Goal: Contribute content: Contribute content

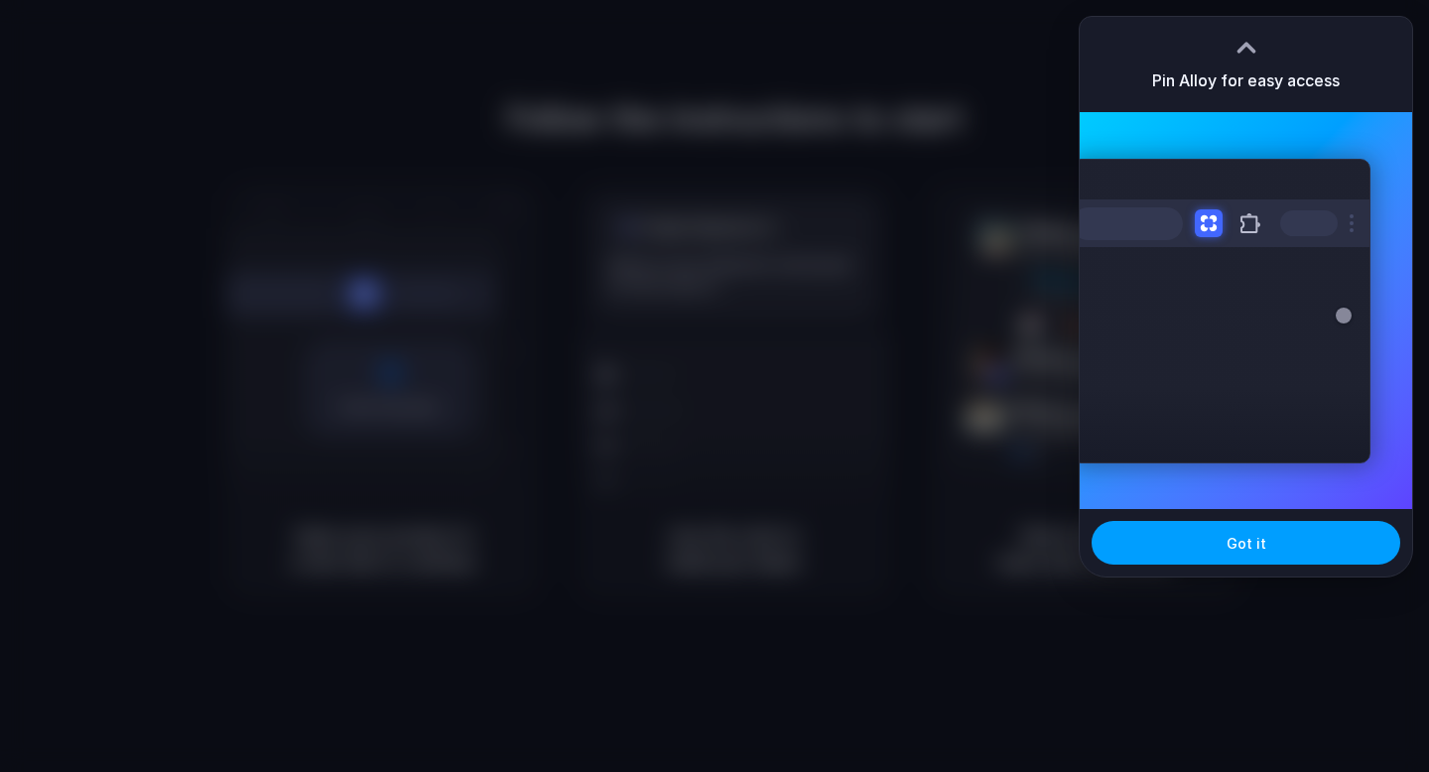
click at [1246, 553] on span "Got it" at bounding box center [1247, 543] width 40 height 21
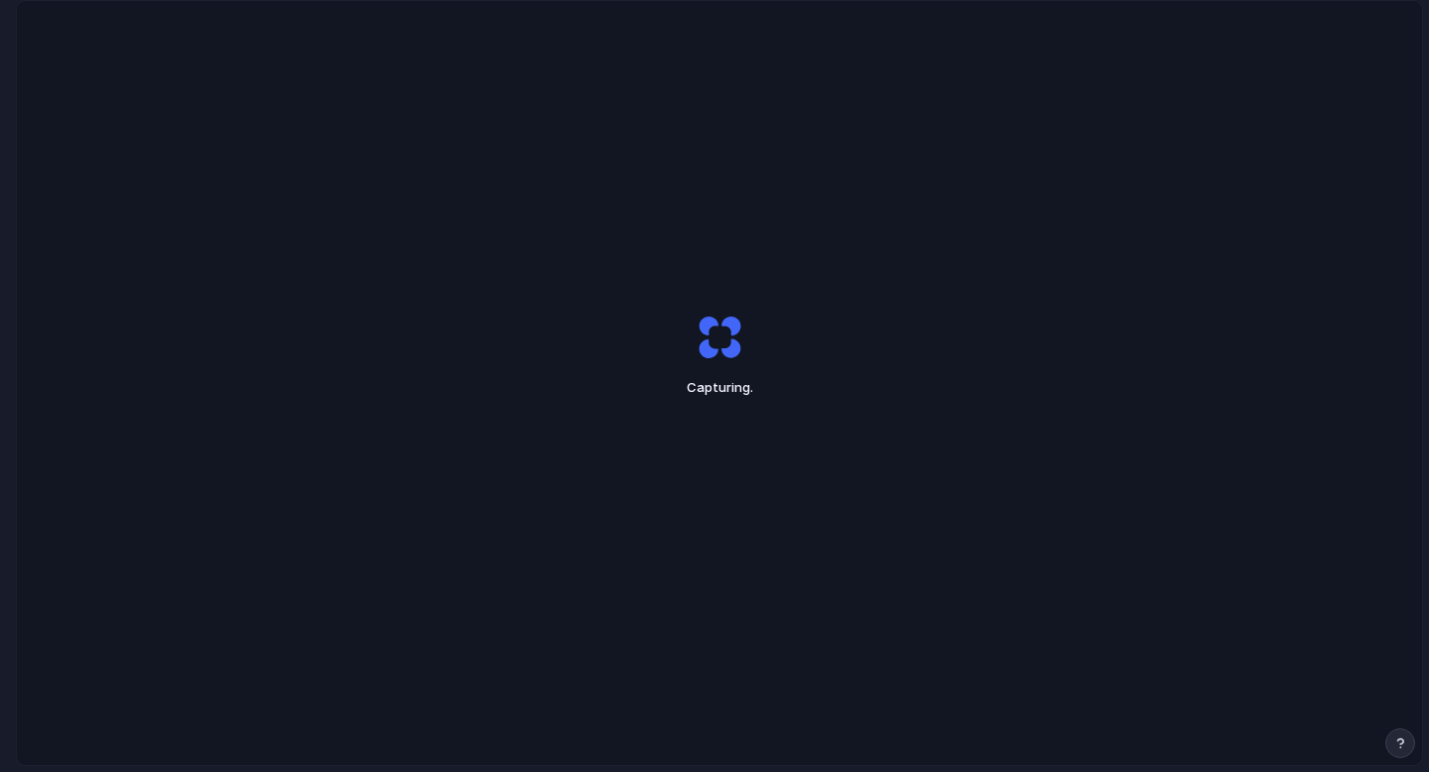
scroll to position [57, 0]
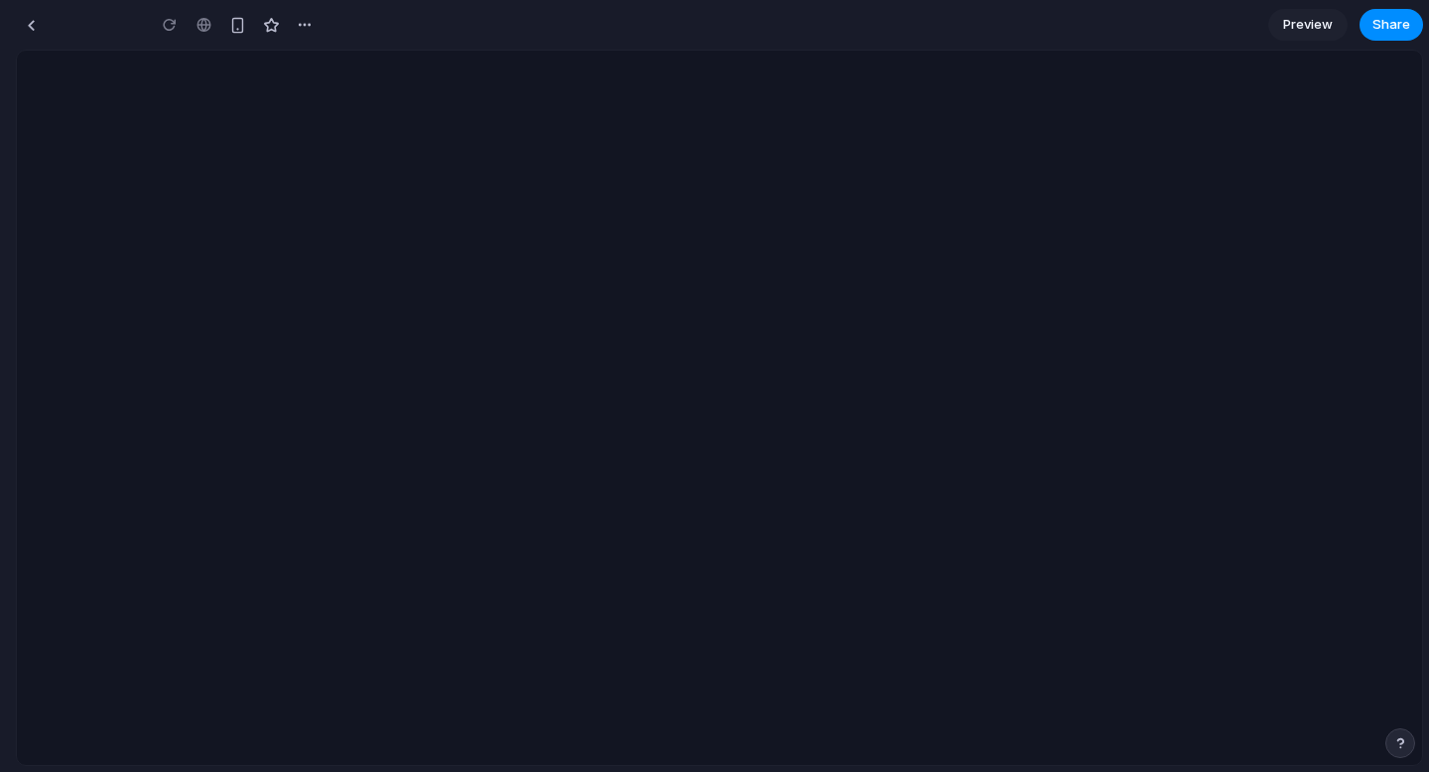
type input "**********"
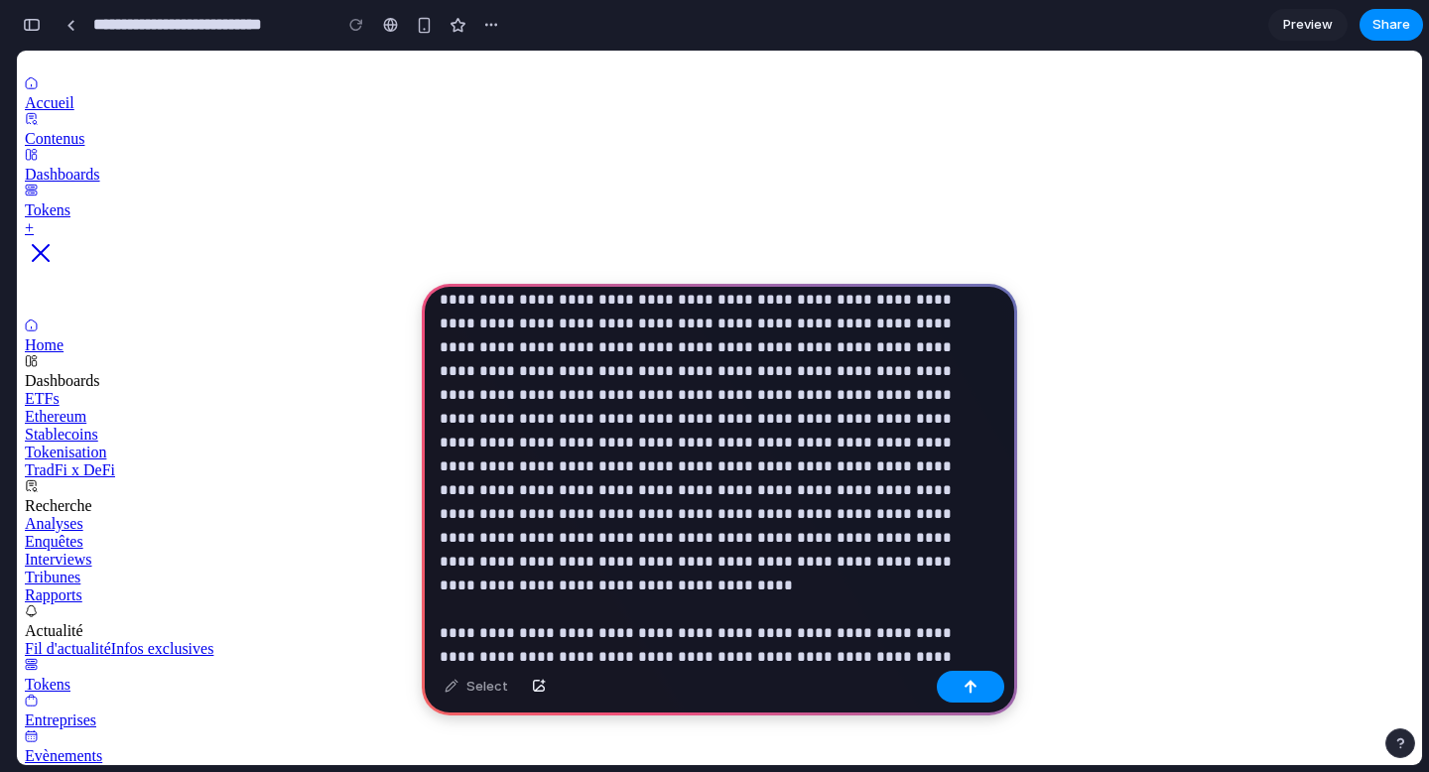
scroll to position [870, 0]
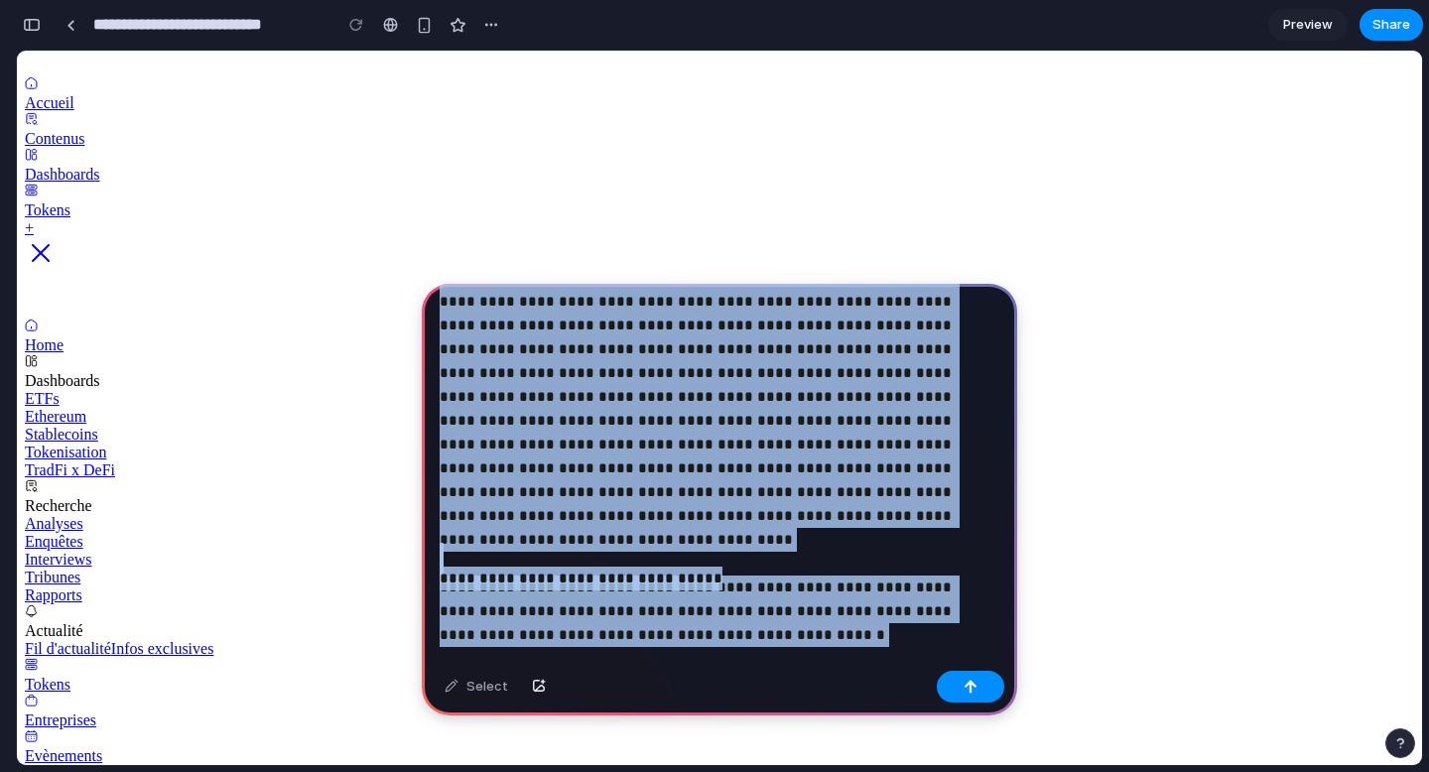
click at [631, 570] on p "**********" at bounding box center [716, 567] width 552 height 48
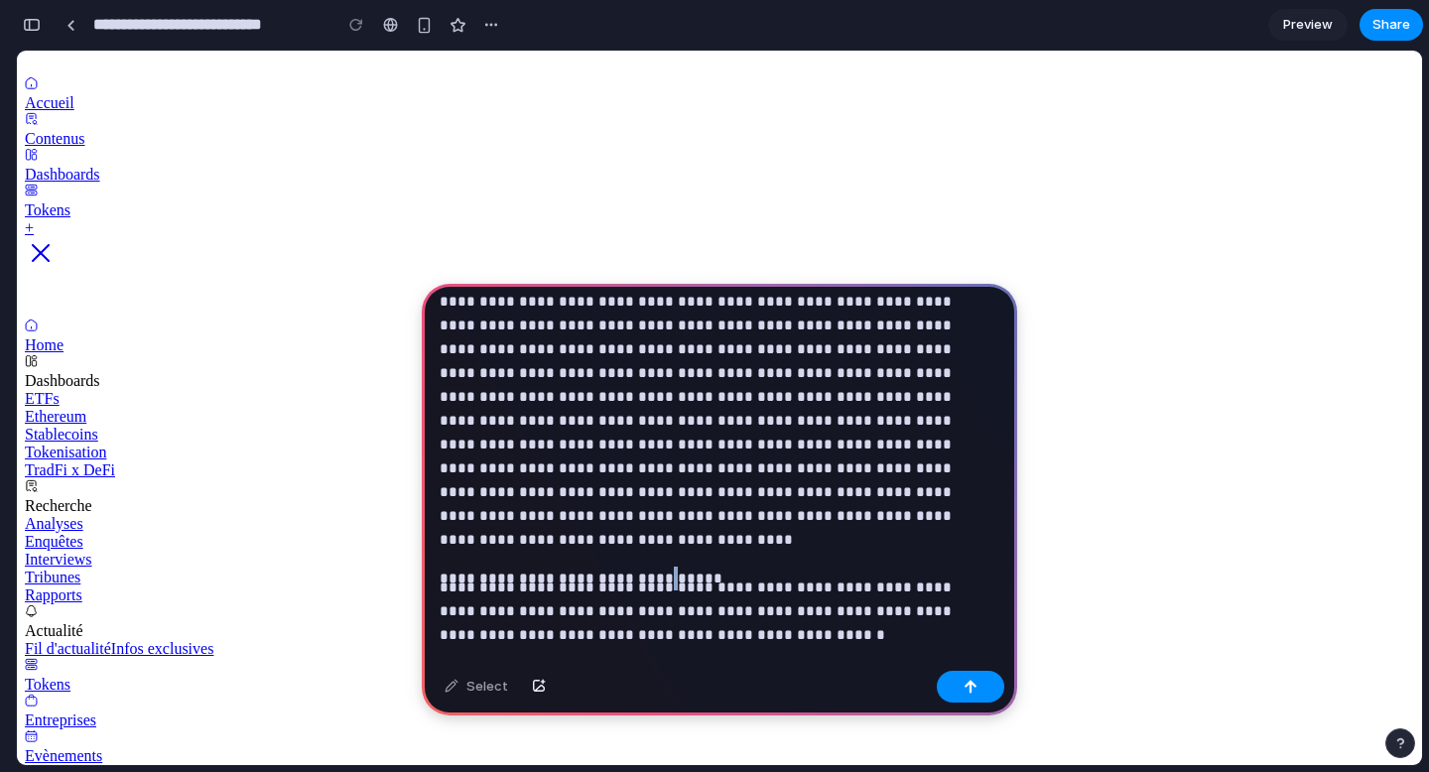
click at [631, 570] on p "**********" at bounding box center [716, 567] width 552 height 48
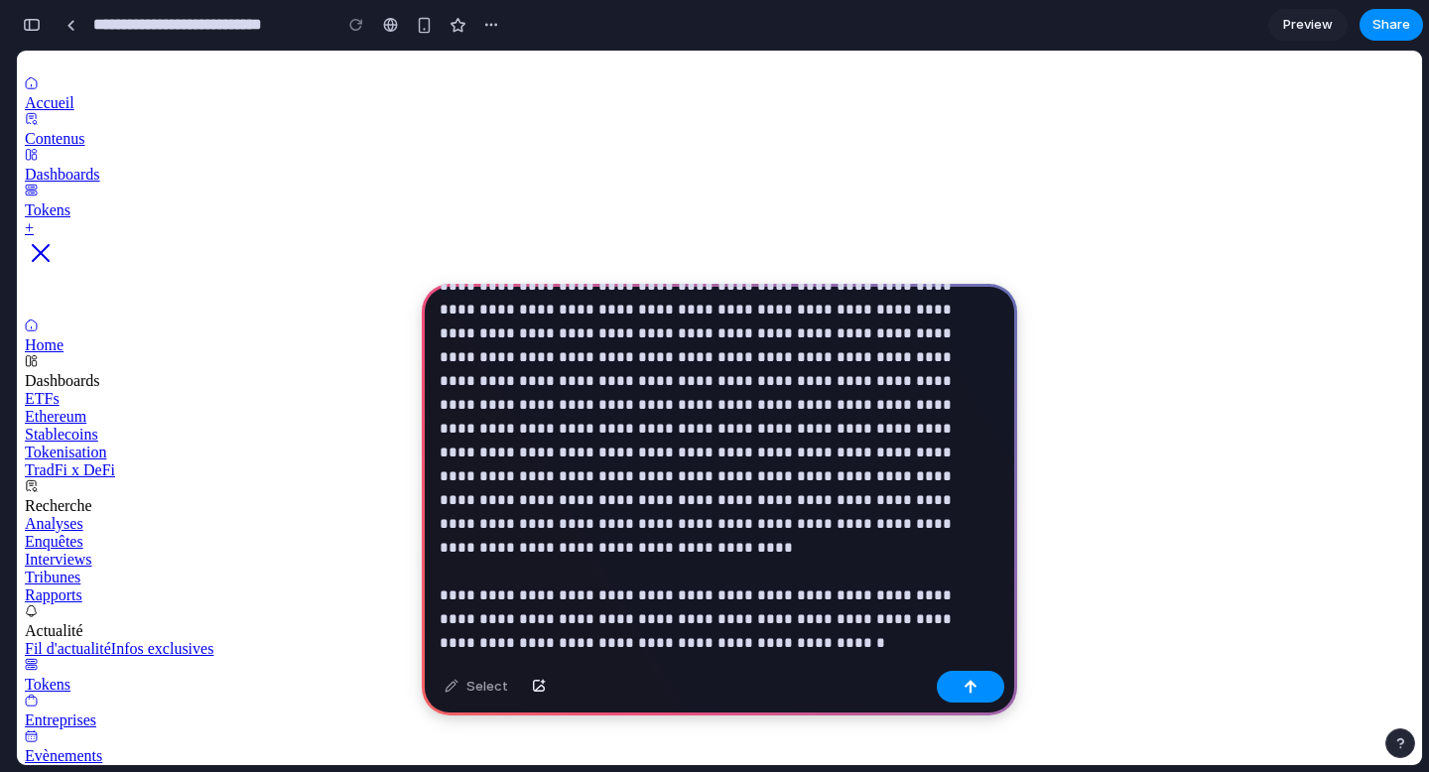
drag, startPoint x: 974, startPoint y: 690, endPoint x: 858, endPoint y: 578, distance: 161.5
click at [858, 578] on div "**********" at bounding box center [720, 500] width 596 height 432
click at [969, 695] on button "button" at bounding box center [970, 687] width 67 height 32
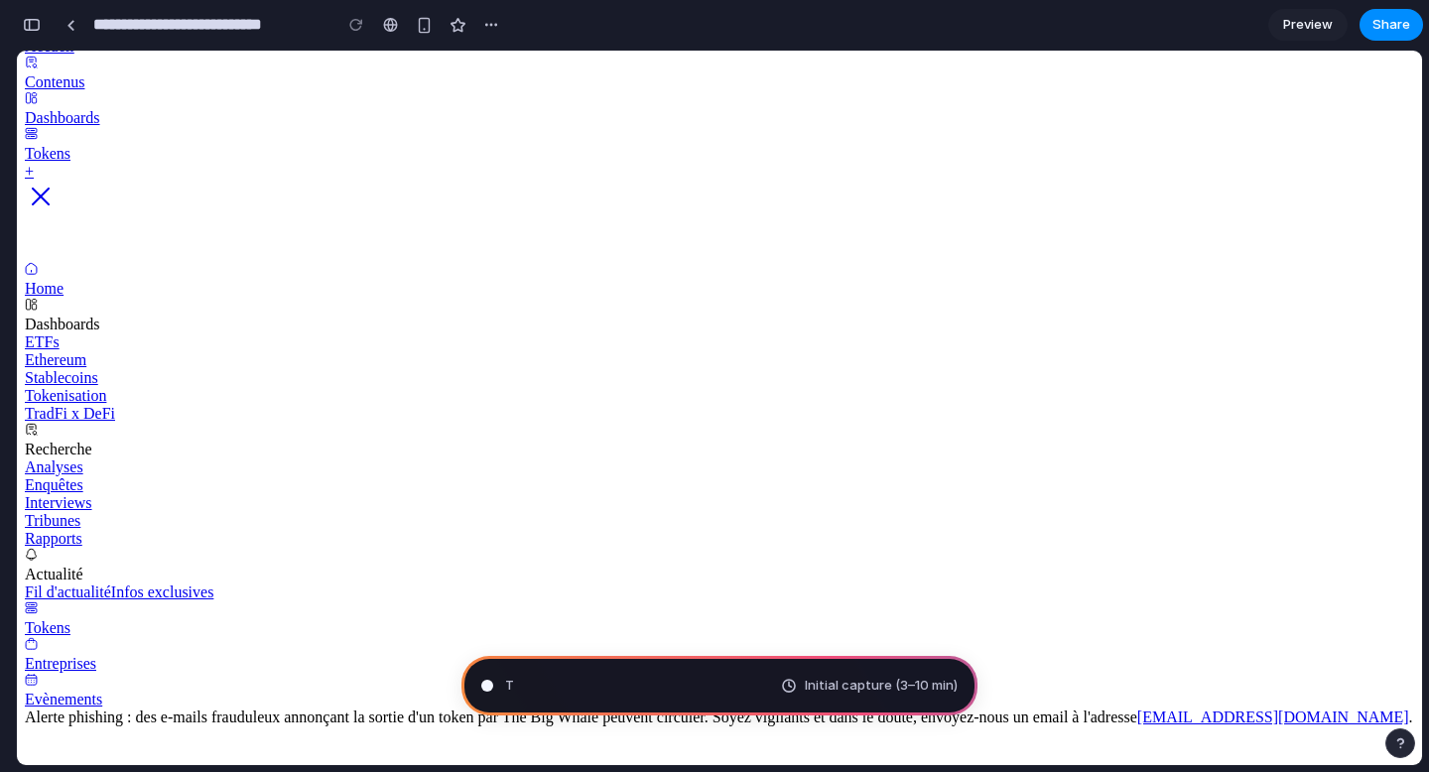
scroll to position [0, 0]
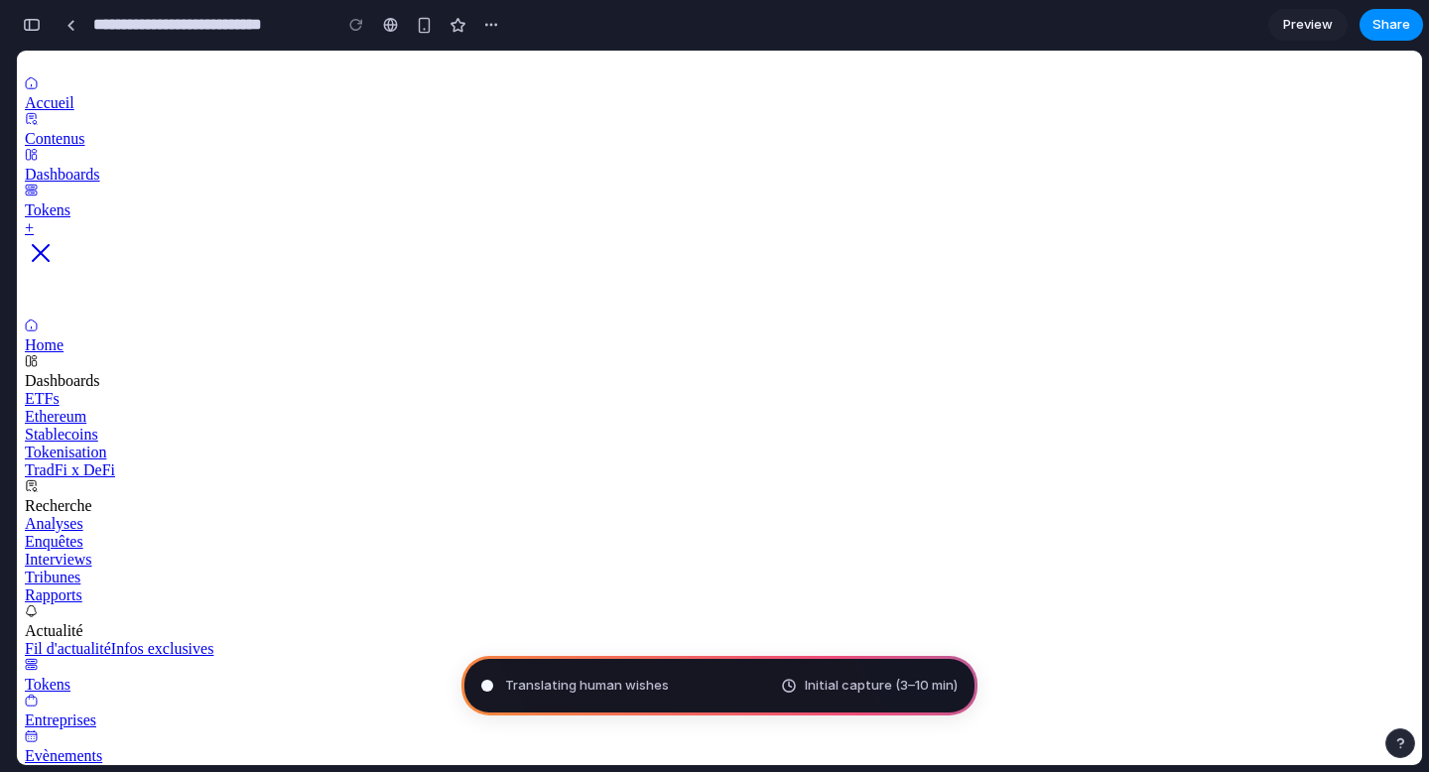
type input "**********"
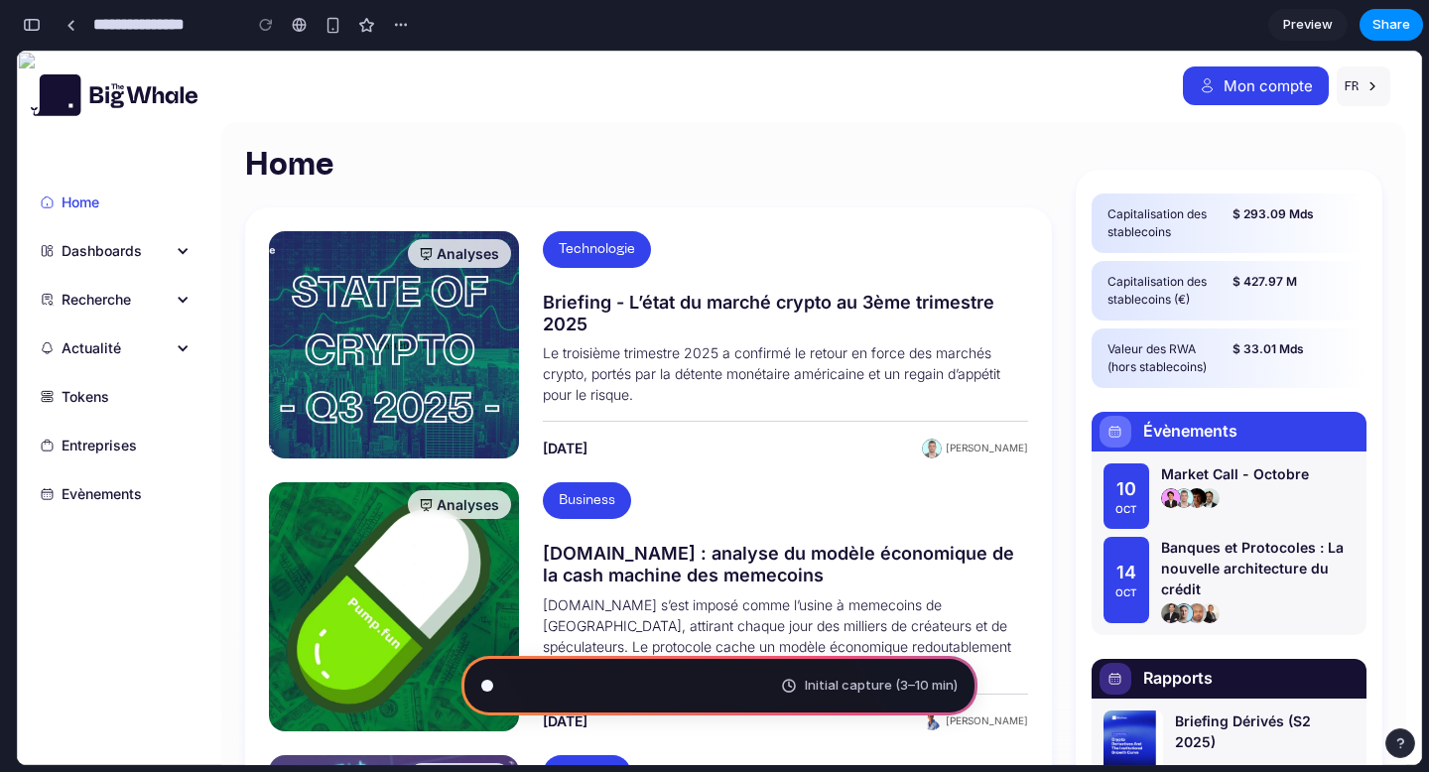
scroll to position [1592, 0]
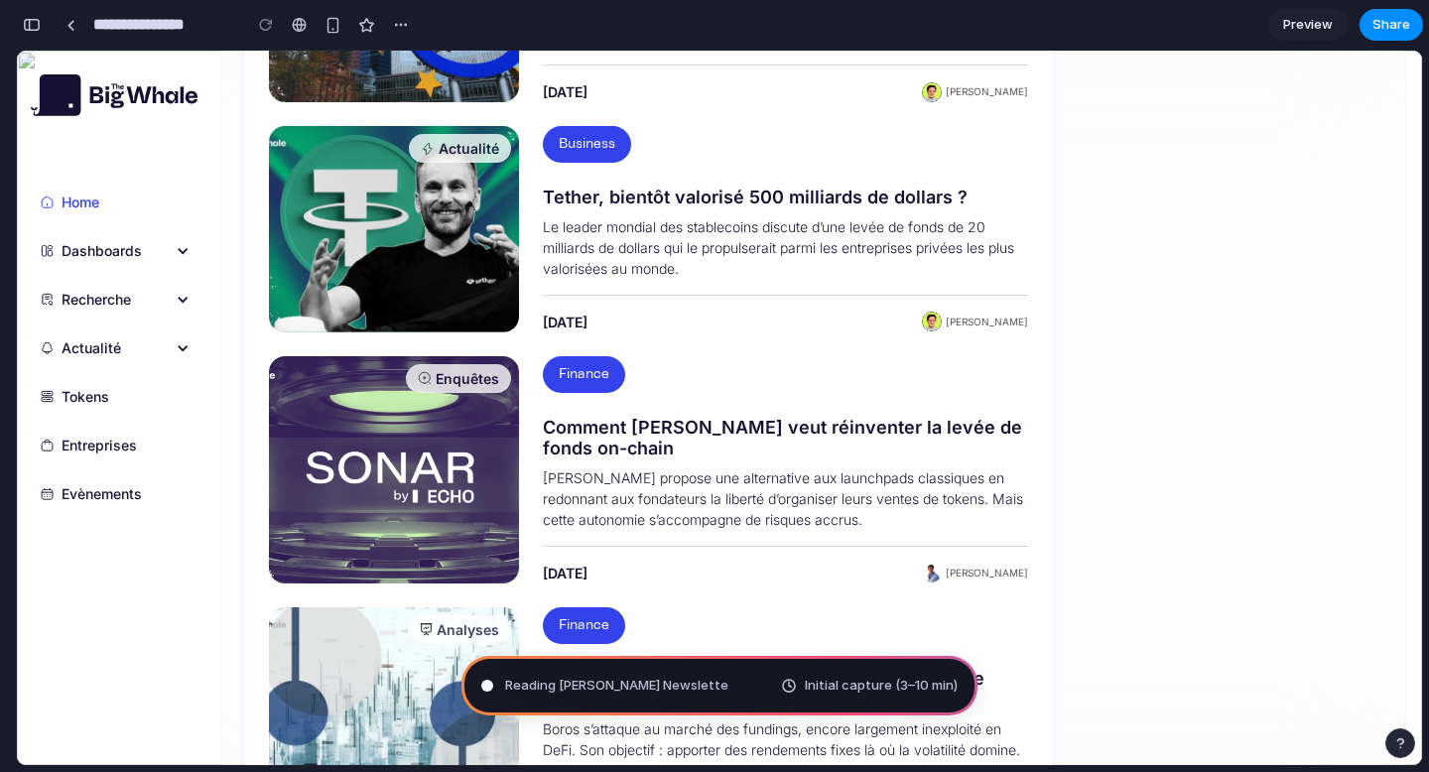
click at [128, 256] on div "Dashboards" at bounding box center [102, 250] width 80 height 21
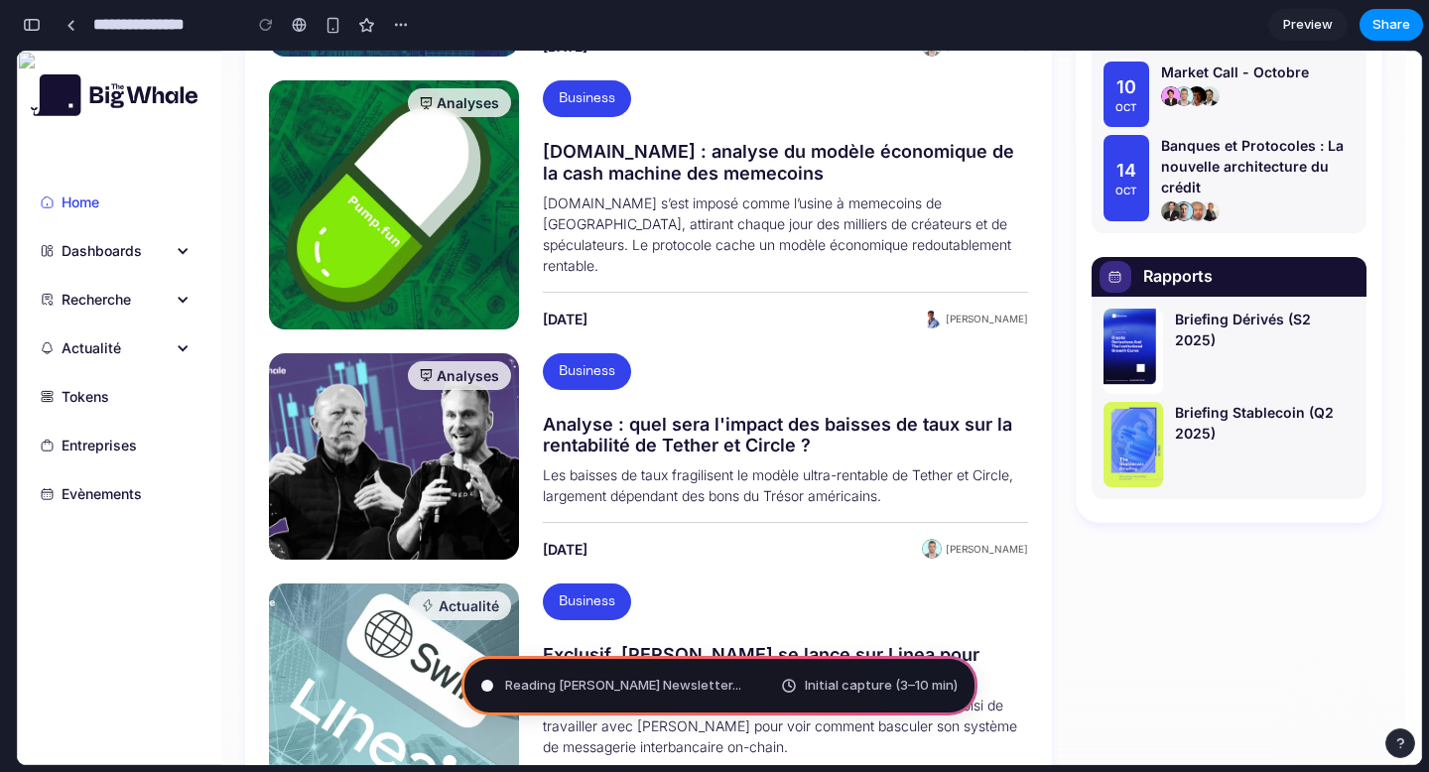
scroll to position [0, 0]
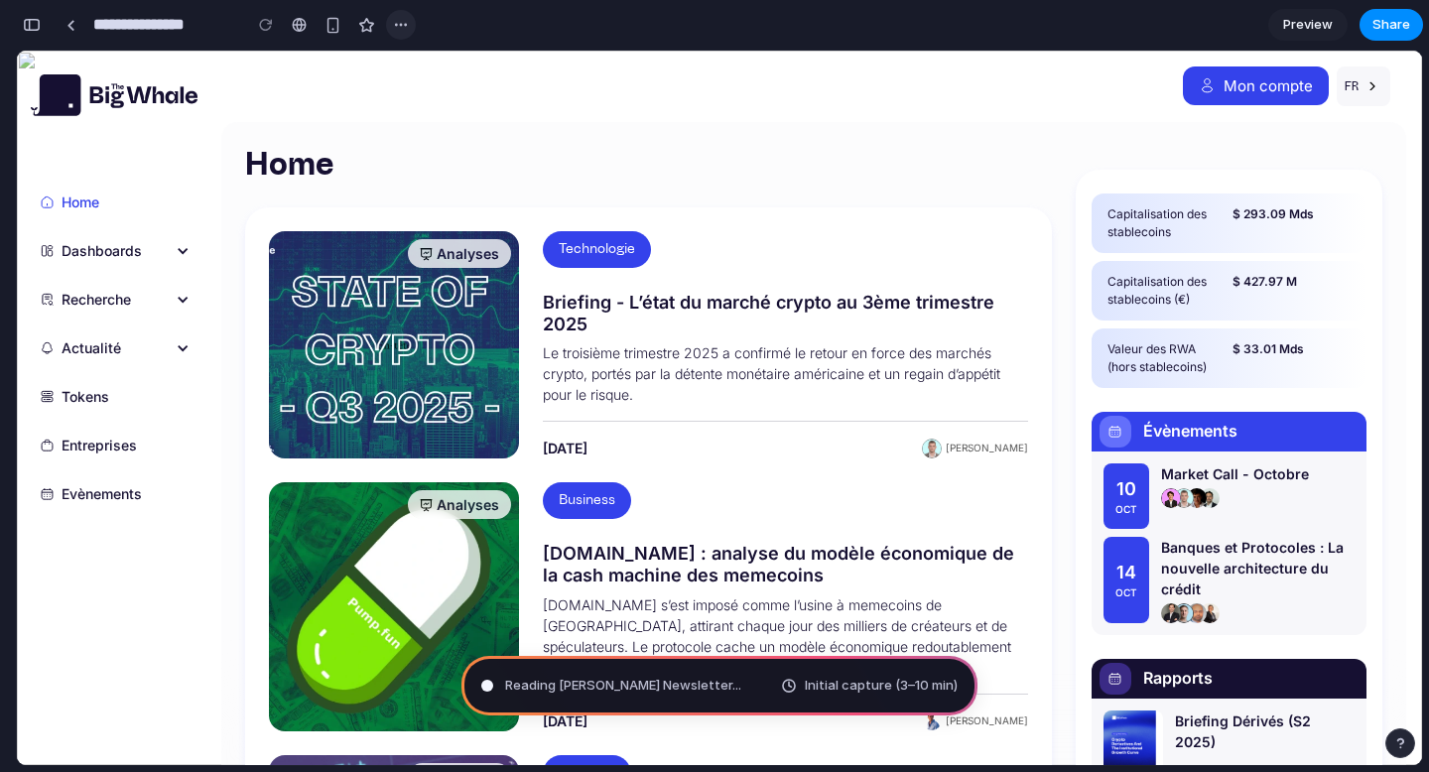
click at [399, 19] on div "button" at bounding box center [401, 25] width 16 height 16
click at [609, 83] on div "Duplicate Delete" at bounding box center [714, 386] width 1429 height 772
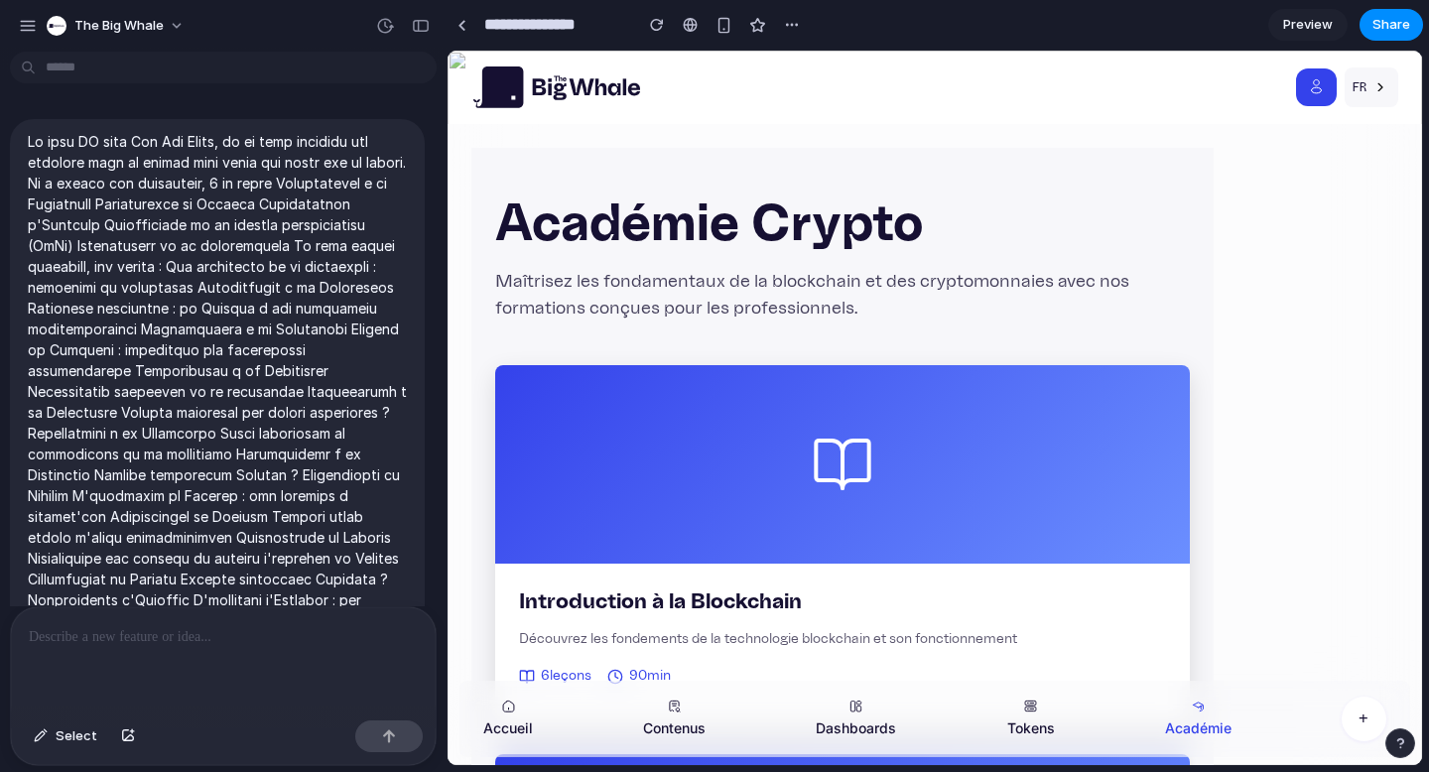
click at [714, 471] on div at bounding box center [842, 464] width 695 height 199
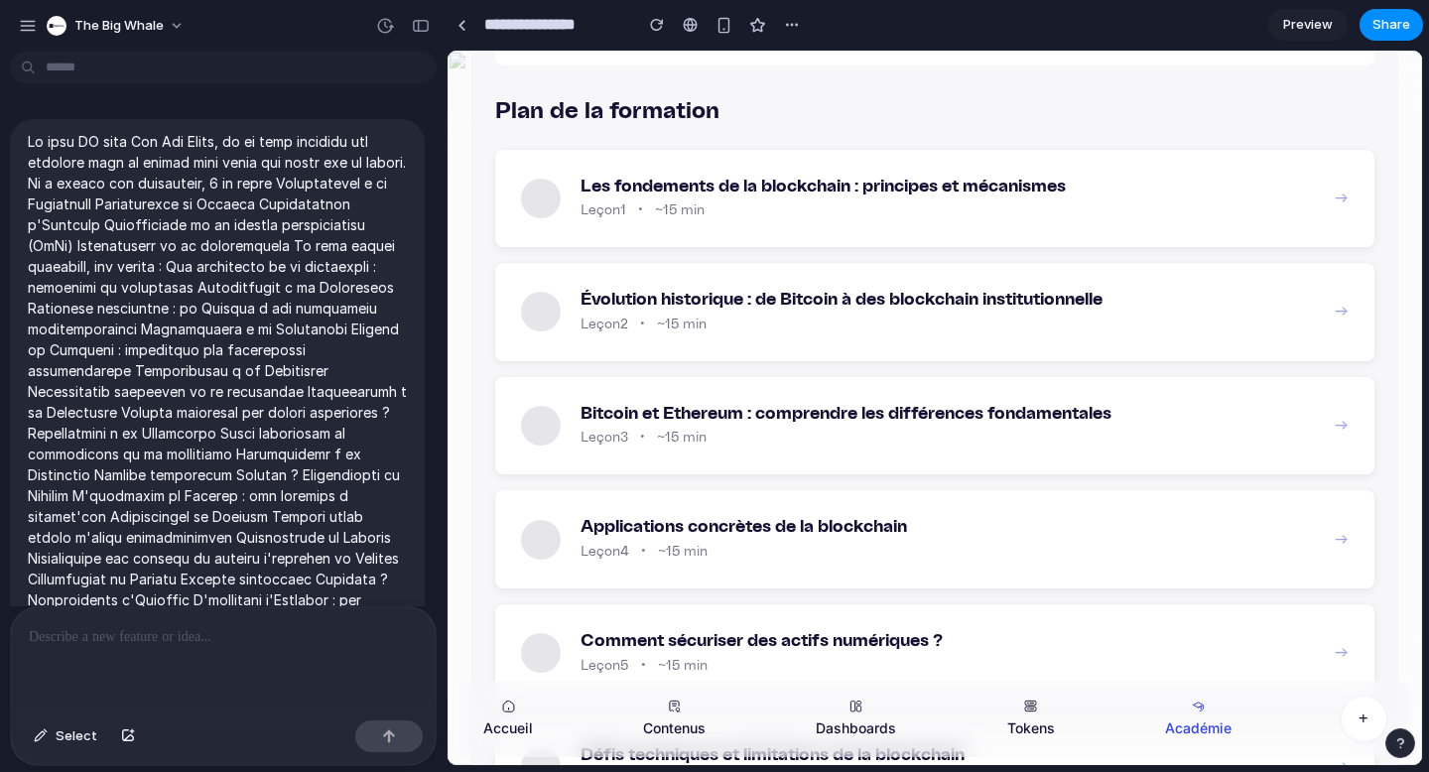
scroll to position [544, 0]
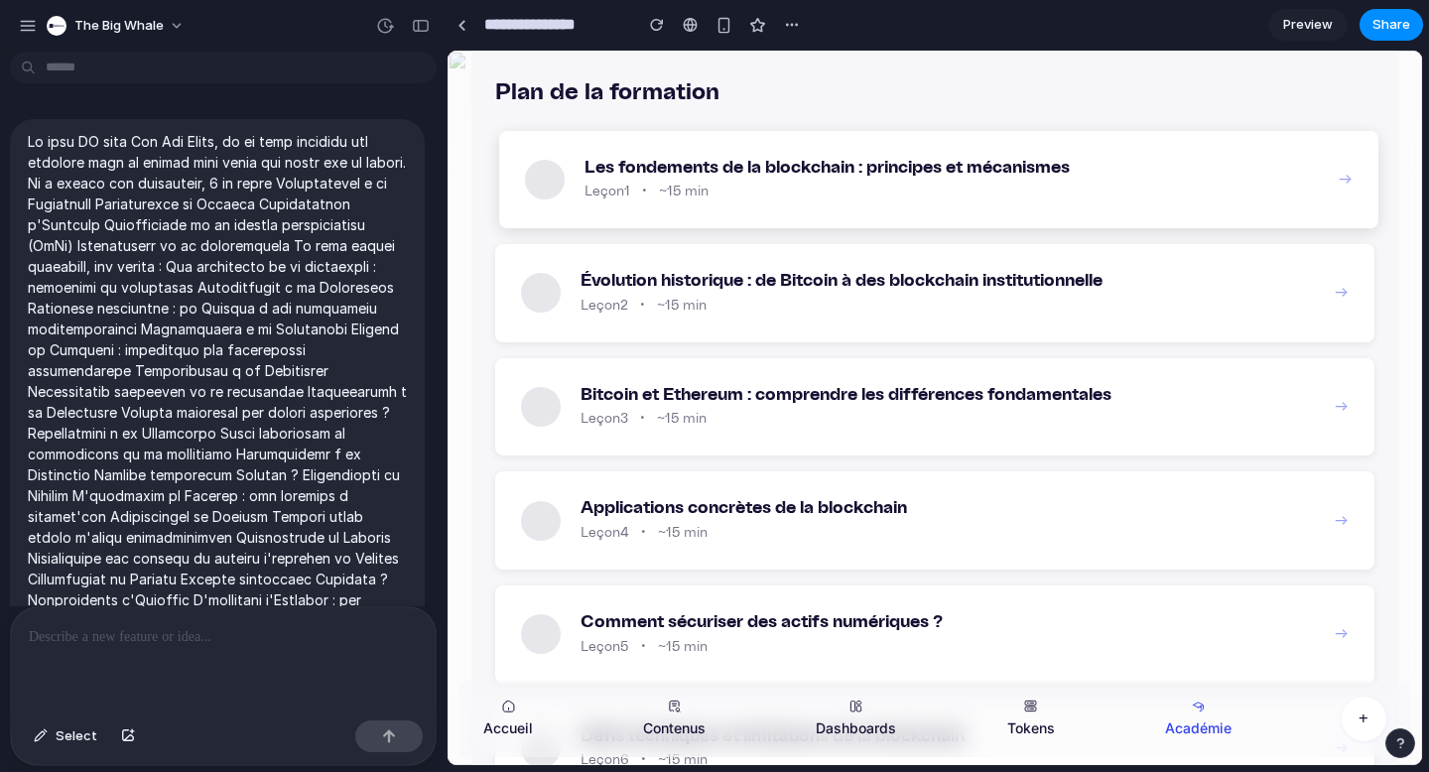
click at [1321, 207] on div "1 Les fondements de la blockchain : principes et mécanismes Leçon 1 • ~15 min →" at bounding box center [938, 180] width 879 height 98
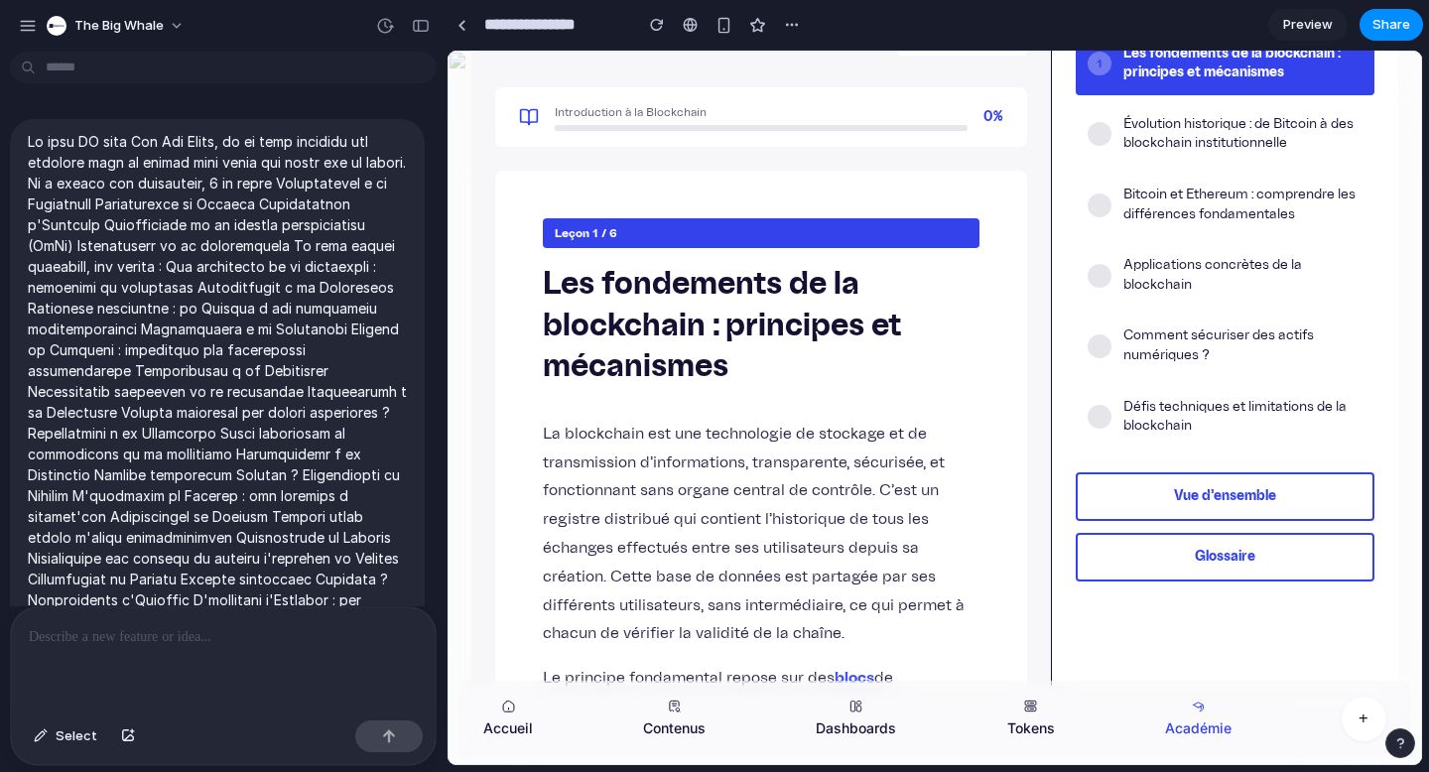
scroll to position [0, 0]
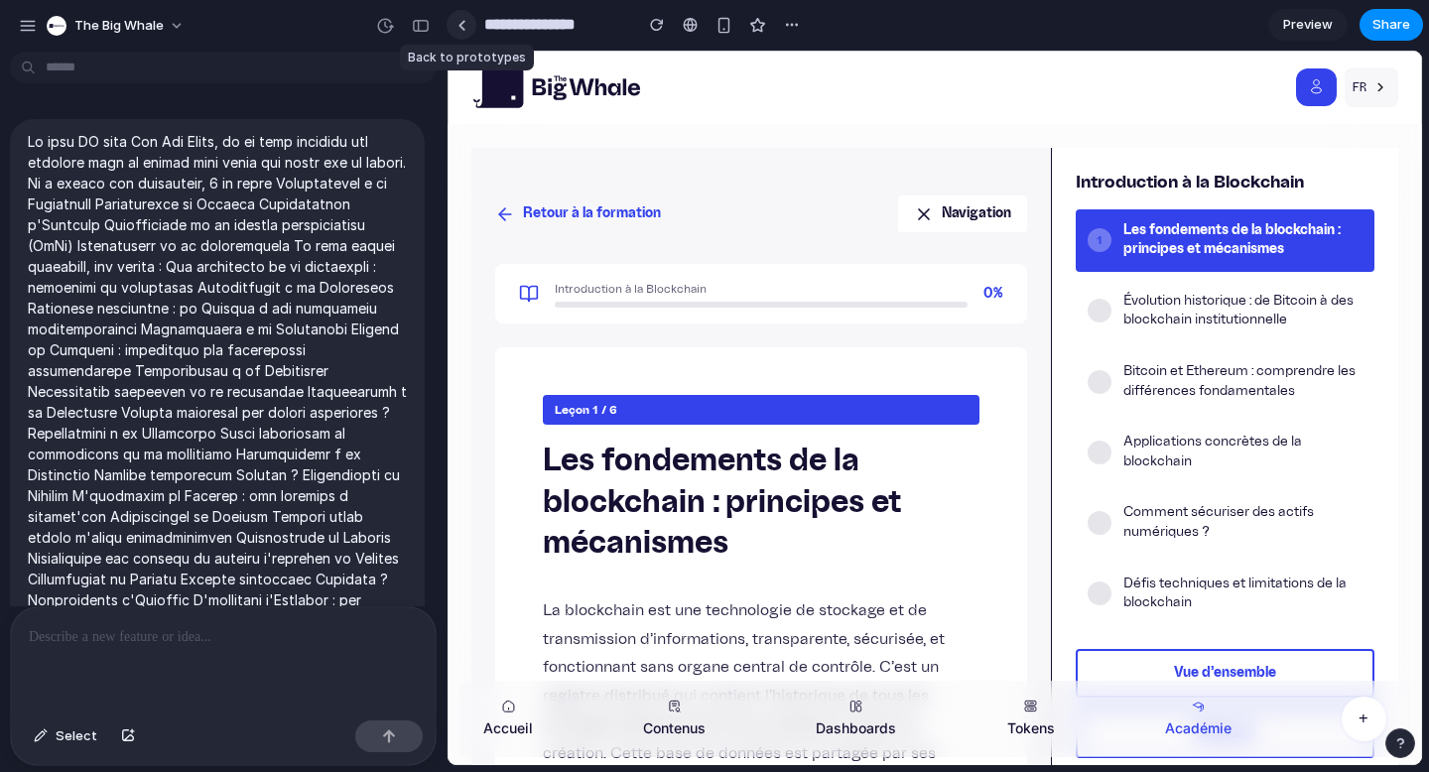
click at [460, 24] on div at bounding box center [462, 25] width 9 height 11
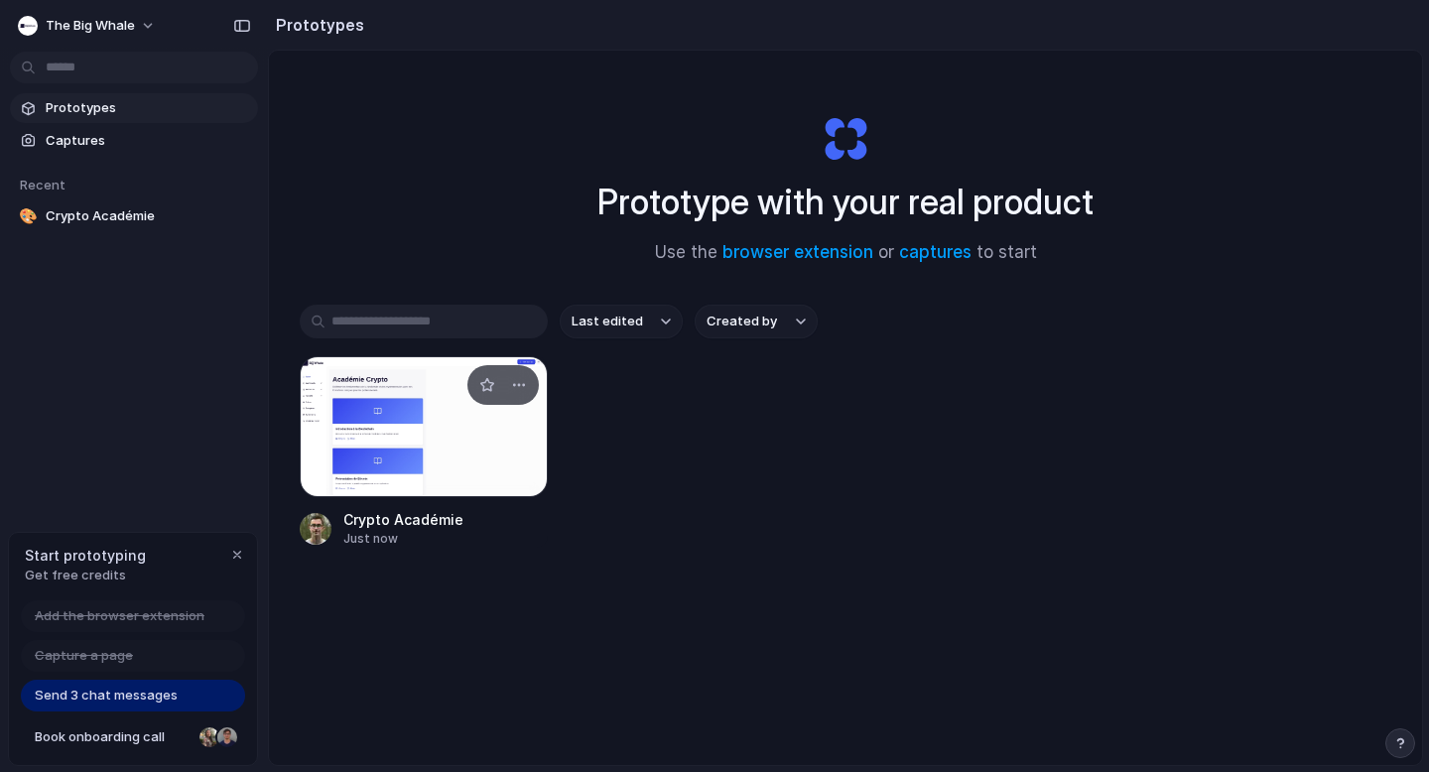
click at [377, 444] on div at bounding box center [424, 426] width 248 height 141
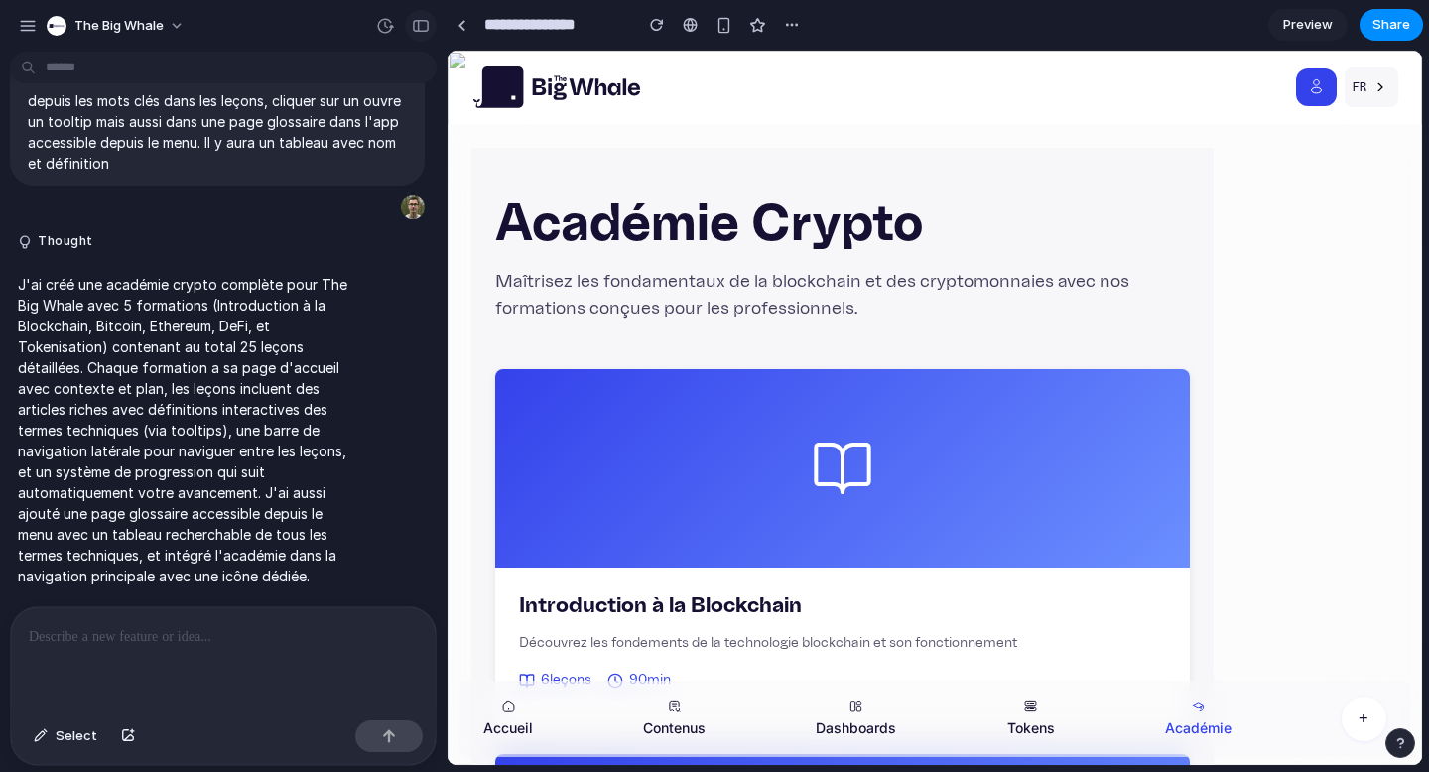
click at [428, 30] on div "button" at bounding box center [421, 26] width 18 height 14
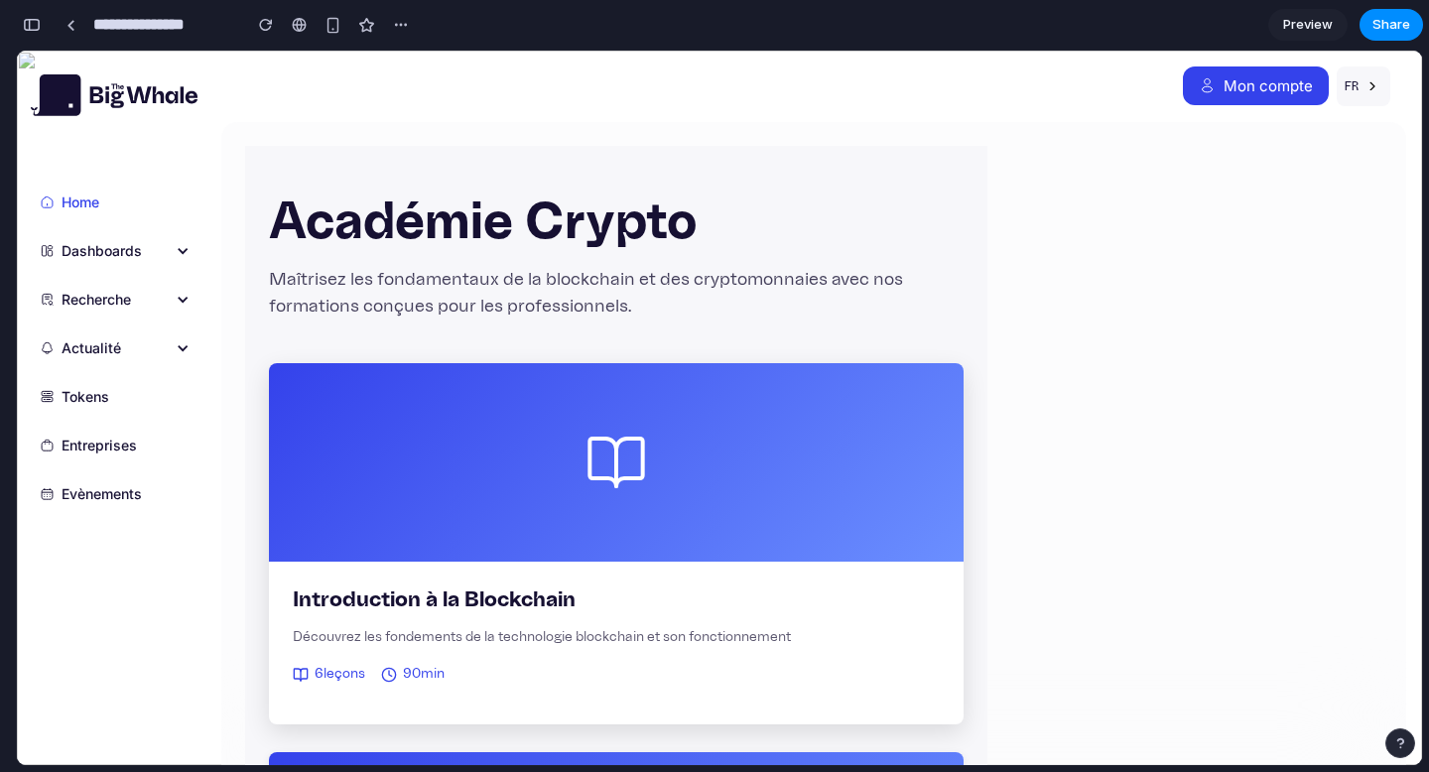
click at [602, 469] on icon at bounding box center [617, 463] width 64 height 64
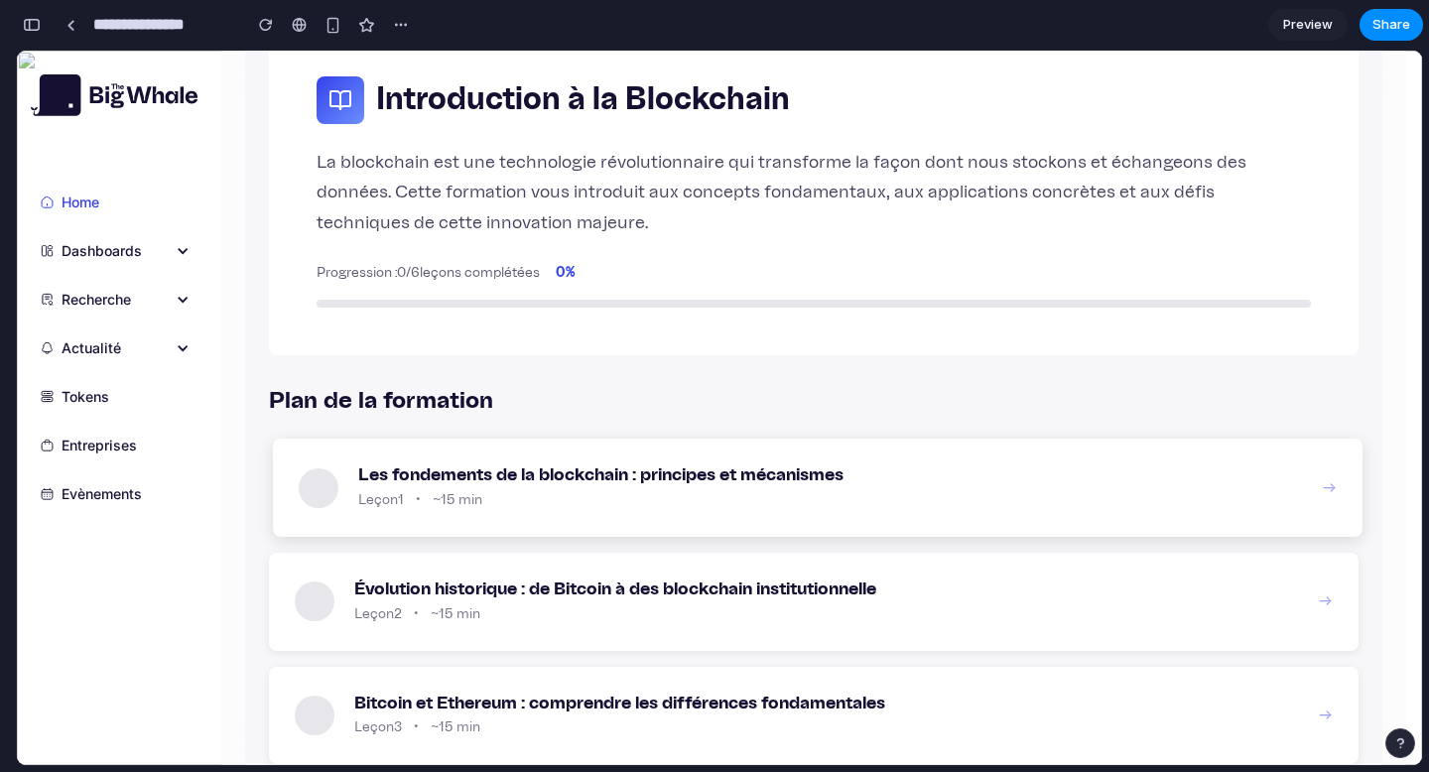
click at [616, 500] on div "Leçon 1 • ~15 min" at bounding box center [830, 500] width 945 height 21
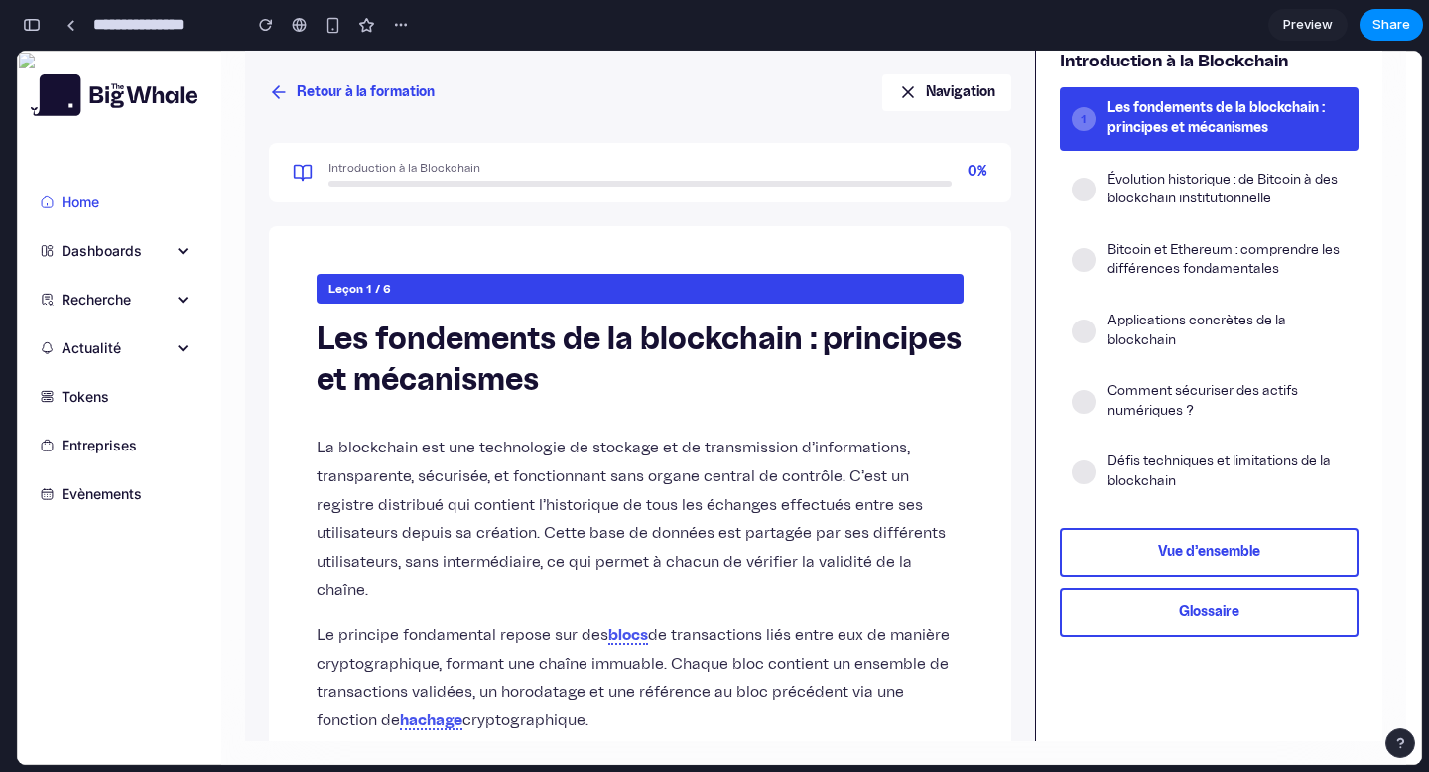
click at [284, 85] on icon at bounding box center [279, 92] width 20 height 20
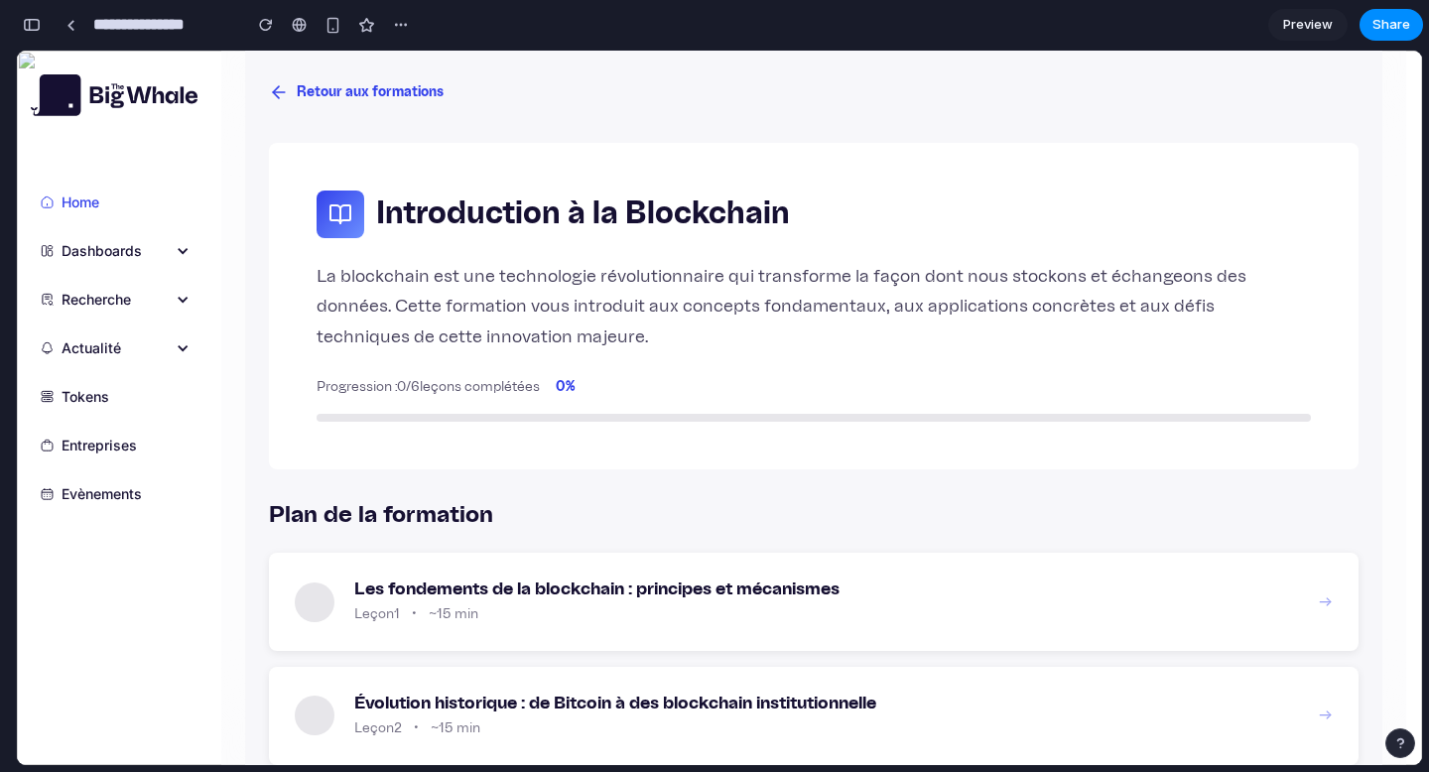
click at [284, 85] on icon at bounding box center [279, 92] width 20 height 20
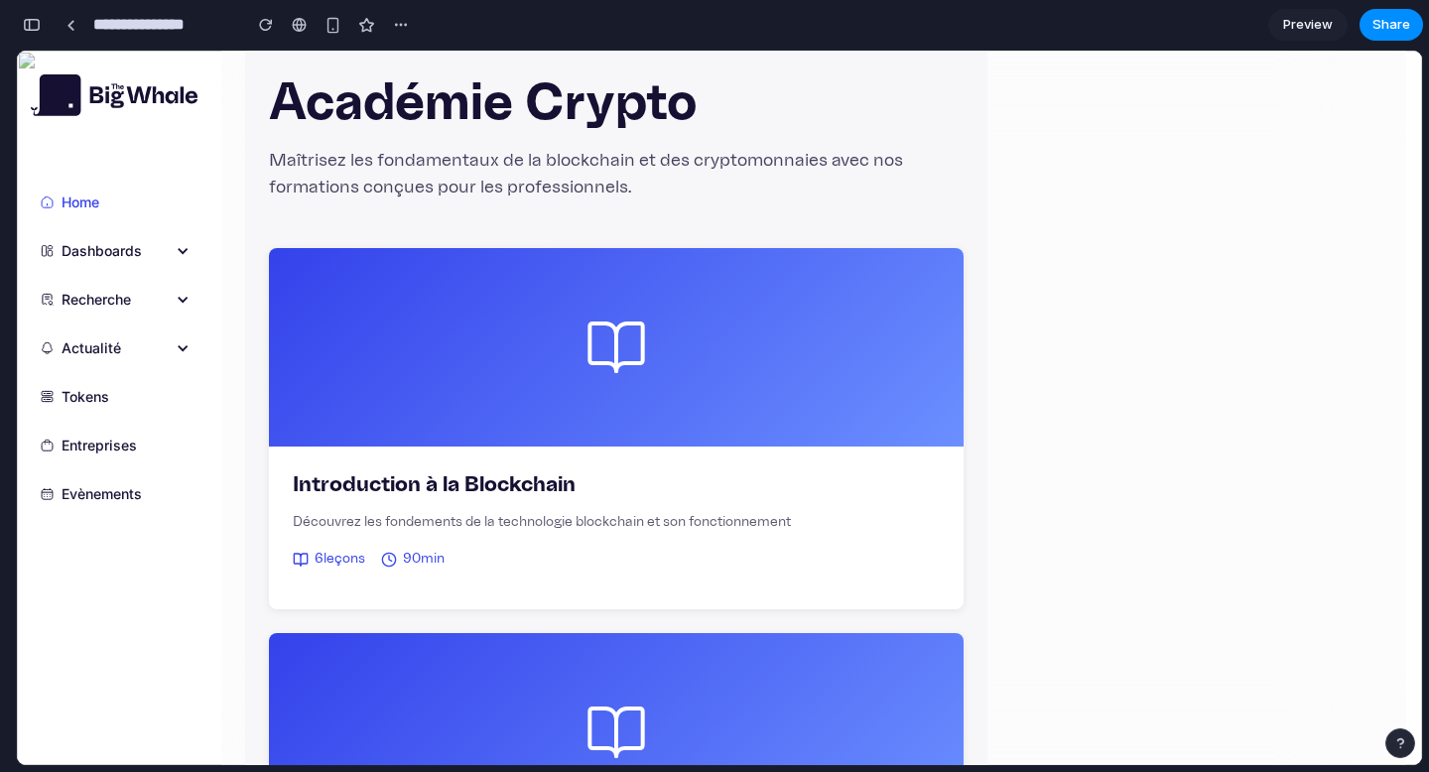
click at [37, 31] on div "button" at bounding box center [32, 25] width 18 height 14
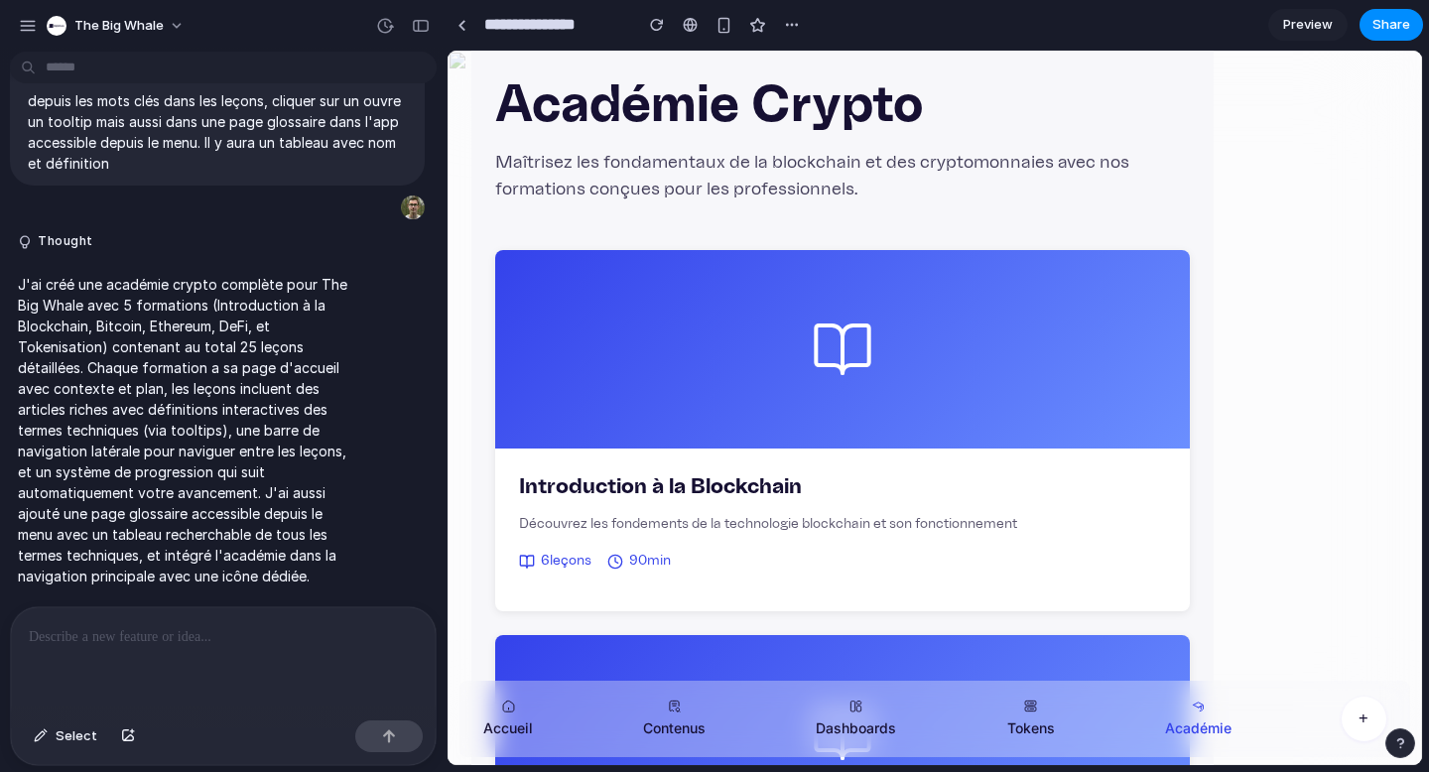
scroll to position [1290, 0]
click at [130, 625] on p at bounding box center [223, 637] width 389 height 24
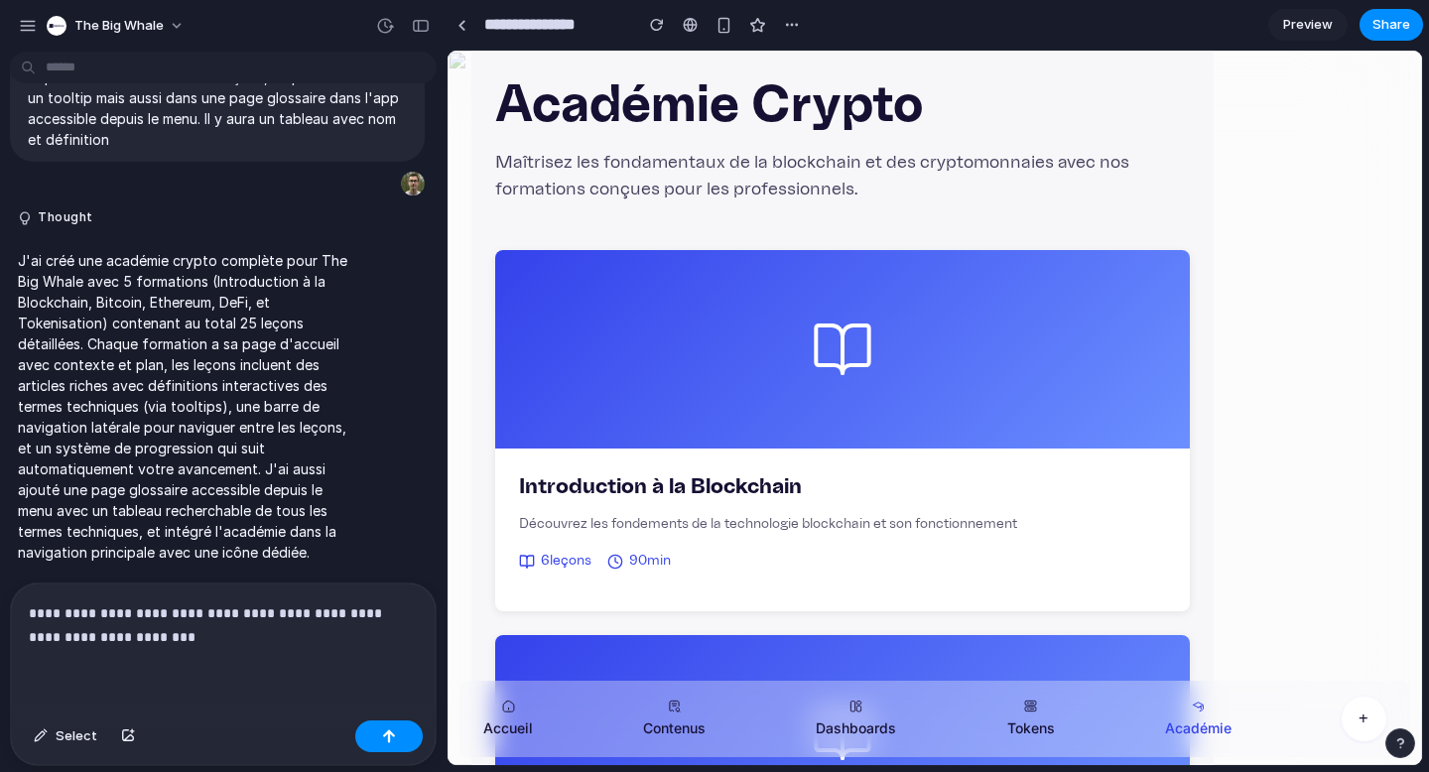
click at [56, 630] on p "**********" at bounding box center [219, 626] width 381 height 48
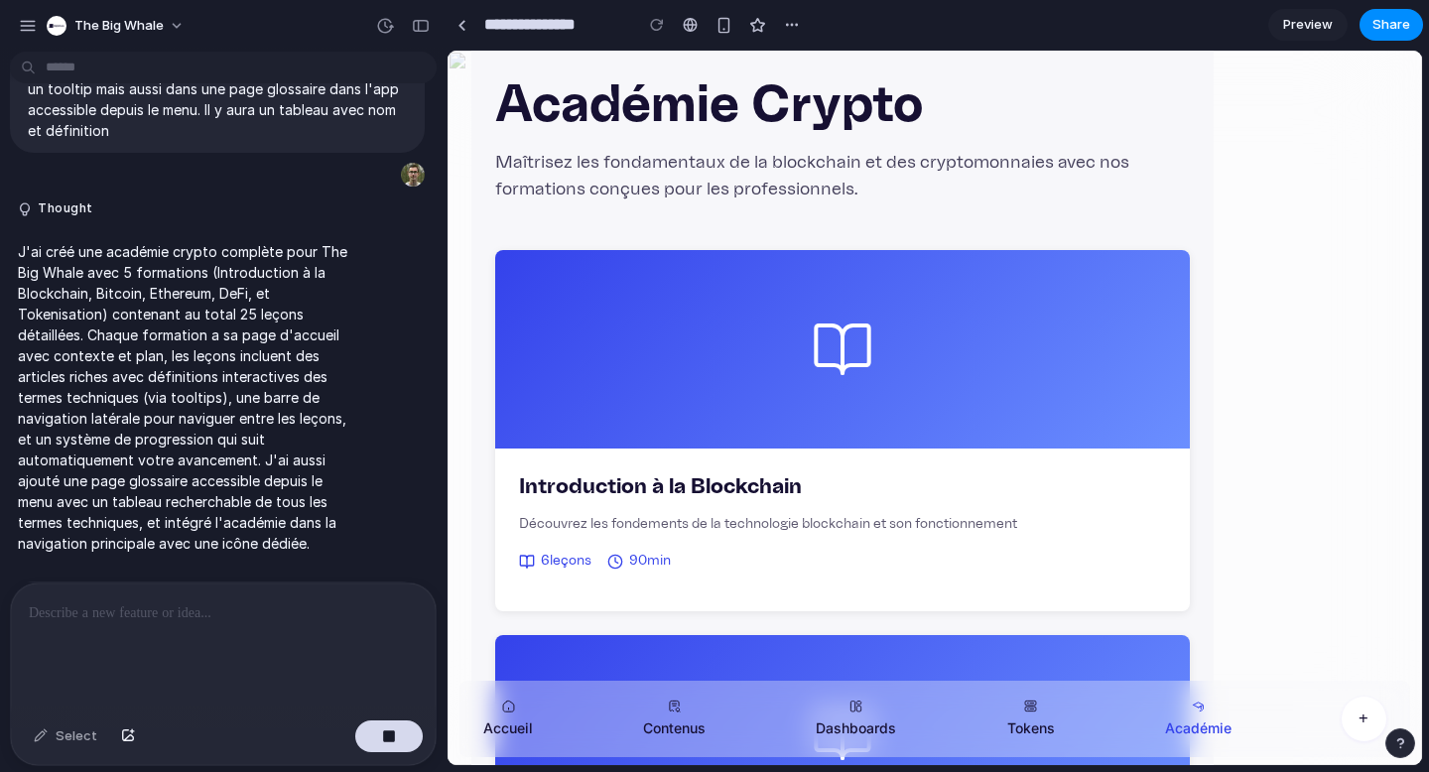
scroll to position [1452, 0]
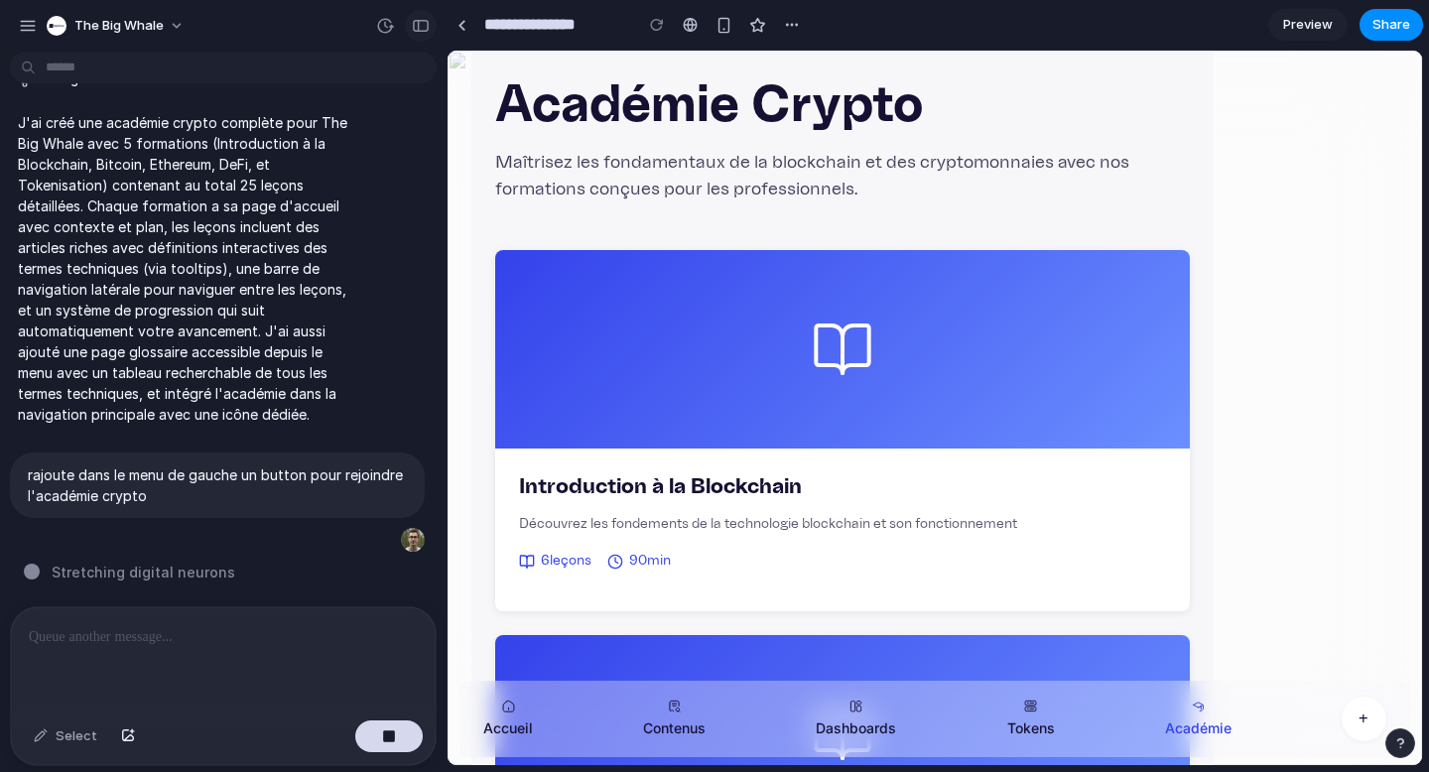
click at [421, 26] on div "button" at bounding box center [421, 26] width 18 height 14
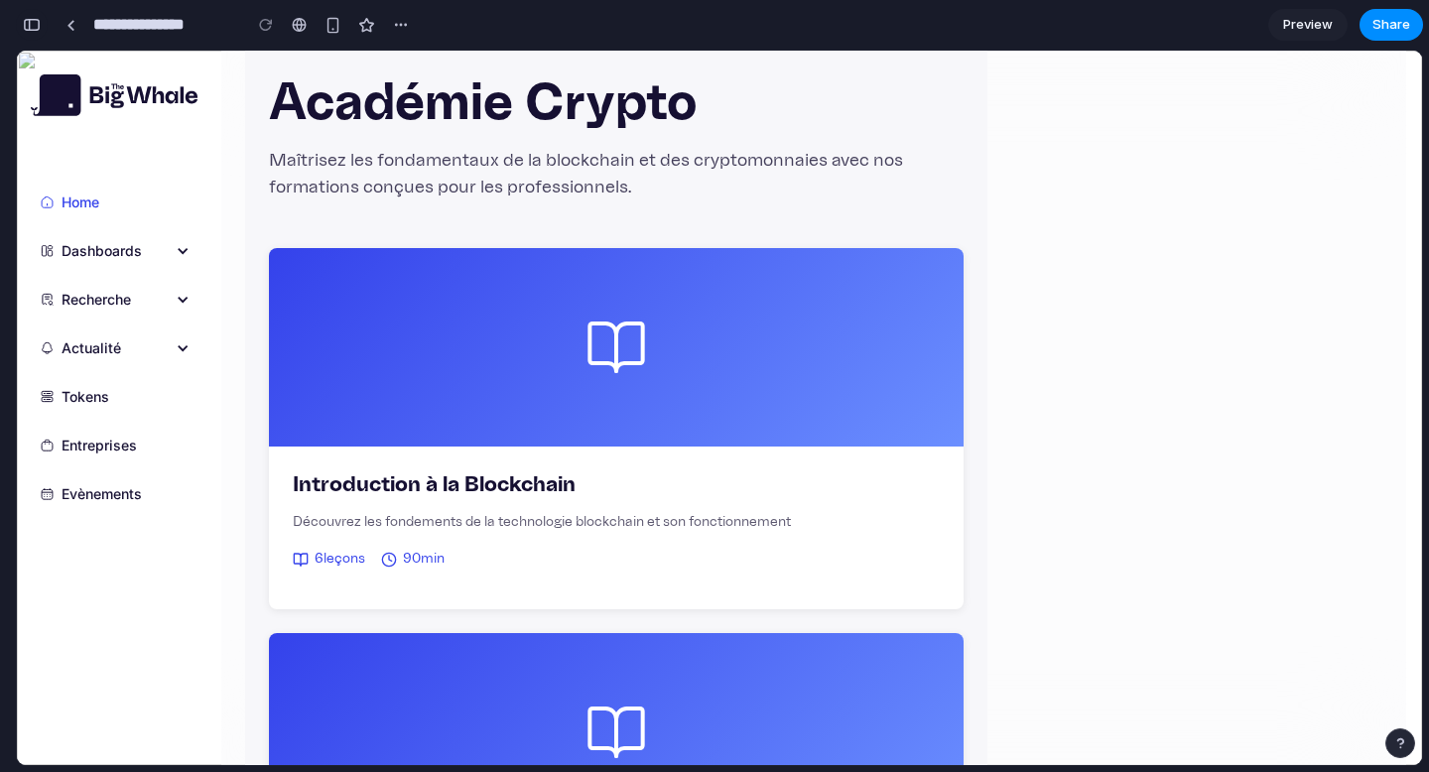
click at [34, 29] on div "button" at bounding box center [32, 25] width 18 height 14
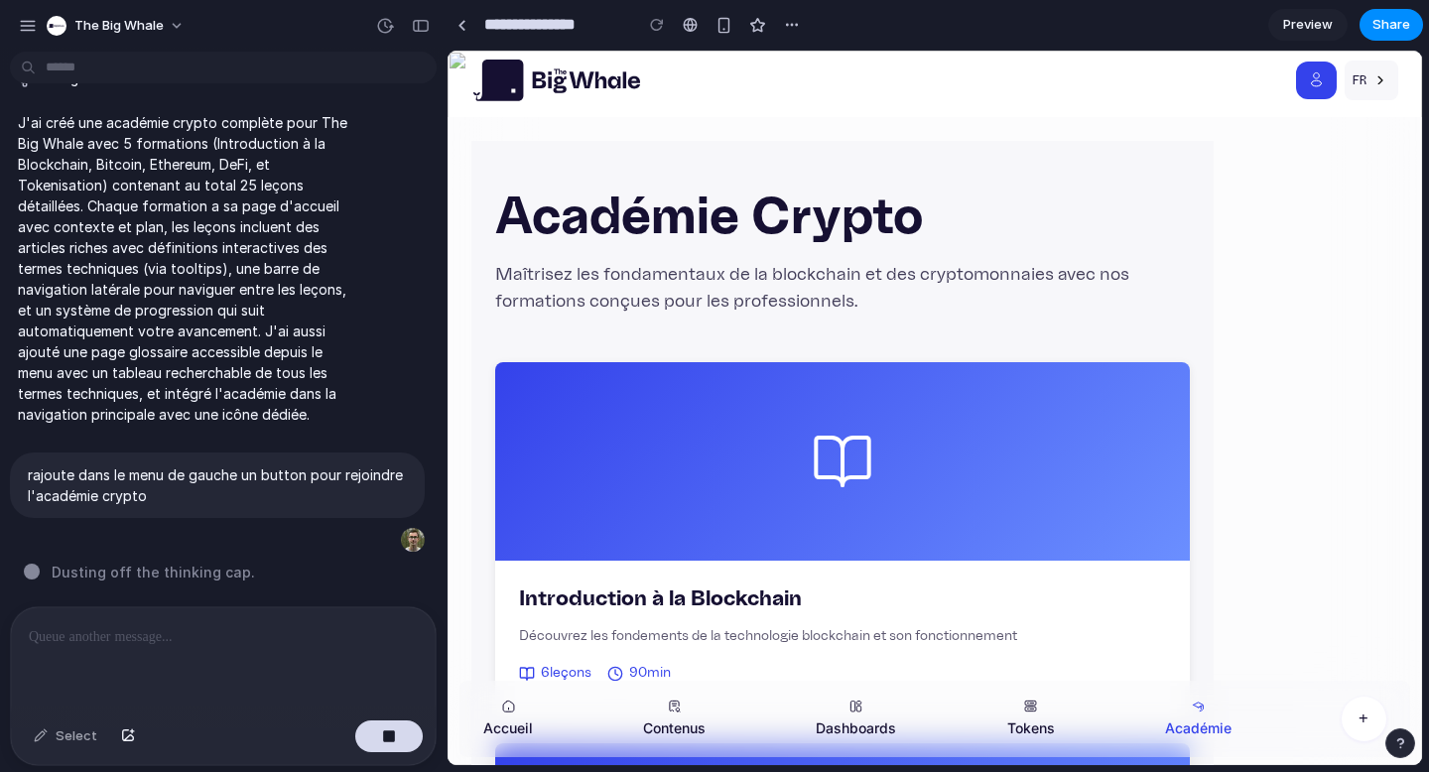
scroll to position [0, 0]
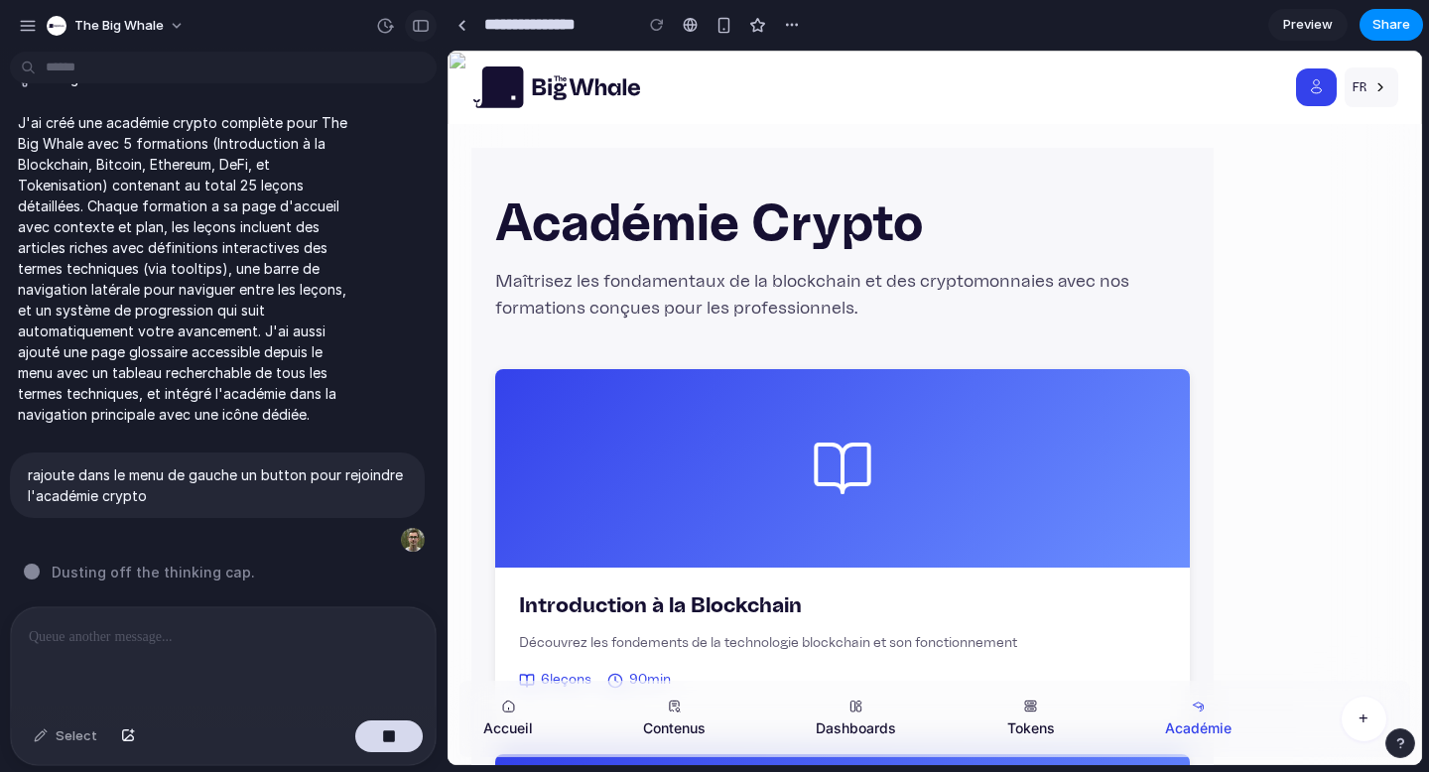
click at [414, 22] on div "button" at bounding box center [421, 26] width 18 height 14
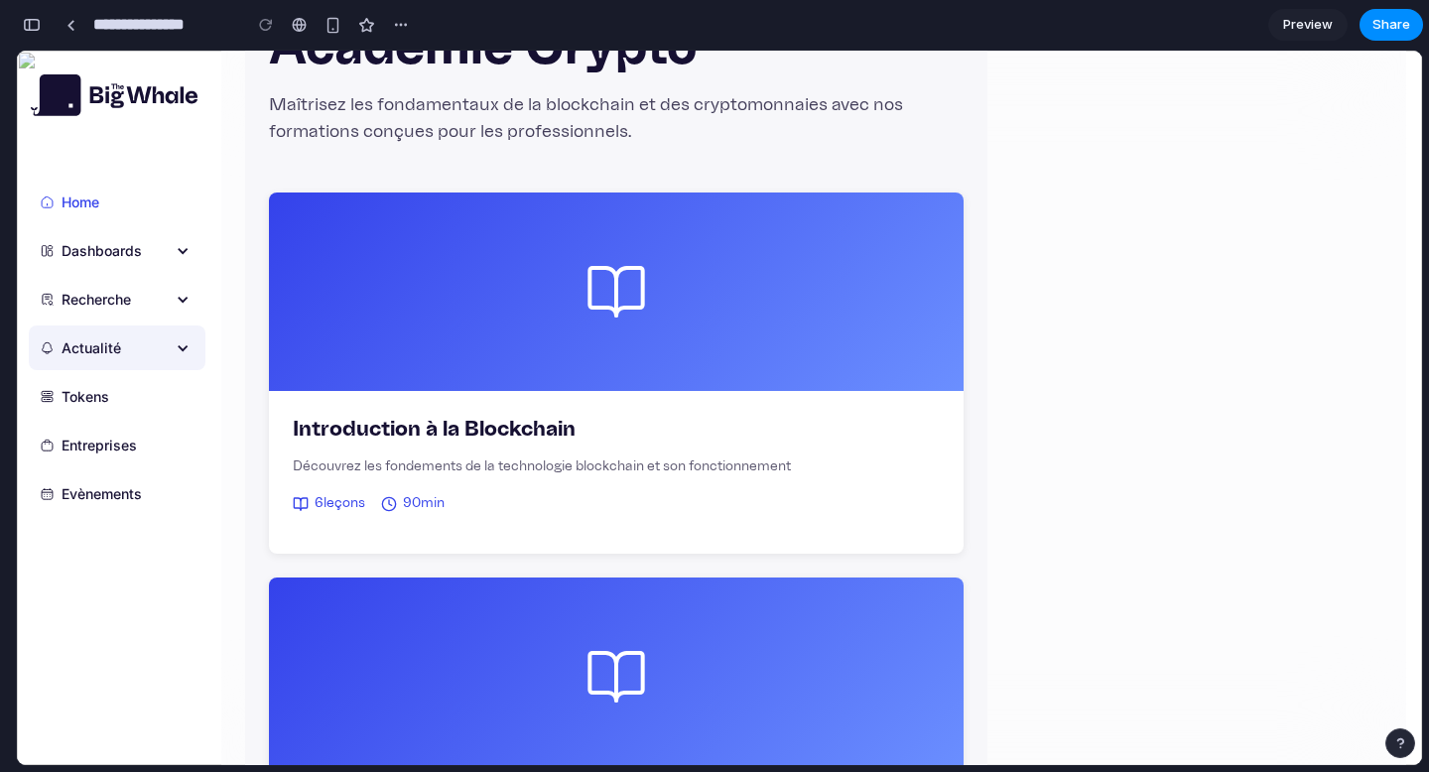
scroll to position [201, 0]
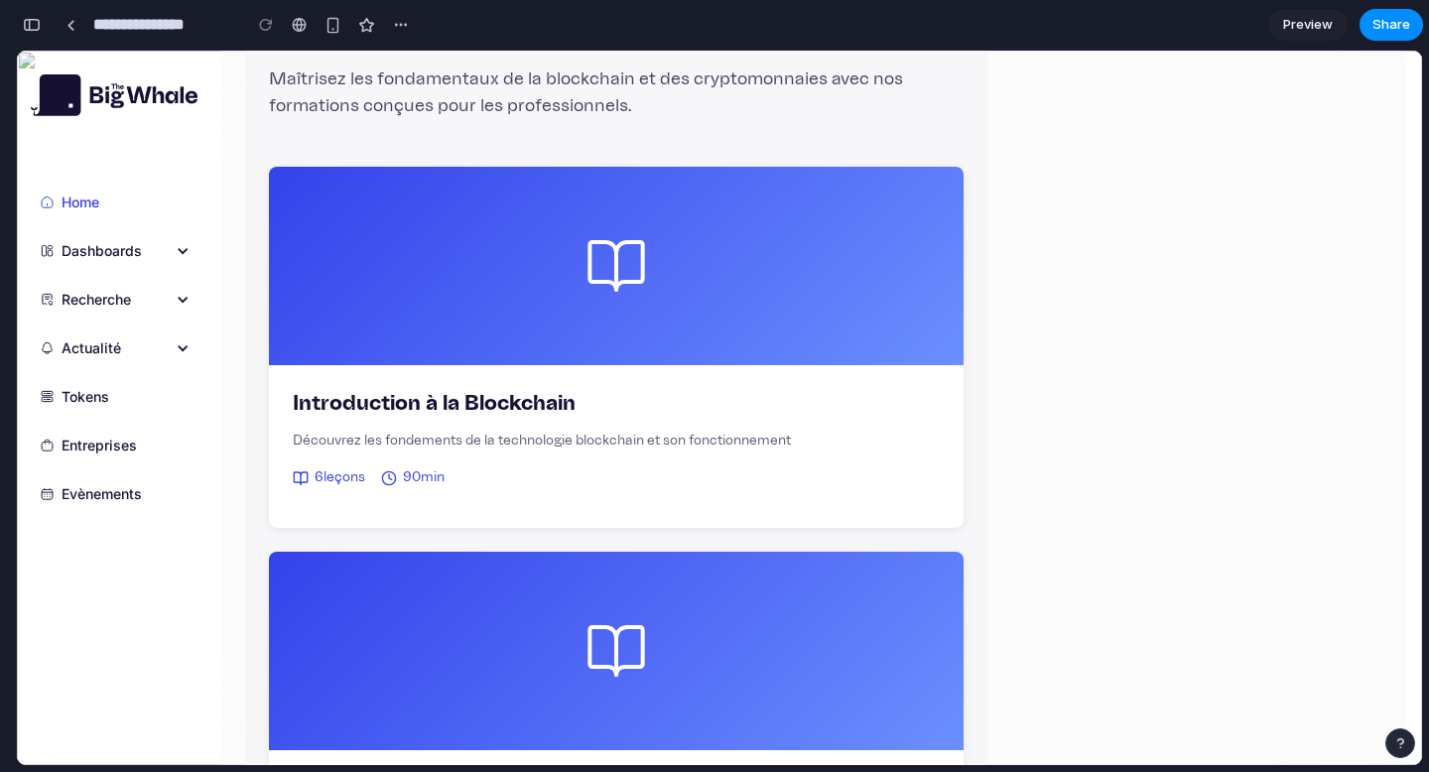
click at [138, 229] on div "Dashboards" at bounding box center [117, 250] width 177 height 45
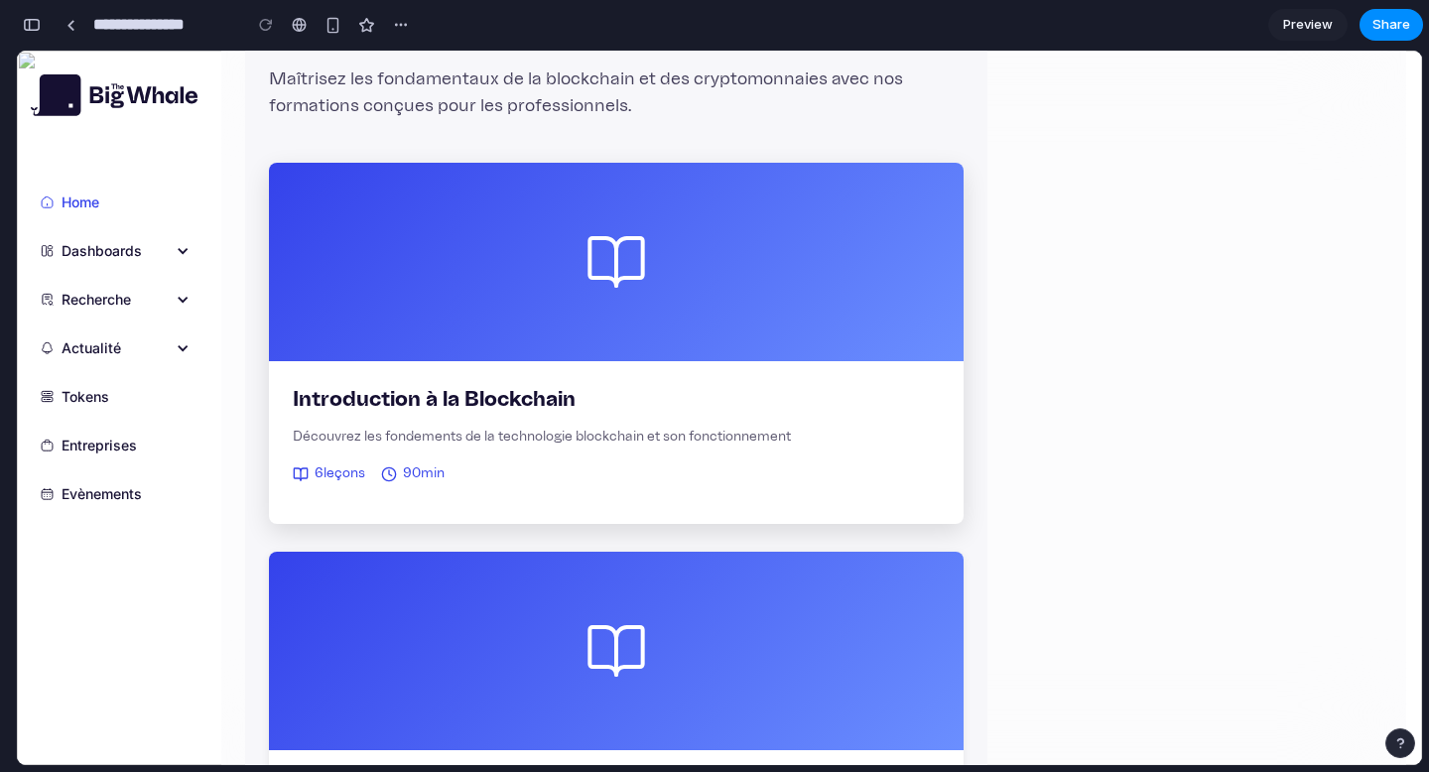
scroll to position [0, 0]
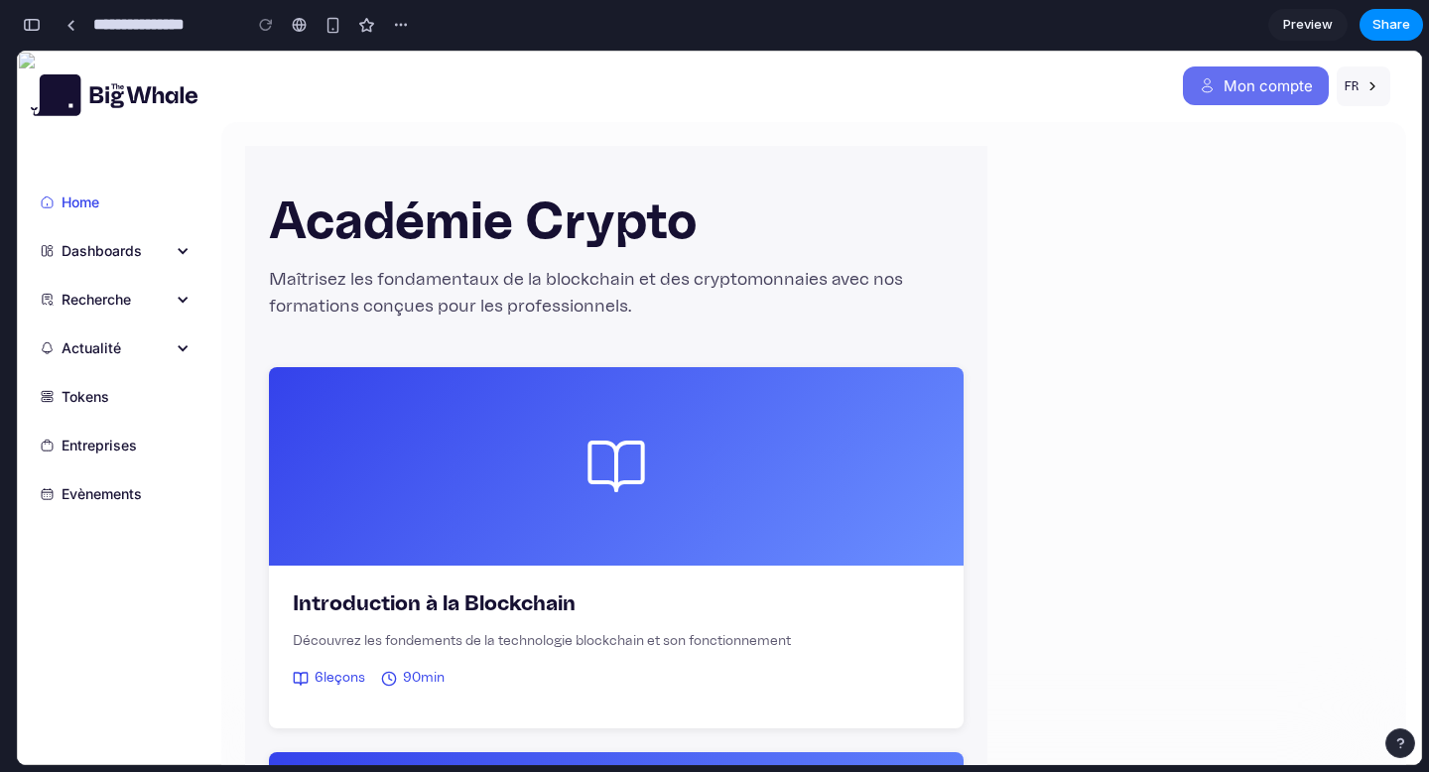
click at [1238, 78] on div "Mon compte" at bounding box center [1268, 85] width 89 height 15
click at [982, 112] on div "Mon compte Paramètres Newsletters FR EN" at bounding box center [821, 86] width 1201 height 71
click at [1384, 18] on span "Share" at bounding box center [1392, 25] width 38 height 20
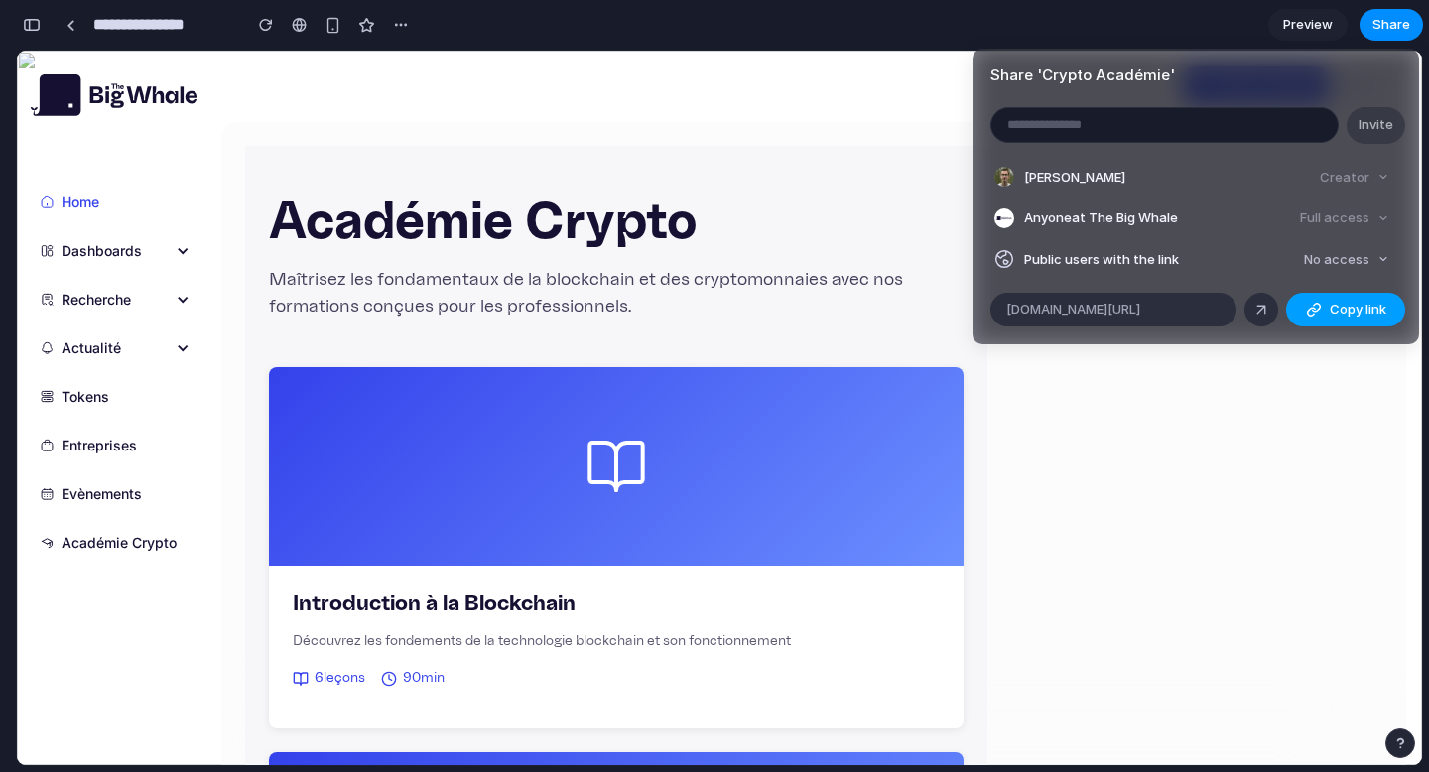
click at [1310, 310] on div "button" at bounding box center [1314, 310] width 16 height 16
click at [1304, 421] on div "Share ' Crypto Académie ' Invite [PERSON_NAME] Creator Anyone at The Big Whale …" at bounding box center [714, 386] width 1429 height 772
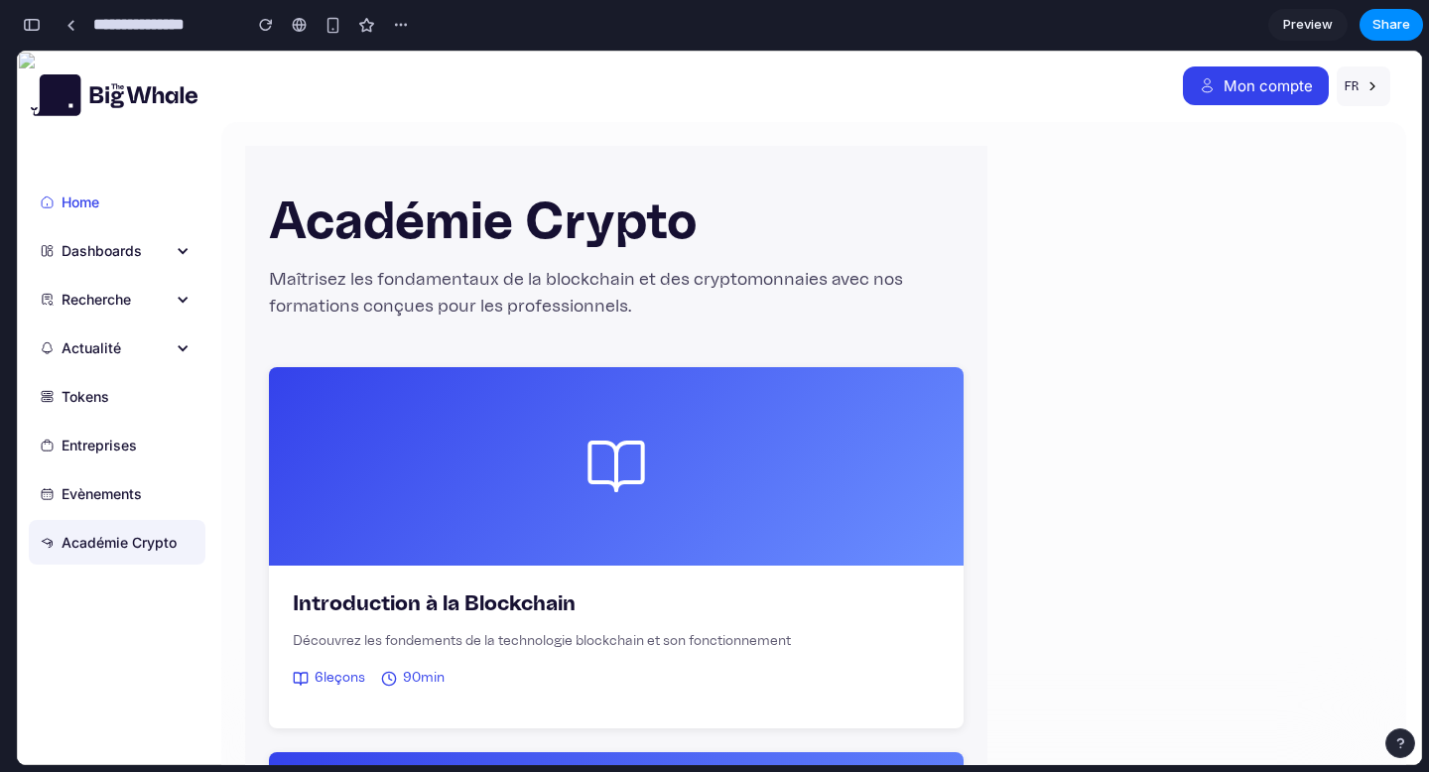
click at [90, 547] on div "Académie Crypto" at bounding box center [119, 542] width 115 height 21
click at [118, 531] on link "Académie Crypto" at bounding box center [117, 542] width 177 height 45
click at [21, 20] on button "button" at bounding box center [32, 25] width 32 height 32
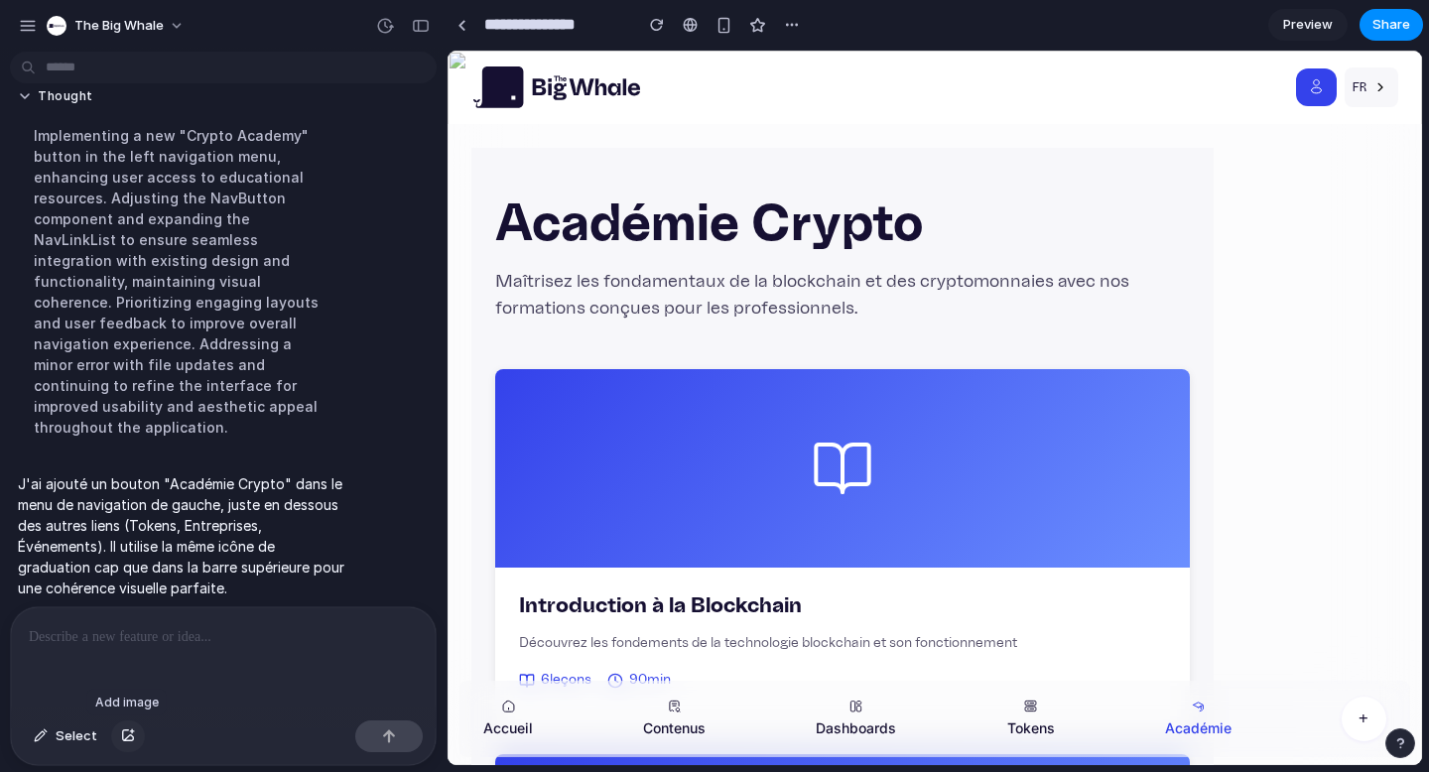
click at [128, 735] on div "button" at bounding box center [128, 737] width 14 height 12
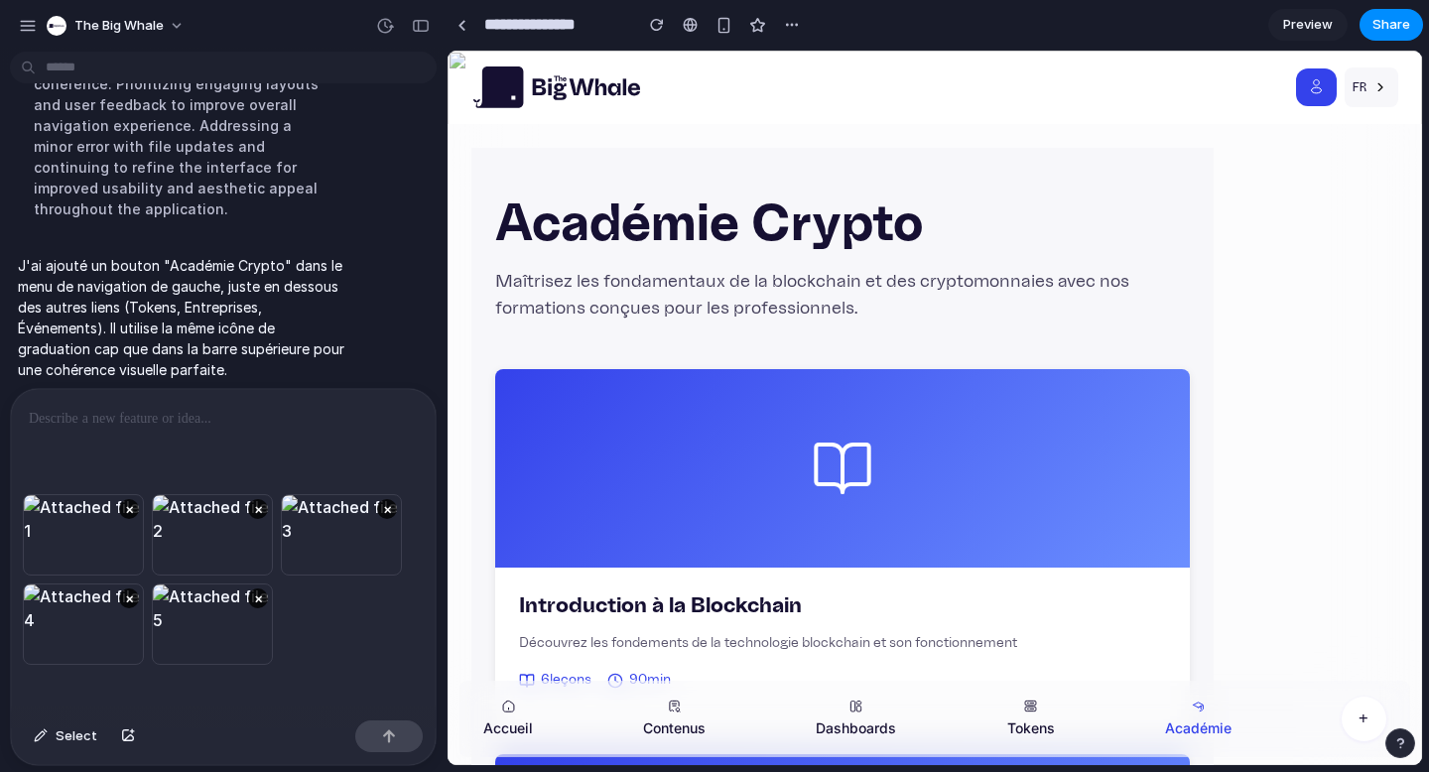
click at [149, 397] on div at bounding box center [223, 441] width 425 height 105
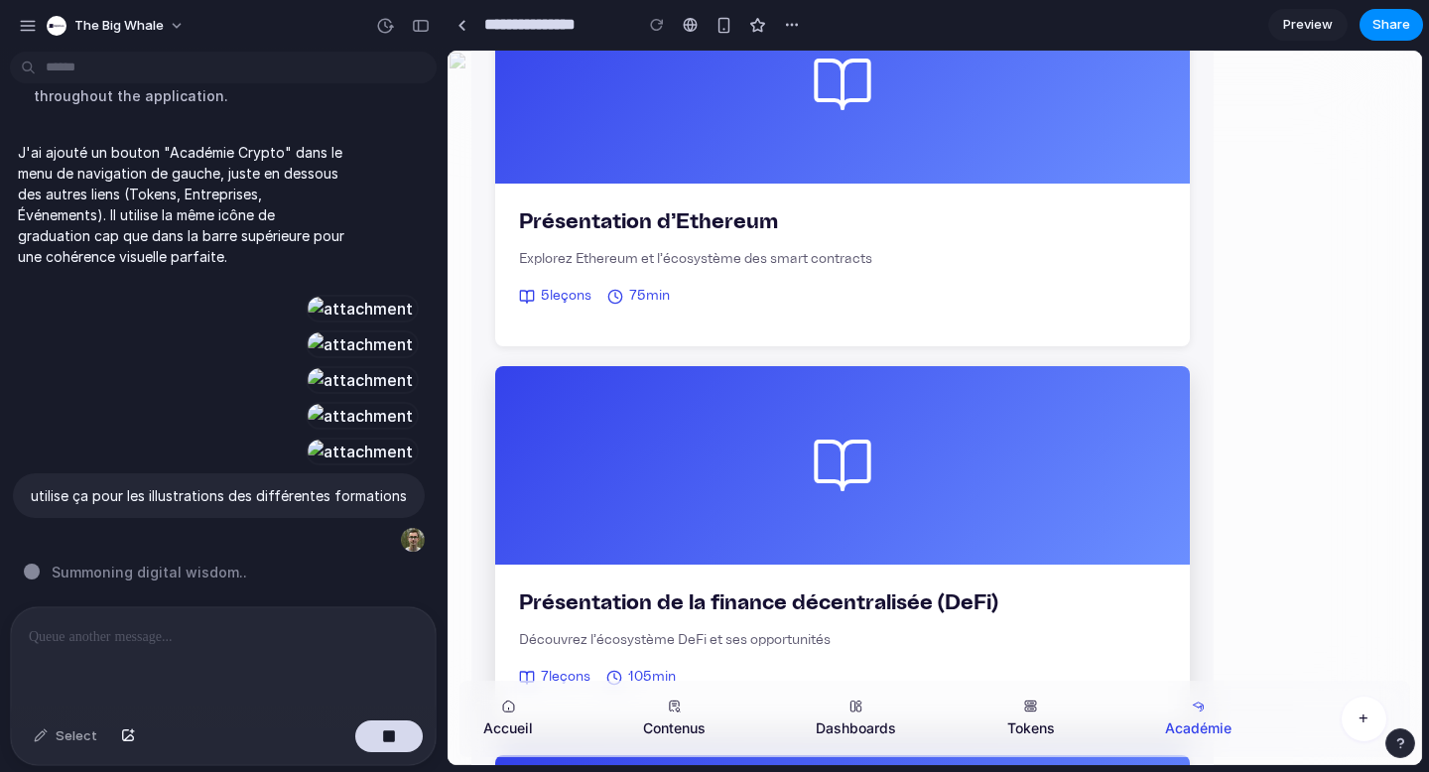
scroll to position [1634, 0]
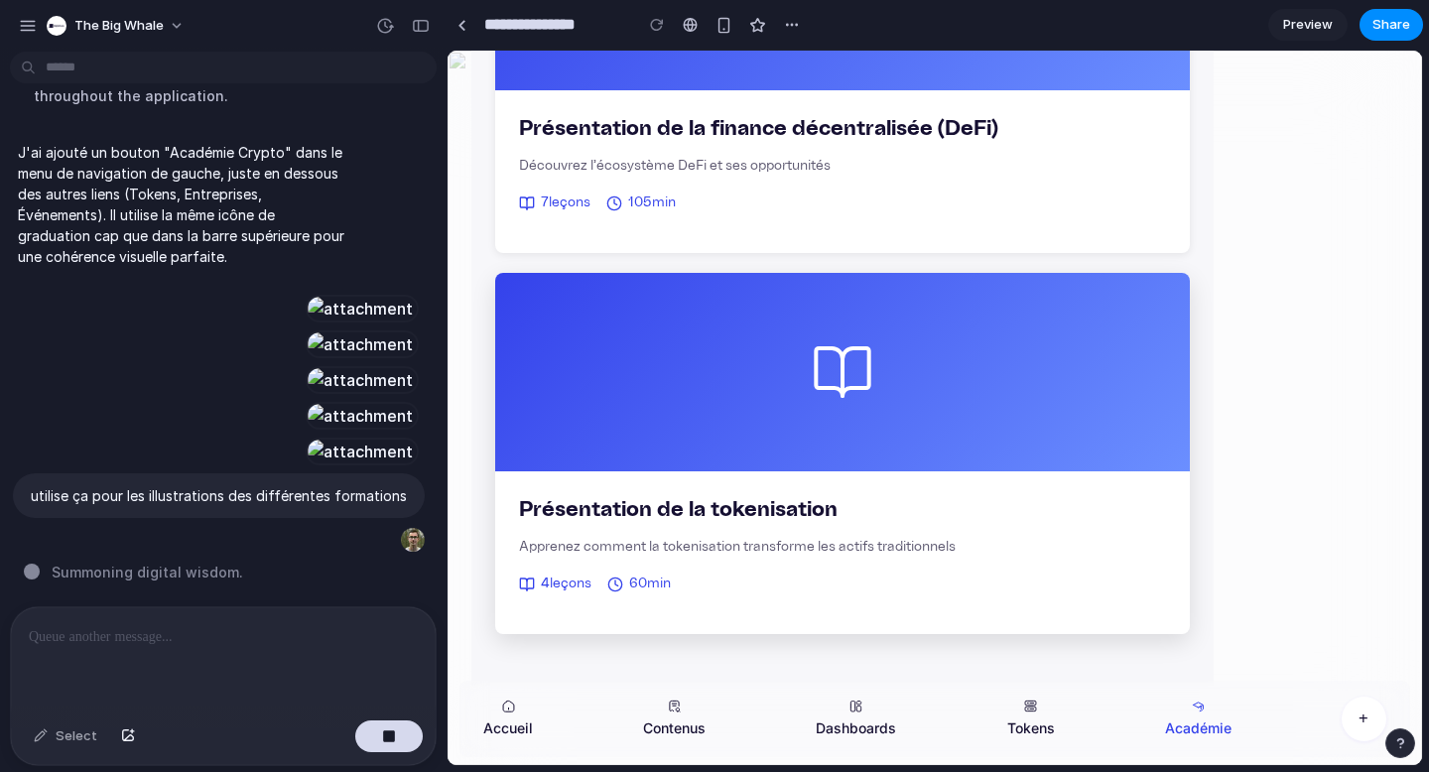
click at [779, 430] on div at bounding box center [842, 372] width 695 height 199
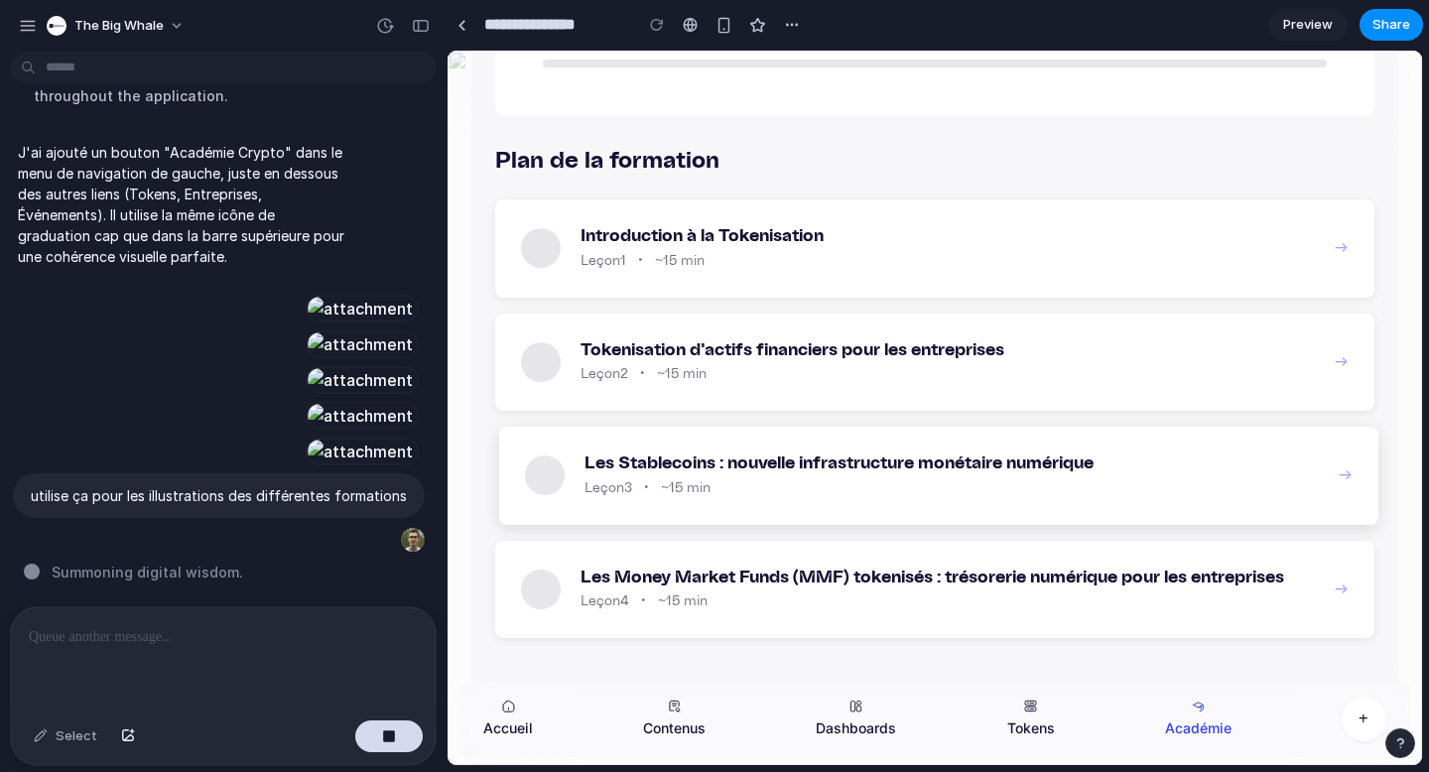
scroll to position [446, 0]
click at [420, 35] on button "button" at bounding box center [421, 26] width 32 height 32
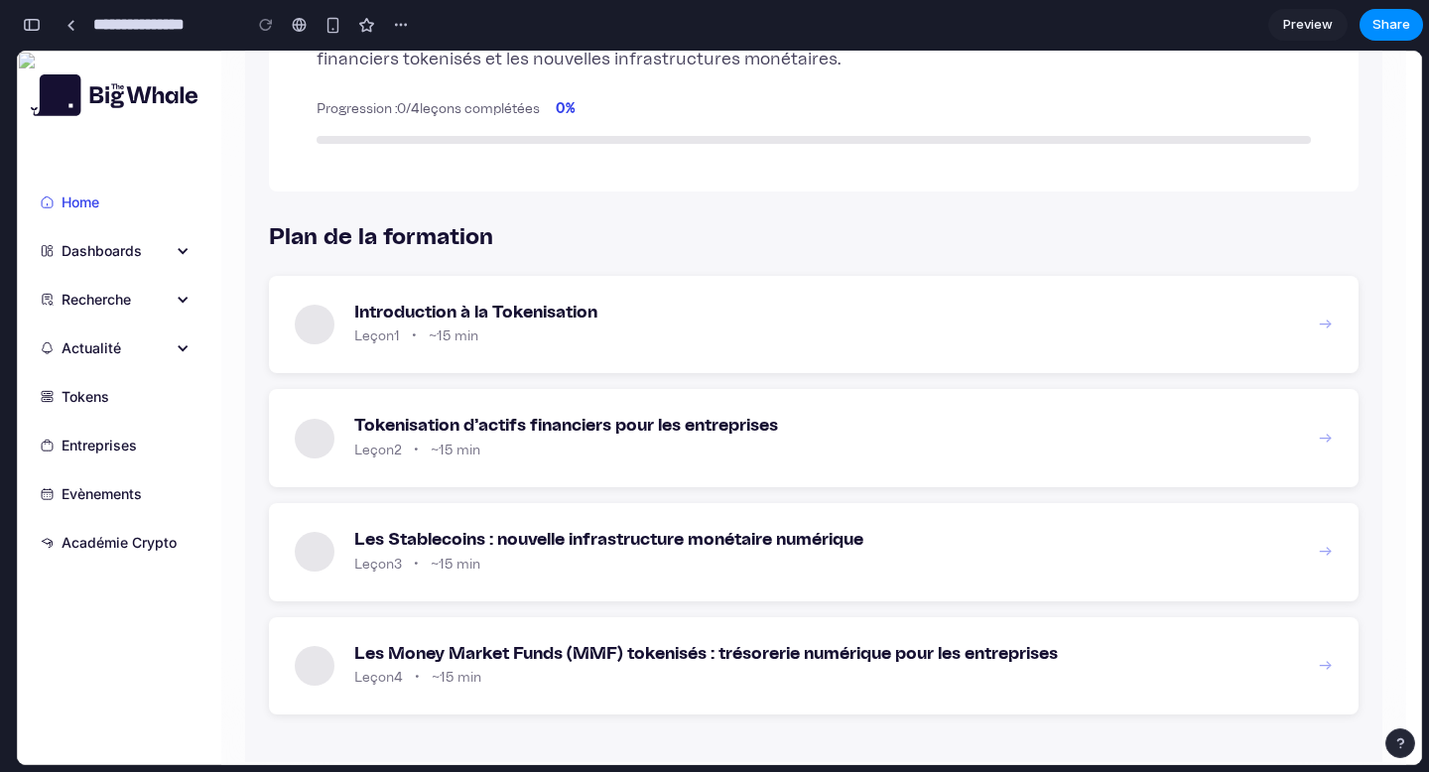
scroll to position [388, 0]
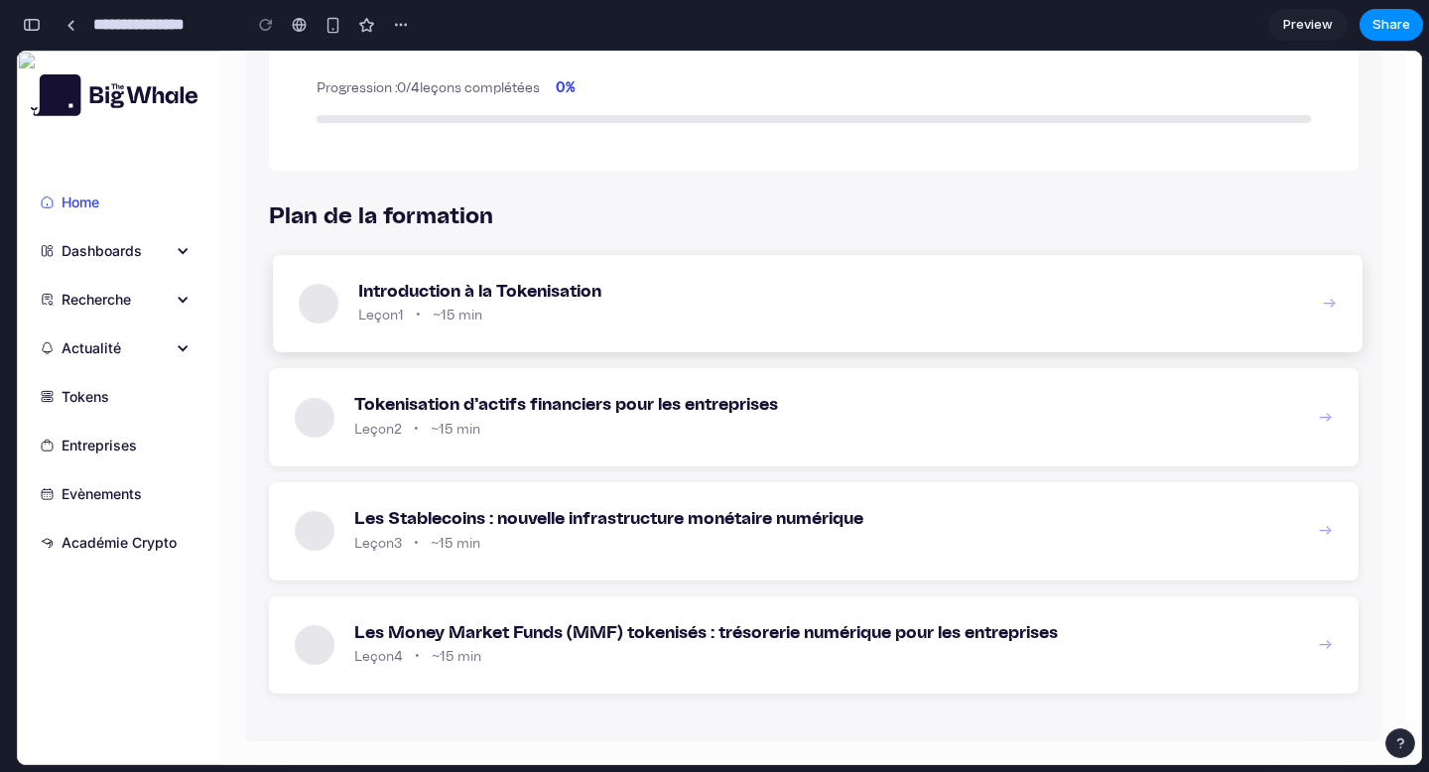
click at [612, 304] on div "Introduction à la Tokenisation Leçon 1 • ~15 min" at bounding box center [830, 304] width 945 height 47
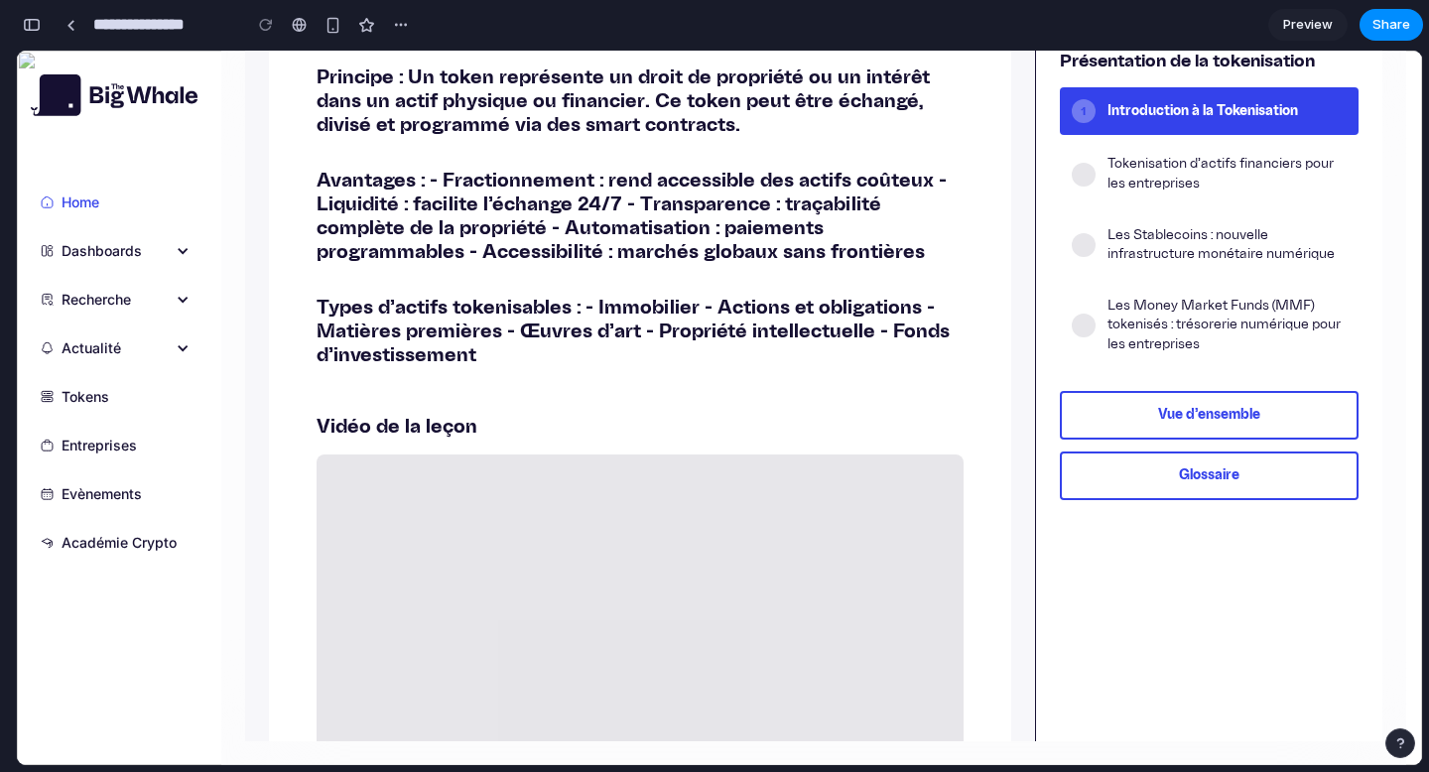
scroll to position [728, 0]
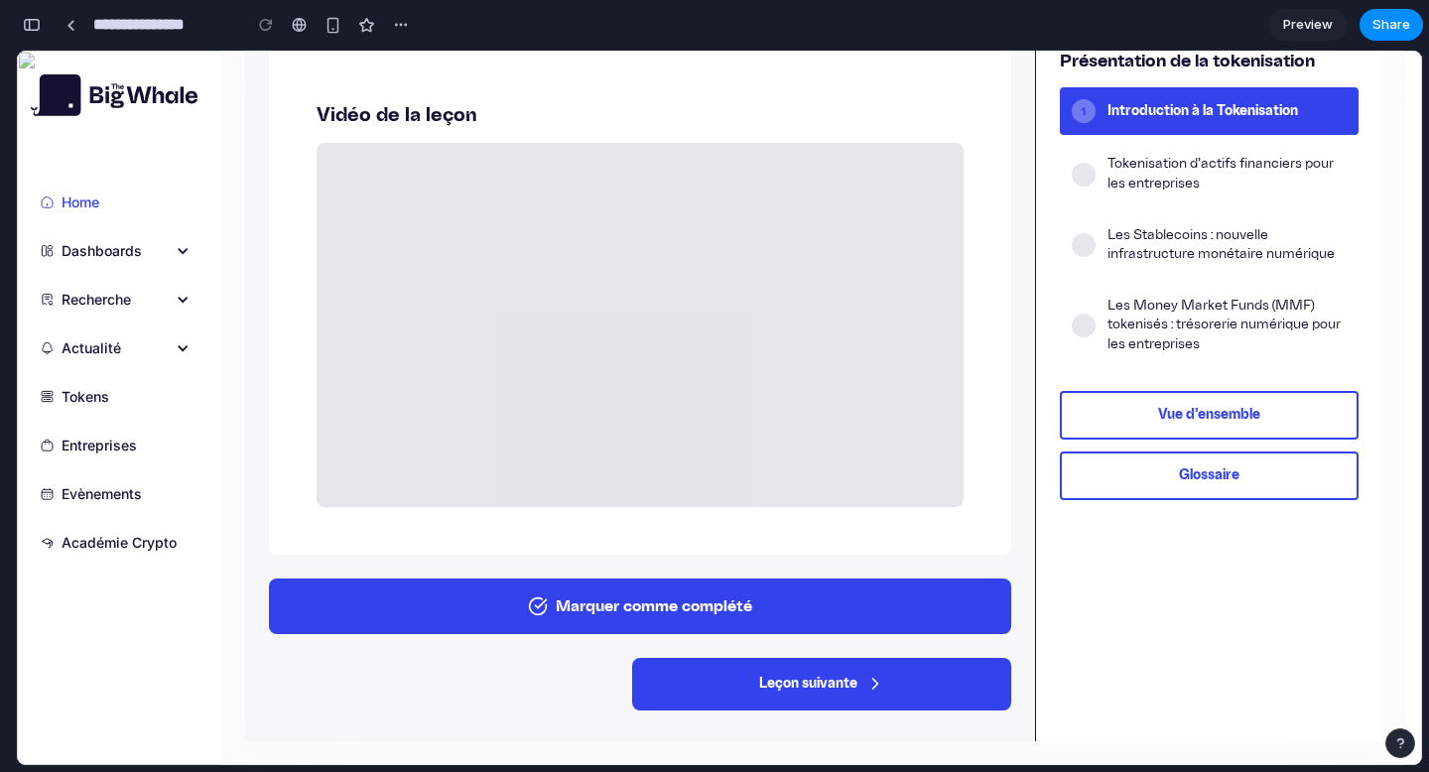
click at [656, 585] on button "Marquer comme complété" at bounding box center [640, 607] width 742 height 56
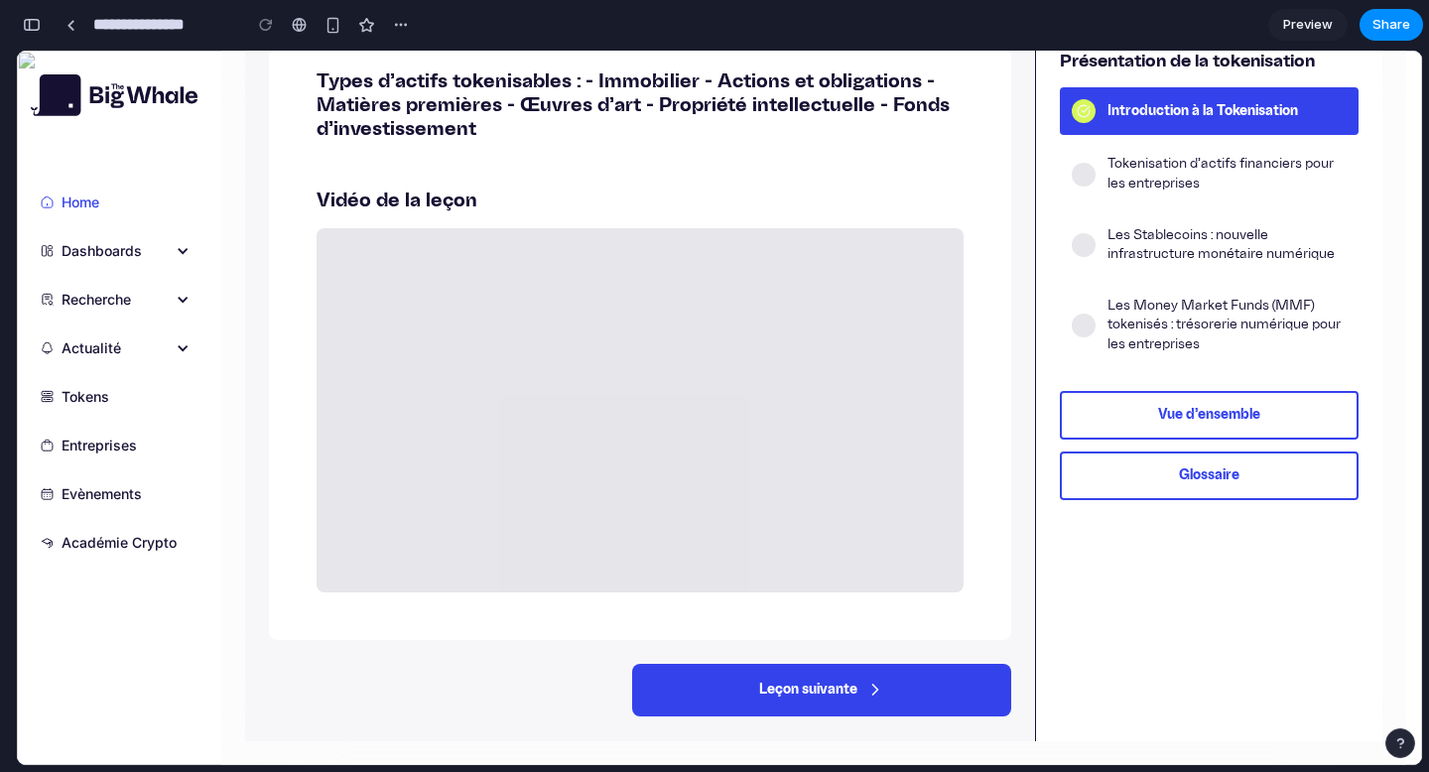
scroll to position [648, 0]
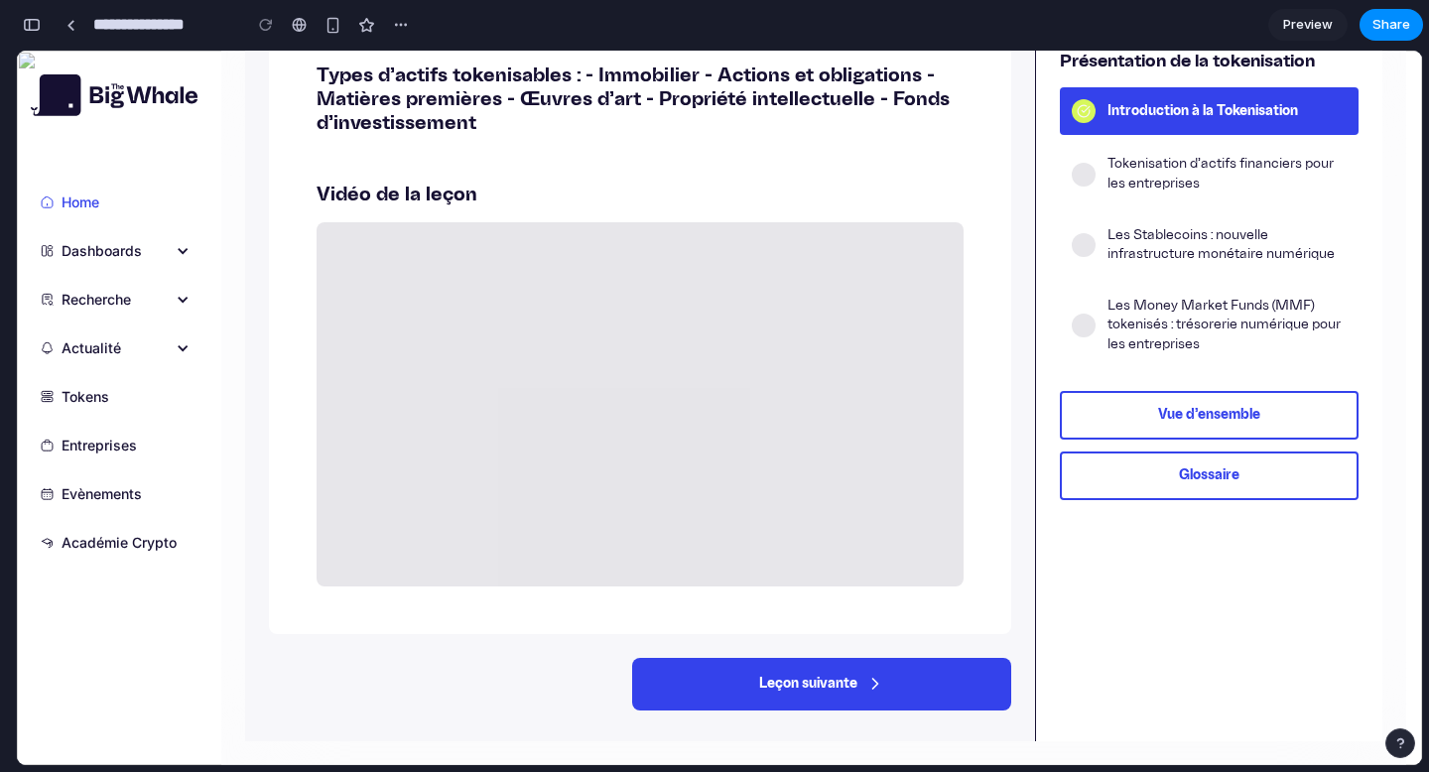
click at [693, 661] on button "Leçon suivante" at bounding box center [821, 684] width 379 height 53
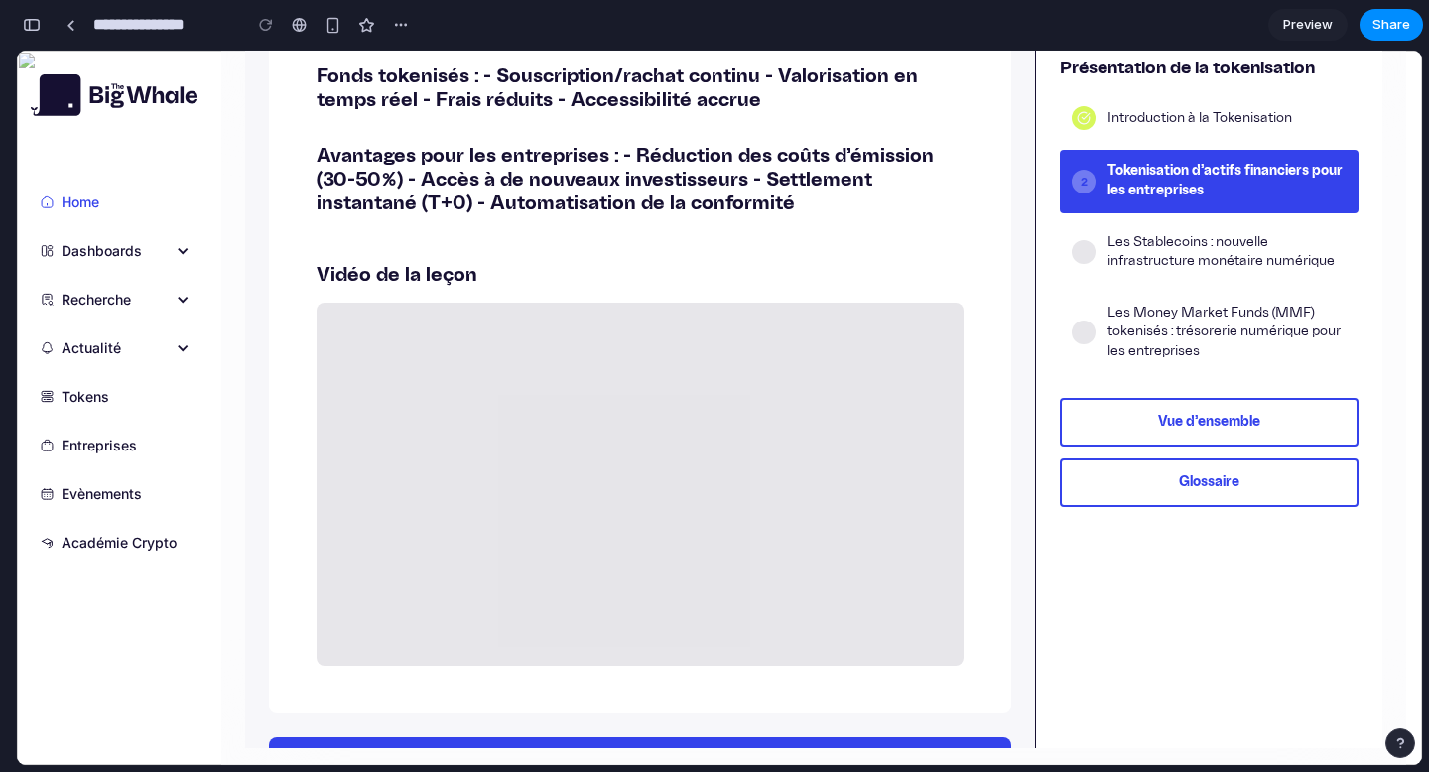
scroll to position [690, 0]
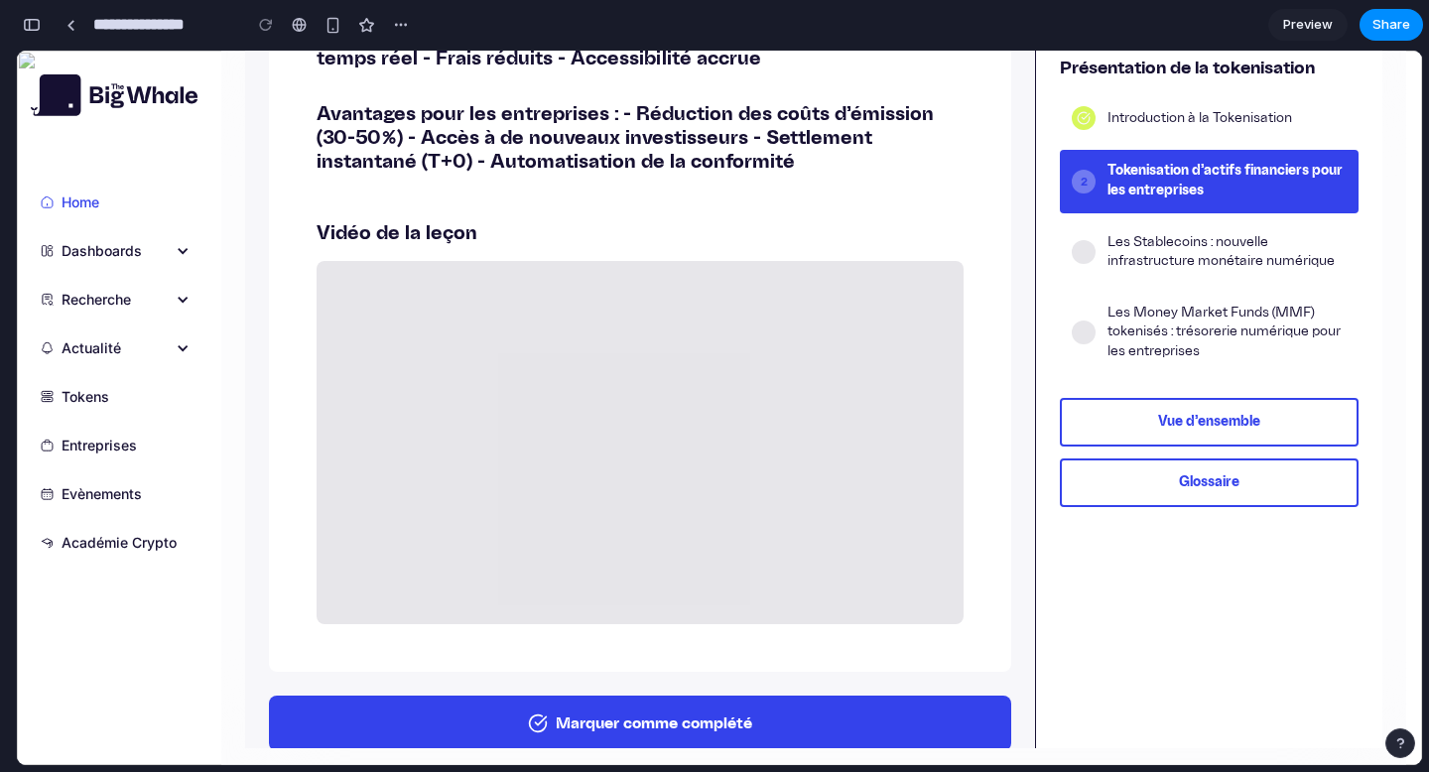
click at [623, 708] on button "Marquer comme complété" at bounding box center [640, 724] width 742 height 56
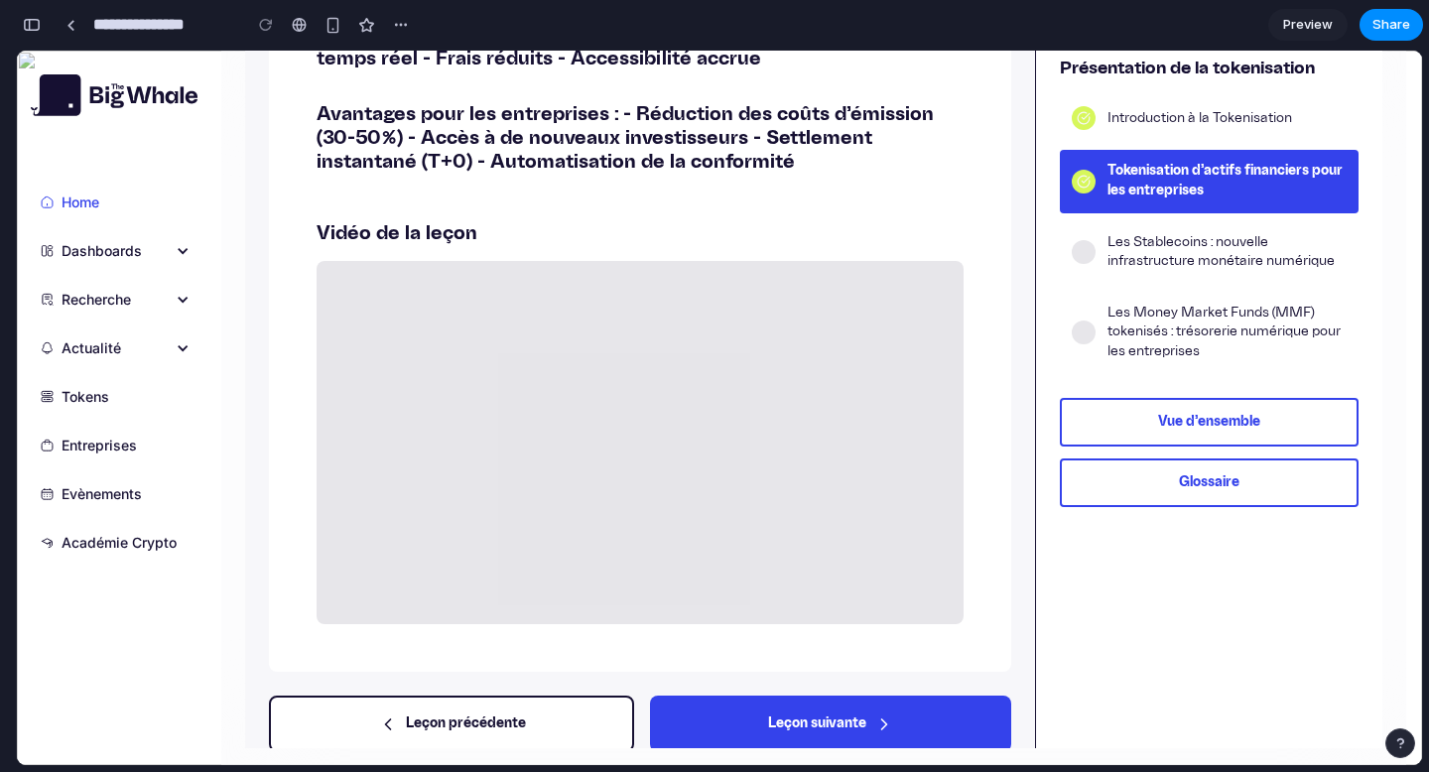
click at [1211, 419] on button "Vue d'ensemble" at bounding box center [1209, 422] width 299 height 49
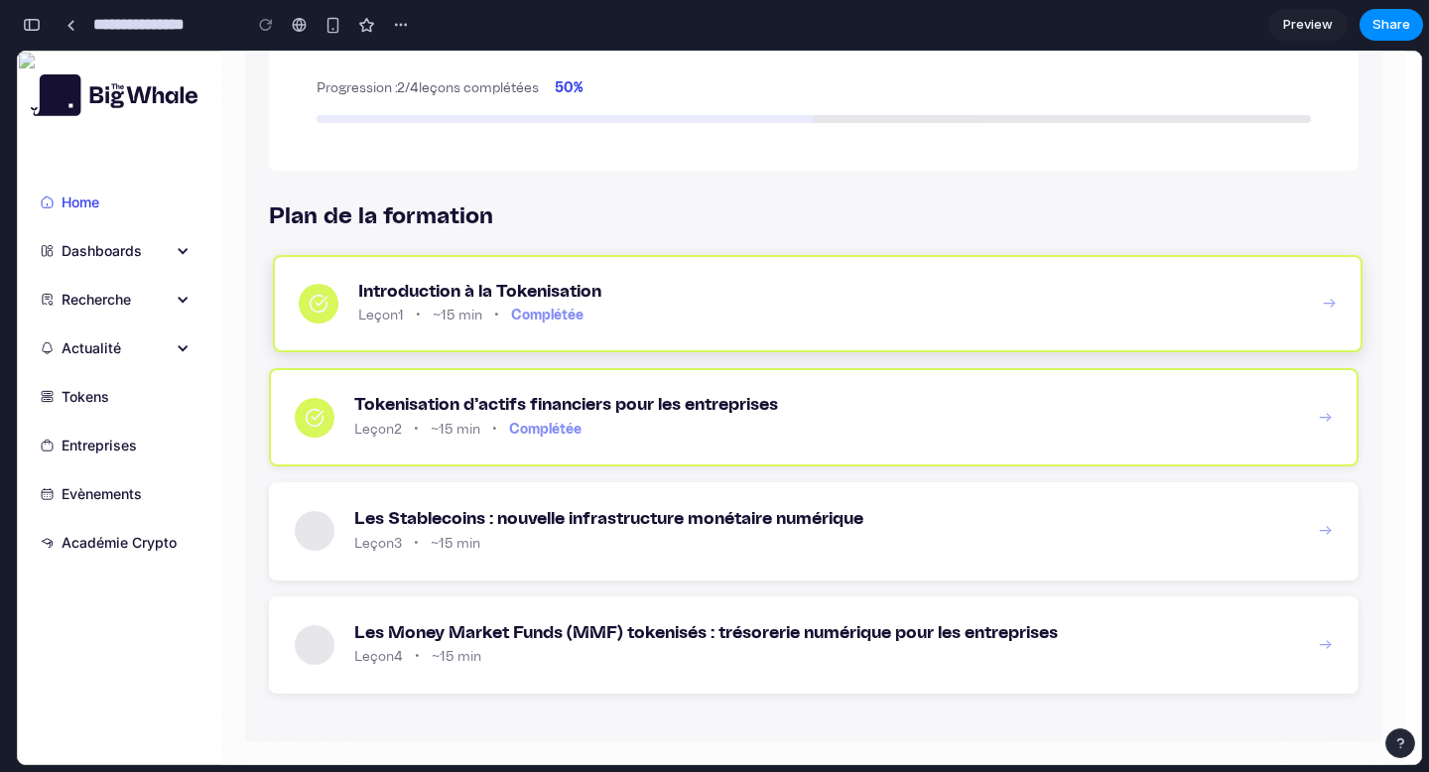
scroll to position [0, 0]
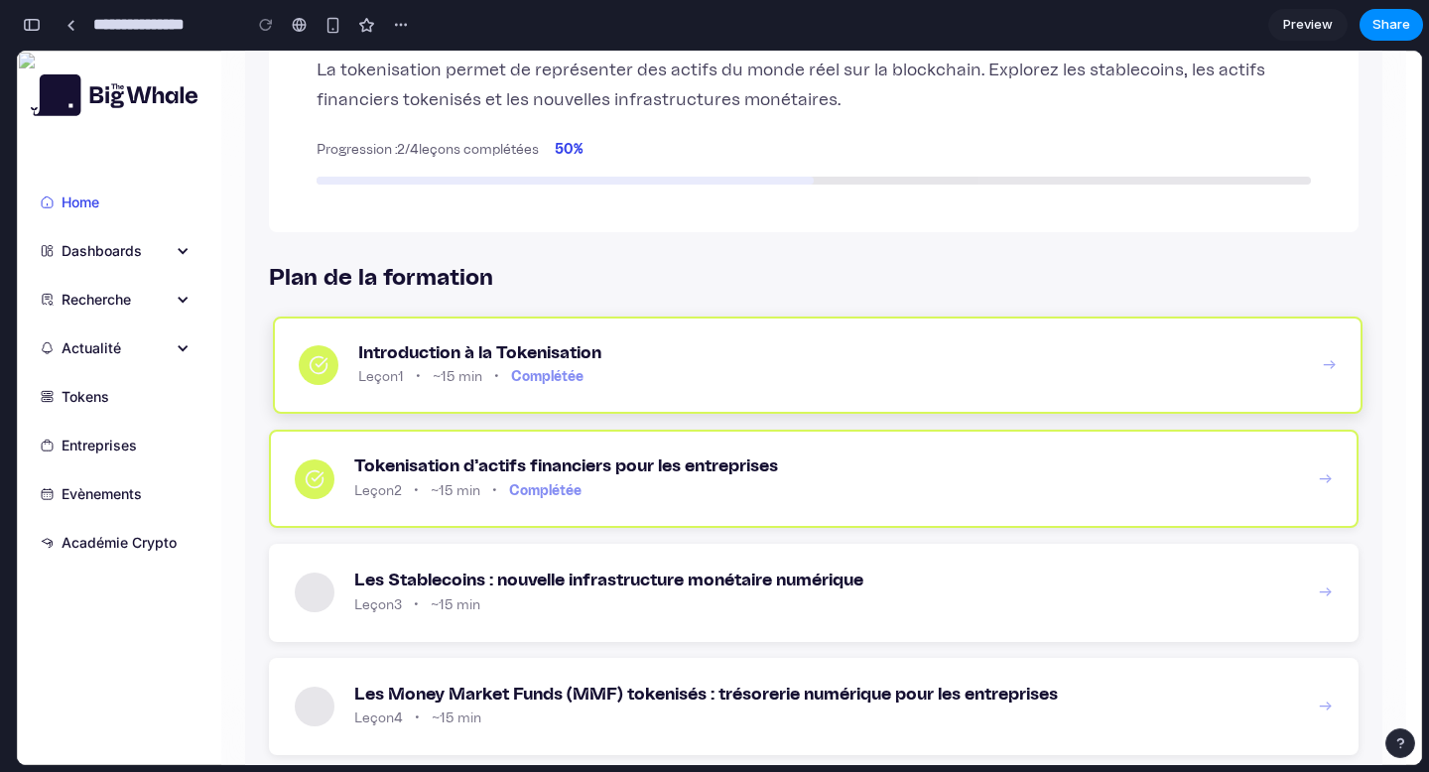
click at [606, 391] on div "Introduction à la Tokenisation Leçon 1 • ~15 min • Complétée →" at bounding box center [818, 366] width 1090 height 98
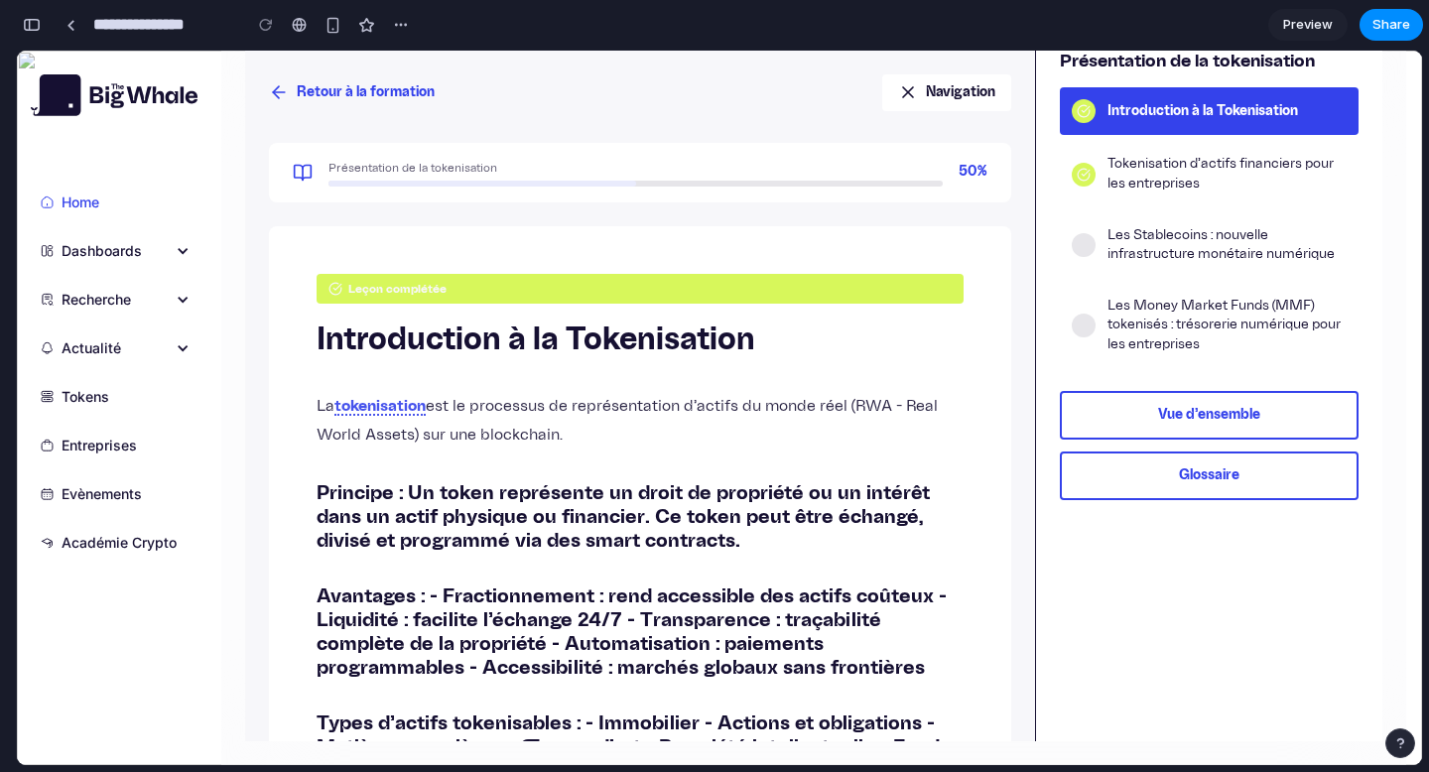
click at [1257, 481] on button "Glossaire" at bounding box center [1209, 476] width 299 height 49
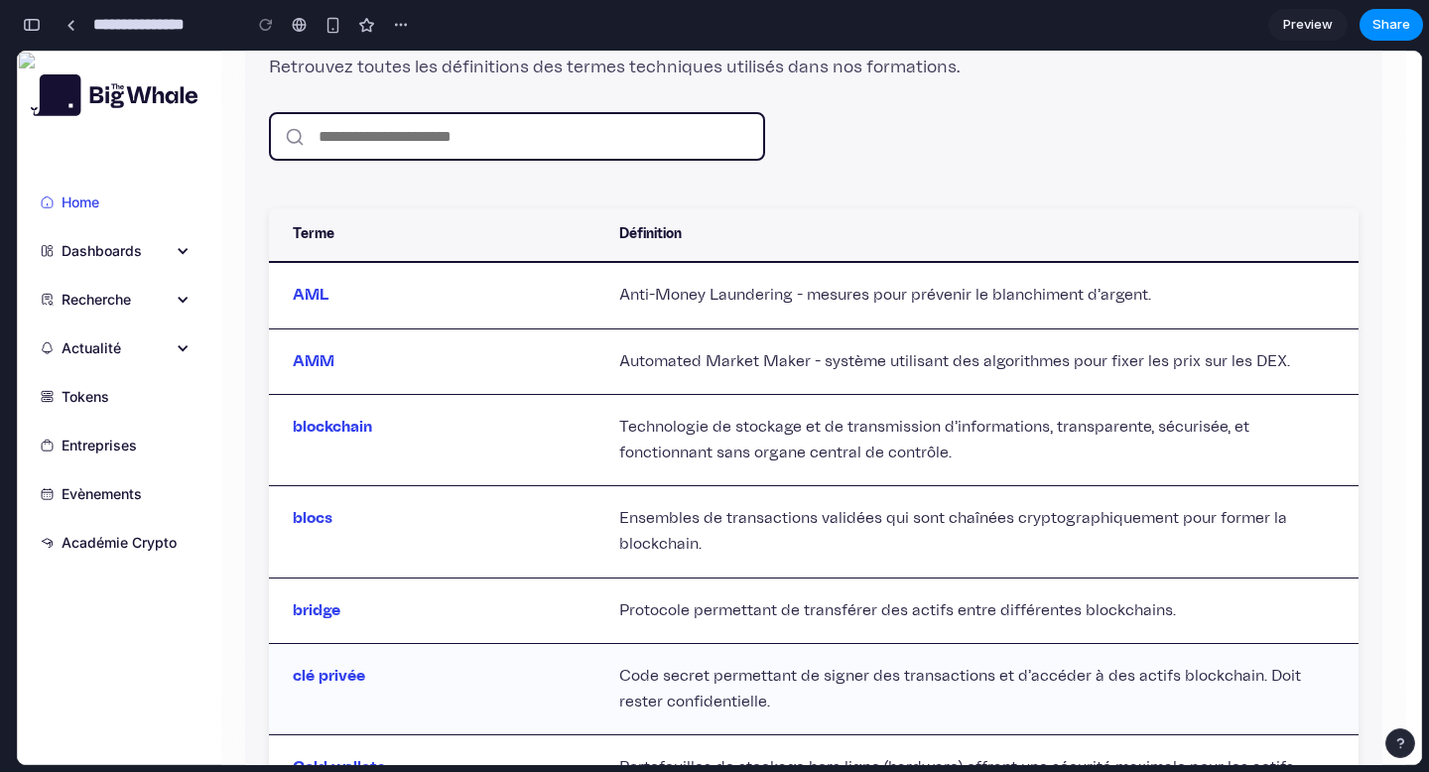
scroll to position [0, 0]
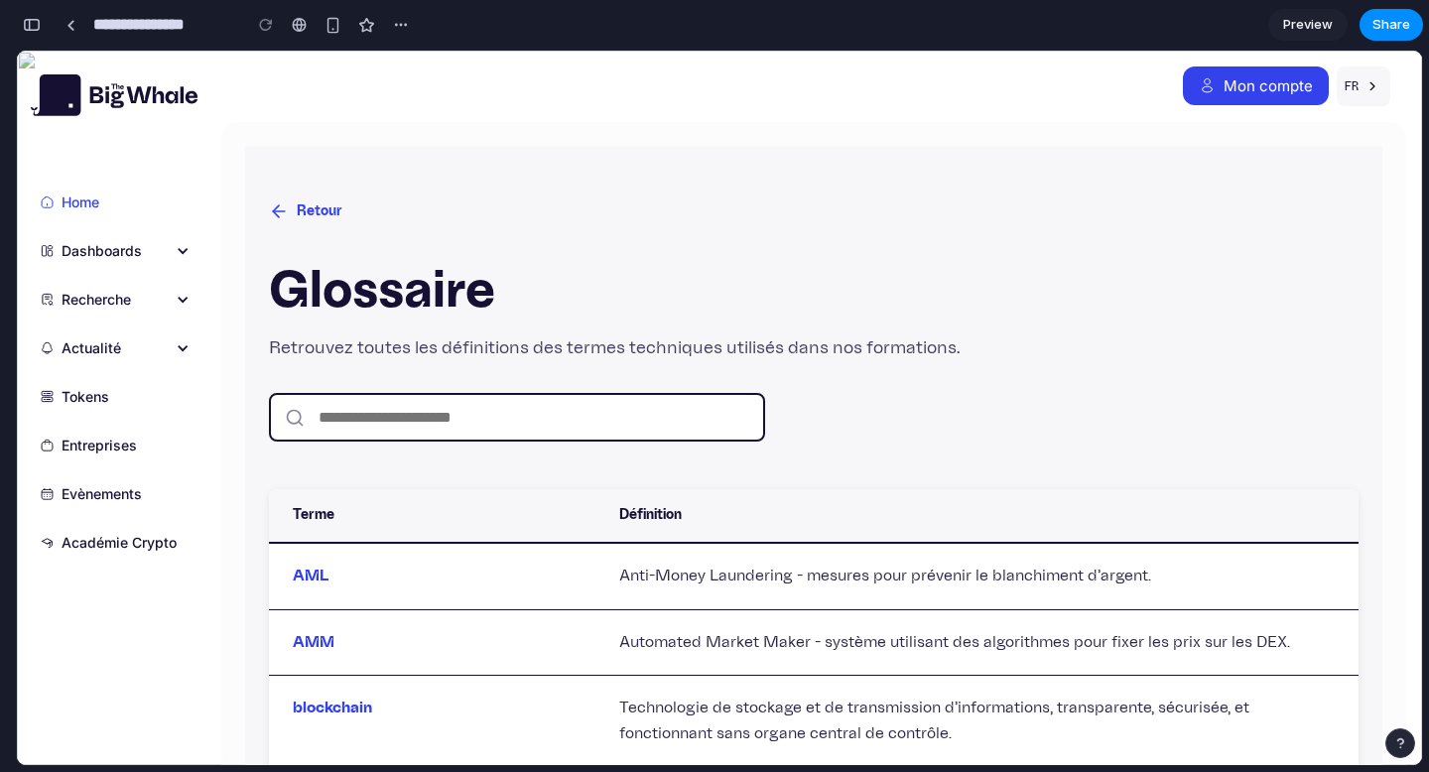
click at [274, 210] on icon at bounding box center [276, 212] width 6 height 12
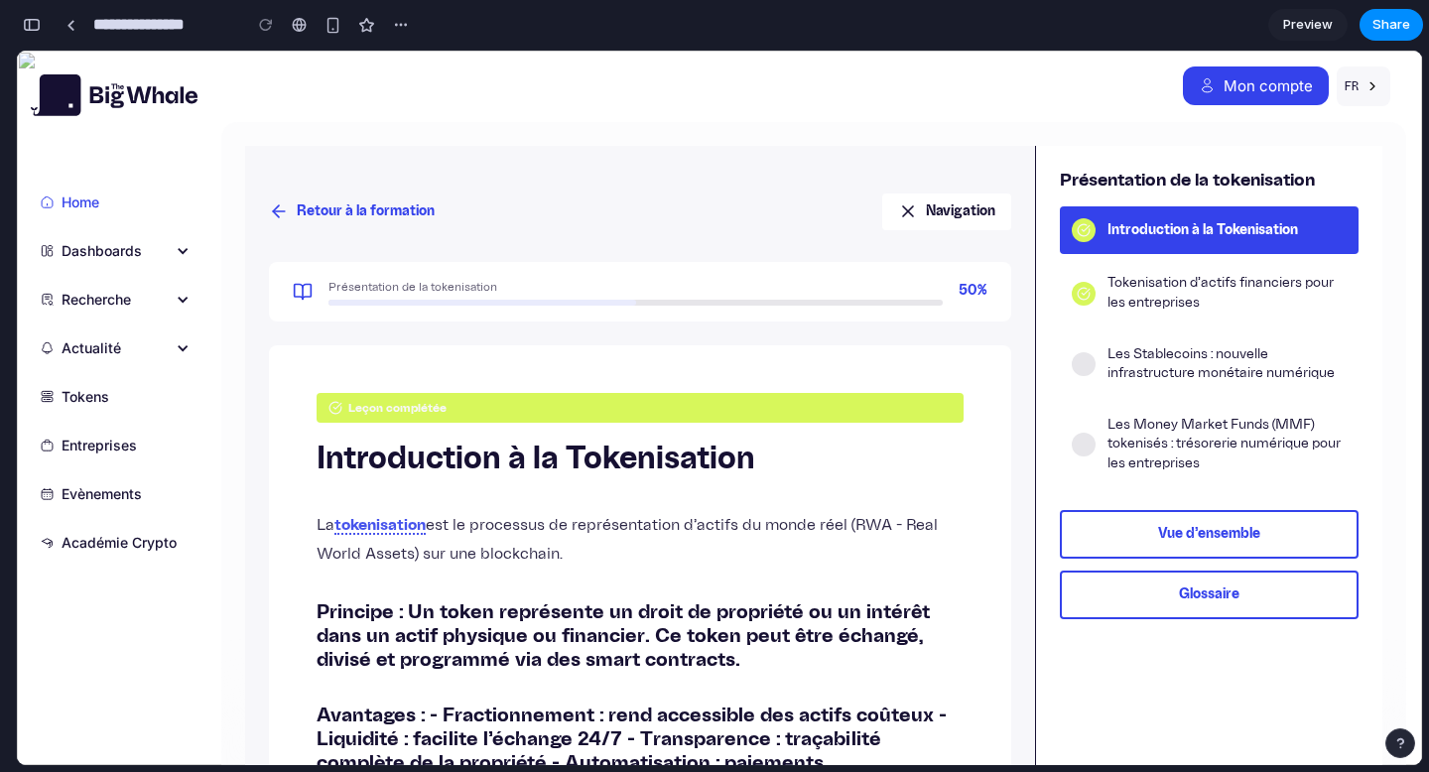
click at [281, 214] on icon at bounding box center [279, 211] width 20 height 20
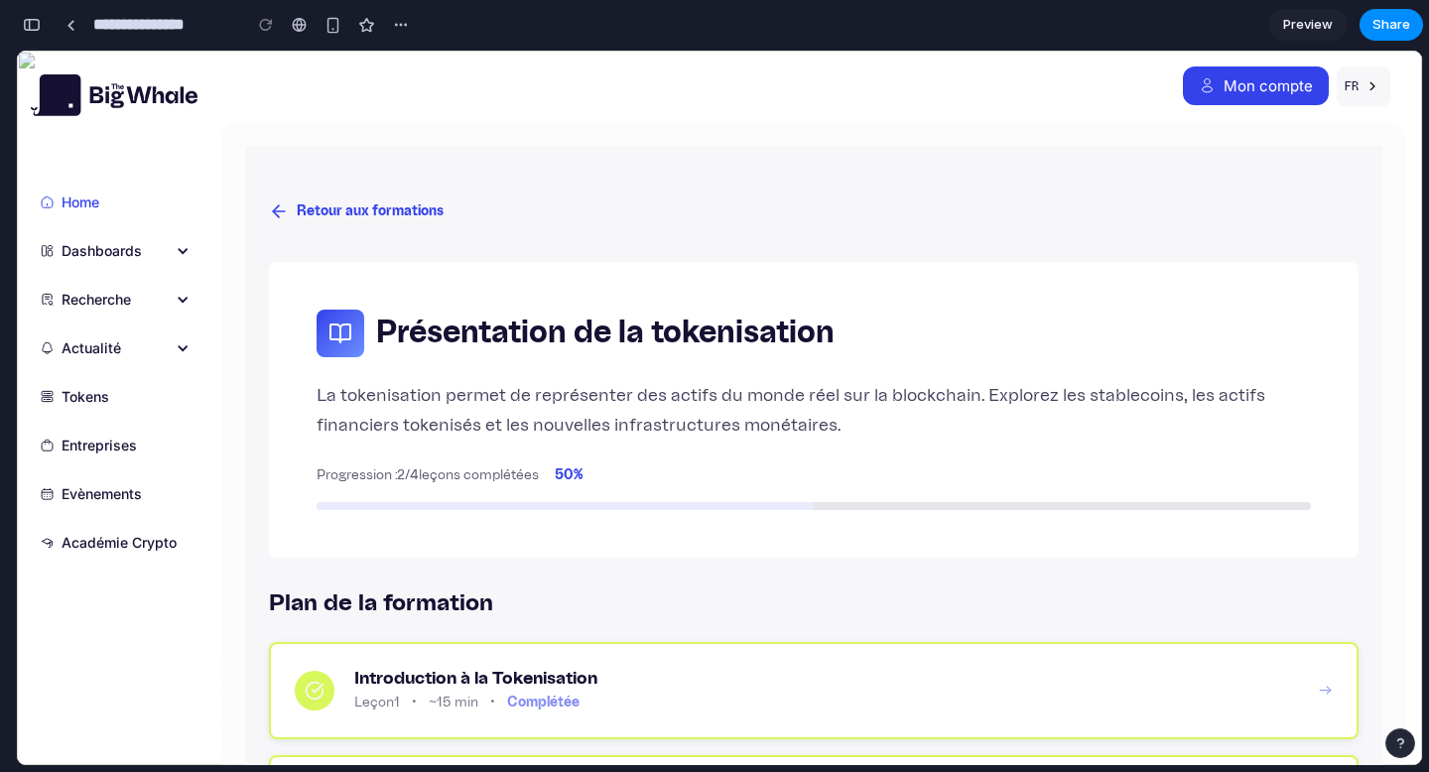
click at [281, 214] on icon at bounding box center [279, 211] width 20 height 20
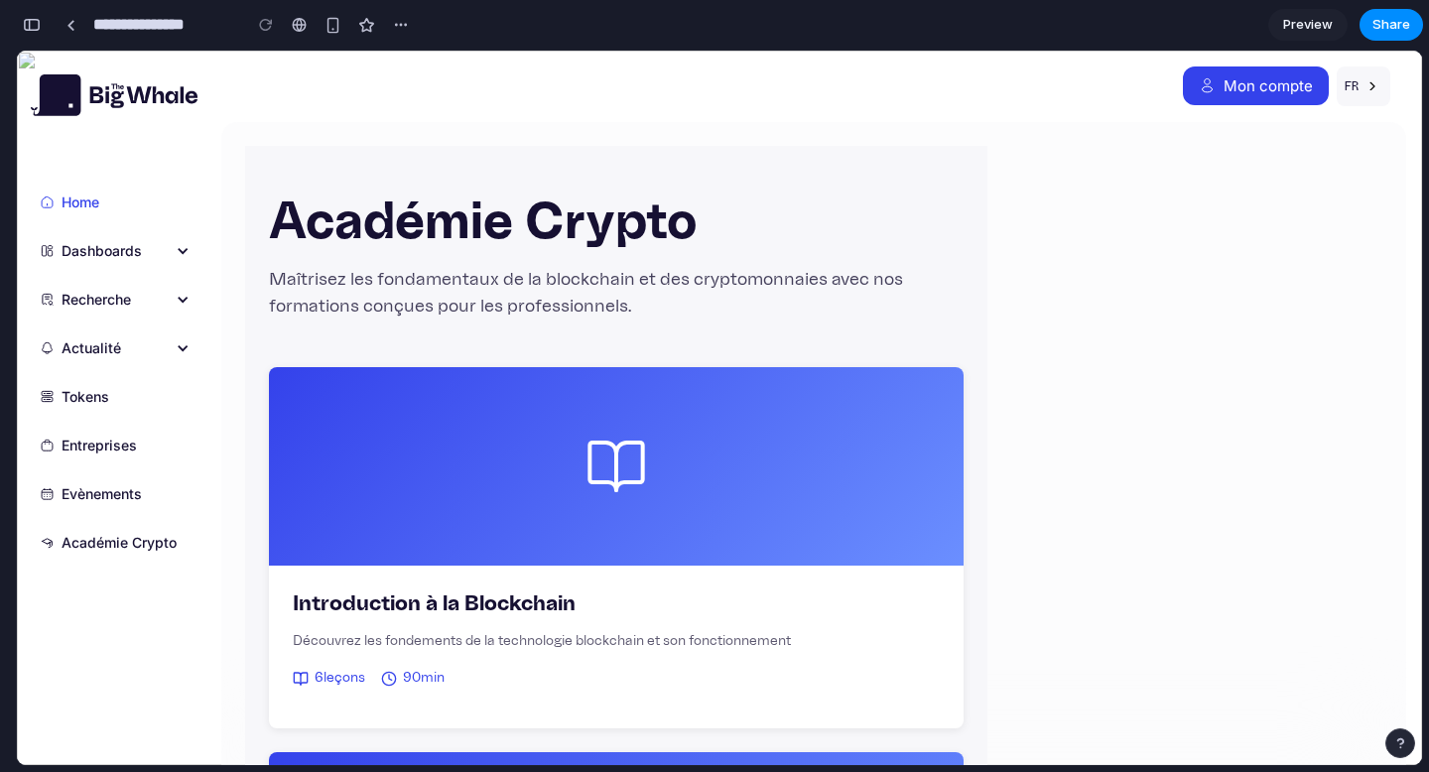
click at [117, 201] on link "Home" at bounding box center [117, 202] width 177 height 45
click at [1308, 24] on span "Preview" at bounding box center [1308, 25] width 50 height 20
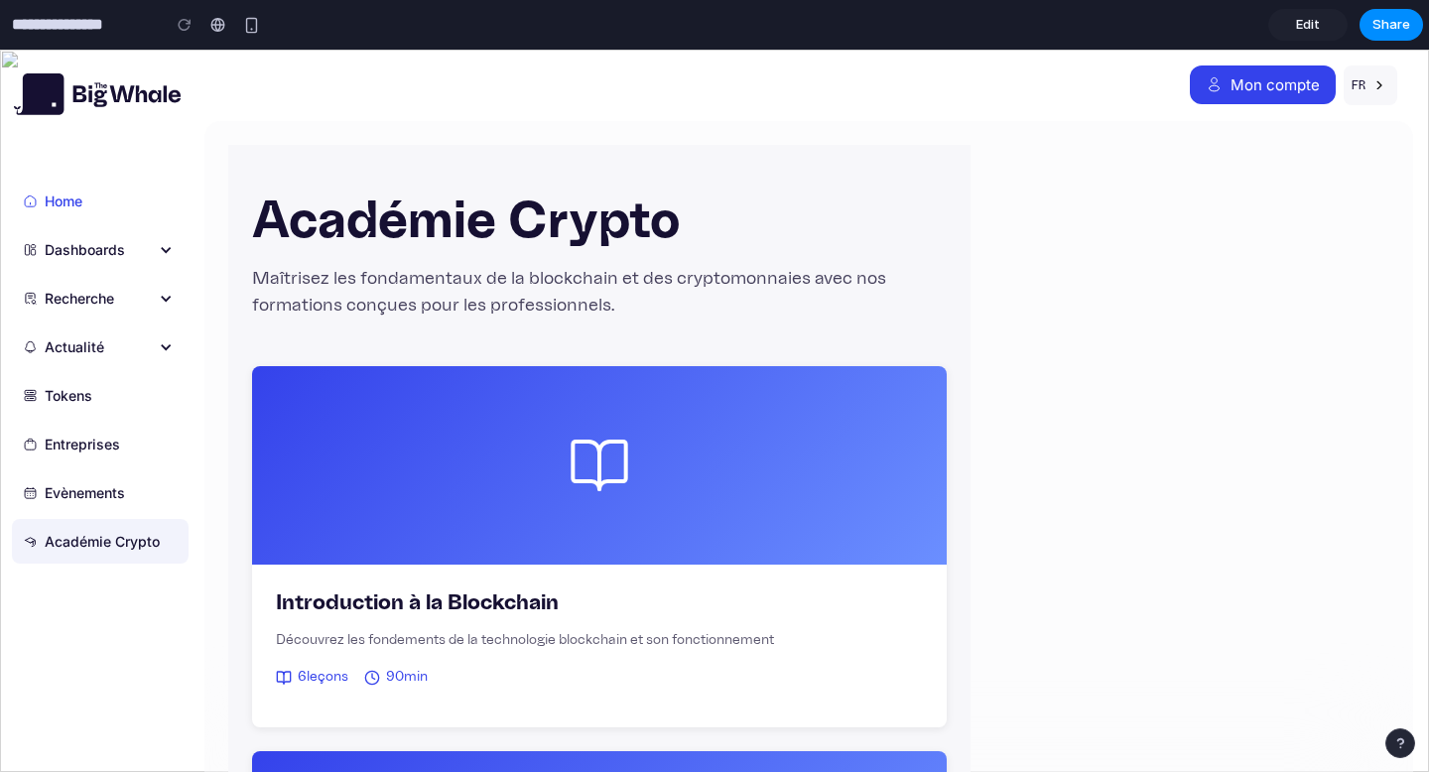
click at [58, 534] on div "Académie Crypto" at bounding box center [102, 541] width 115 height 21
click at [1377, 16] on span "Share" at bounding box center [1392, 25] width 38 height 20
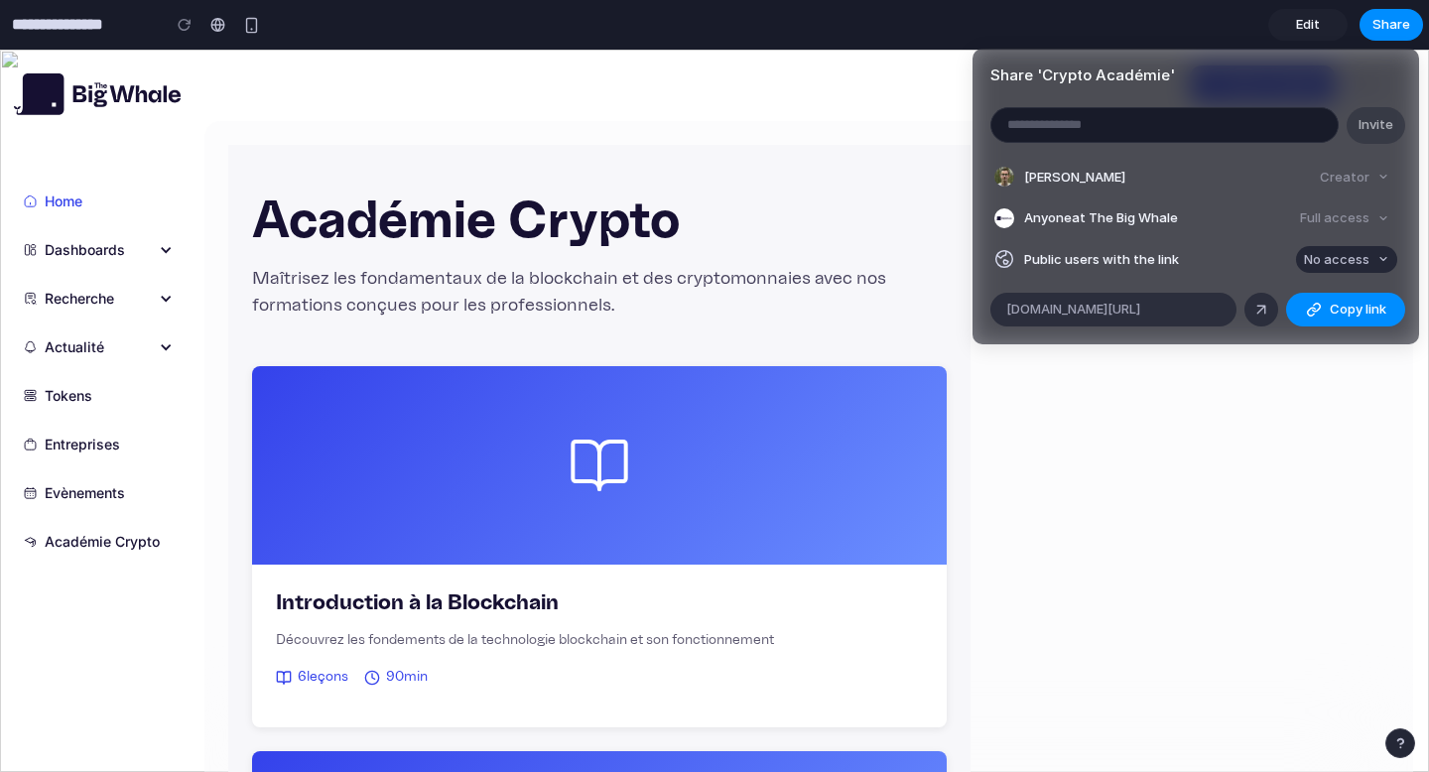
click at [1352, 253] on span "No access" at bounding box center [1337, 260] width 66 height 20
click at [1330, 330] on span "Full access" at bounding box center [1318, 334] width 69 height 20
click at [1270, 309] on div at bounding box center [1262, 310] width 18 height 18
click at [327, 81] on div "Share ' Crypto Académie ' Invite Arthur Weis Creator Anyone at The Big Whale Fu…" at bounding box center [714, 386] width 1429 height 772
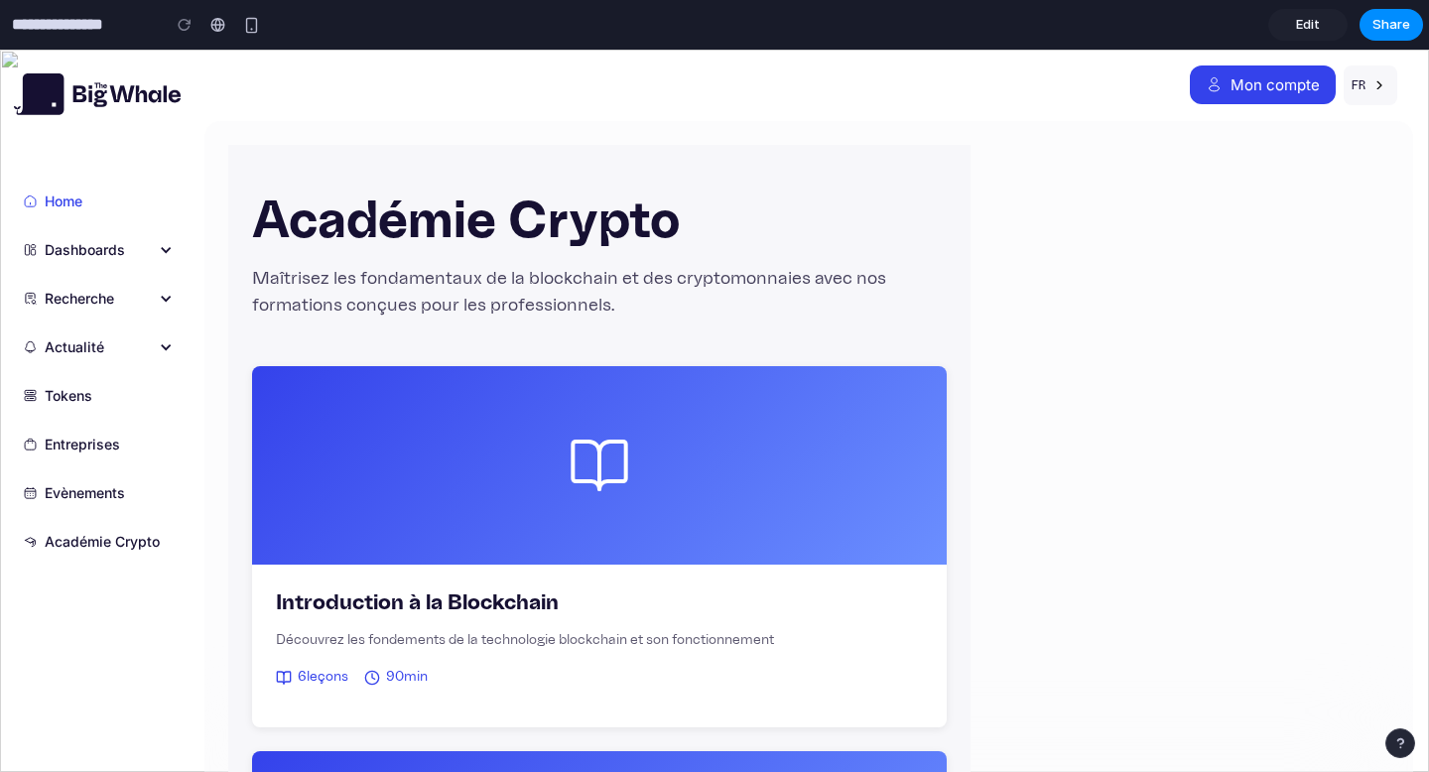
click at [1310, 36] on link "Edit" at bounding box center [1308, 25] width 79 height 32
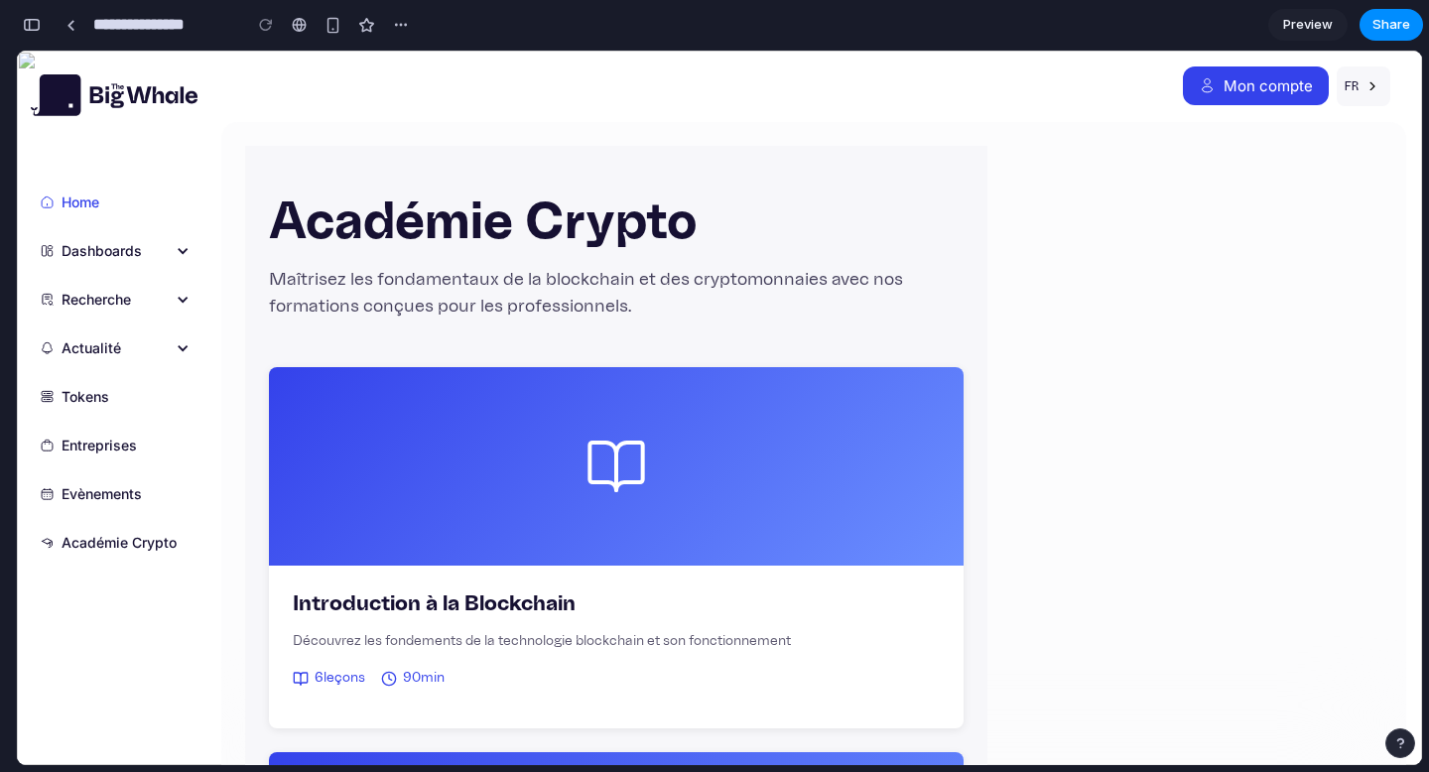
scroll to position [5967, 0]
click at [35, 24] on div "button" at bounding box center [32, 25] width 18 height 14
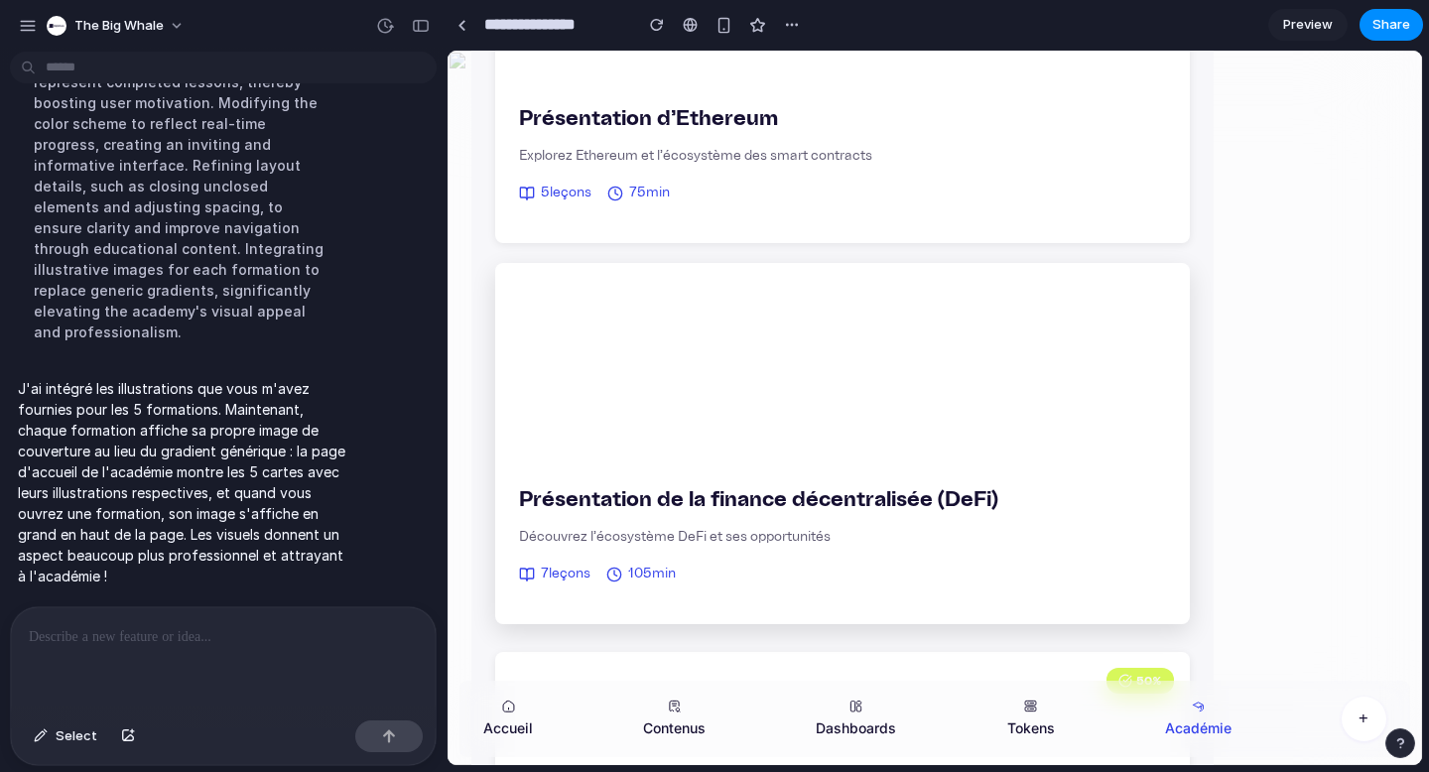
scroll to position [1640, 0]
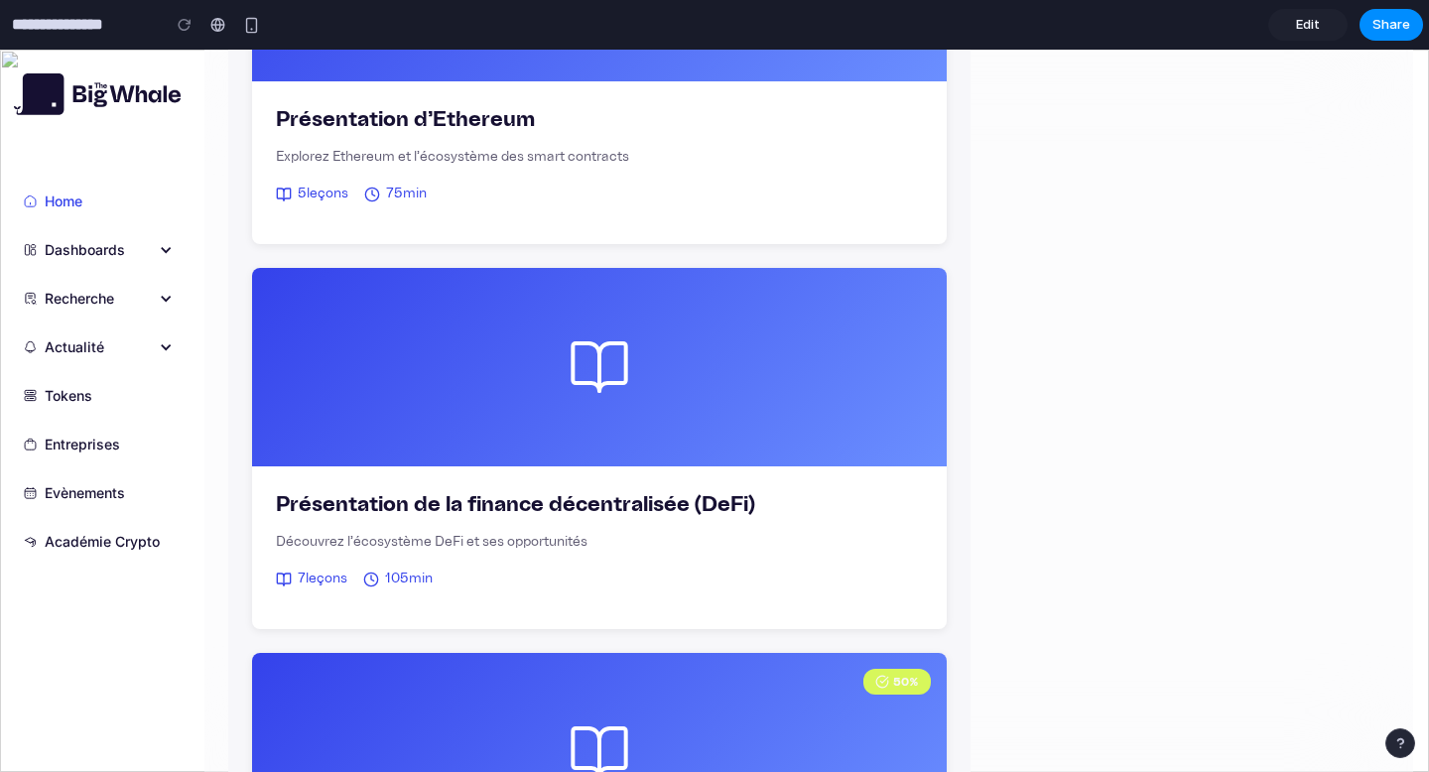
scroll to position [1573, 0]
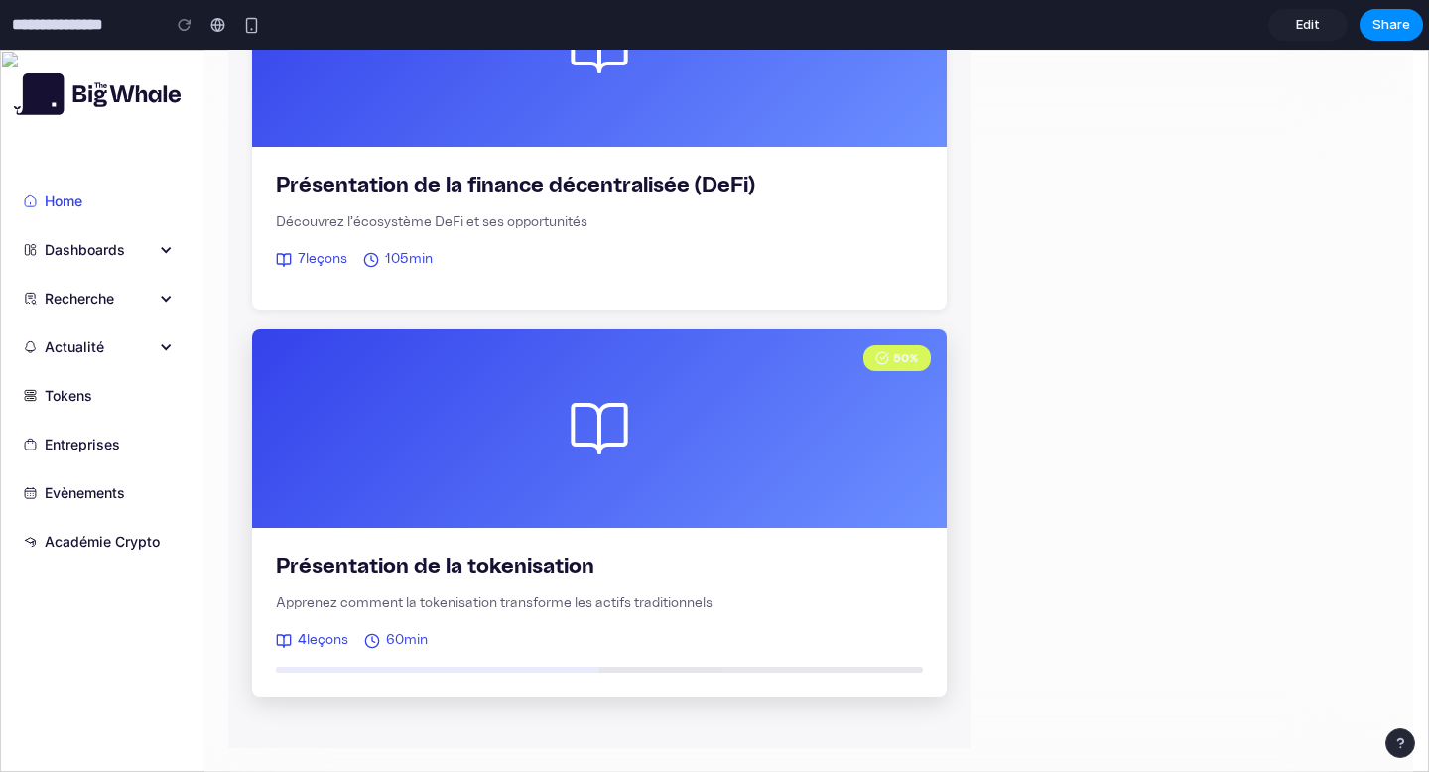
click at [731, 564] on h3 "Présentation de la tokenisation" at bounding box center [599, 566] width 647 height 29
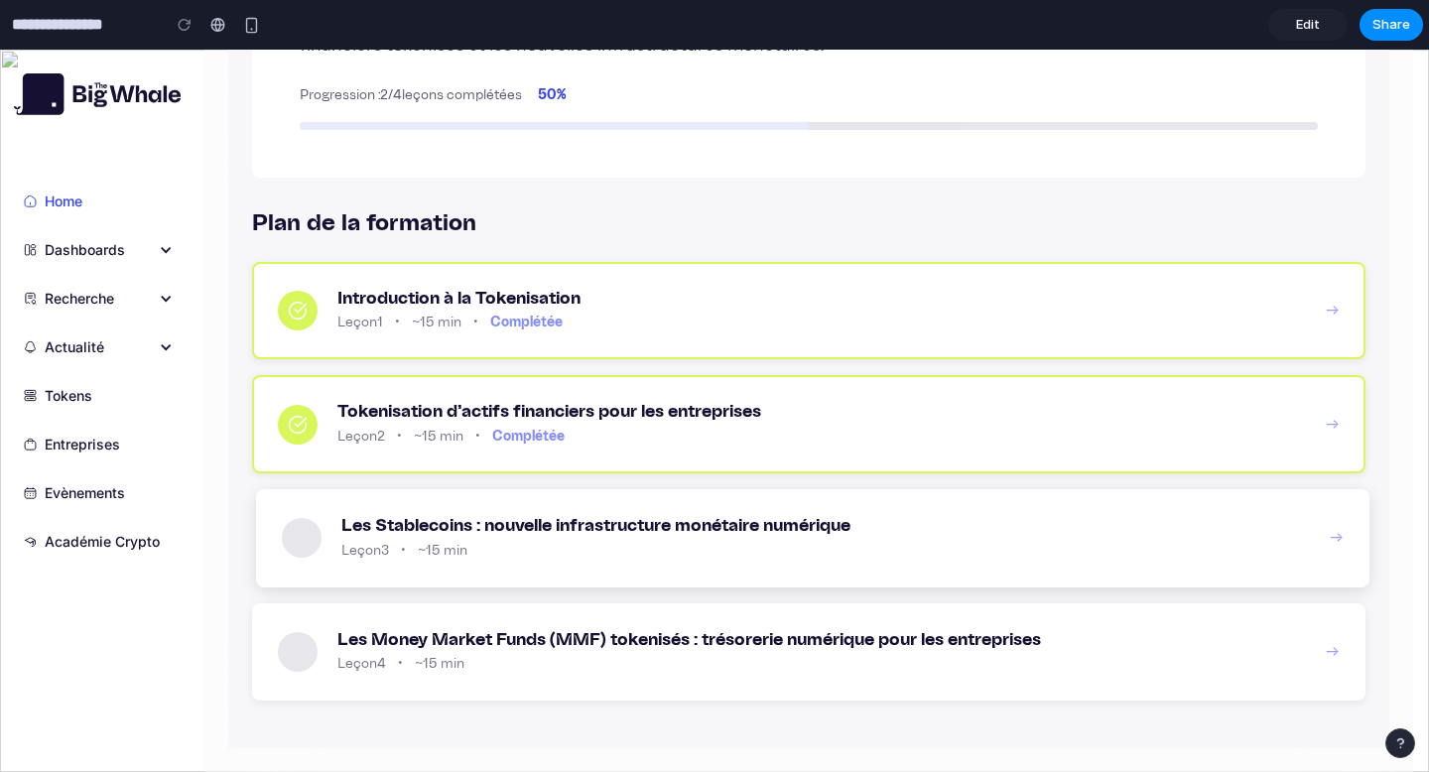
scroll to position [0, 0]
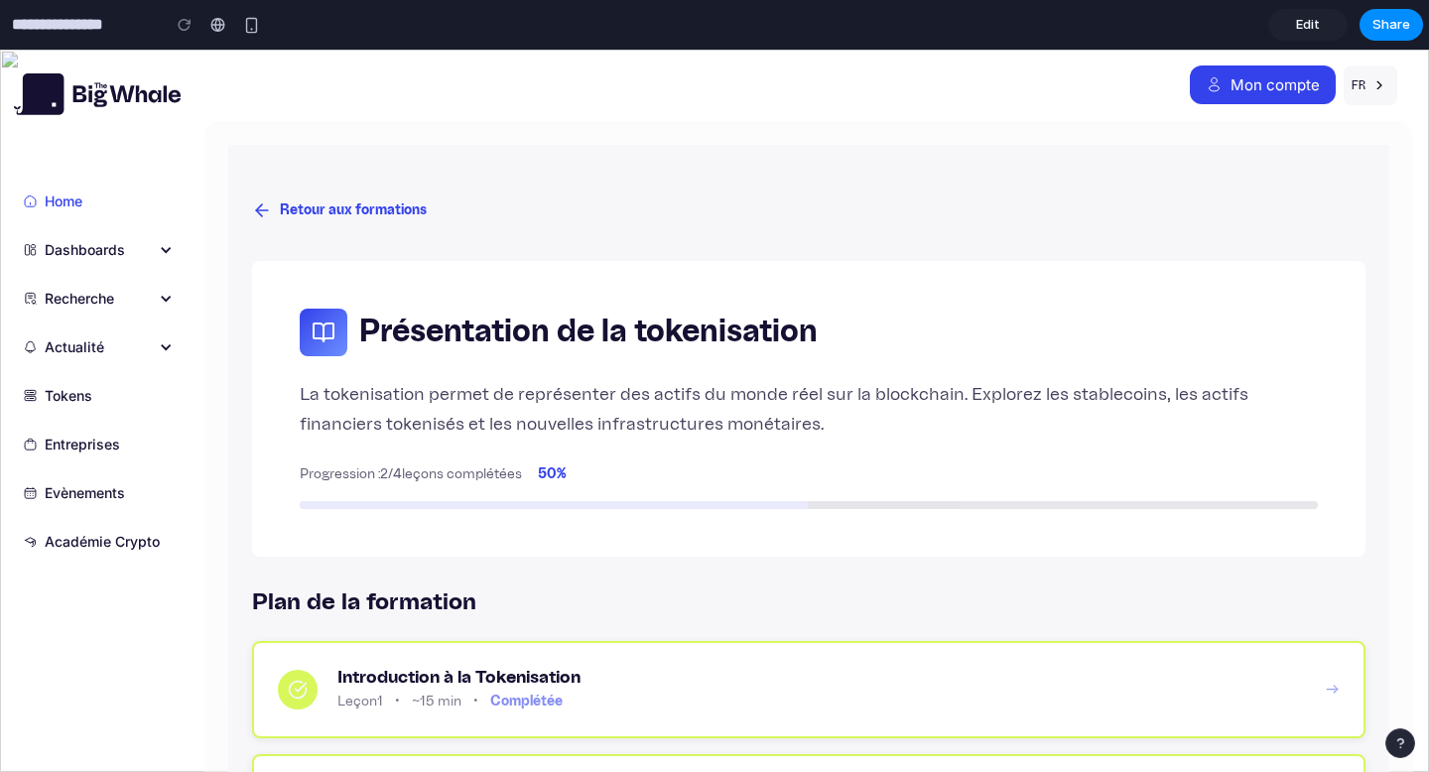
click at [322, 215] on button "Retour aux formations" at bounding box center [339, 211] width 175 height 37
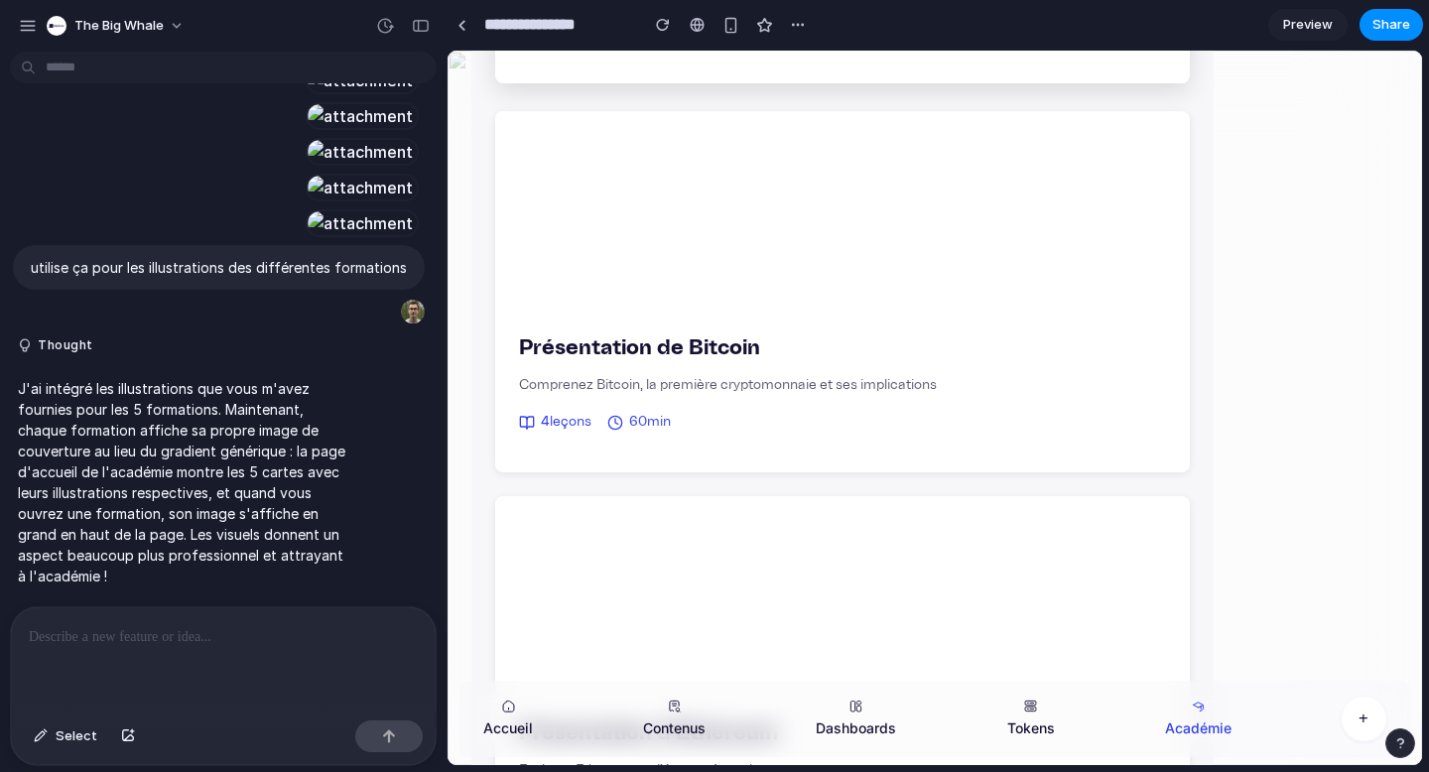
scroll to position [648, 0]
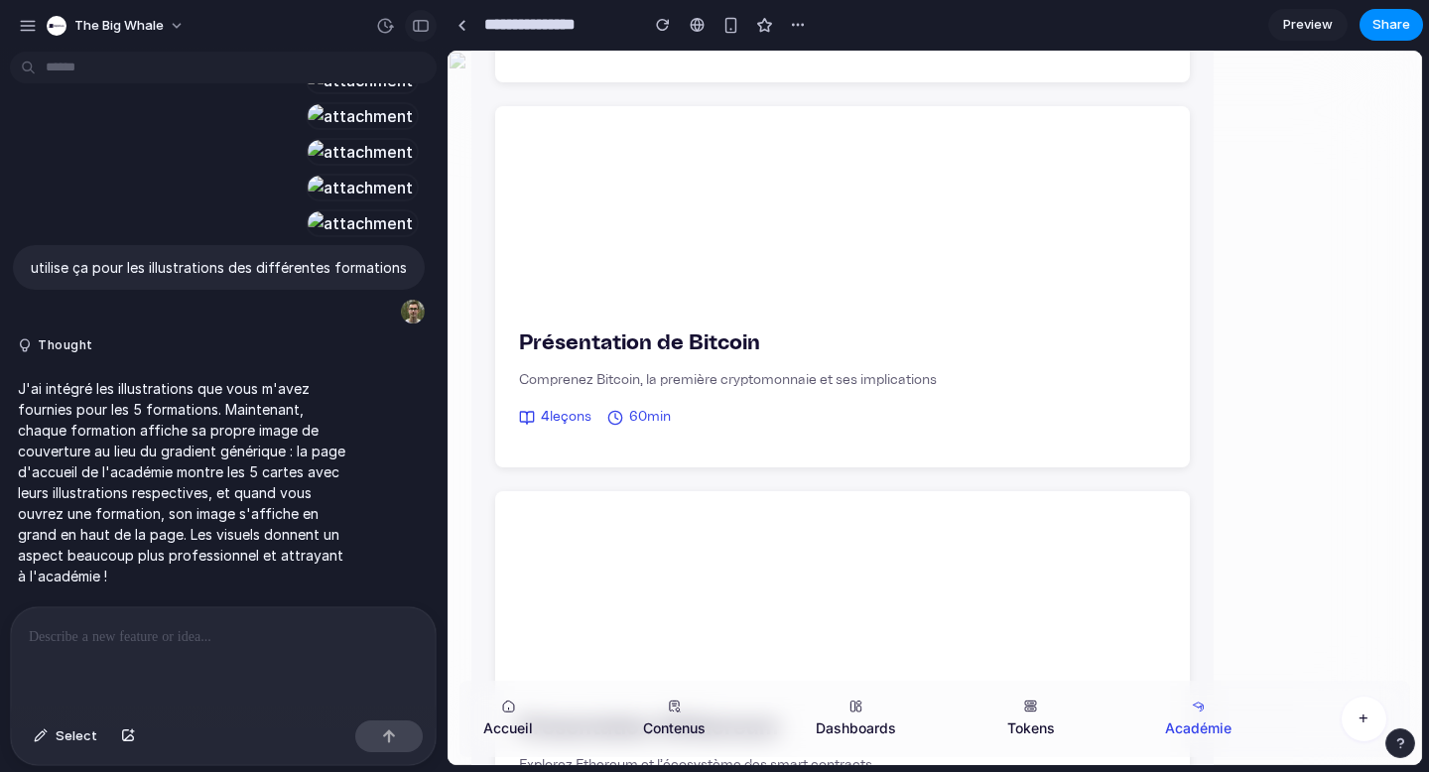
click at [425, 28] on div "button" at bounding box center [421, 26] width 18 height 14
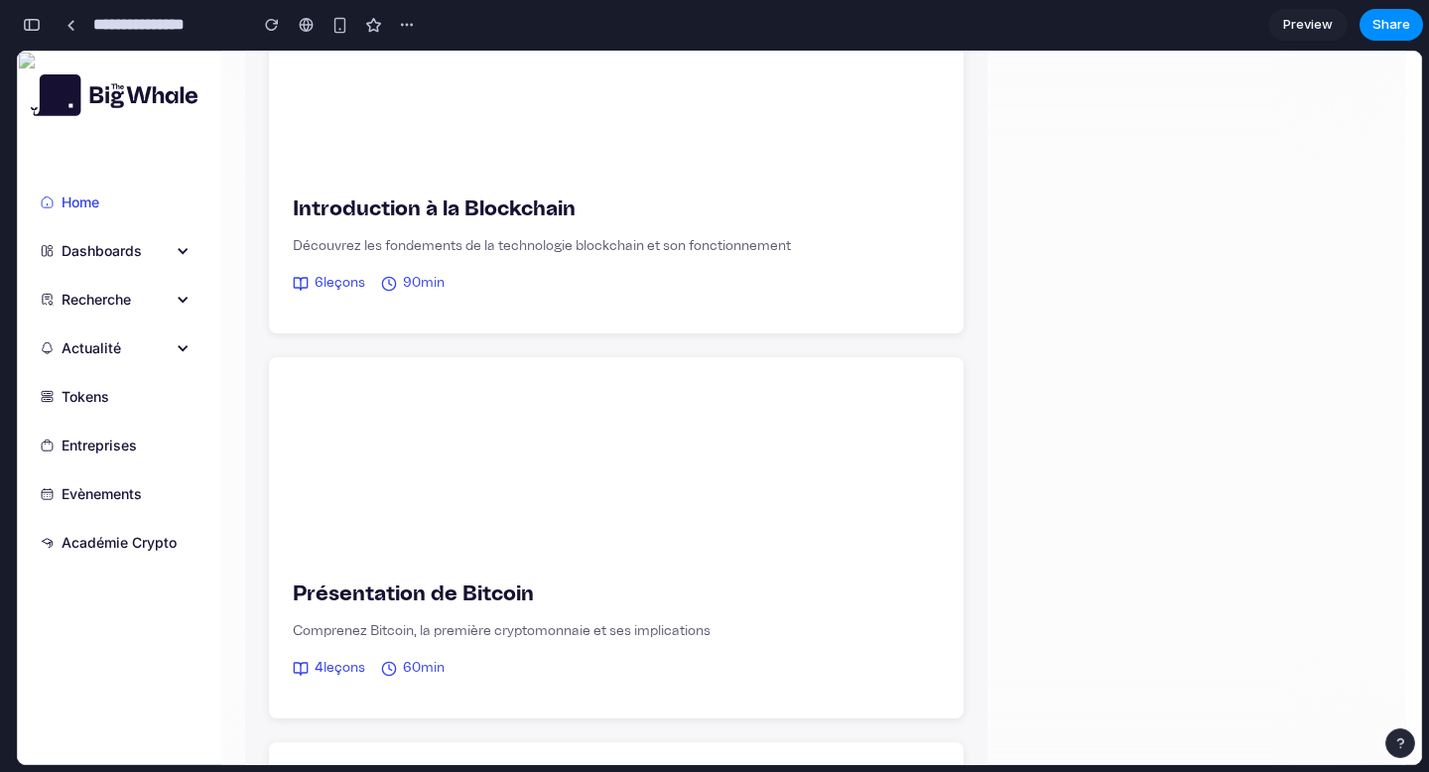
scroll to position [168, 0]
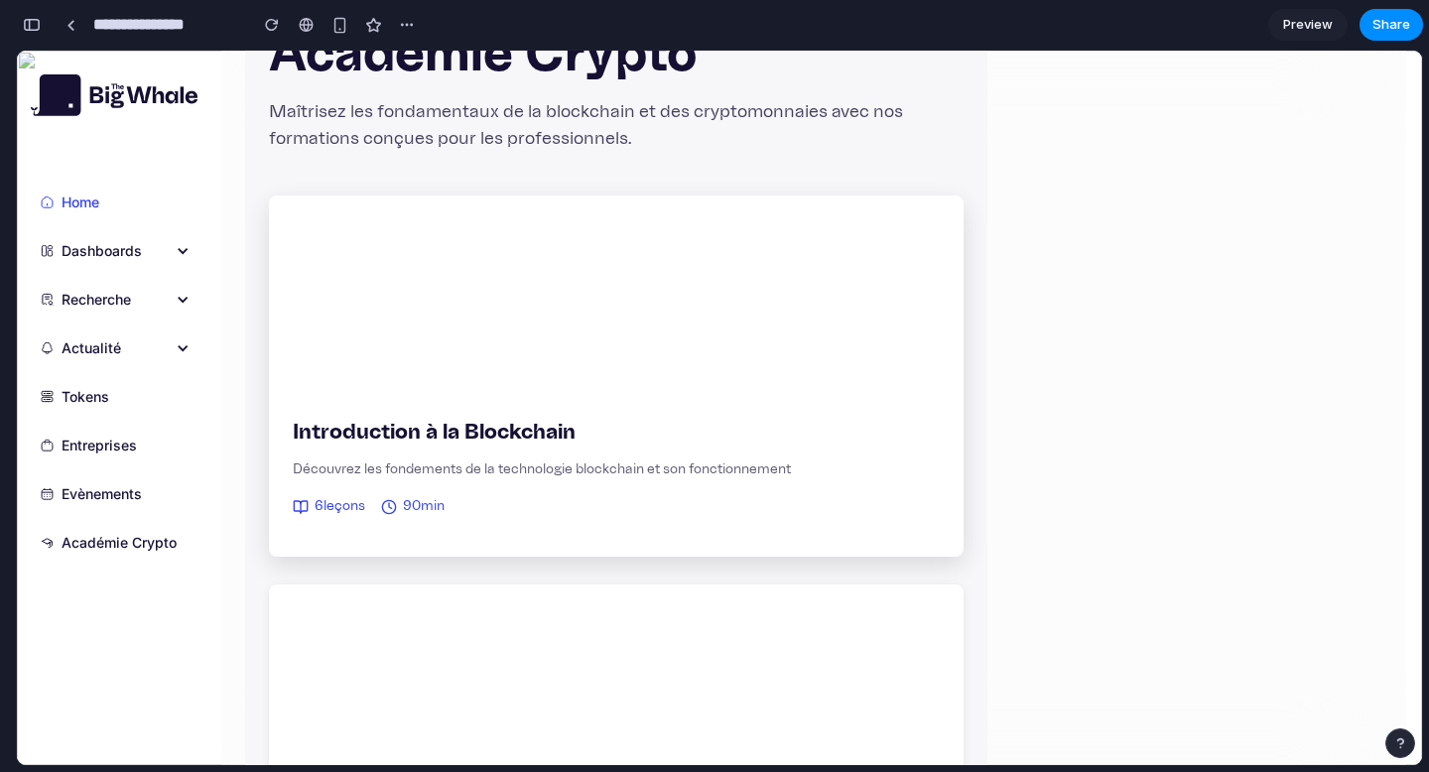
click at [457, 282] on div at bounding box center [616, 295] width 695 height 199
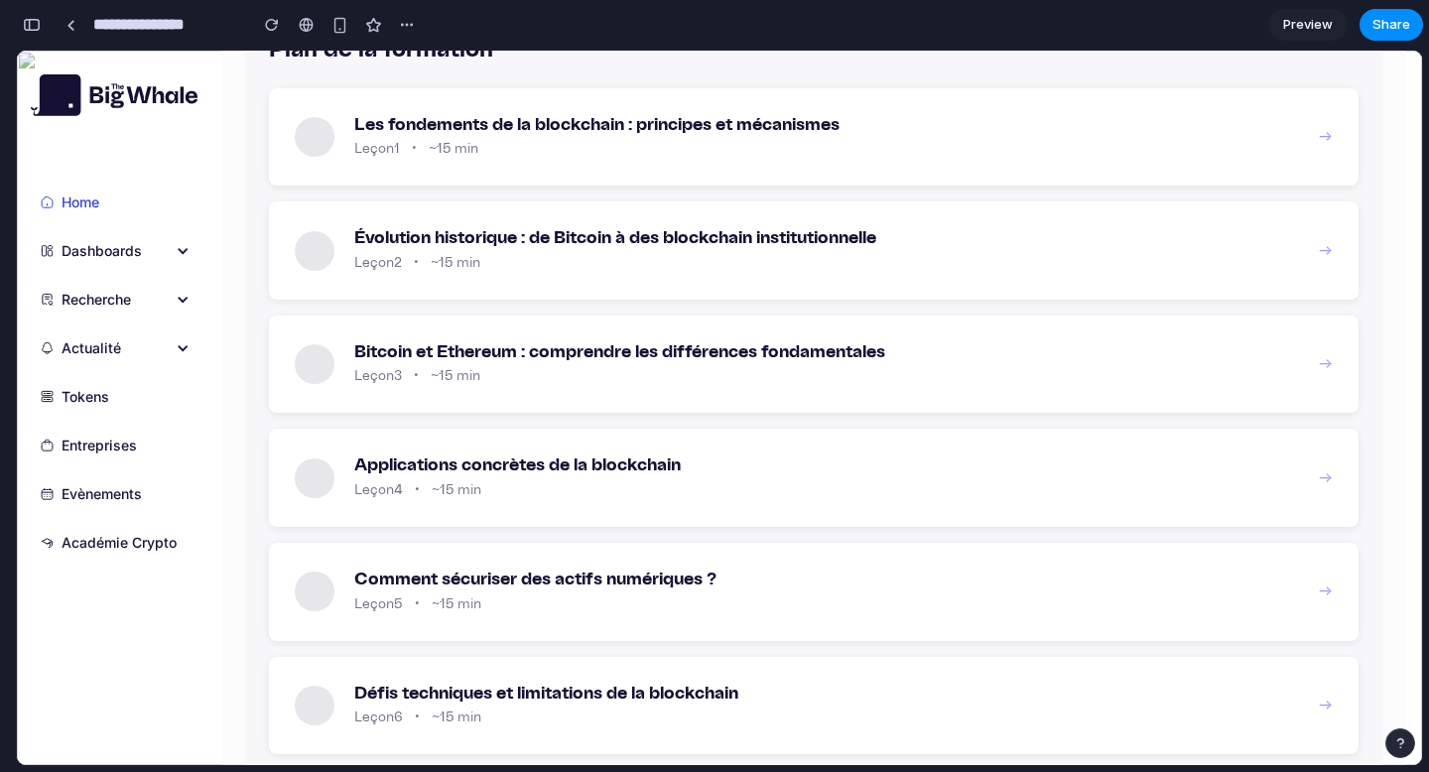
scroll to position [923, 0]
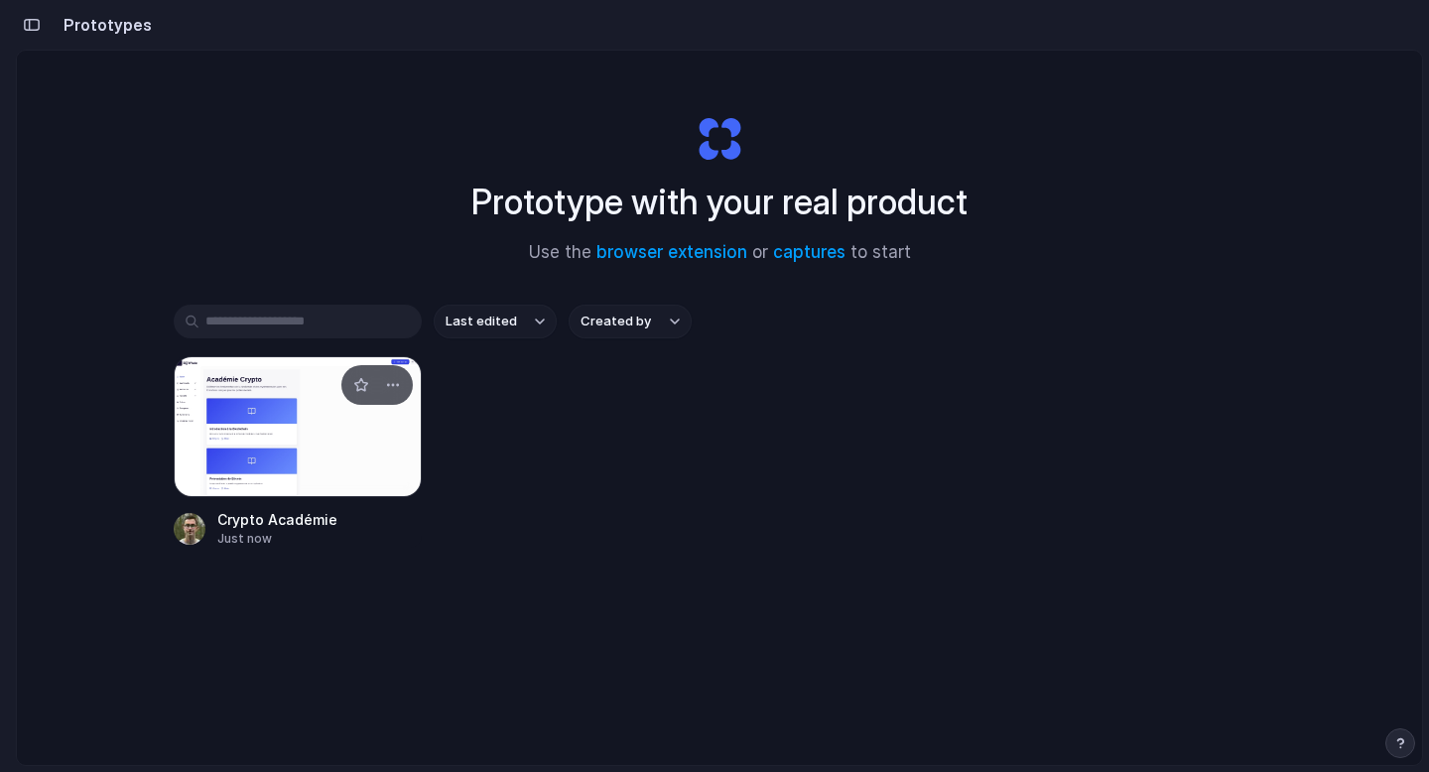
click at [298, 416] on div at bounding box center [298, 426] width 248 height 141
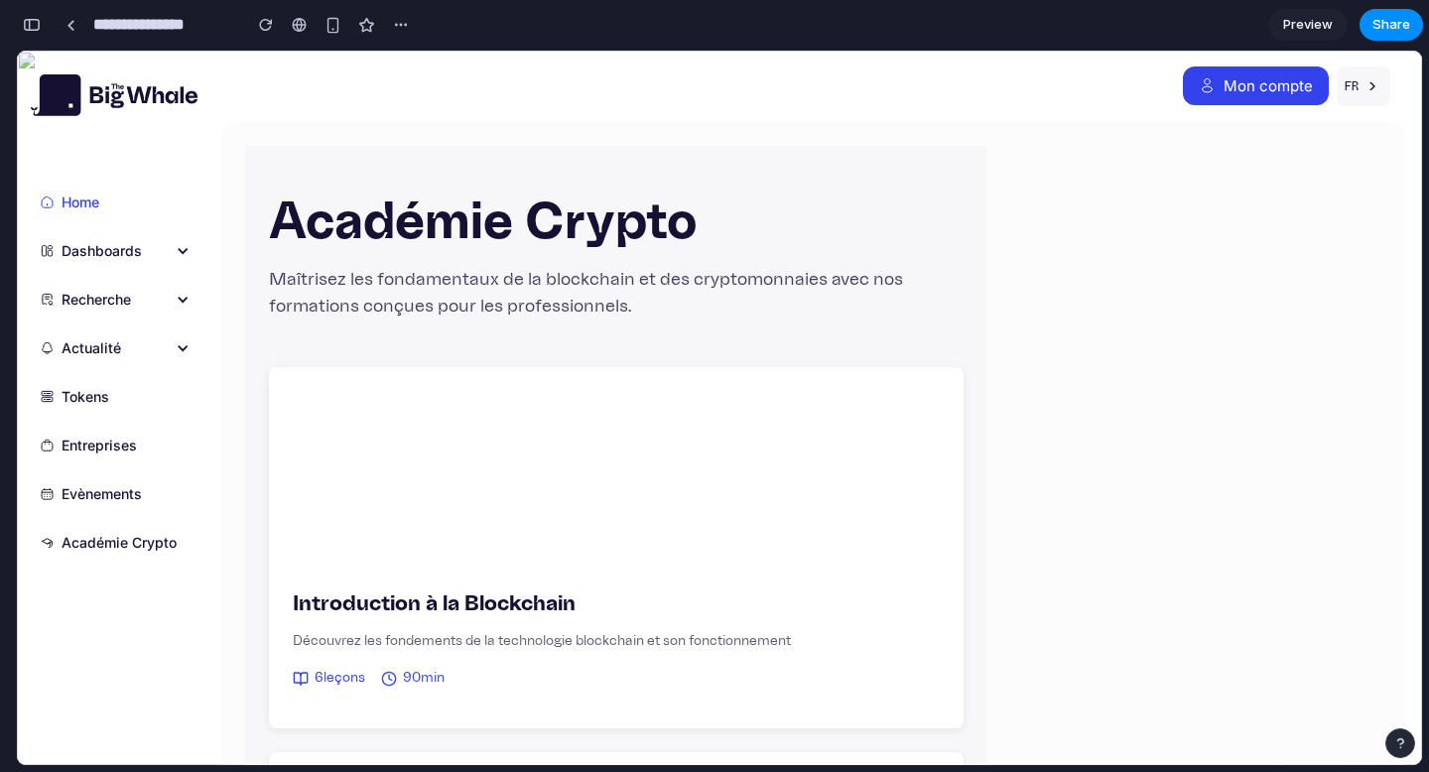
click at [27, 35] on button "button" at bounding box center [32, 25] width 32 height 32
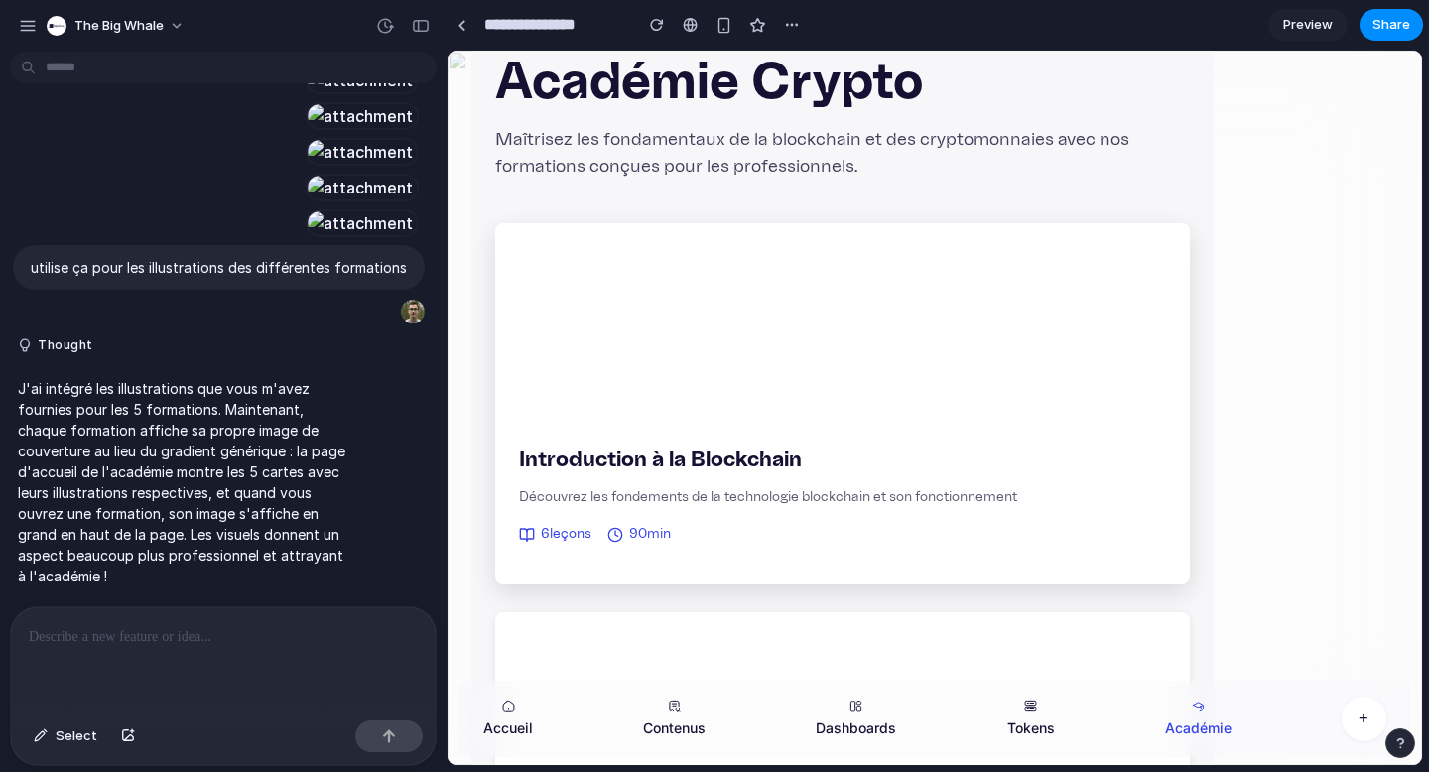
scroll to position [143, 0]
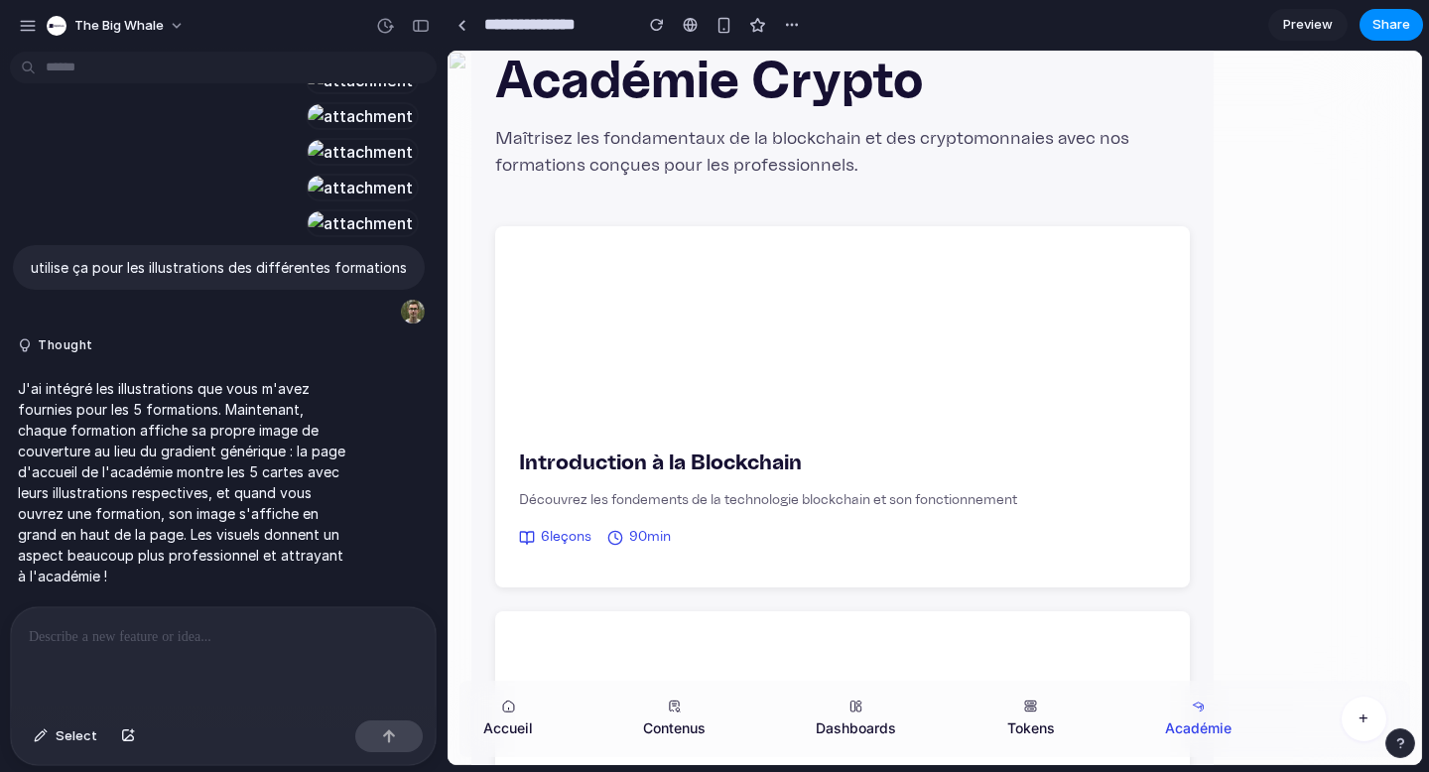
click at [224, 643] on div at bounding box center [223, 659] width 425 height 105
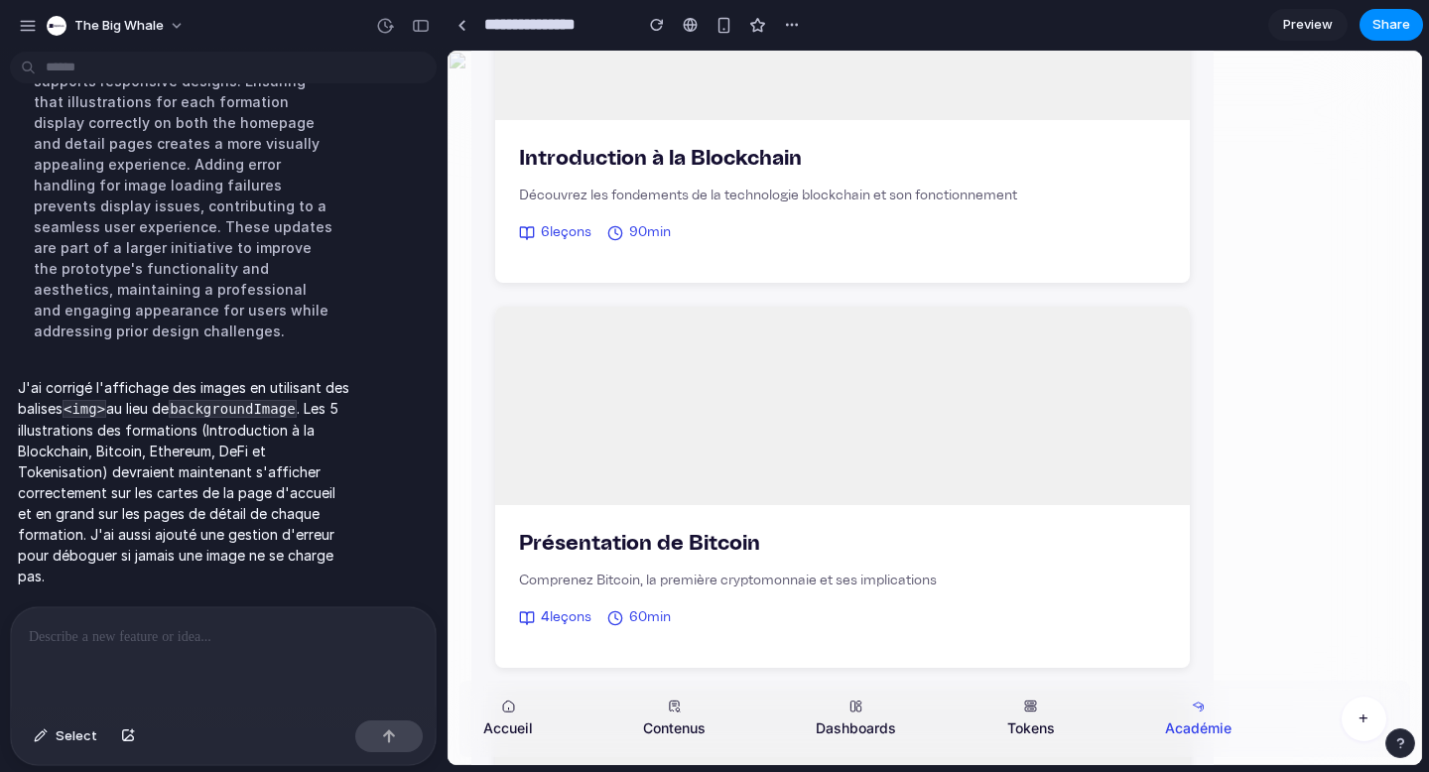
scroll to position [383, 0]
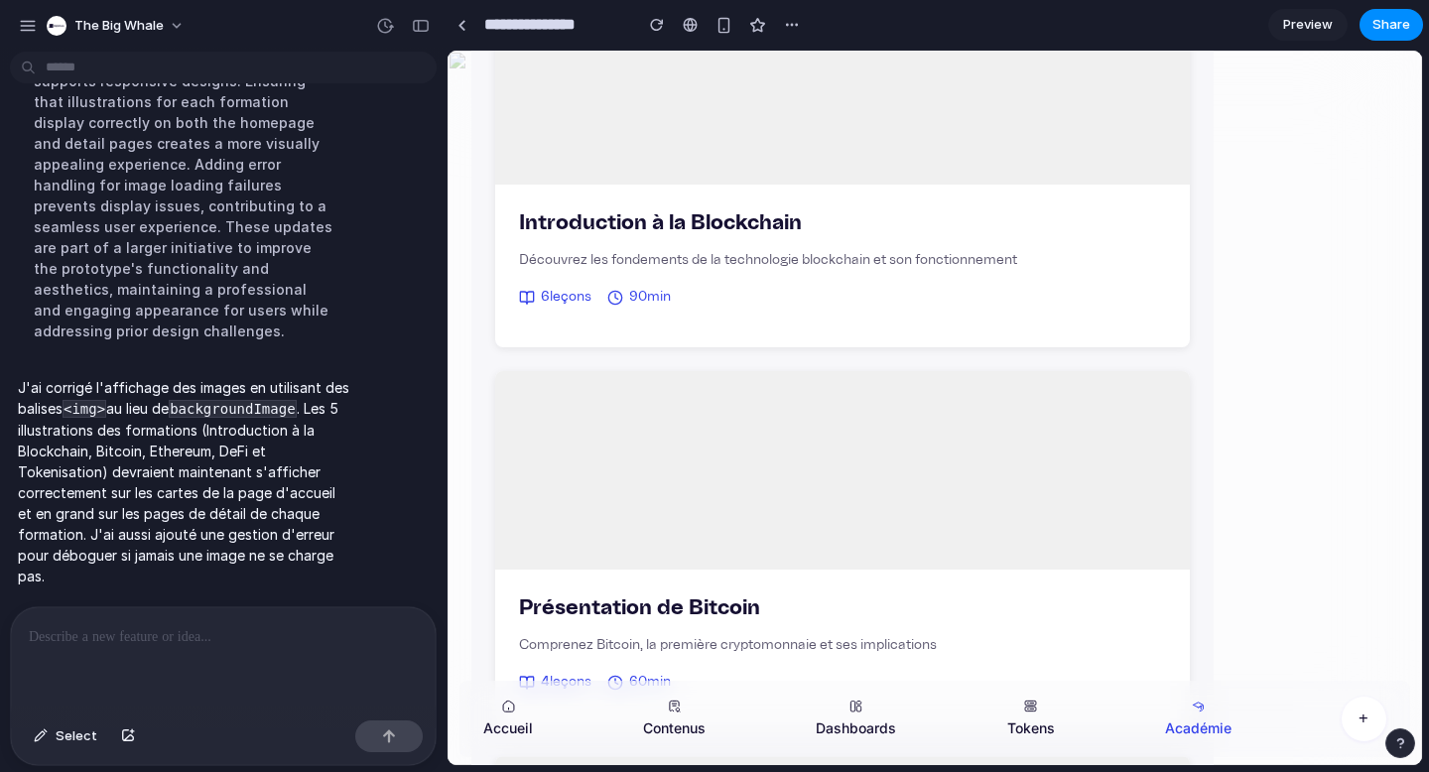
click at [1327, 22] on span "Preview" at bounding box center [1308, 25] width 50 height 20
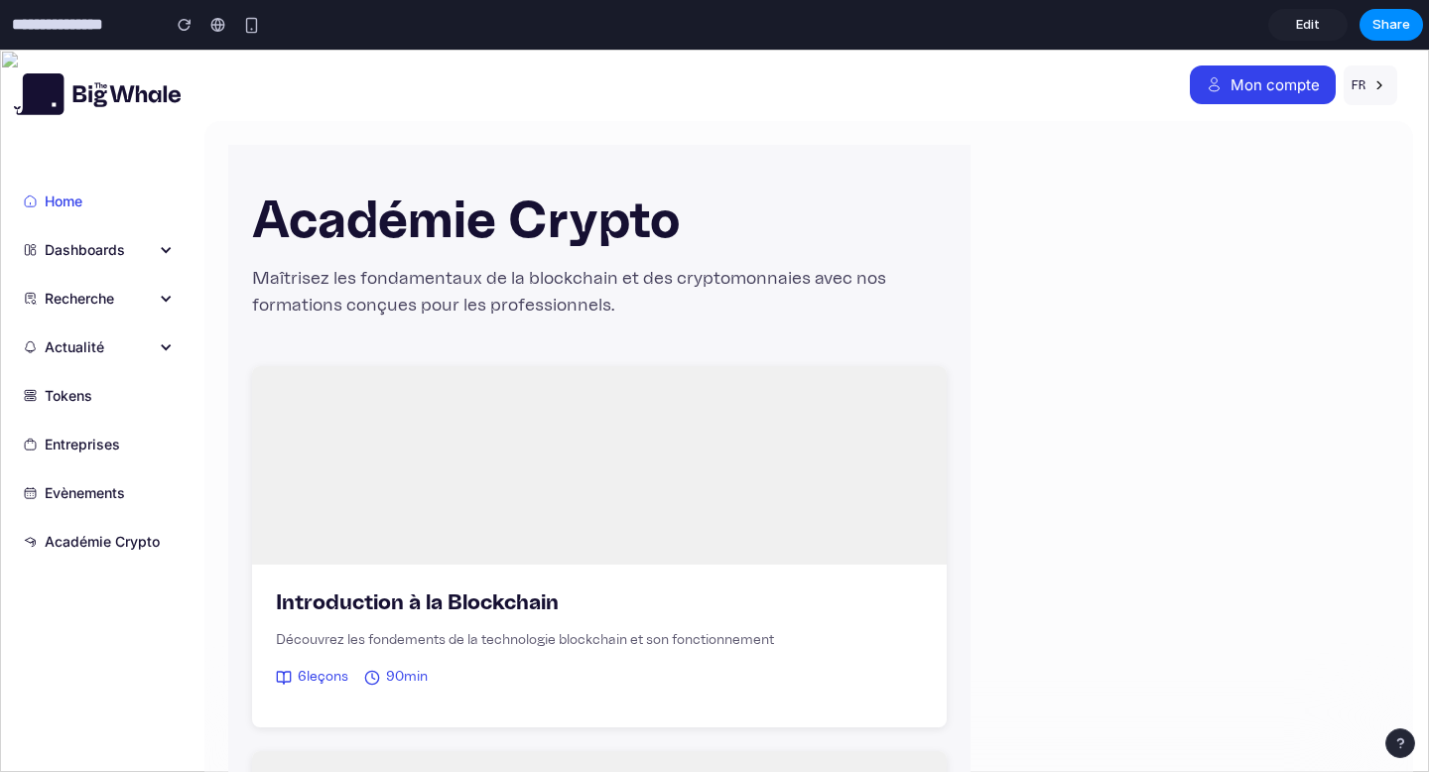
drag, startPoint x: 1300, startPoint y: 24, endPoint x: 551, endPoint y: 87, distance: 752.1
click at [1300, 24] on span "Edit" at bounding box center [1308, 25] width 24 height 20
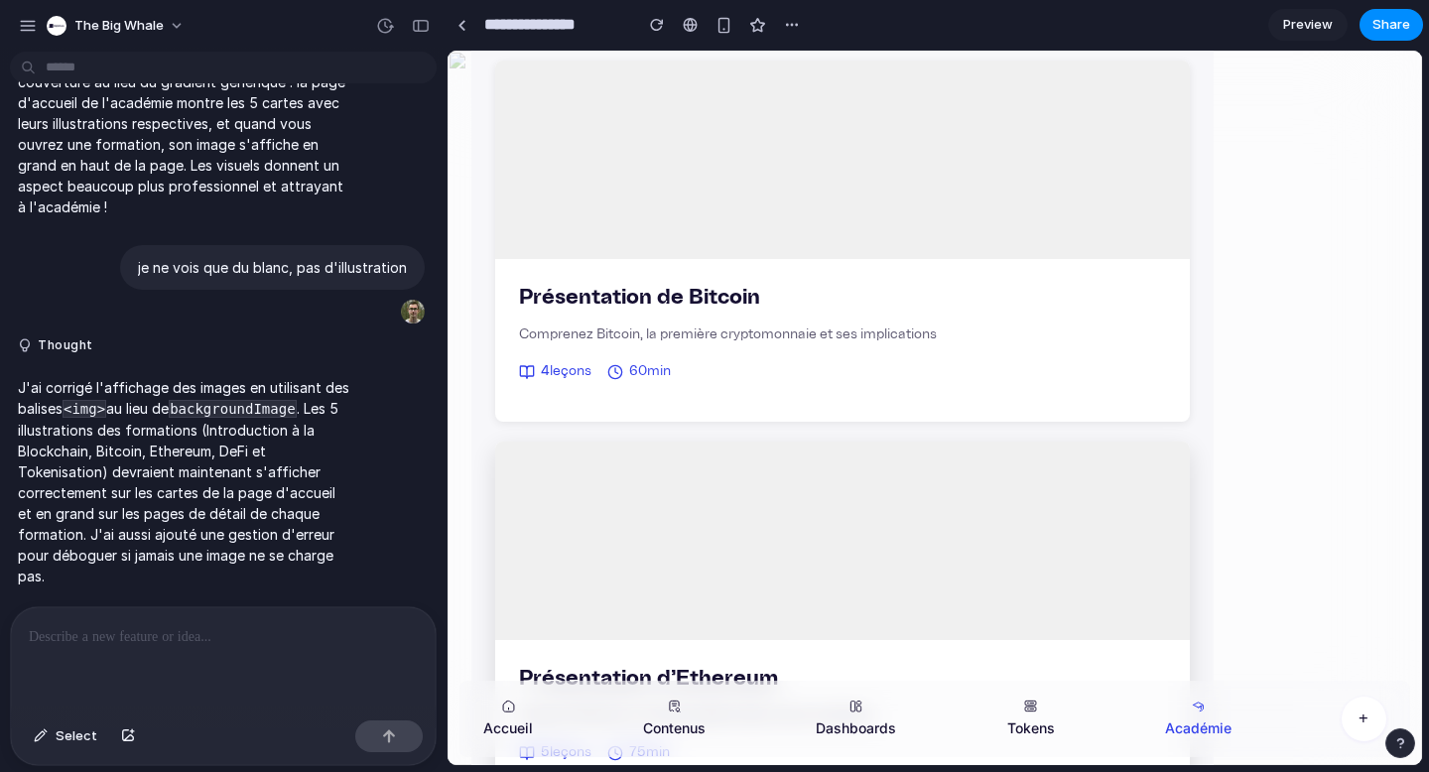
scroll to position [1640, 0]
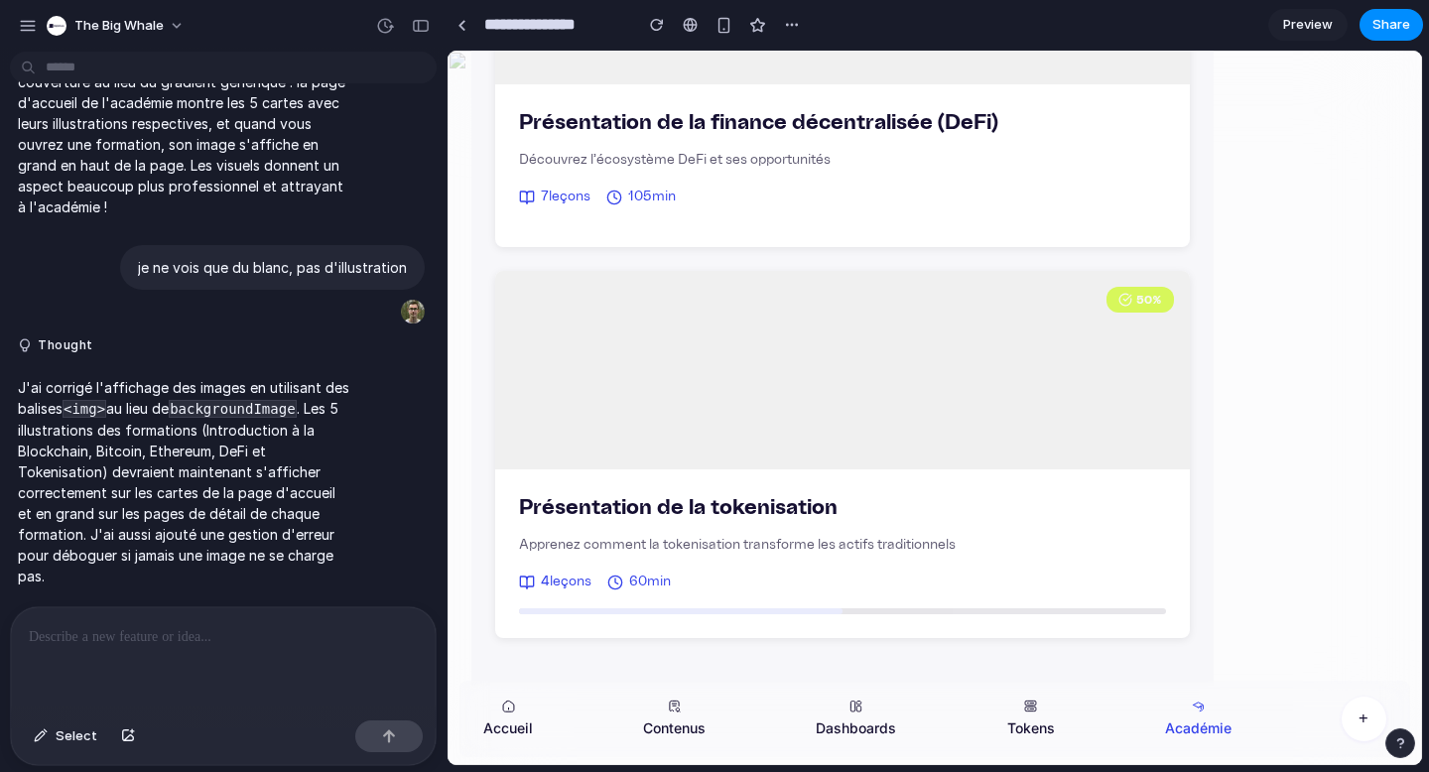
click at [317, 641] on div at bounding box center [223, 659] width 425 height 105
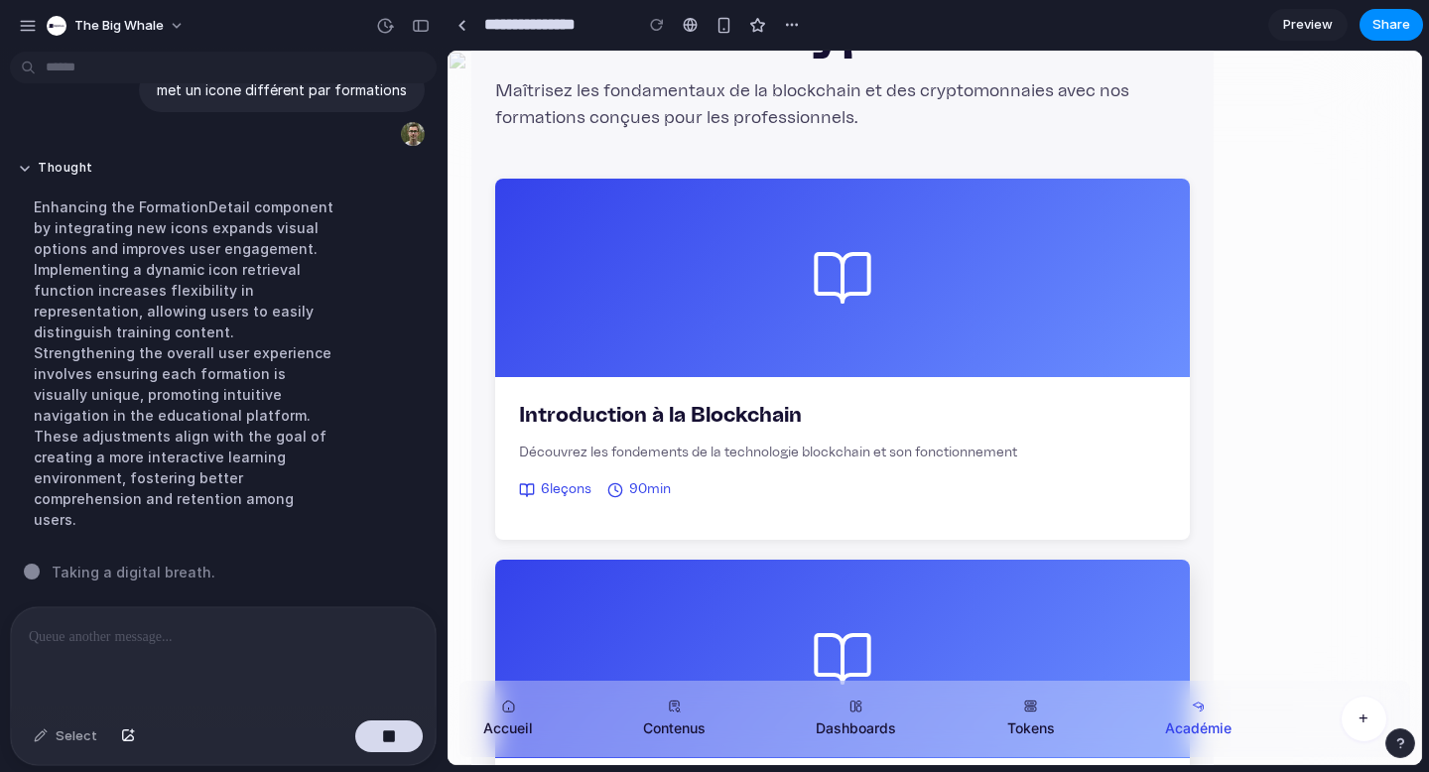
scroll to position [0, 0]
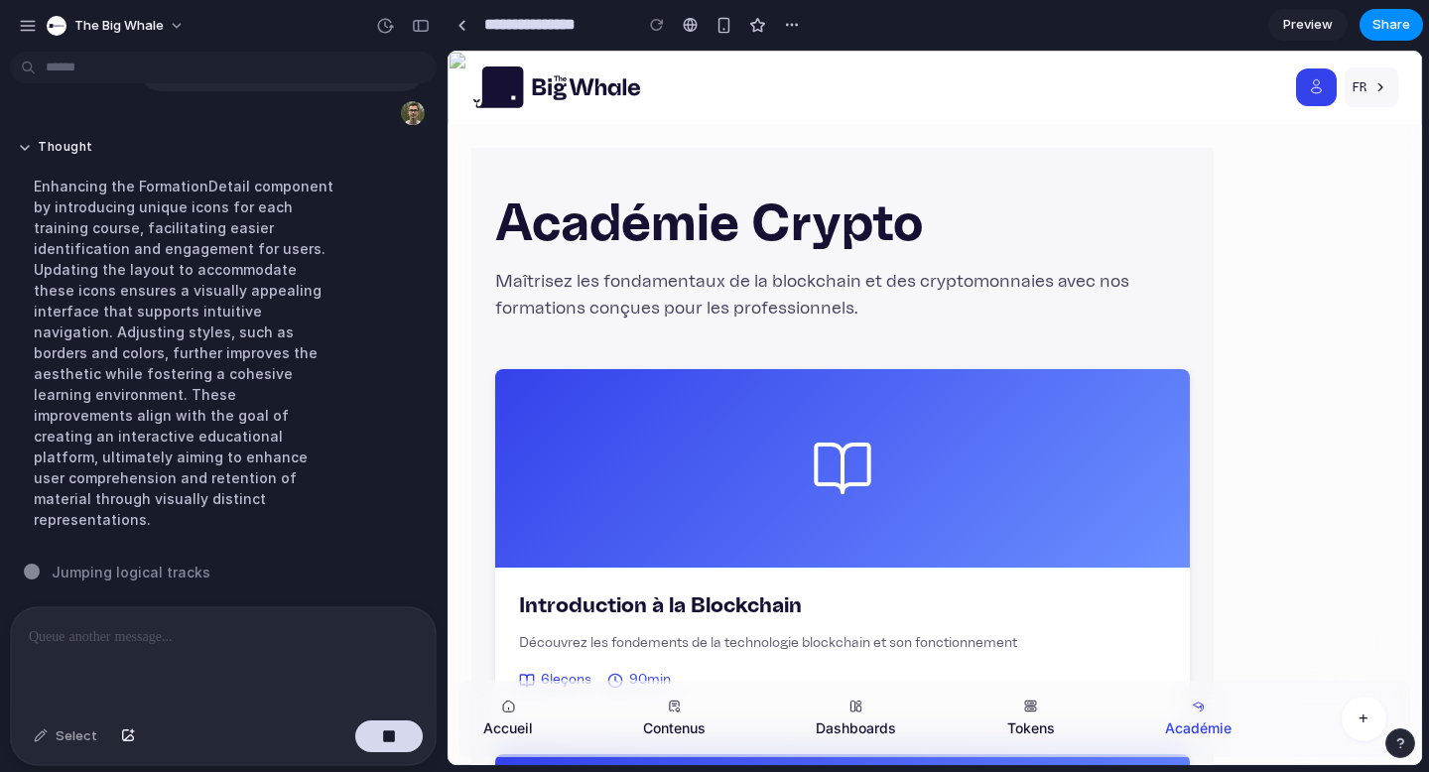
click at [1299, 20] on span "Preview" at bounding box center [1308, 25] width 50 height 20
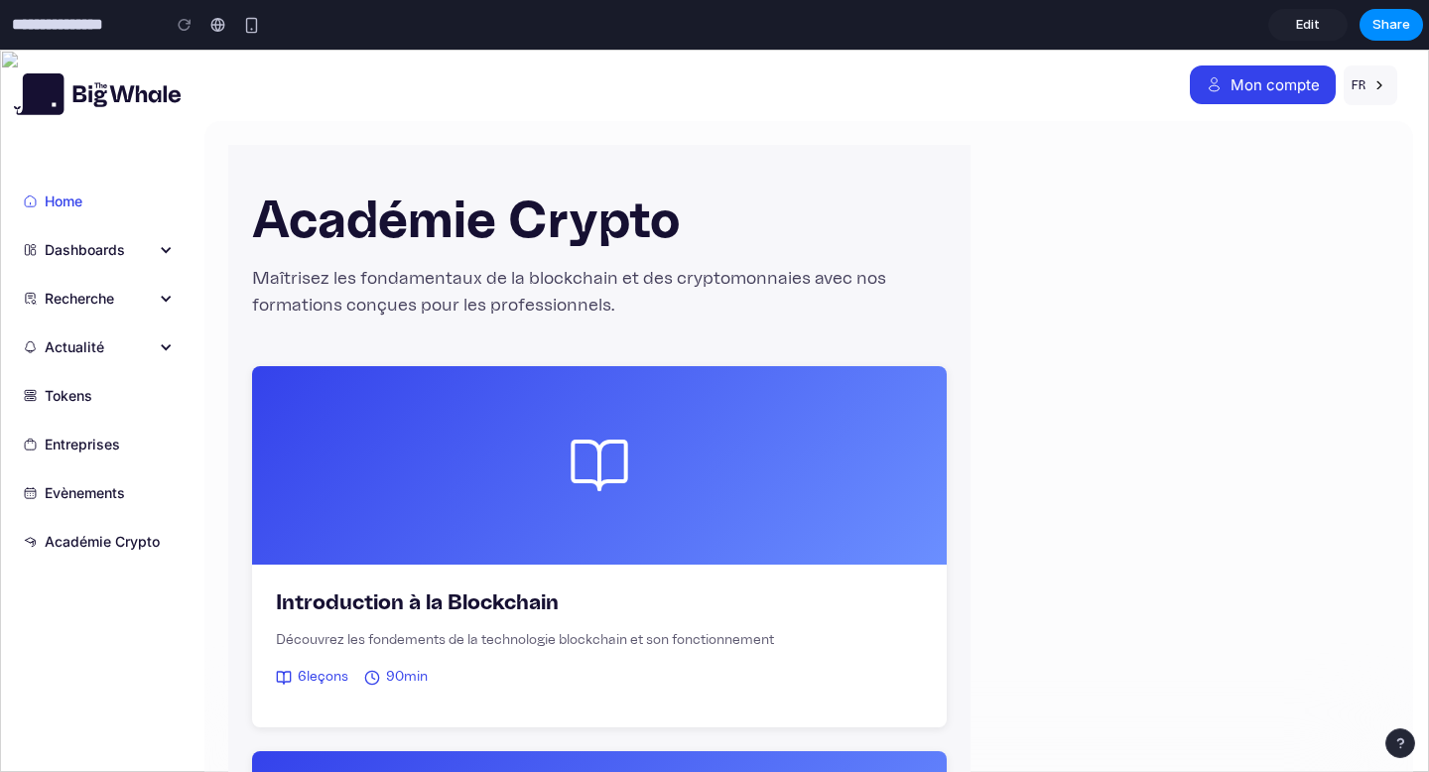
click at [1306, 18] on span "Edit" at bounding box center [1308, 25] width 24 height 20
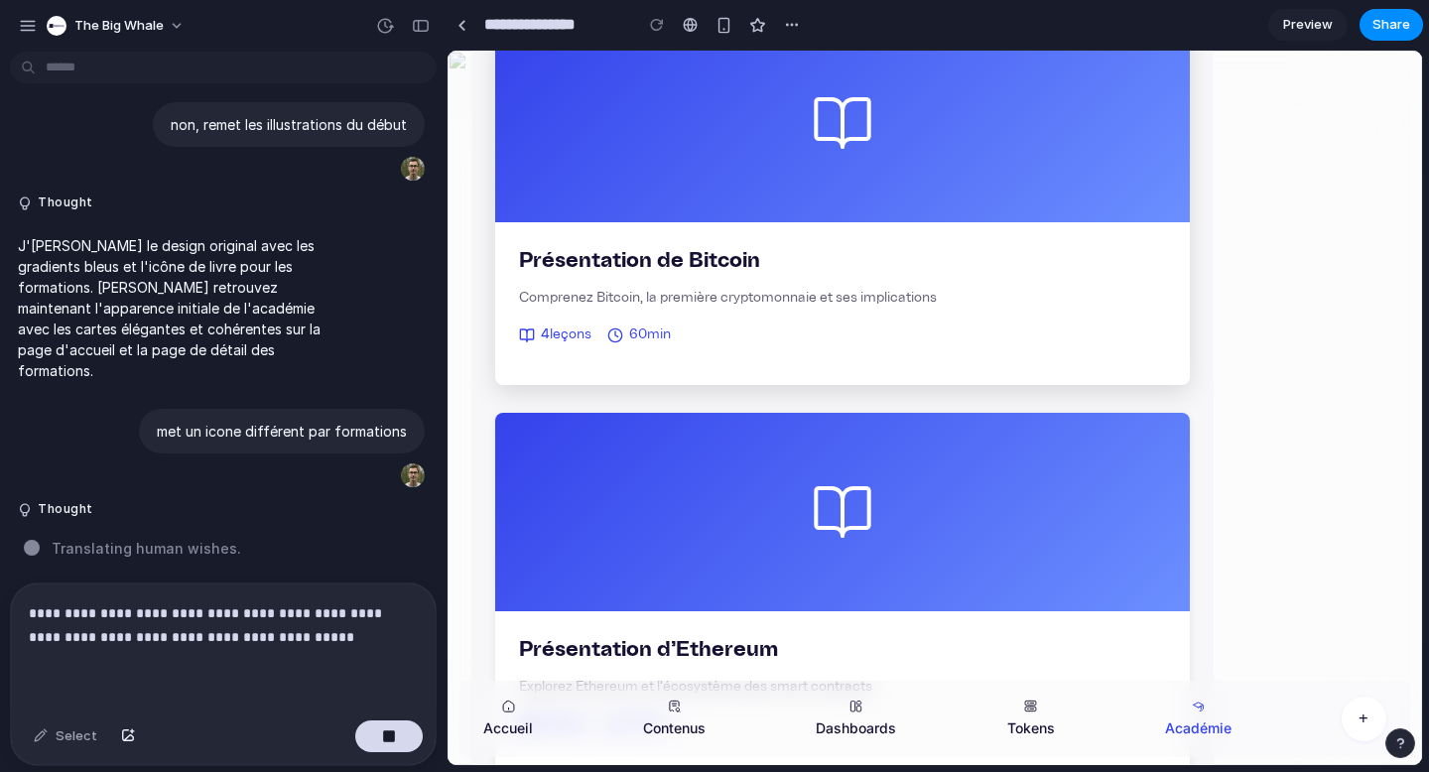
scroll to position [735, 0]
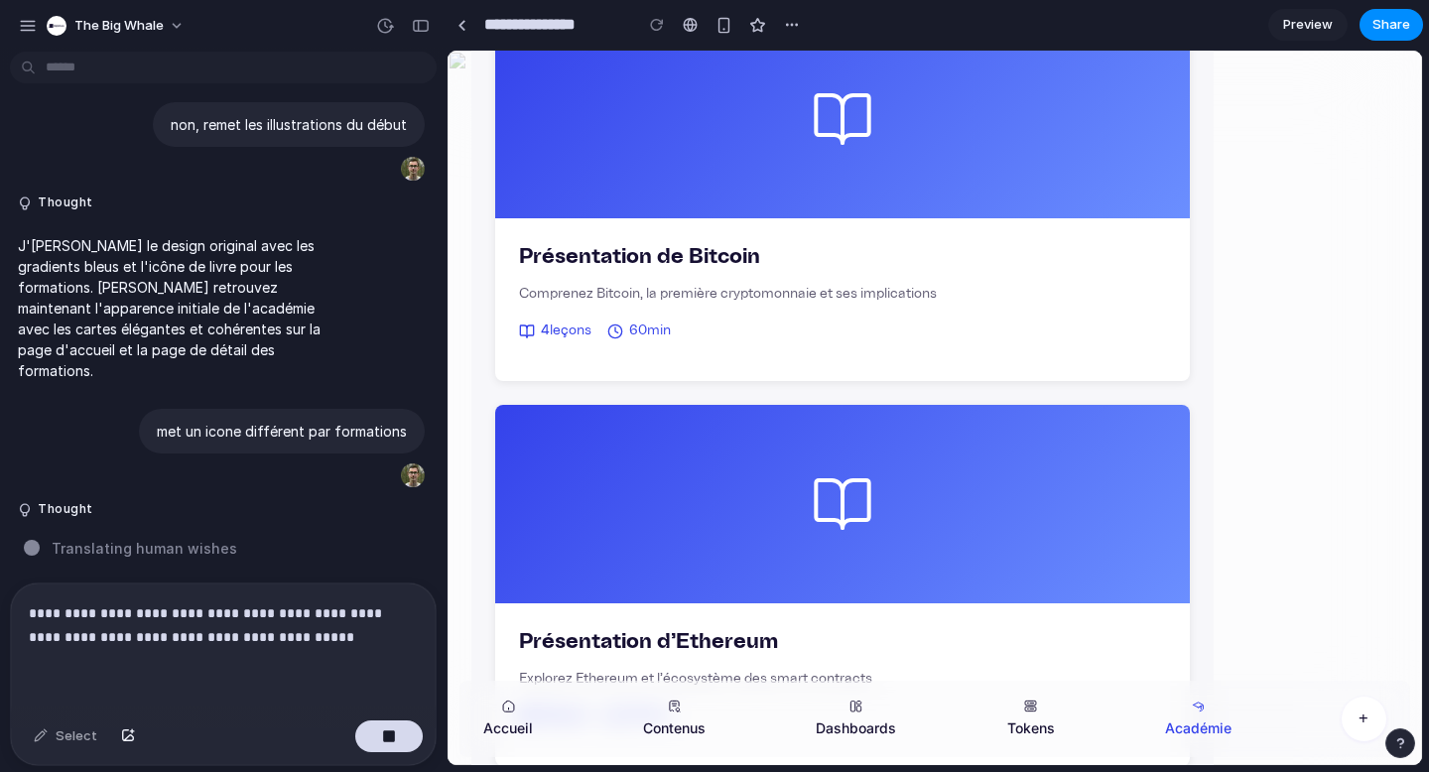
click at [1318, 19] on span "Preview" at bounding box center [1308, 25] width 50 height 20
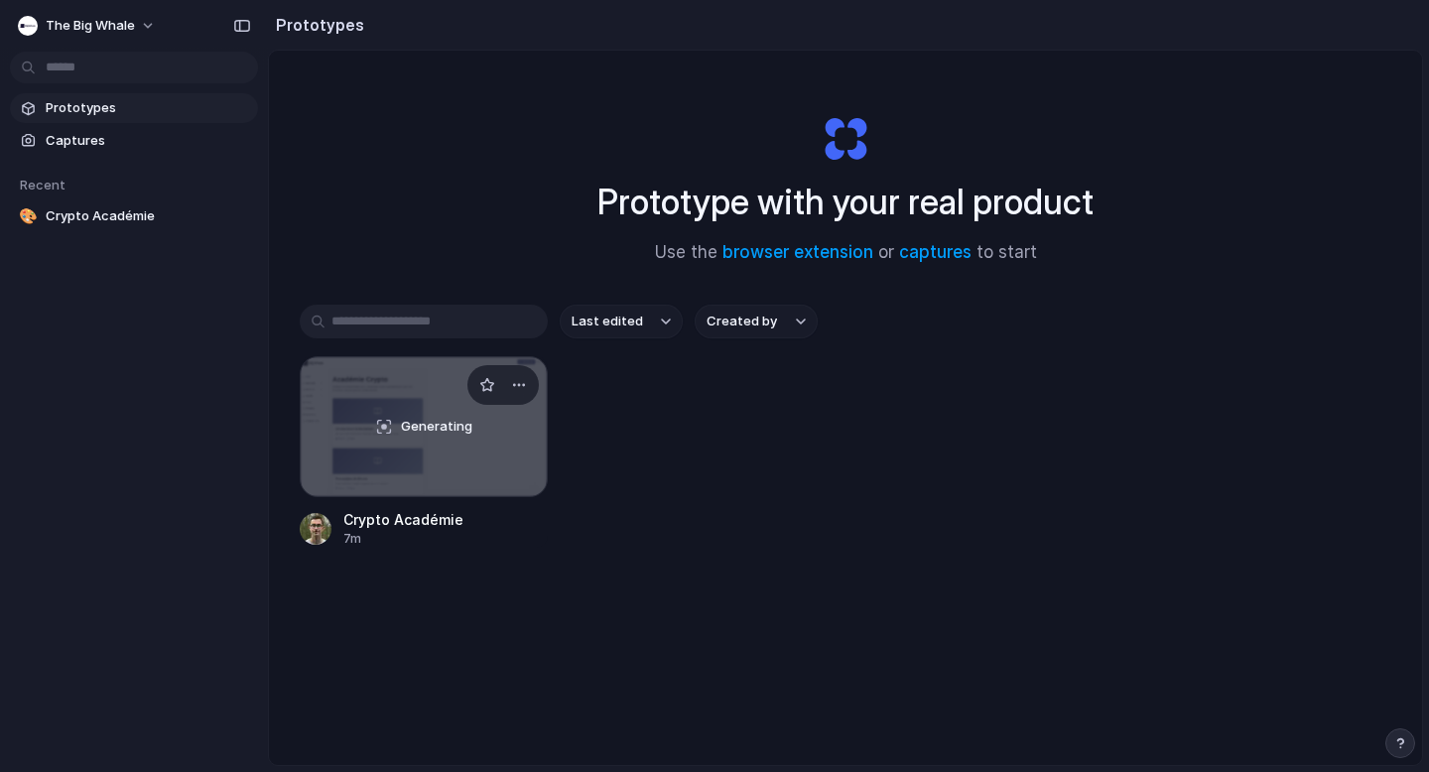
click at [418, 401] on div "Generating" at bounding box center [424, 426] width 246 height 139
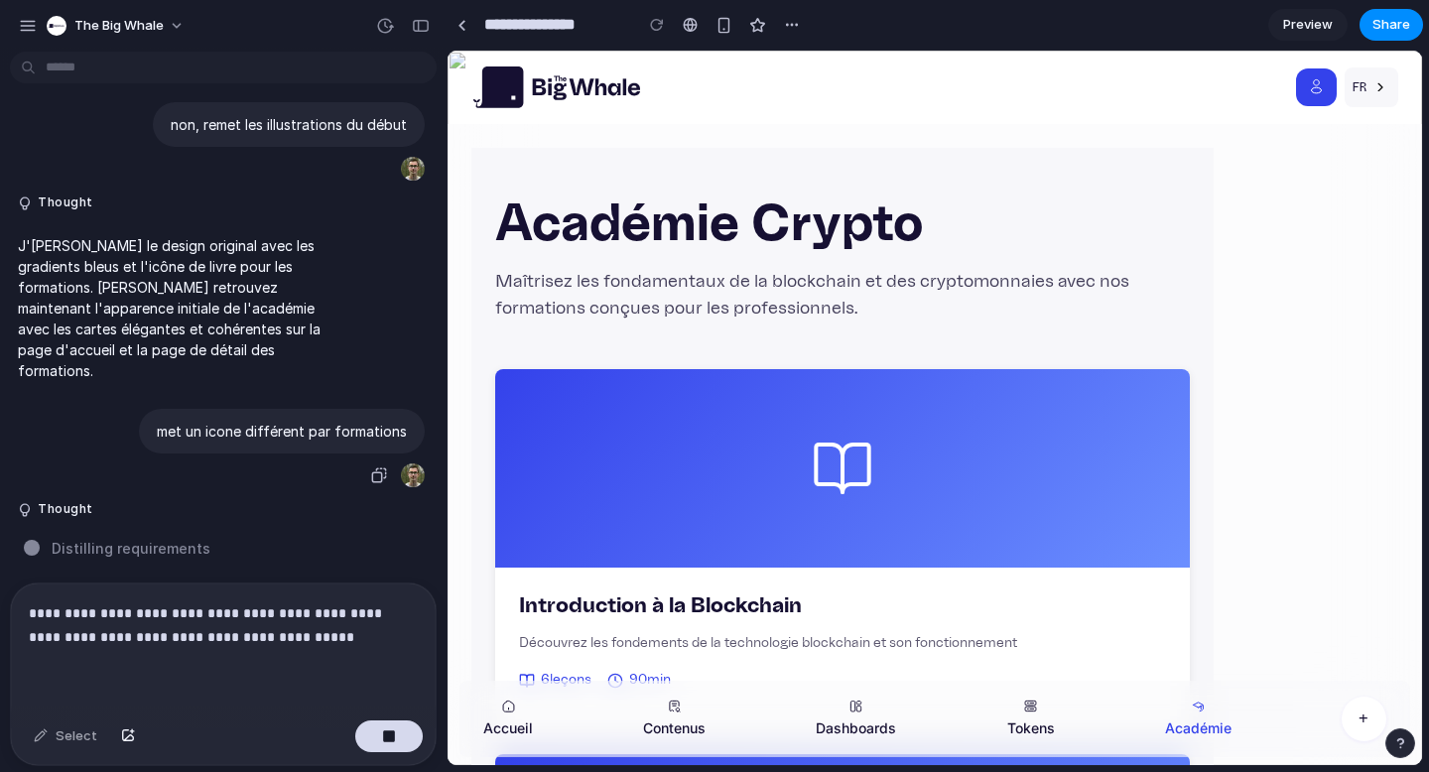
click at [279, 421] on p "met un icone différent par formations" at bounding box center [282, 431] width 250 height 21
click at [33, 607] on p "**********" at bounding box center [219, 626] width 381 height 48
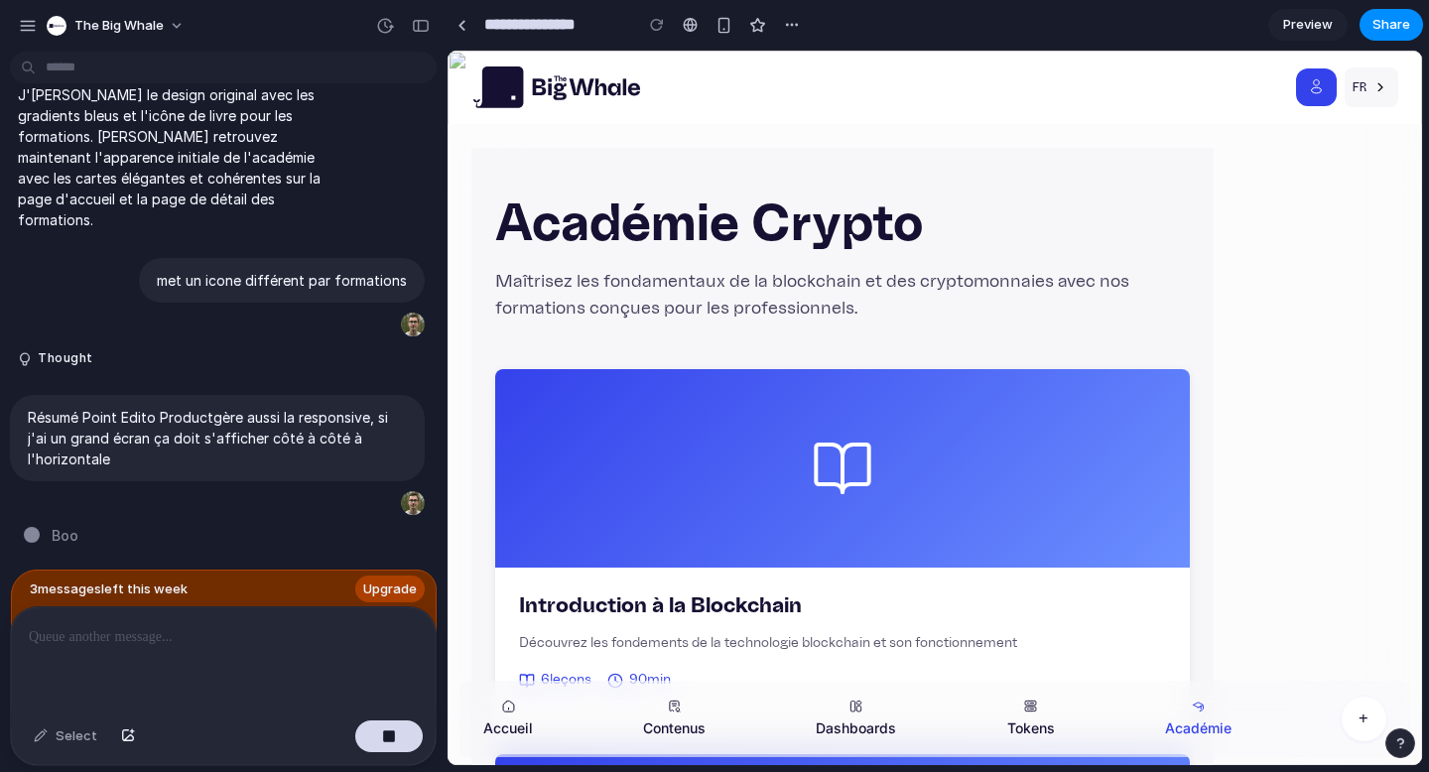
scroll to position [4944, 0]
click at [403, 580] on span "Upgrade" at bounding box center [390, 590] width 54 height 20
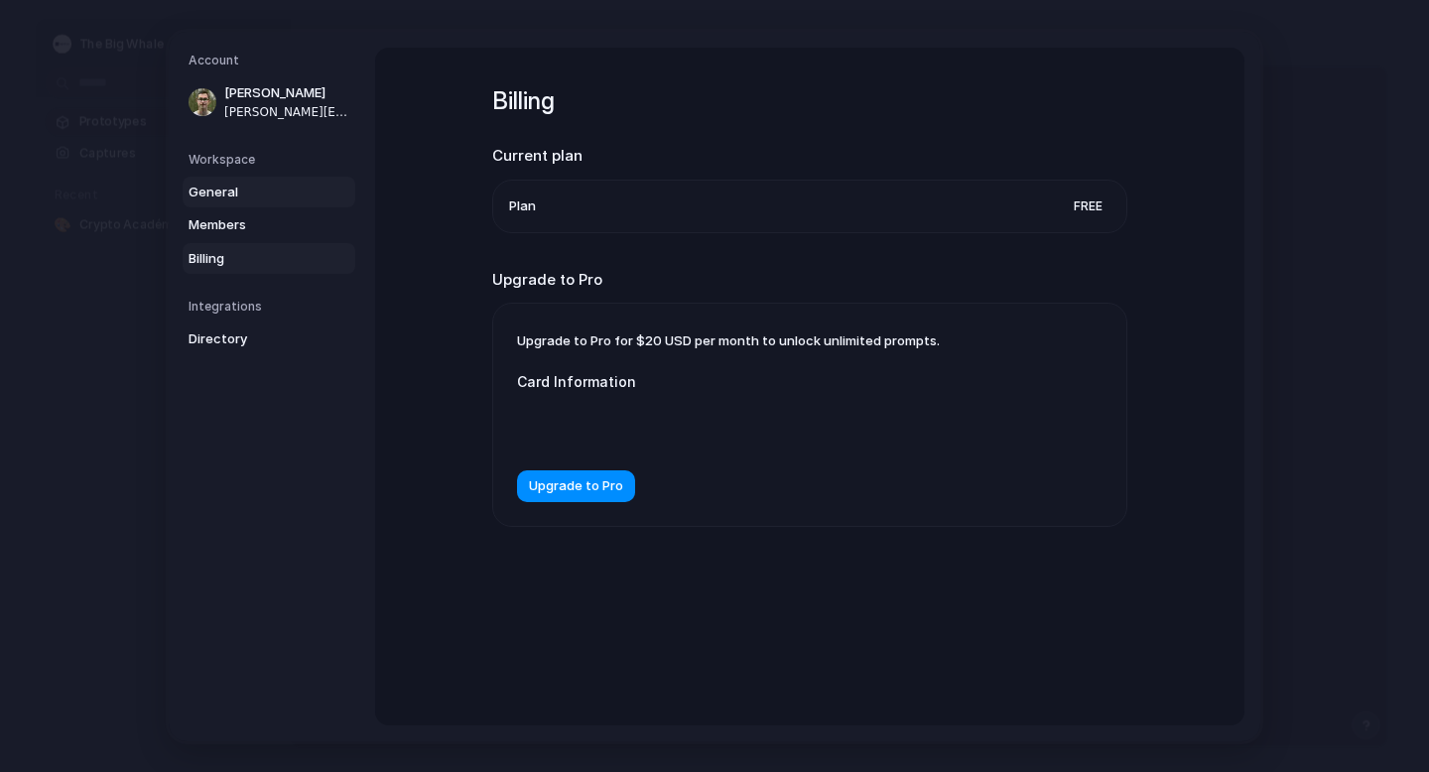
click at [250, 186] on span "General" at bounding box center [252, 192] width 127 height 20
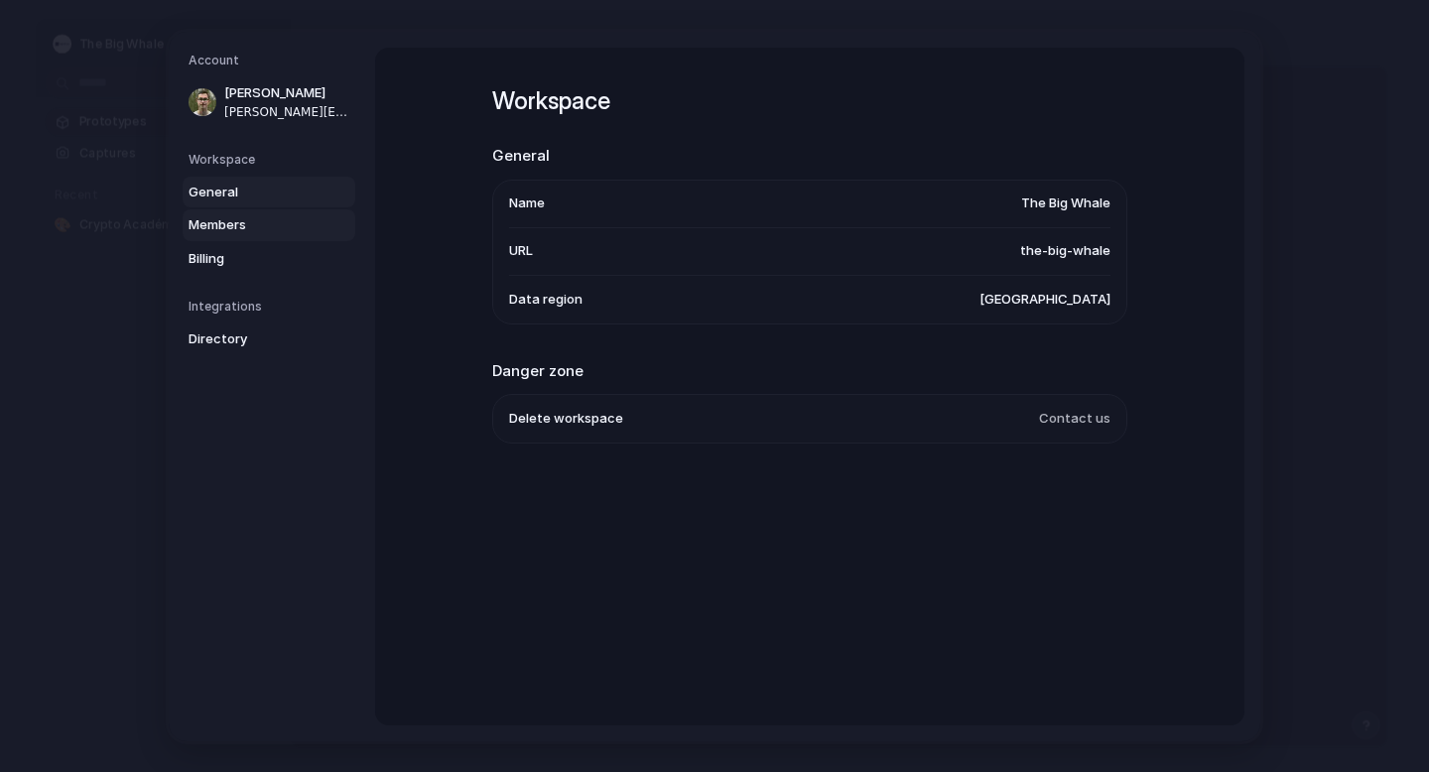
click at [240, 220] on span "Members" at bounding box center [252, 225] width 127 height 20
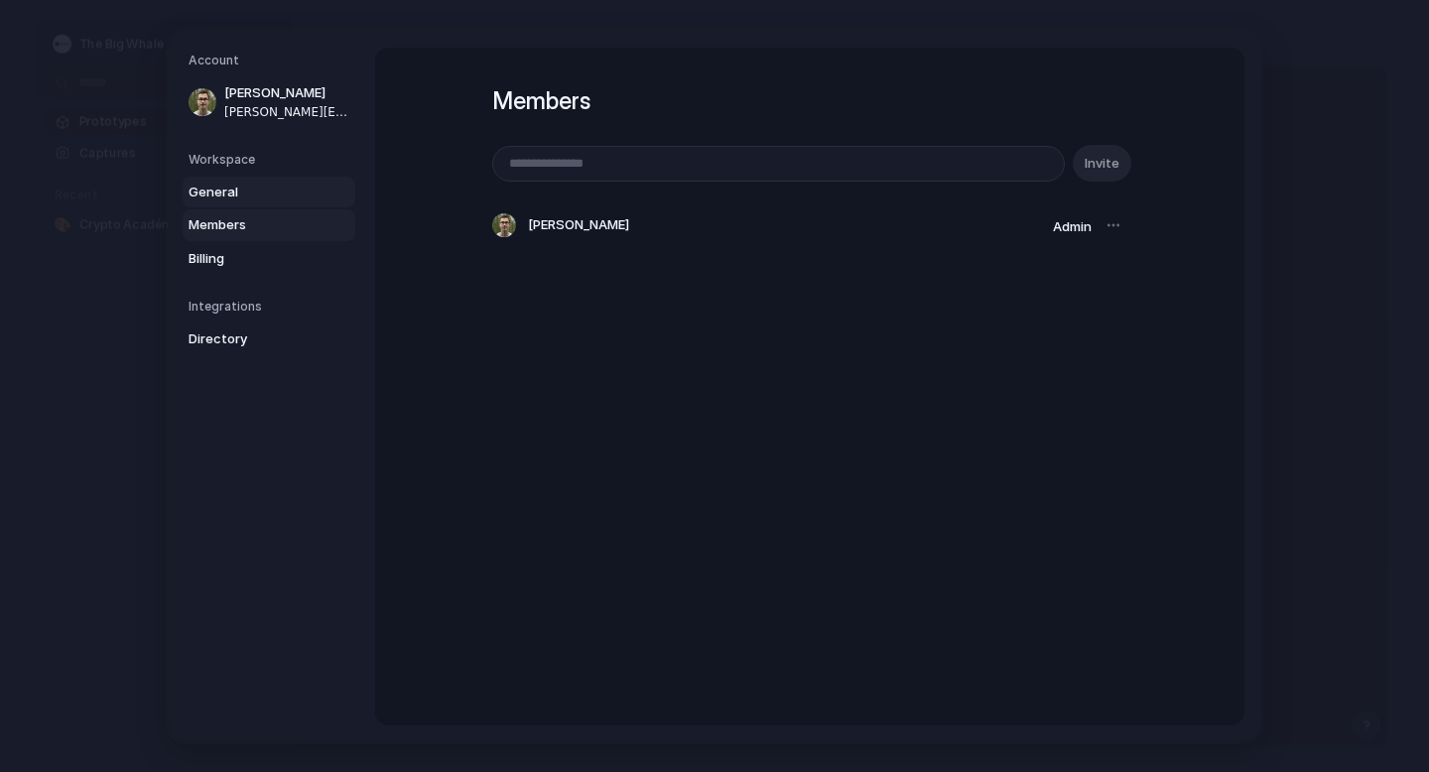
click at [215, 192] on span "General" at bounding box center [252, 192] width 127 height 20
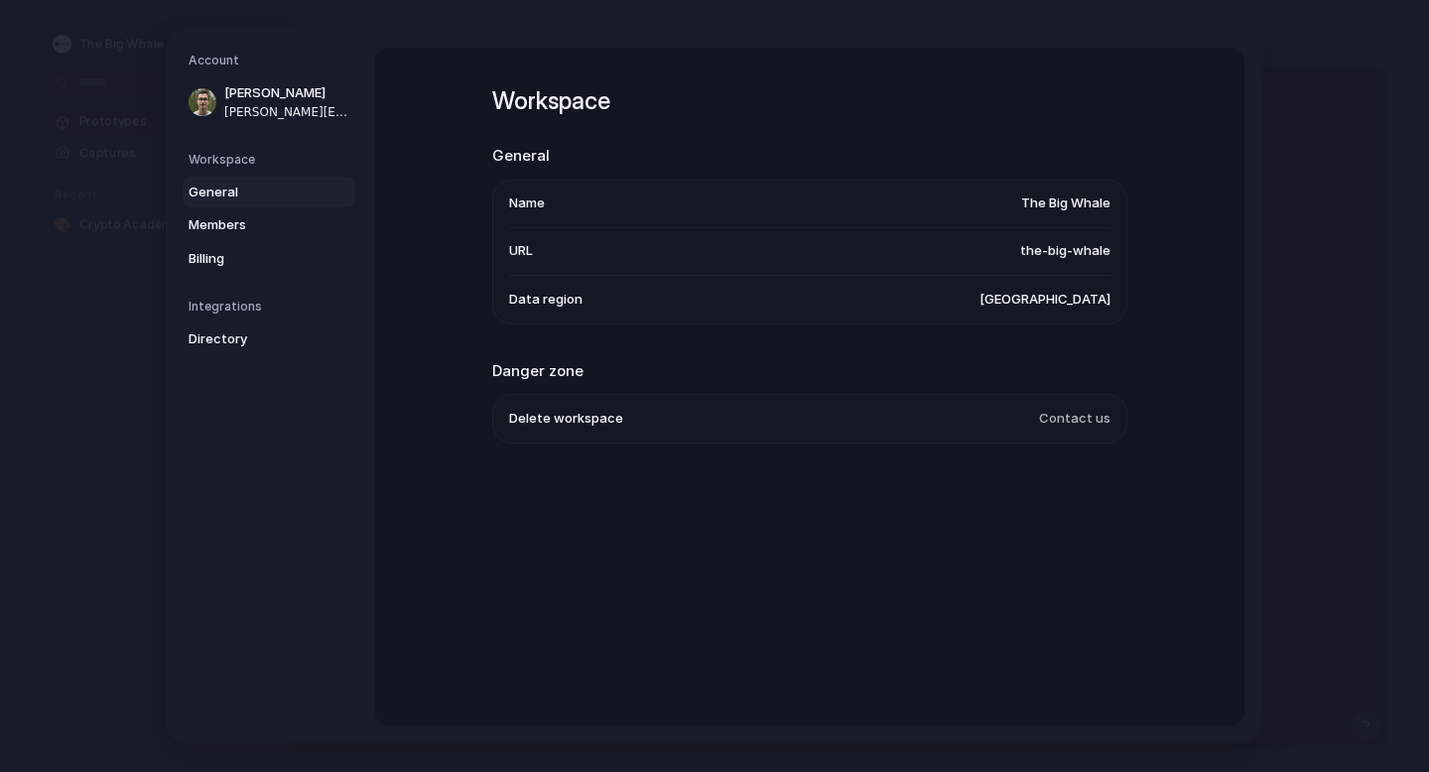
click at [1075, 300] on span "United States" at bounding box center [1045, 299] width 131 height 20
click at [226, 340] on span "Directory" at bounding box center [252, 340] width 127 height 20
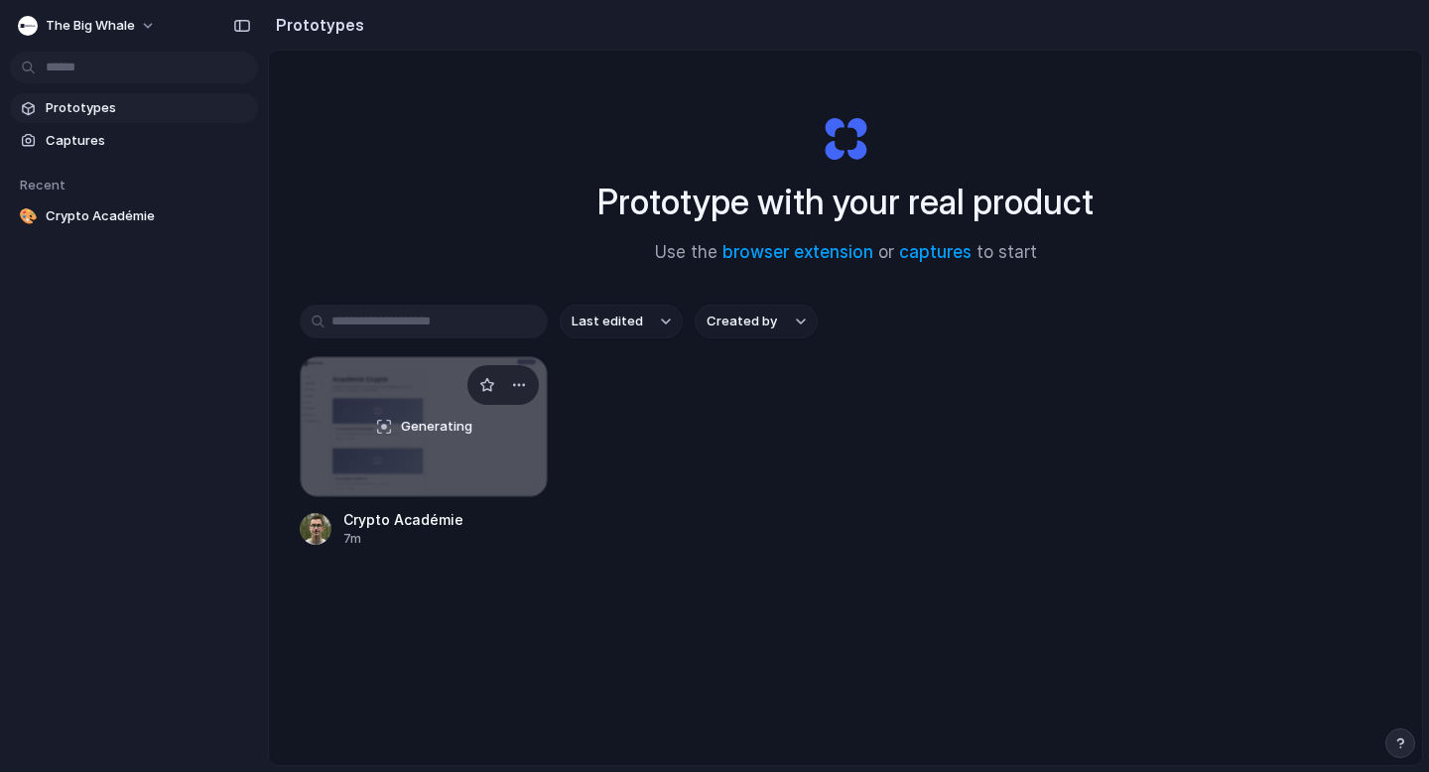
click at [381, 425] on div "Generating" at bounding box center [424, 426] width 246 height 139
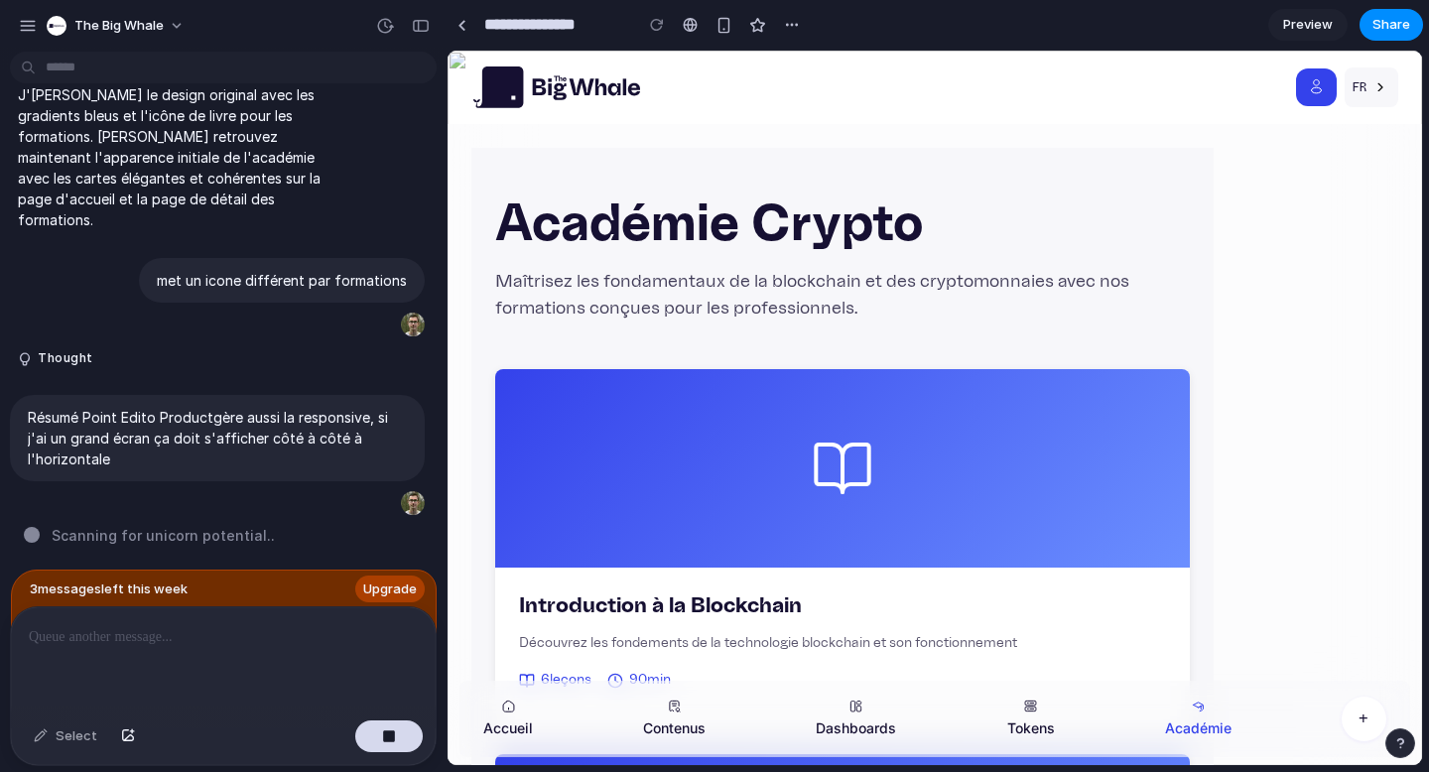
click at [1322, 22] on span "Preview" at bounding box center [1308, 25] width 50 height 20
click at [146, 636] on p at bounding box center [223, 637] width 389 height 24
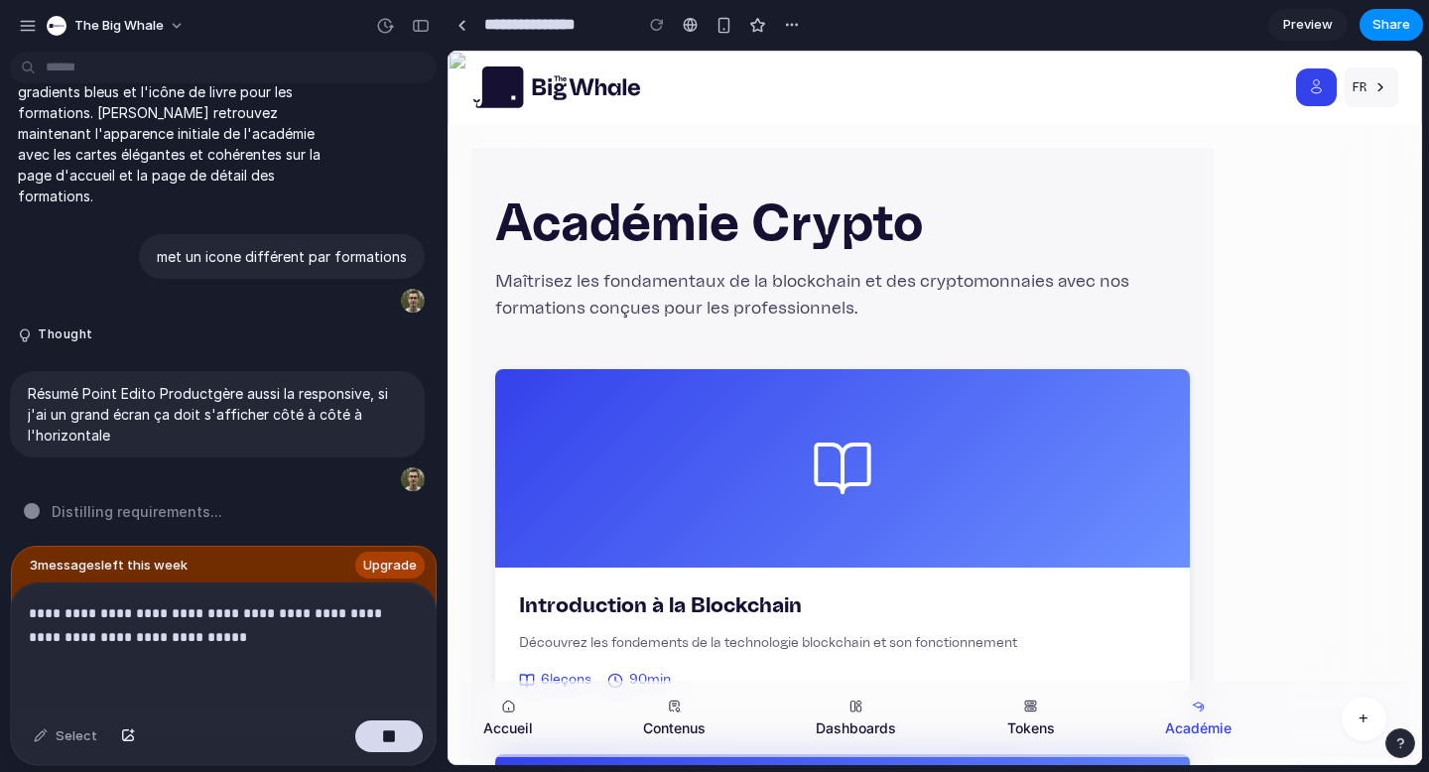
click at [67, 632] on p "**********" at bounding box center [219, 626] width 381 height 48
click at [89, 632] on p "**********" at bounding box center [219, 626] width 381 height 48
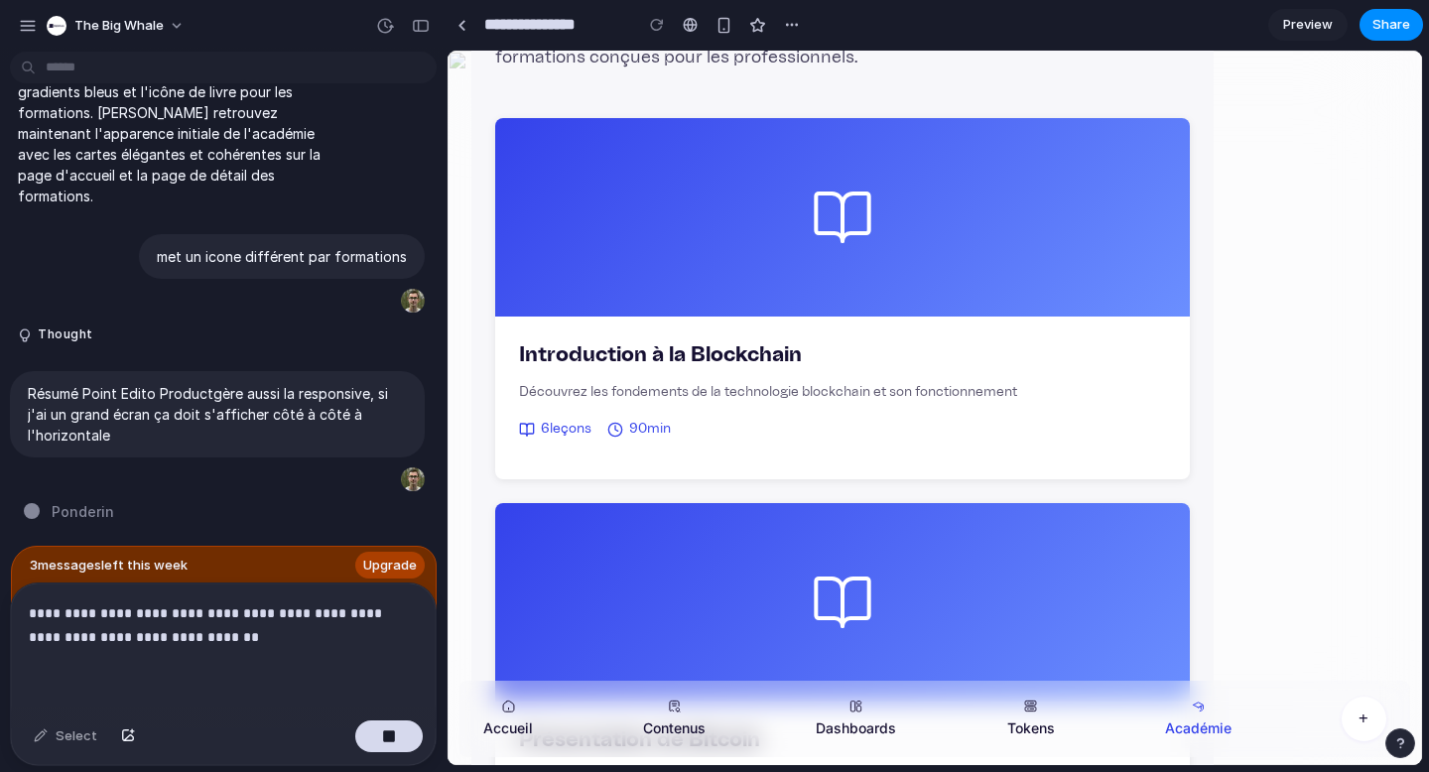
scroll to position [265, 0]
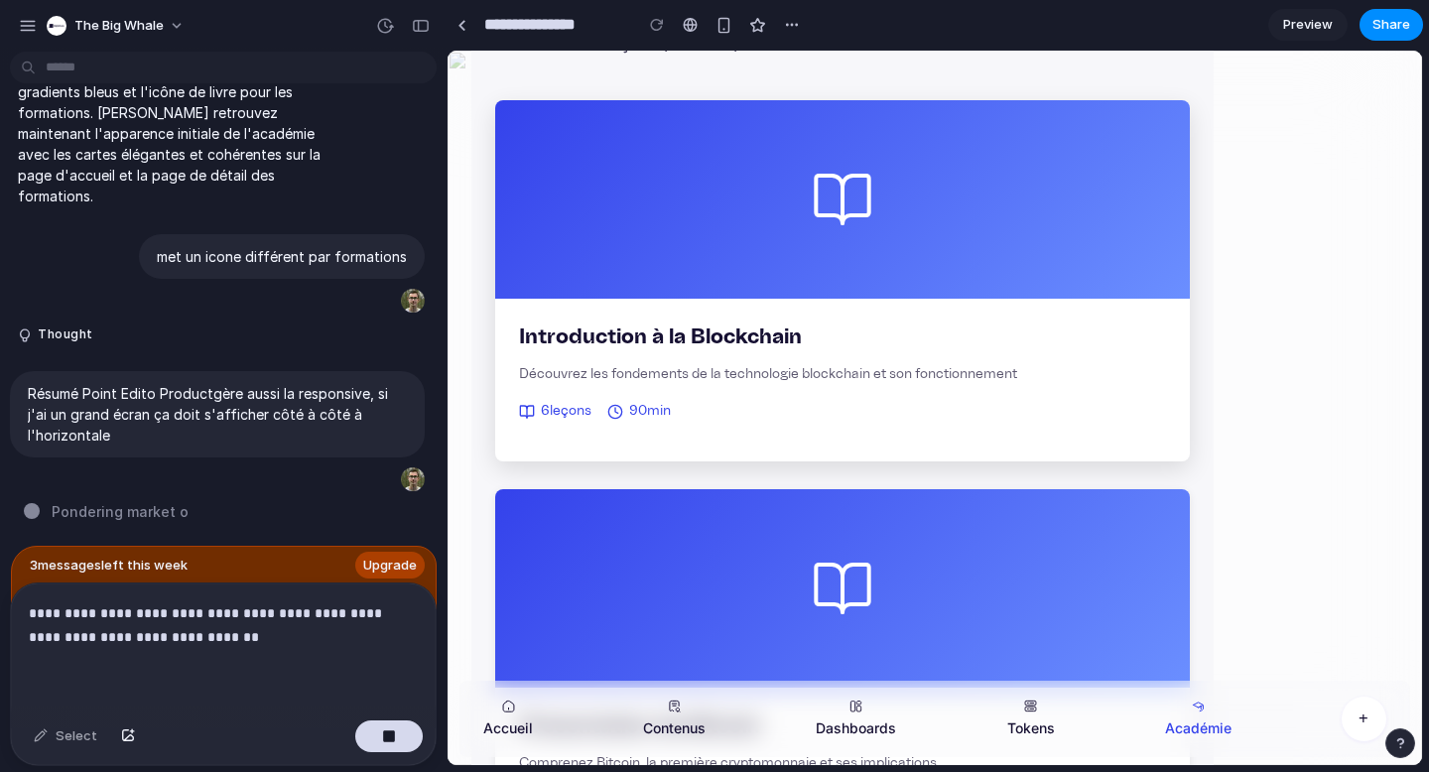
click at [763, 366] on p "Découvrez les fondements de la technologie blockchain et son fonctionnement" at bounding box center [842, 374] width 647 height 22
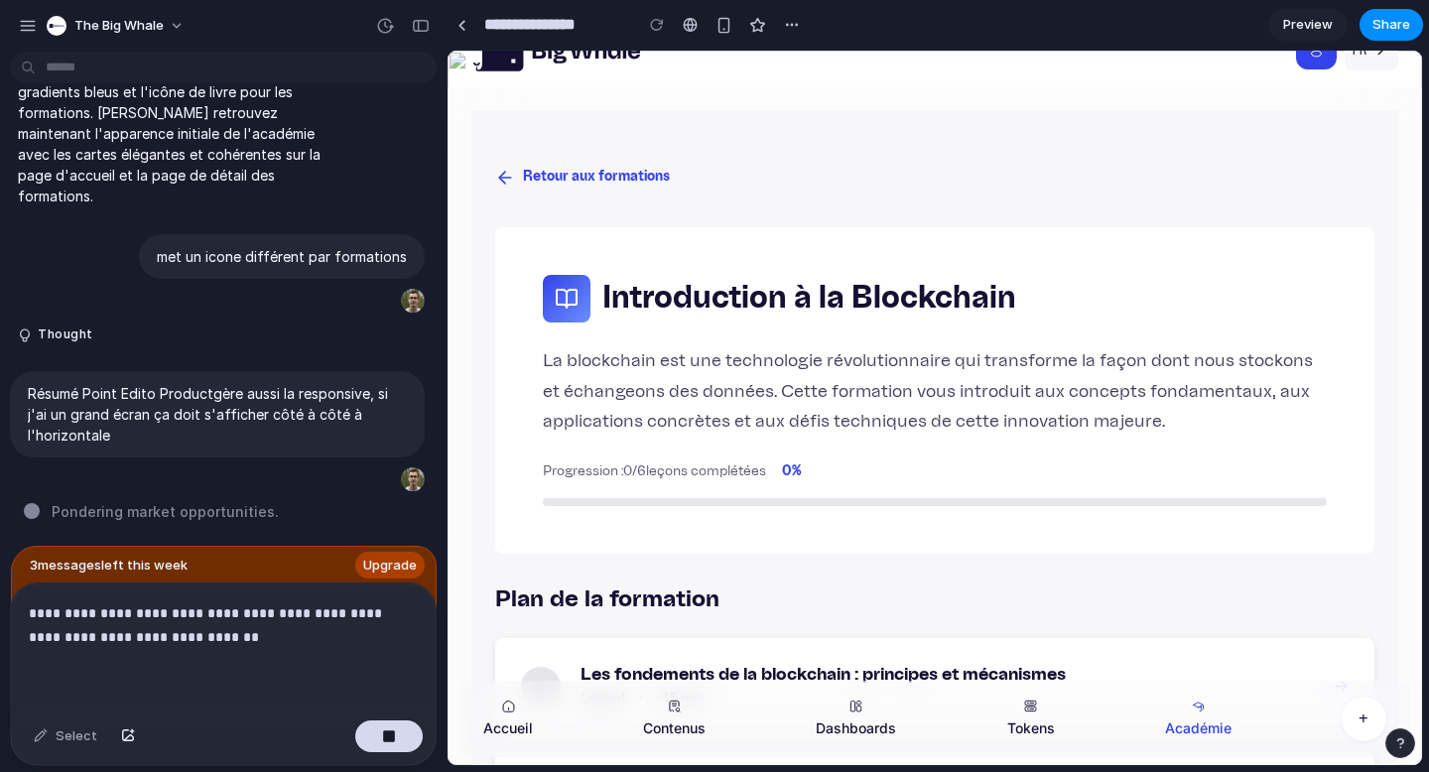
scroll to position [38, 0]
click at [211, 637] on p "**********" at bounding box center [219, 626] width 381 height 48
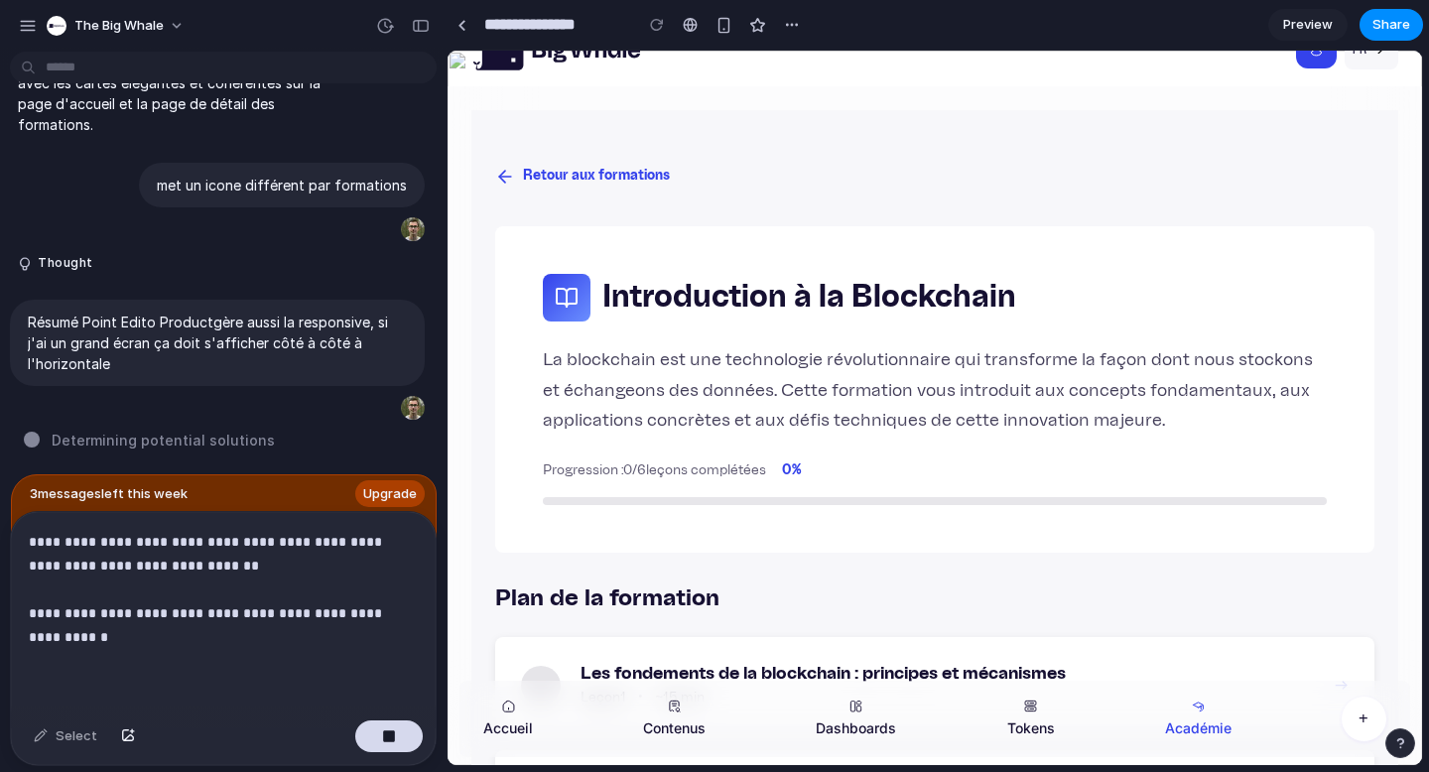
scroll to position [5039, 0]
click at [236, 179] on p "met un icone différent par formations" at bounding box center [282, 185] width 250 height 21
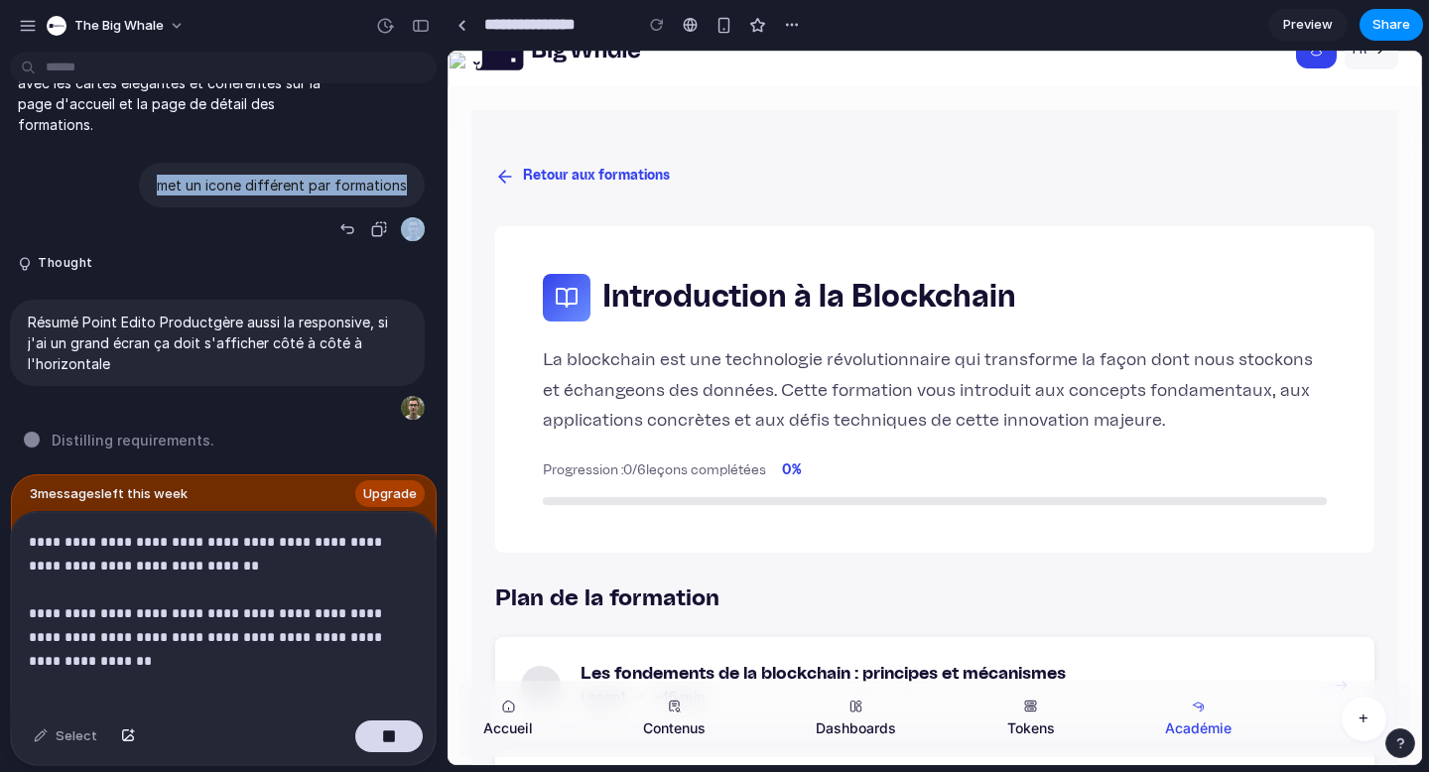
click at [236, 179] on p "met un icone différent par formations" at bounding box center [282, 185] width 250 height 21
copy div "met un icone différent par formations"
click at [405, 628] on p "**********" at bounding box center [219, 589] width 381 height 119
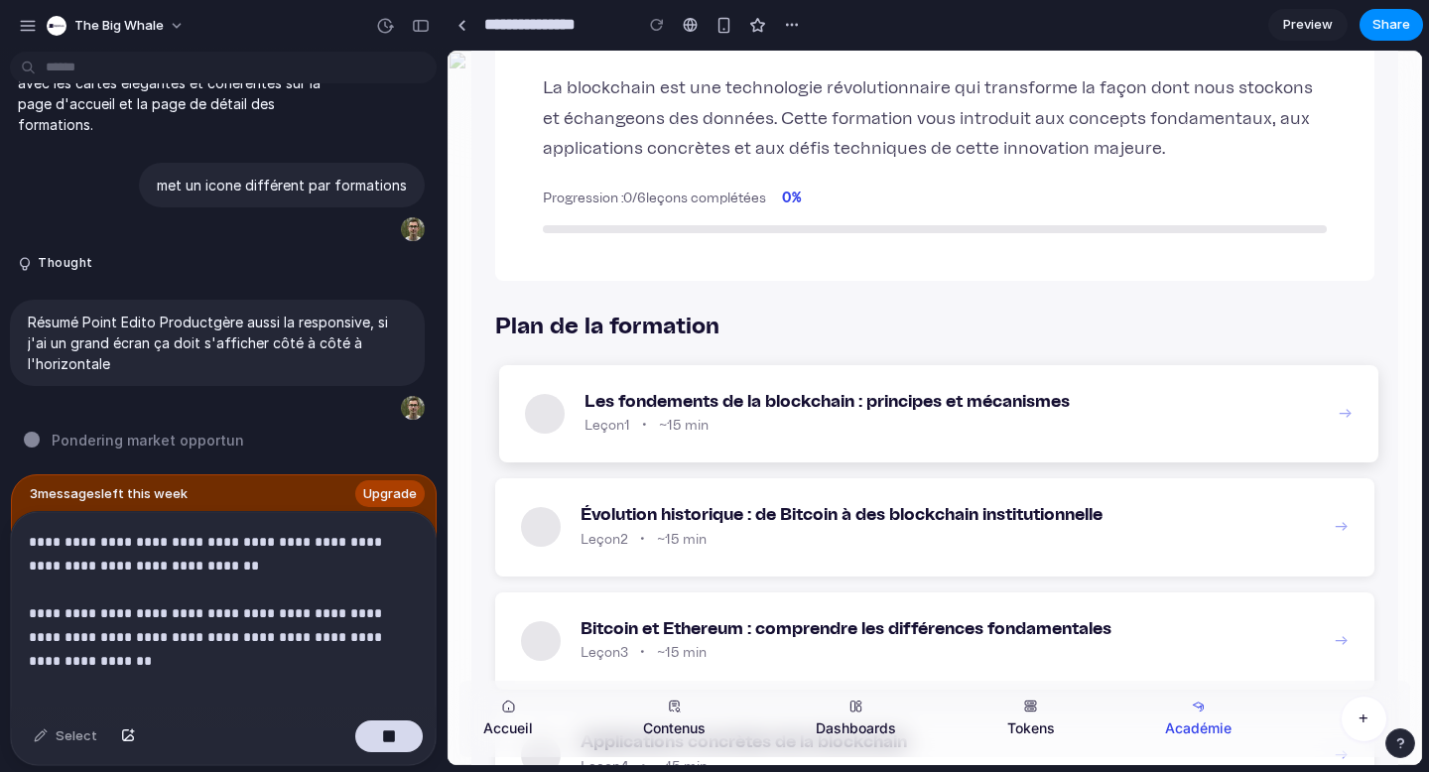
click at [546, 419] on div "1" at bounding box center [545, 414] width 40 height 40
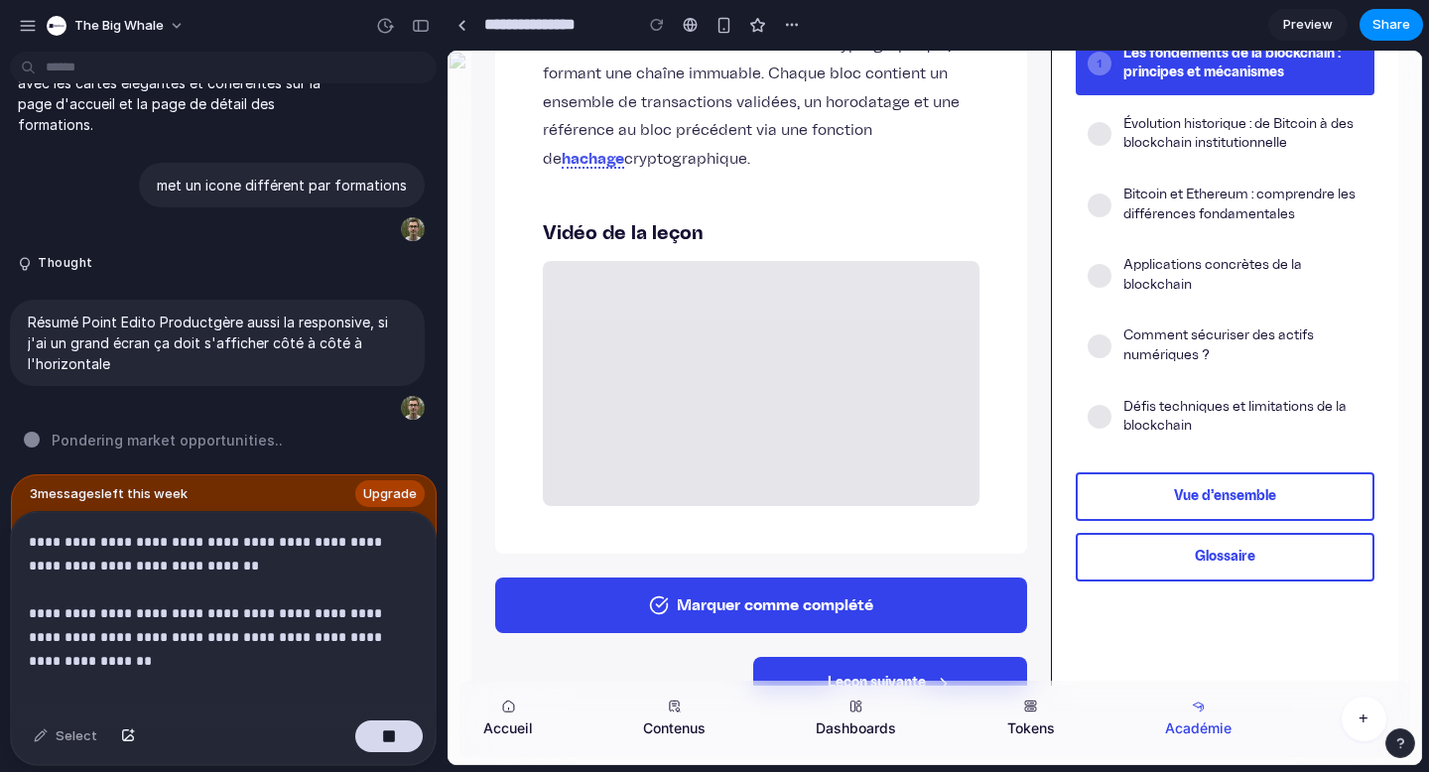
click at [770, 600] on button "Marquer comme complété" at bounding box center [761, 606] width 532 height 56
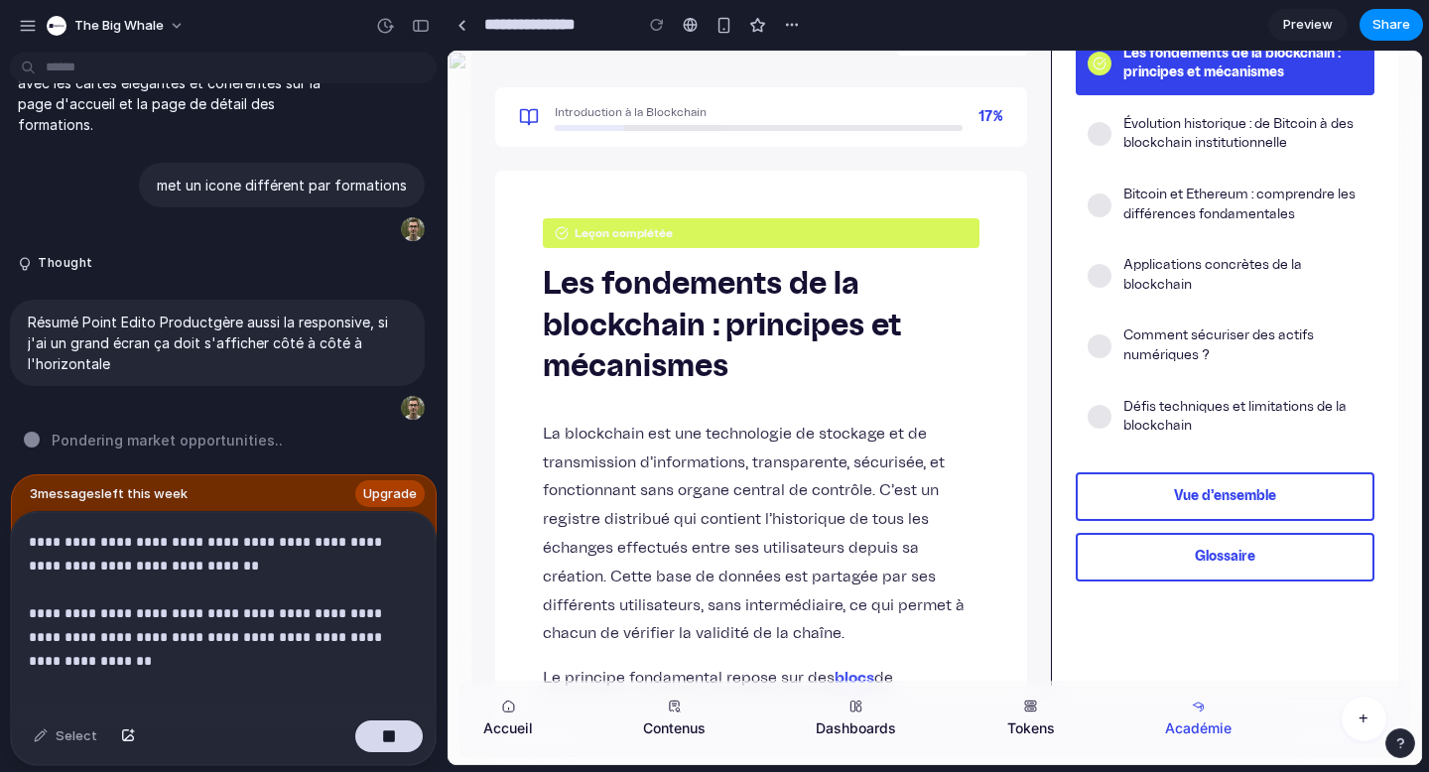
scroll to position [0, 0]
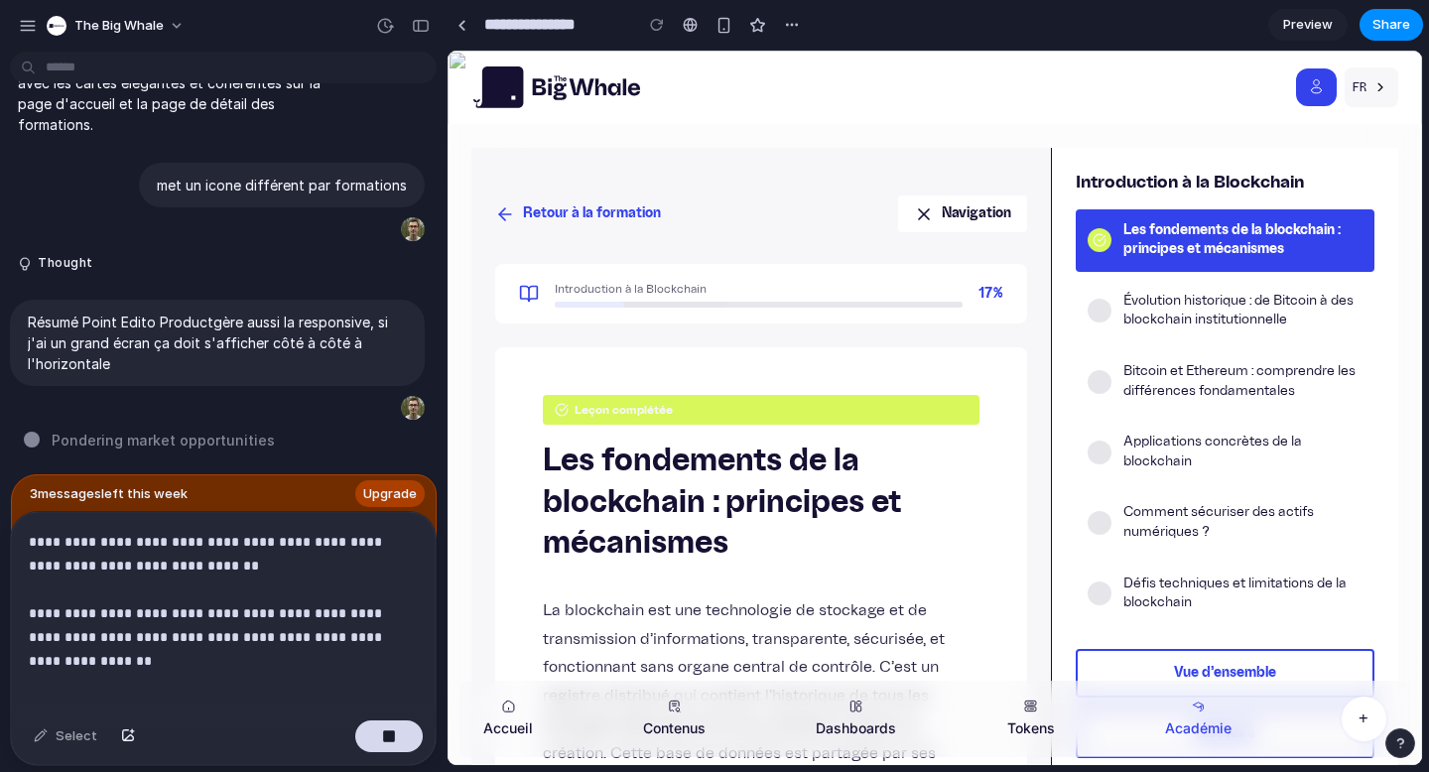
click at [523, 211] on button "Retour à la formation" at bounding box center [578, 214] width 166 height 37
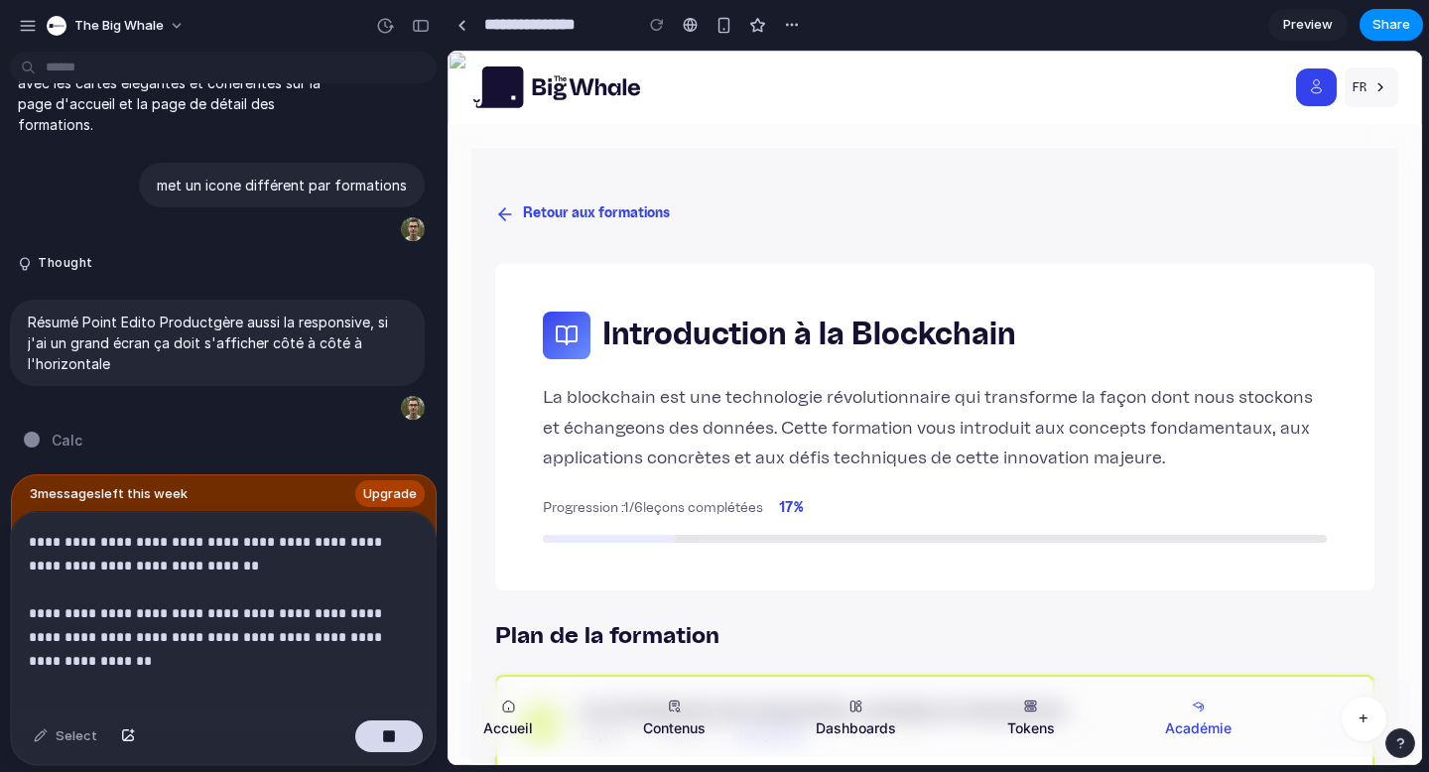
click at [552, 206] on button "Retour aux formations" at bounding box center [582, 214] width 175 height 37
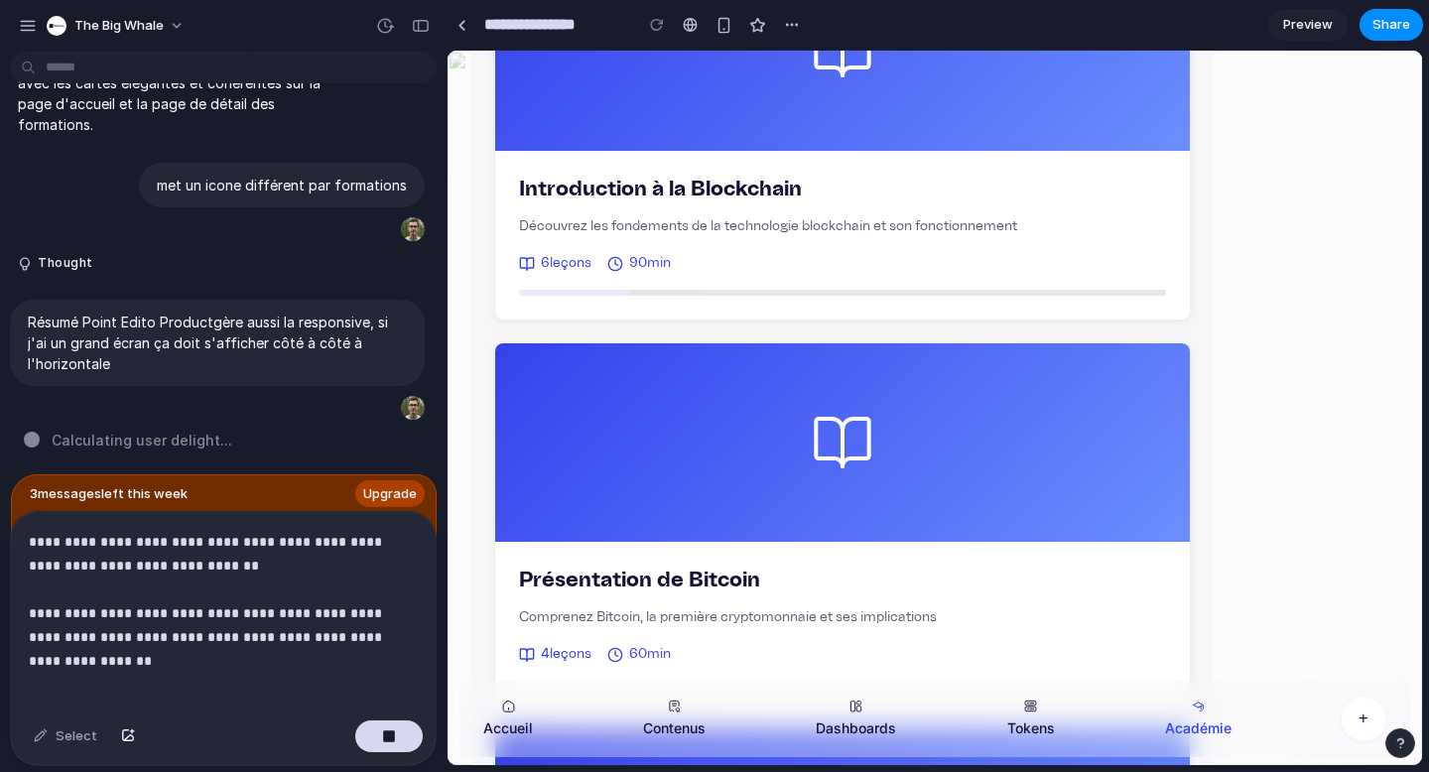
scroll to position [418, 0]
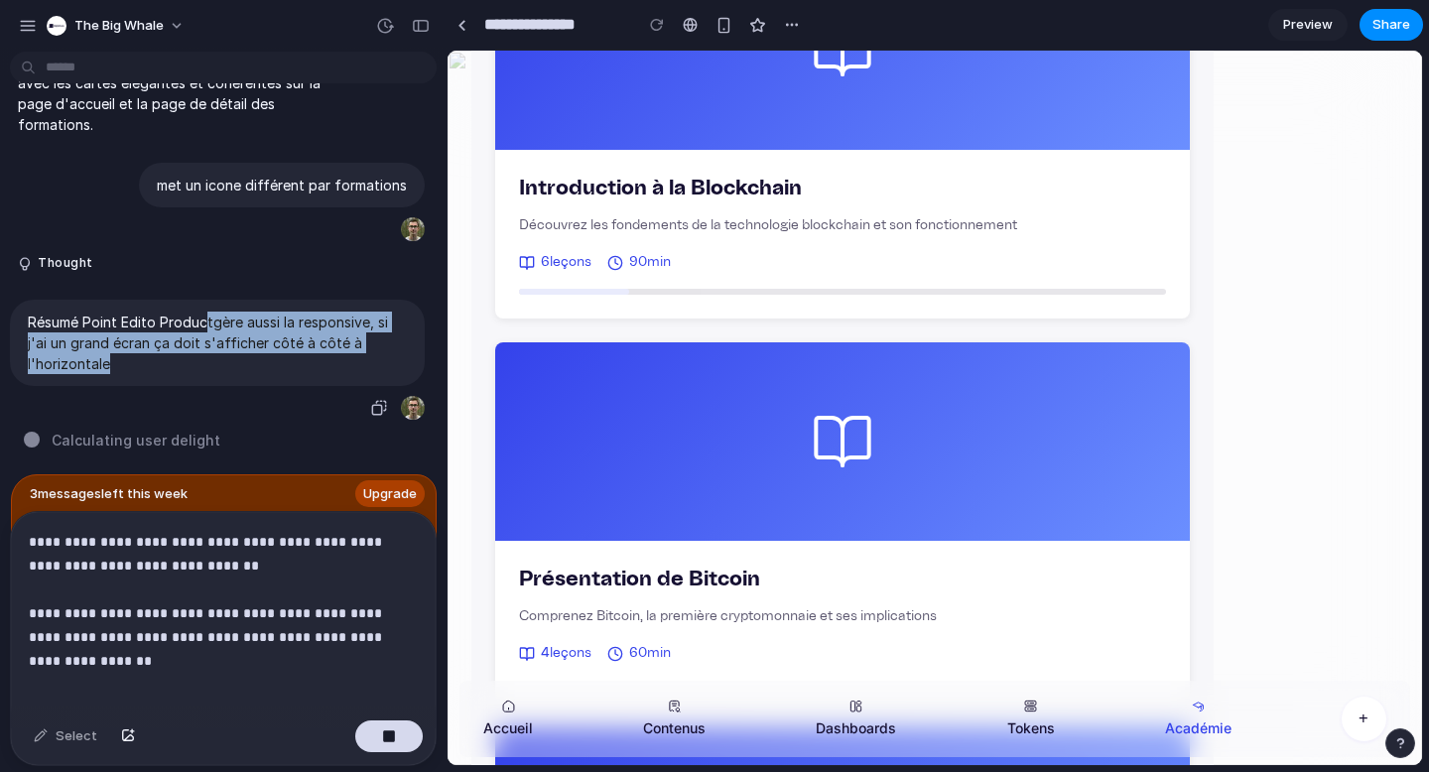
drag, startPoint x: 207, startPoint y: 314, endPoint x: 207, endPoint y: 351, distance: 37.7
click at [207, 351] on p "Résumé Point Edito Productgère aussi la responsive, si j'ai un grand écran ça d…" at bounding box center [217, 343] width 379 height 63
copy p "tgère aussi la responsive, si j'ai un grand écran ça doit s'afficher côté à côt…"
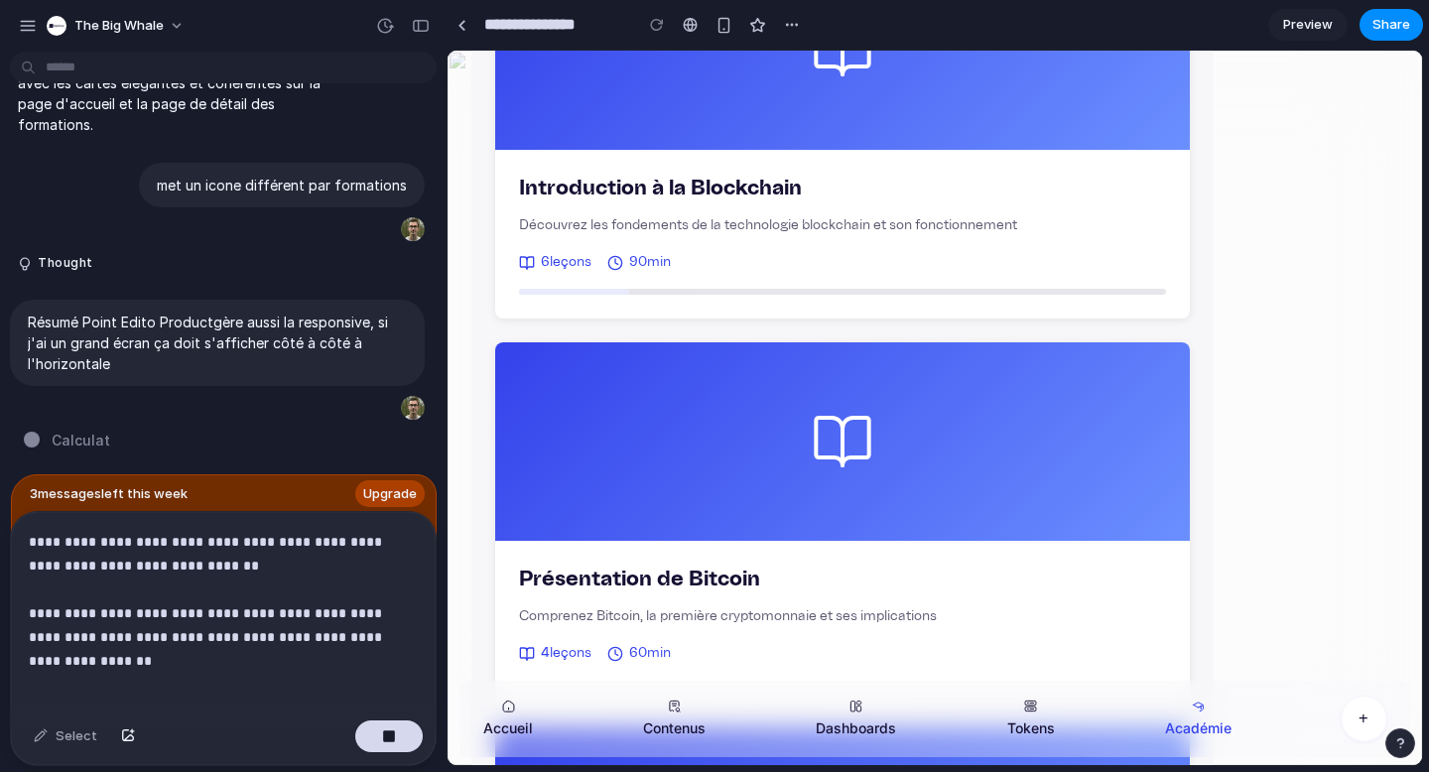
click at [411, 627] on div "**********" at bounding box center [223, 612] width 425 height 201
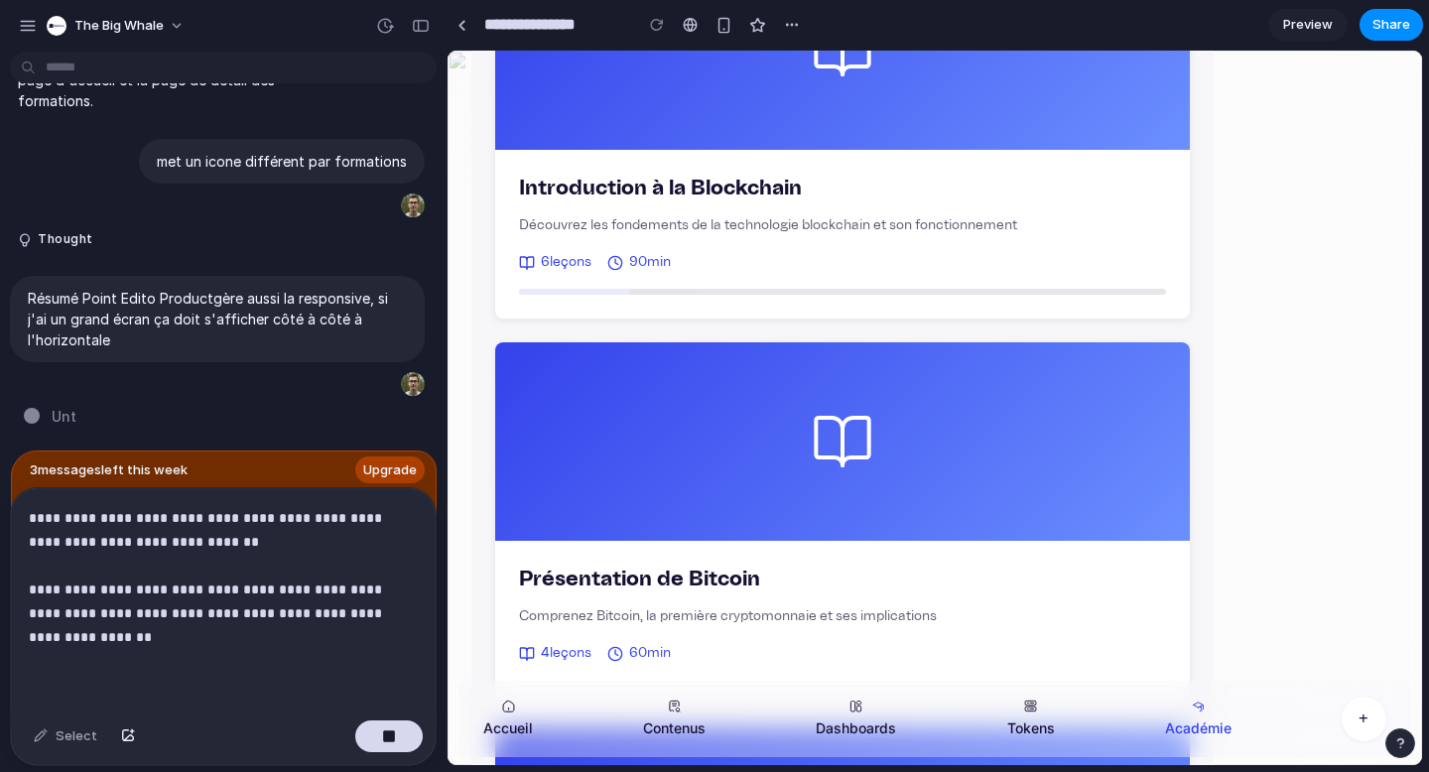
scroll to position [5087, 0]
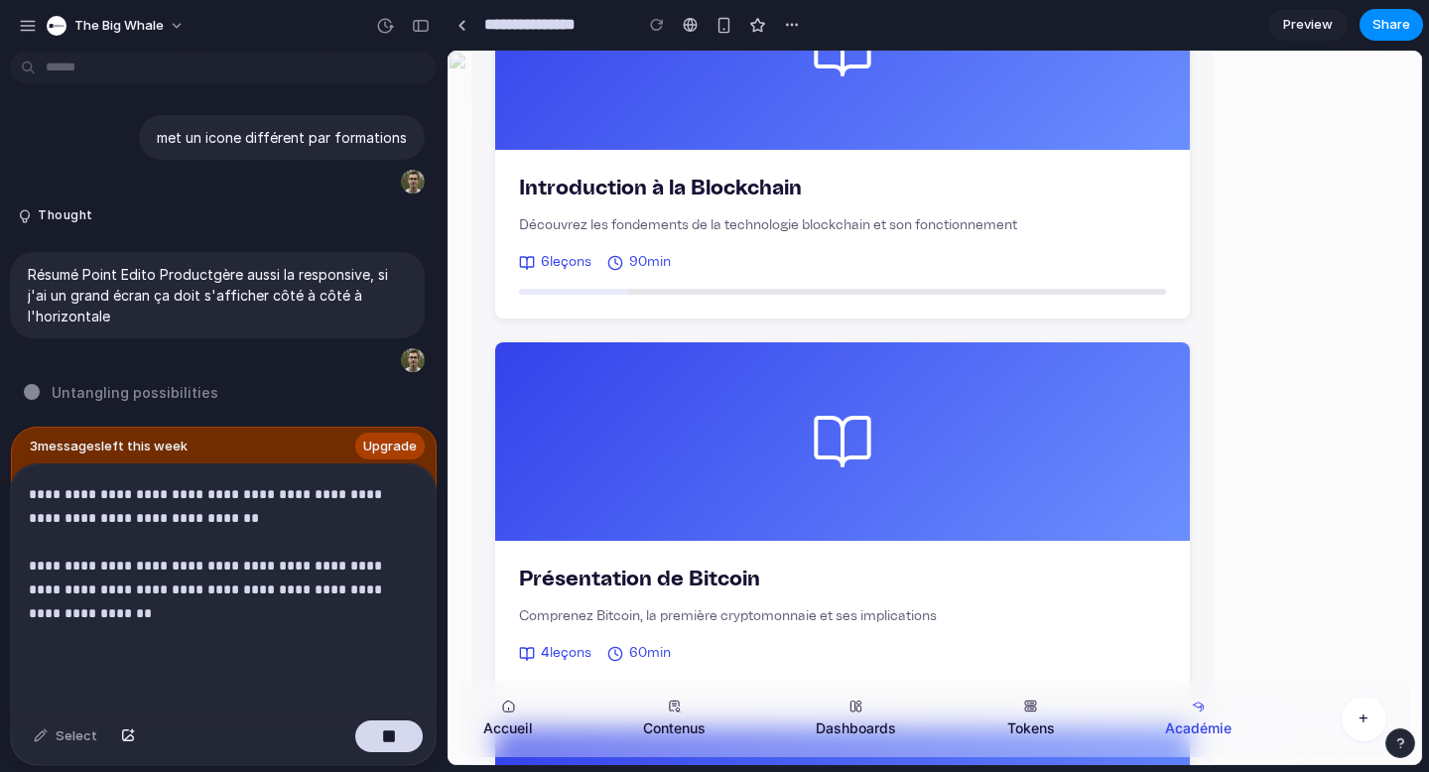
click at [147, 630] on p "**********" at bounding box center [219, 565] width 381 height 167
click at [212, 264] on p "Résumé Point Edito Productgère aussi la responsive, si j'ai un grand écran ça d…" at bounding box center [217, 295] width 379 height 63
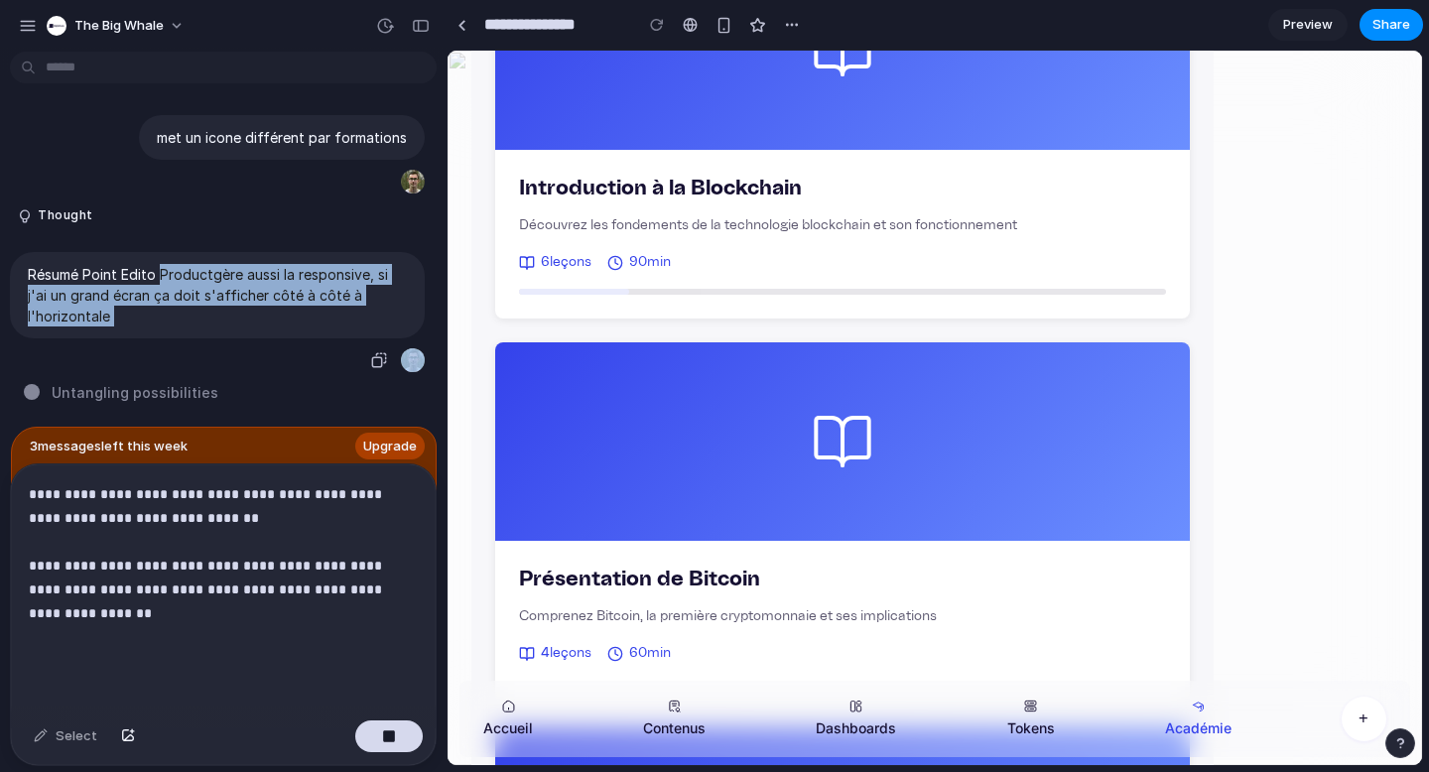
drag, startPoint x: 212, startPoint y: 263, endPoint x: 208, endPoint y: 301, distance: 37.9
click at [208, 301] on p "Résumé Point Edito Productgère aussi la responsive, si j'ai un grand écran ça d…" at bounding box center [217, 295] width 379 height 63
copy div "Productgère aussi la responsive, si j'ai un grand écran ça doit s'afficher côté…"
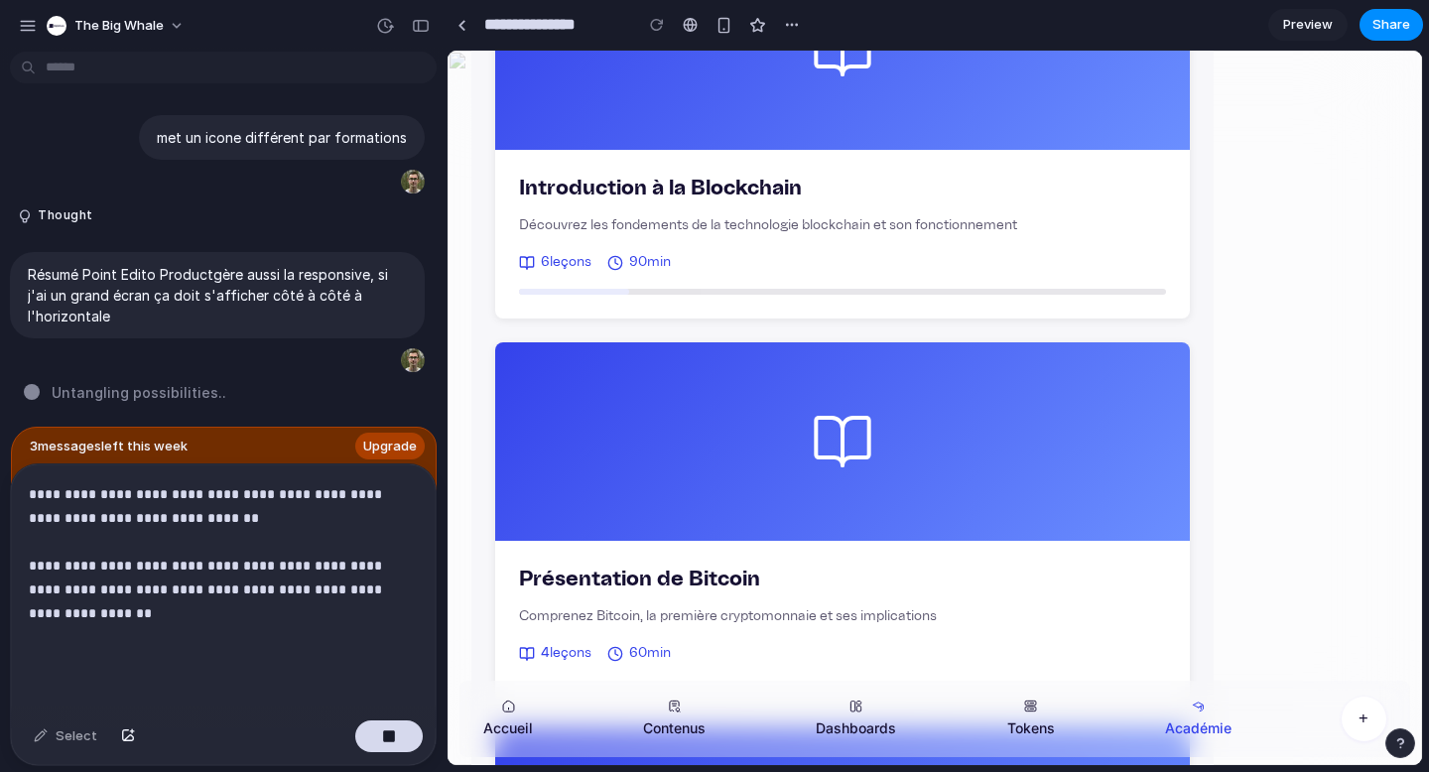
click at [86, 643] on div "**********" at bounding box center [223, 589] width 425 height 248
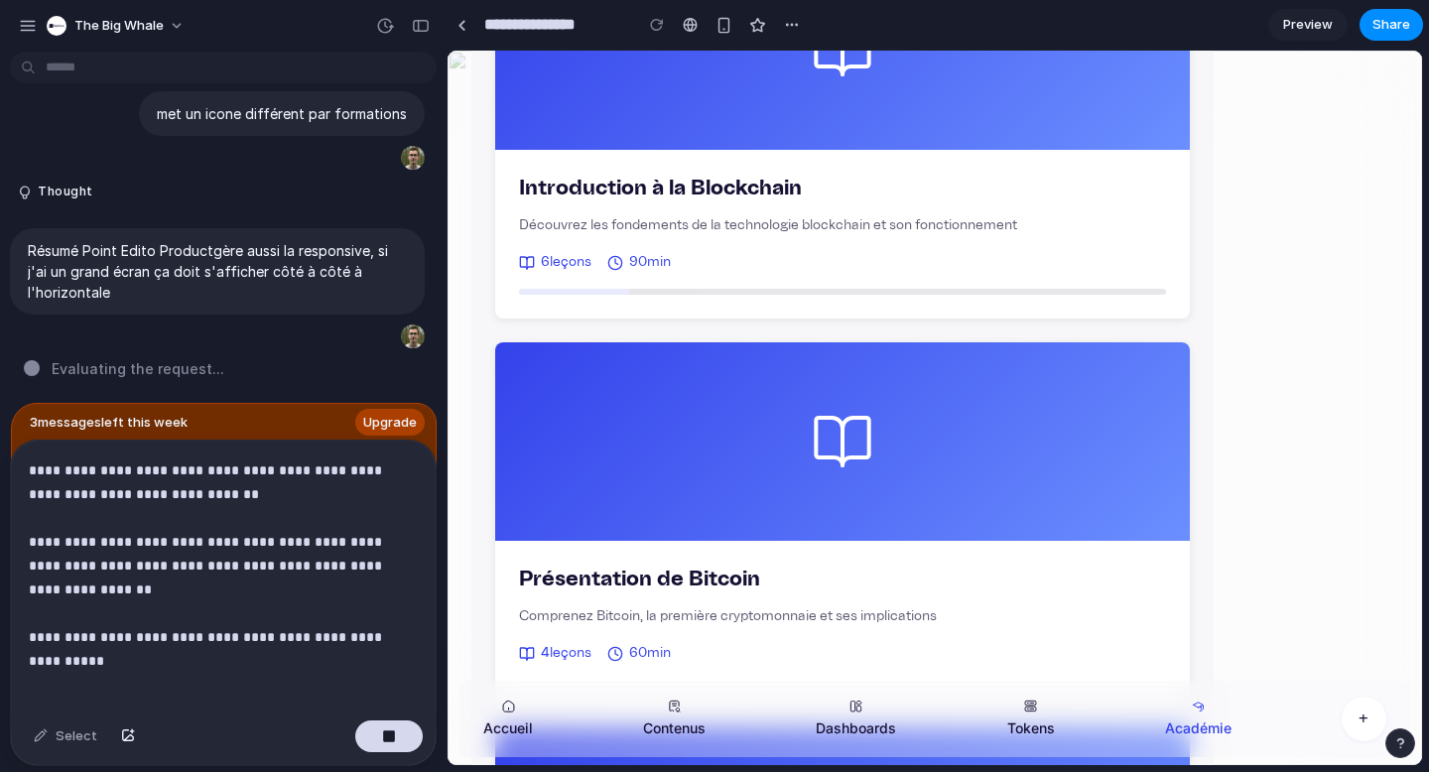
scroll to position [5090, 0]
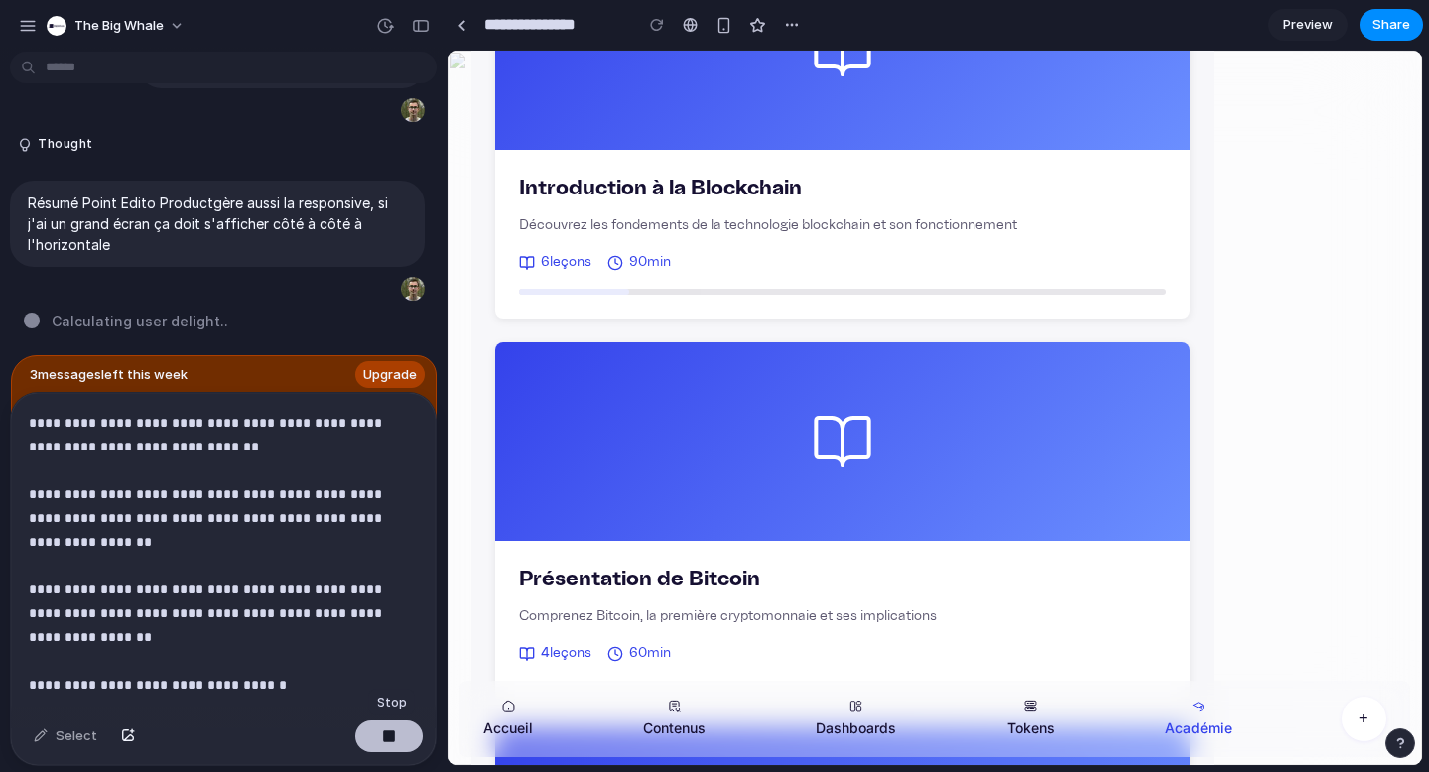
click at [391, 731] on div "button" at bounding box center [389, 737] width 14 height 14
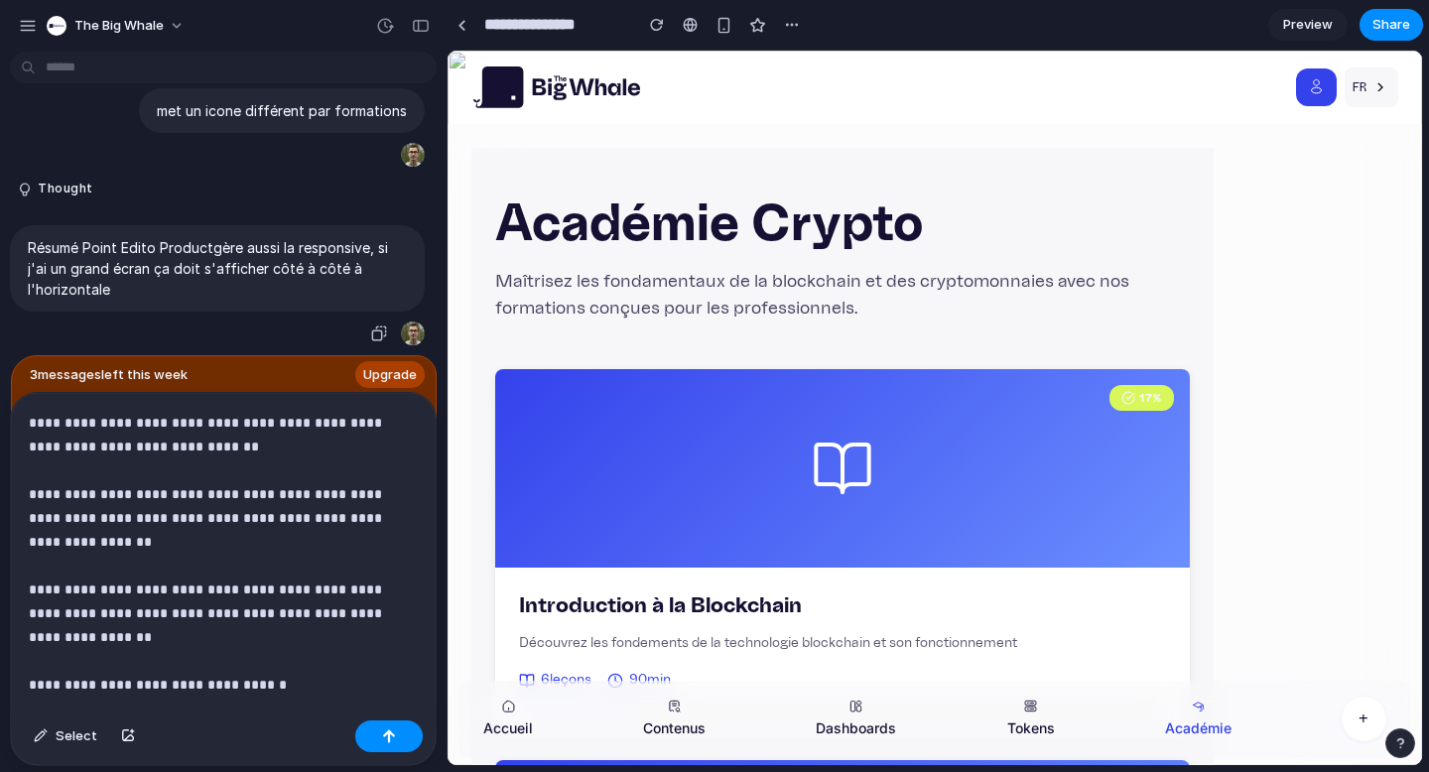
scroll to position [5114, 0]
click at [203, 526] on p "**********" at bounding box center [219, 530] width 381 height 238
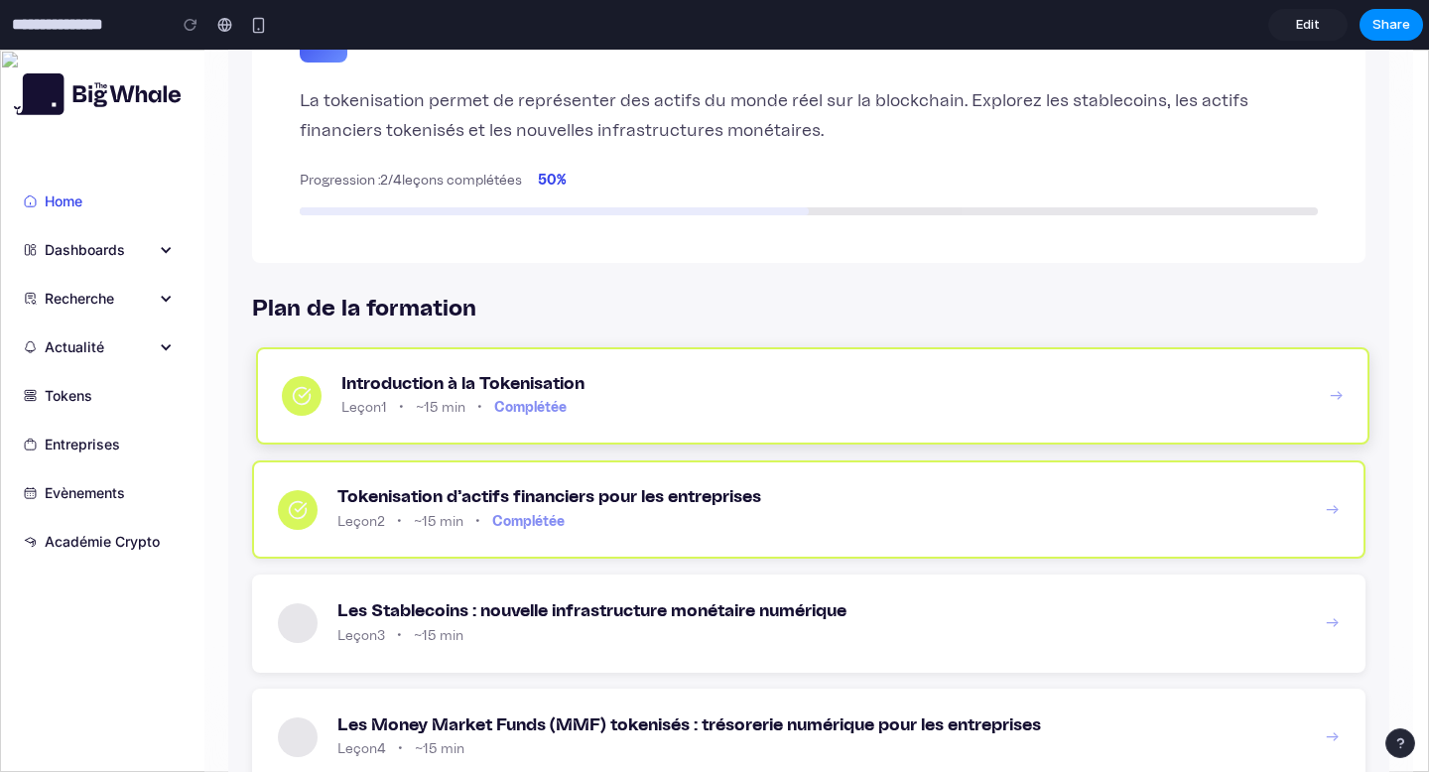
click at [909, 396] on div "Introduction à la Tokenisation Leçon 1 • ~15 min • Complétée" at bounding box center [825, 396] width 969 height 47
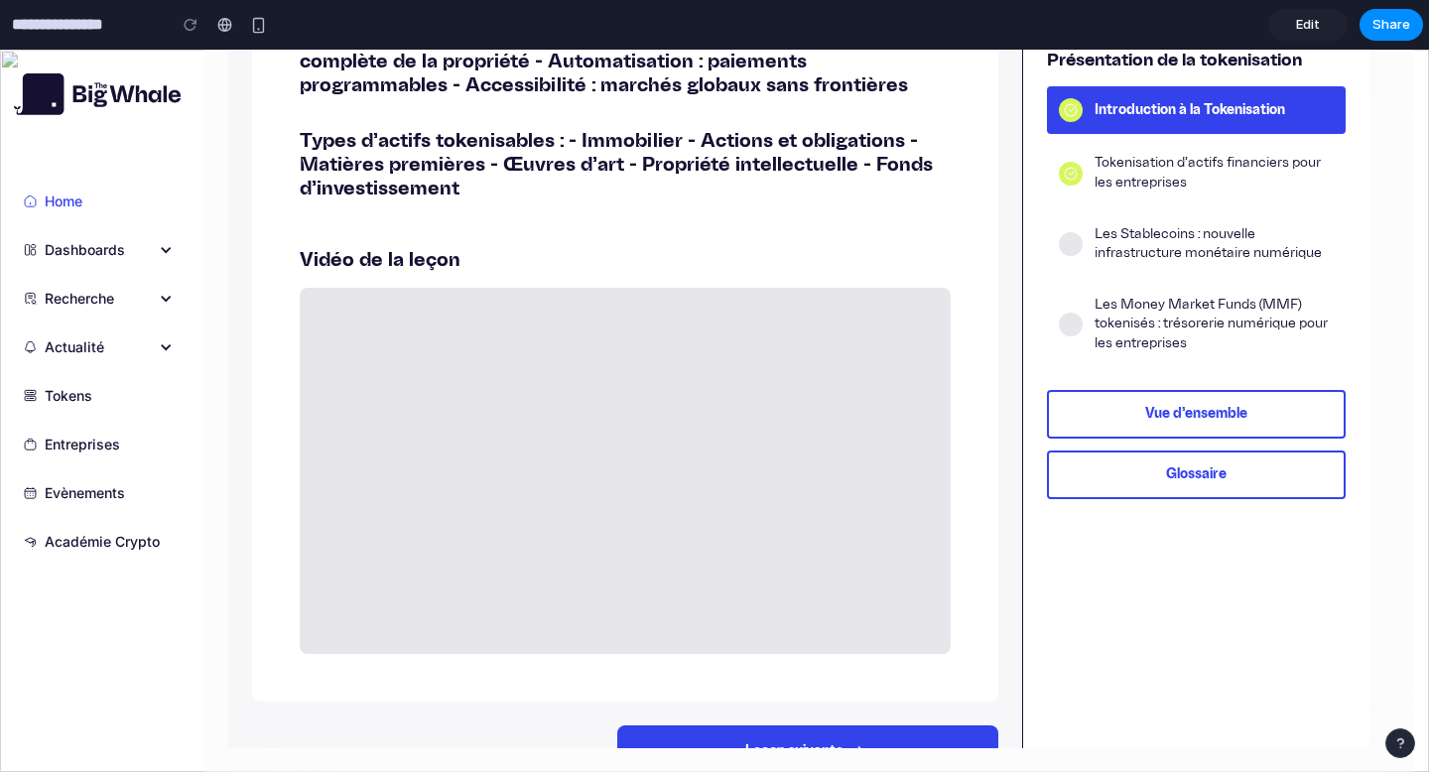
scroll to position [653, 0]
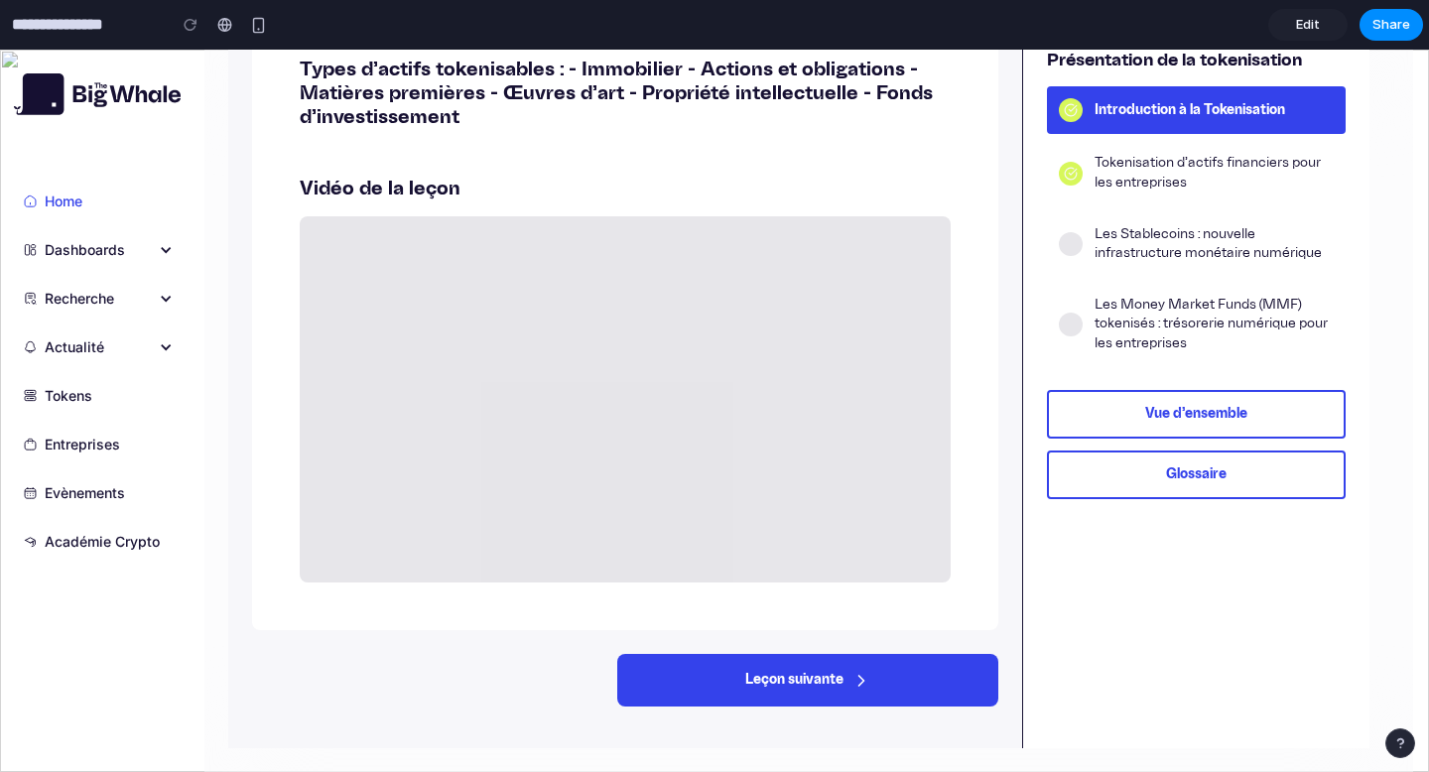
click at [1175, 477] on button "Glossaire" at bounding box center [1196, 475] width 299 height 49
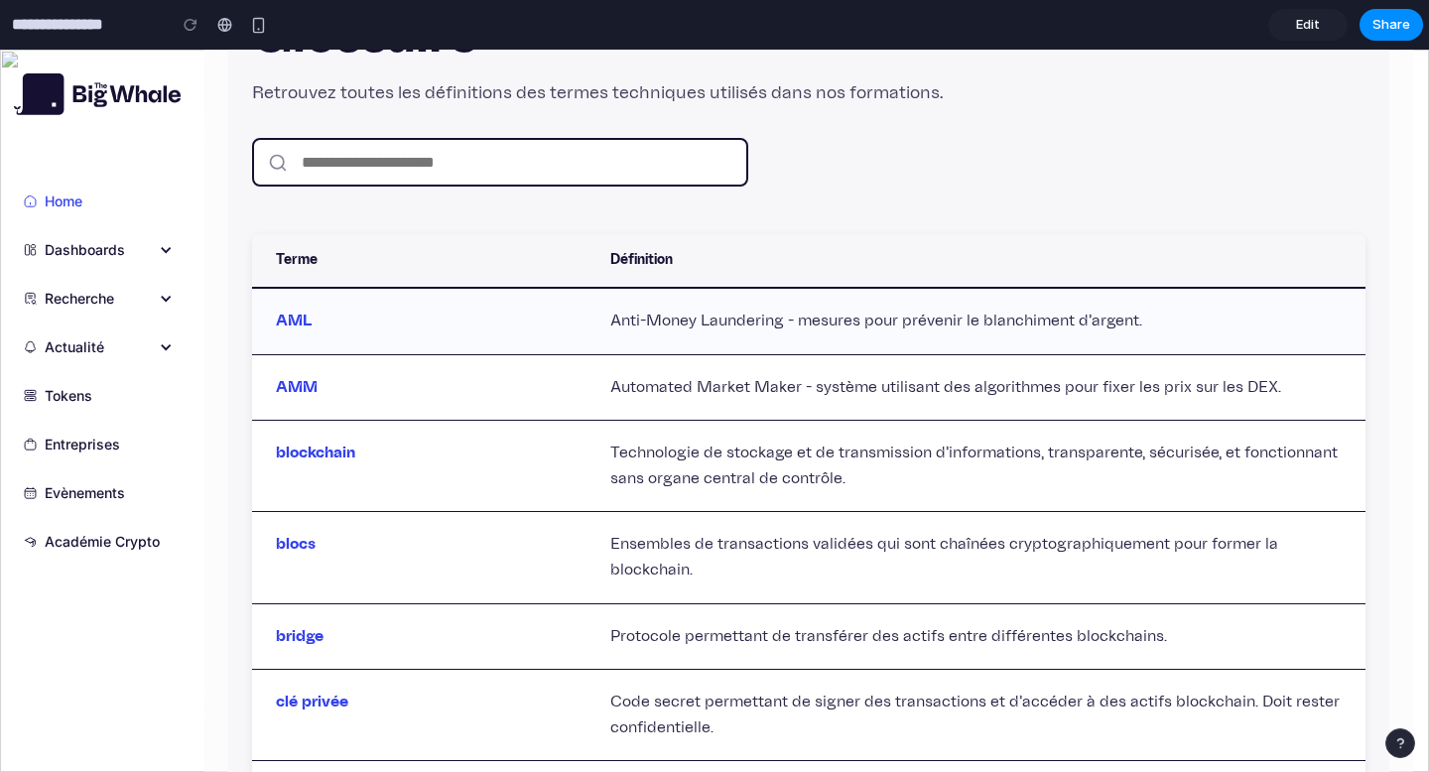
scroll to position [0, 0]
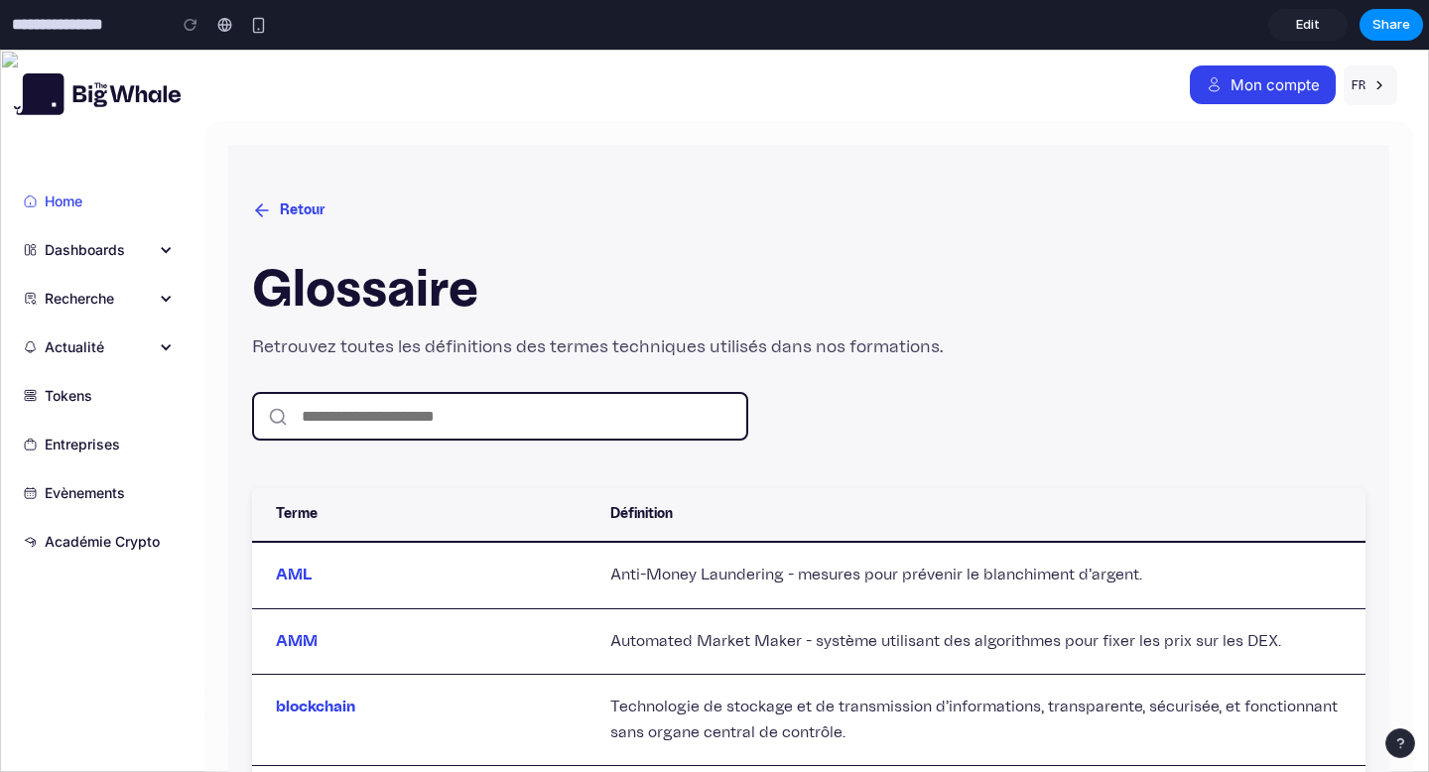
click at [285, 209] on button "Retour" at bounding box center [288, 211] width 73 height 37
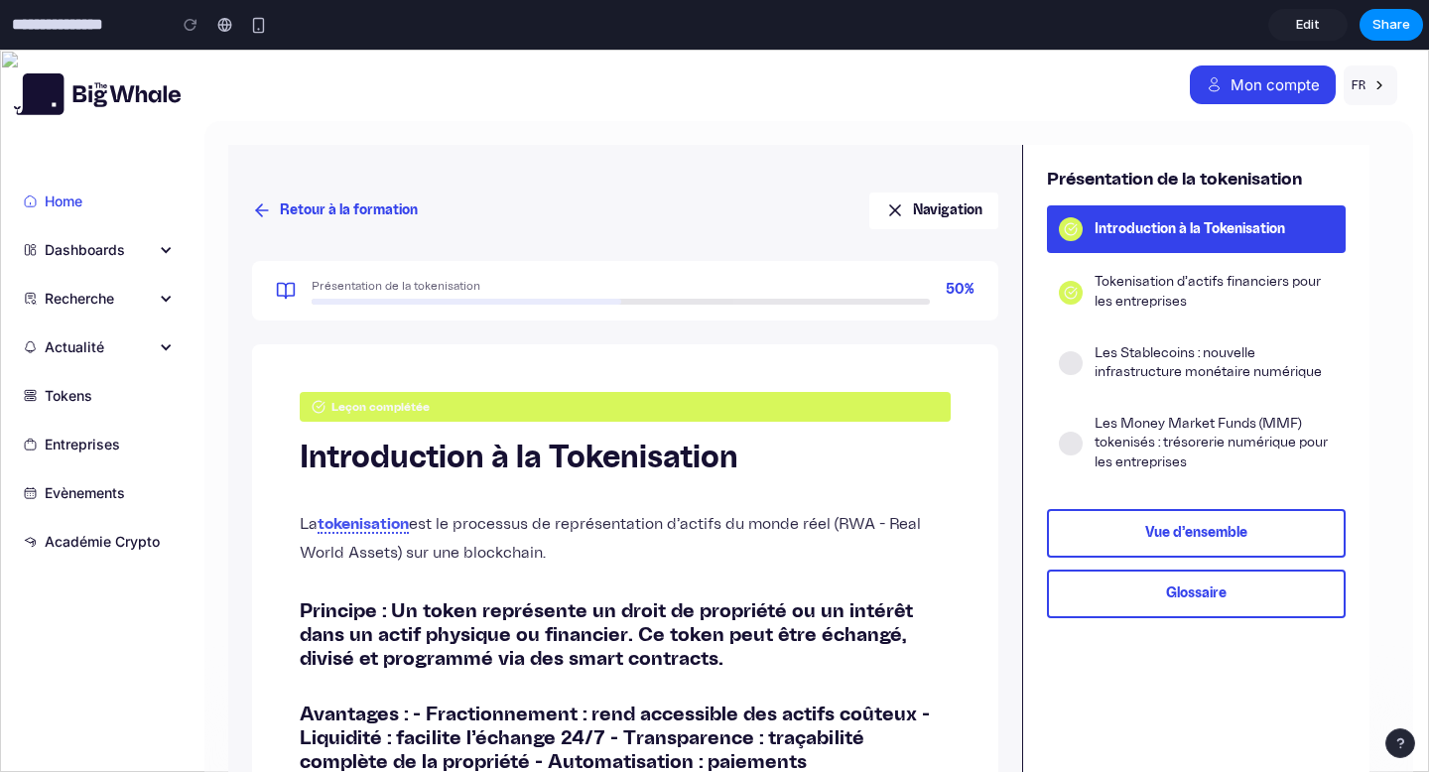
click at [285, 209] on button "Retour à la formation" at bounding box center [335, 211] width 166 height 37
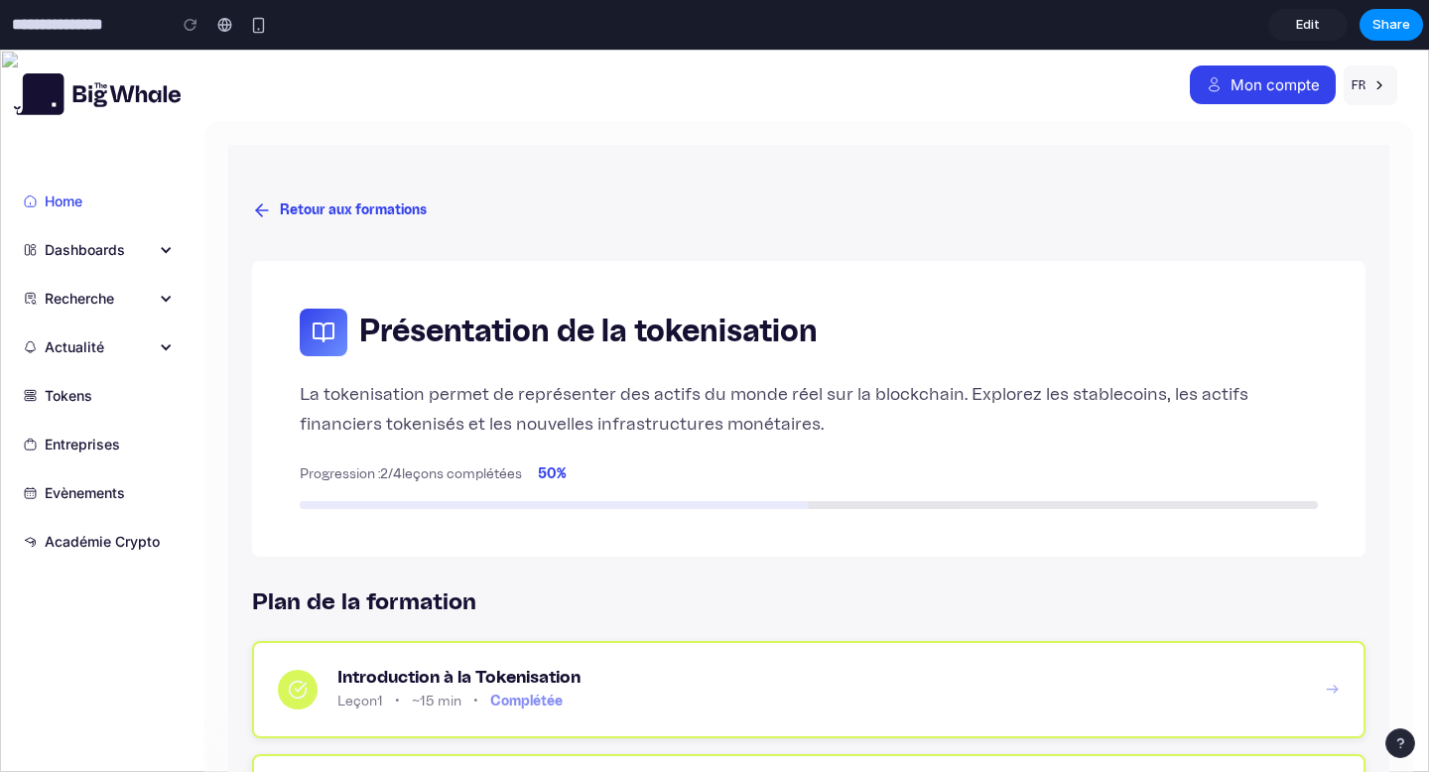
click at [308, 204] on button "Retour aux formations" at bounding box center [339, 211] width 175 height 37
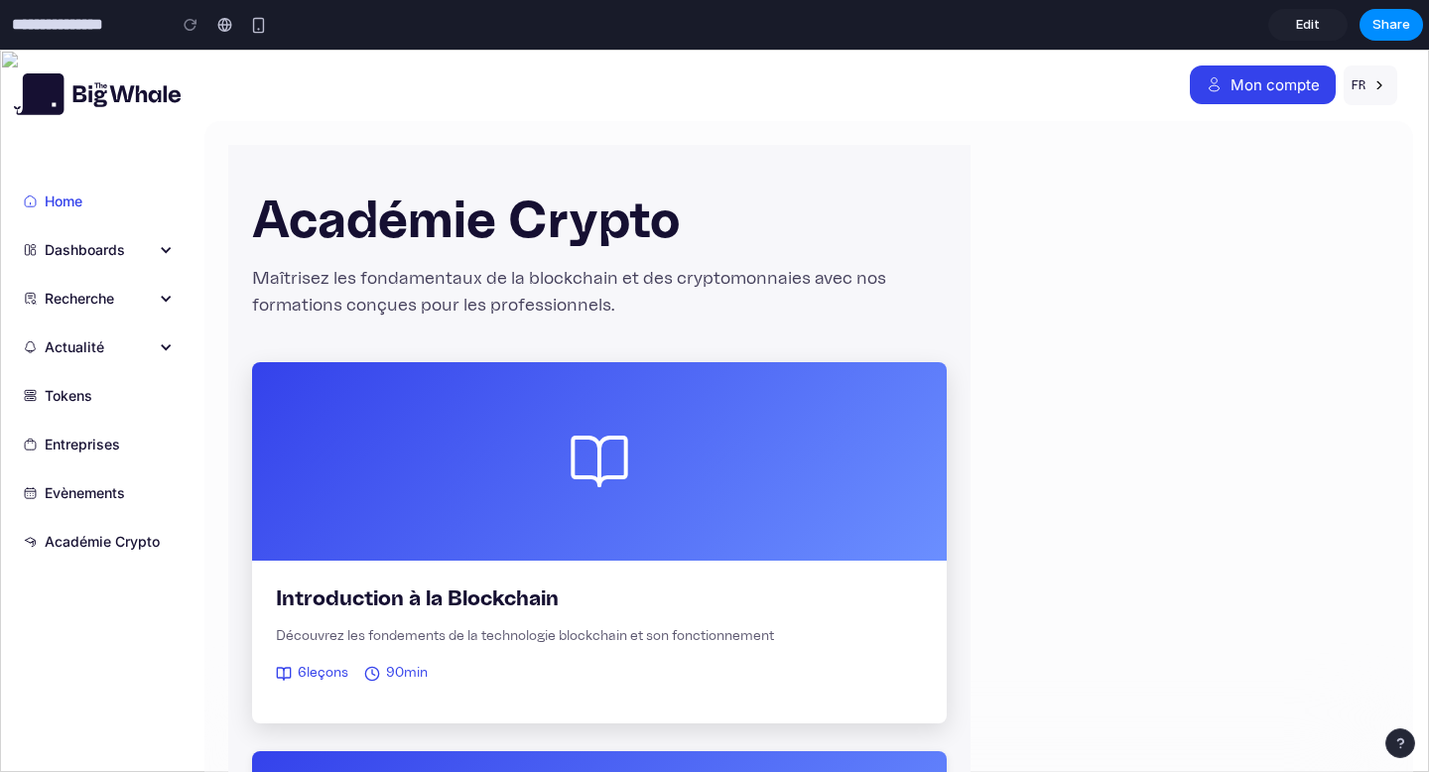
click at [469, 425] on div at bounding box center [599, 461] width 695 height 199
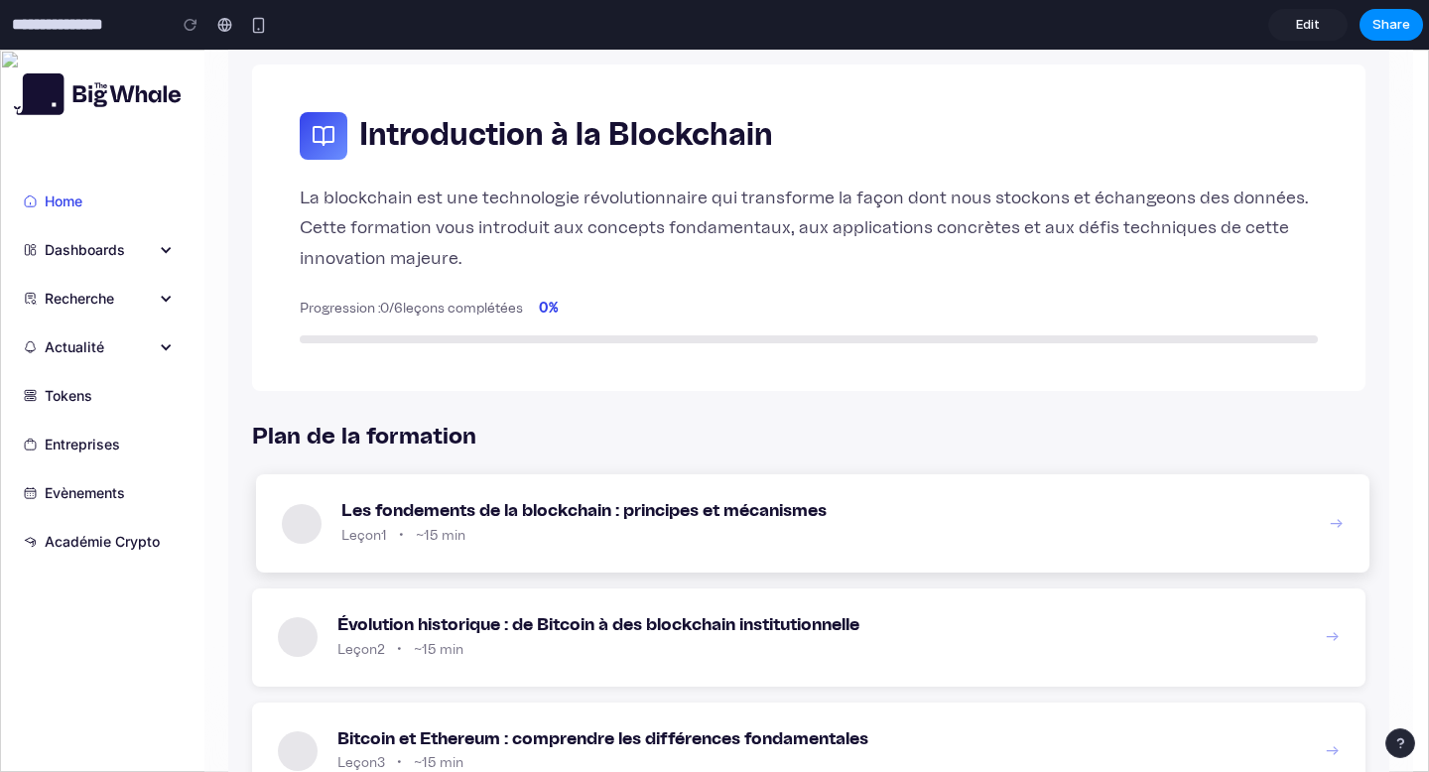
click at [455, 484] on div "1 Les fondements de la blockchain : principes et mécanismes Leçon 1 • ~15 min →" at bounding box center [813, 523] width 1114 height 98
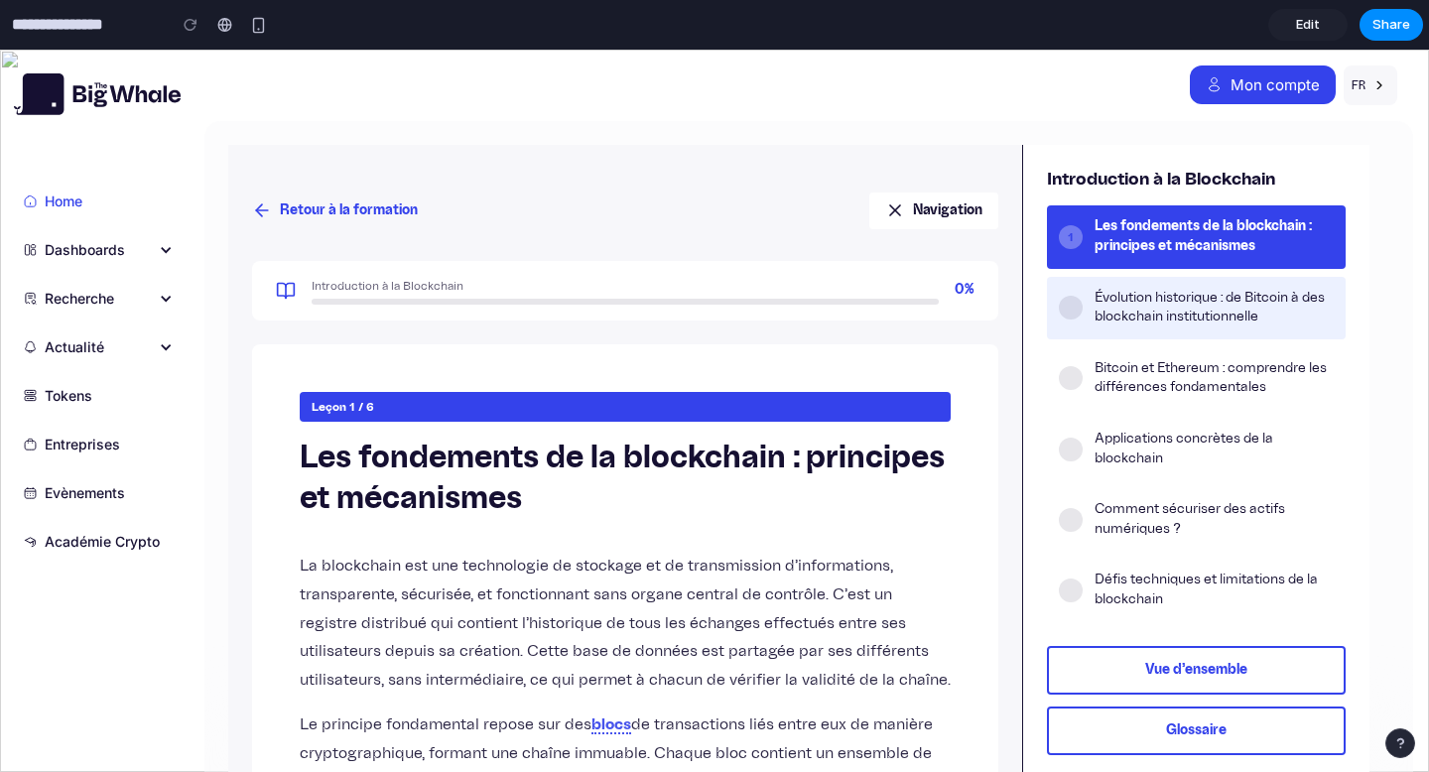
click at [1145, 302] on span "Évolution historique : de Bitcoin à des blockchain institutionnelle" at bounding box center [1214, 308] width 239 height 39
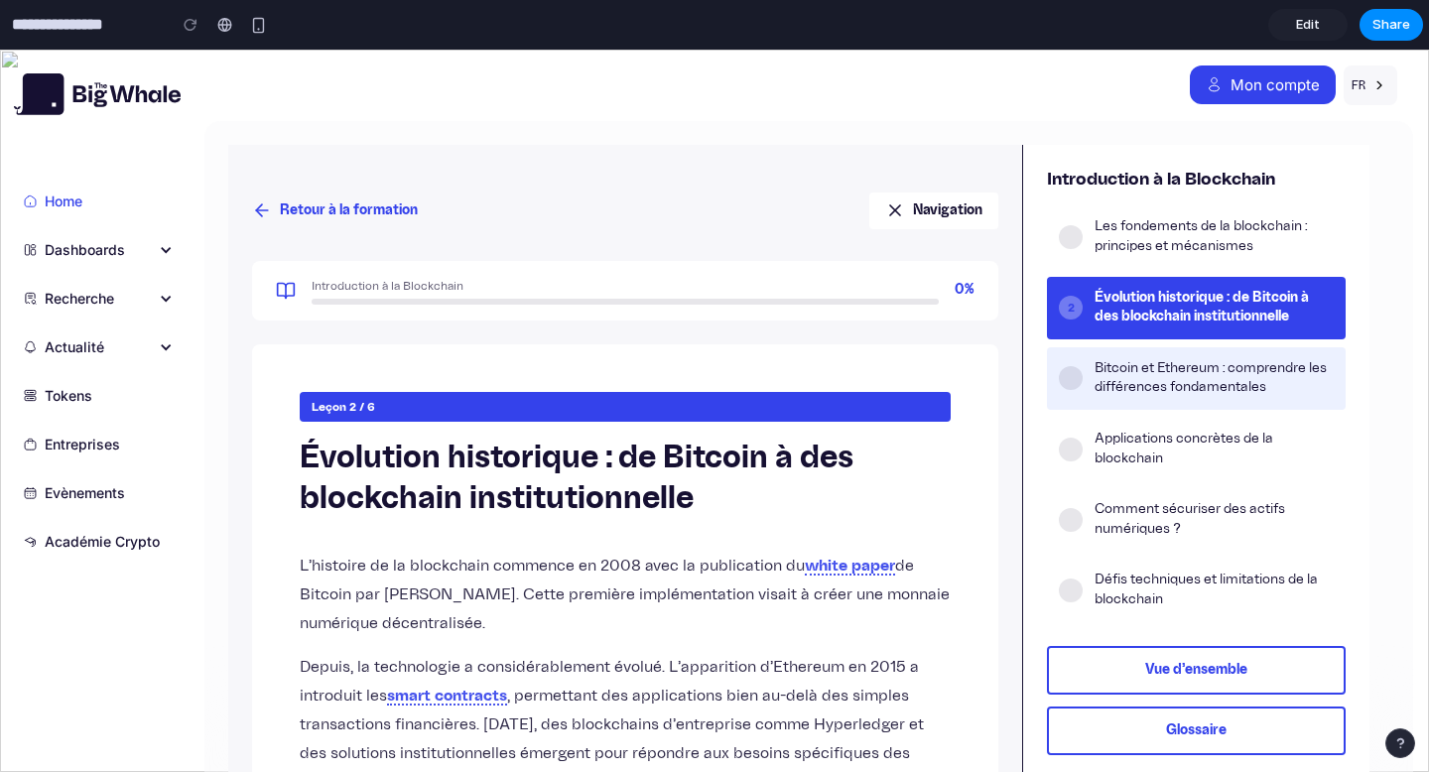
click at [1143, 364] on span "Bitcoin et Ethereum : comprendre les différences fondamentales" at bounding box center [1214, 378] width 239 height 39
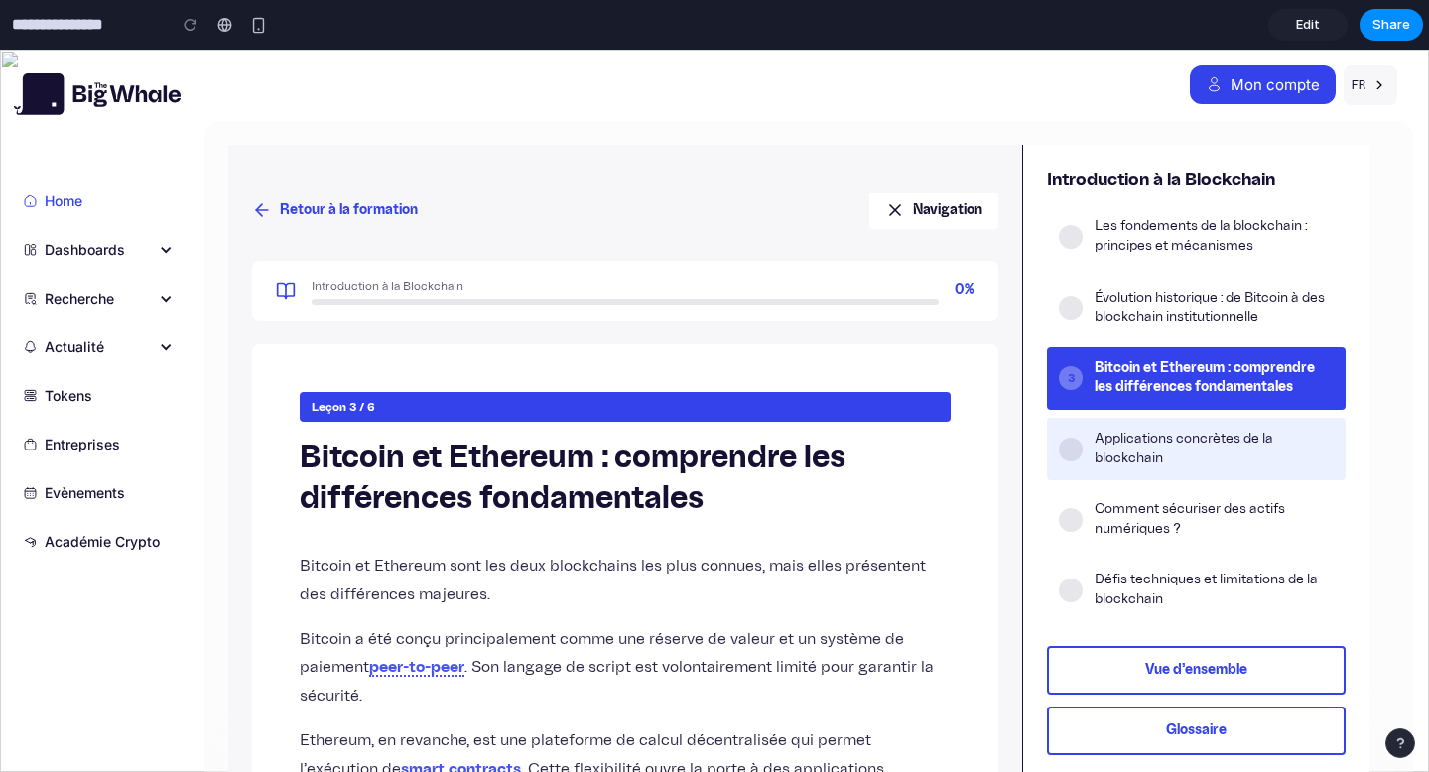
click at [1141, 450] on span "Applications concrètes de la blockchain" at bounding box center [1214, 449] width 239 height 39
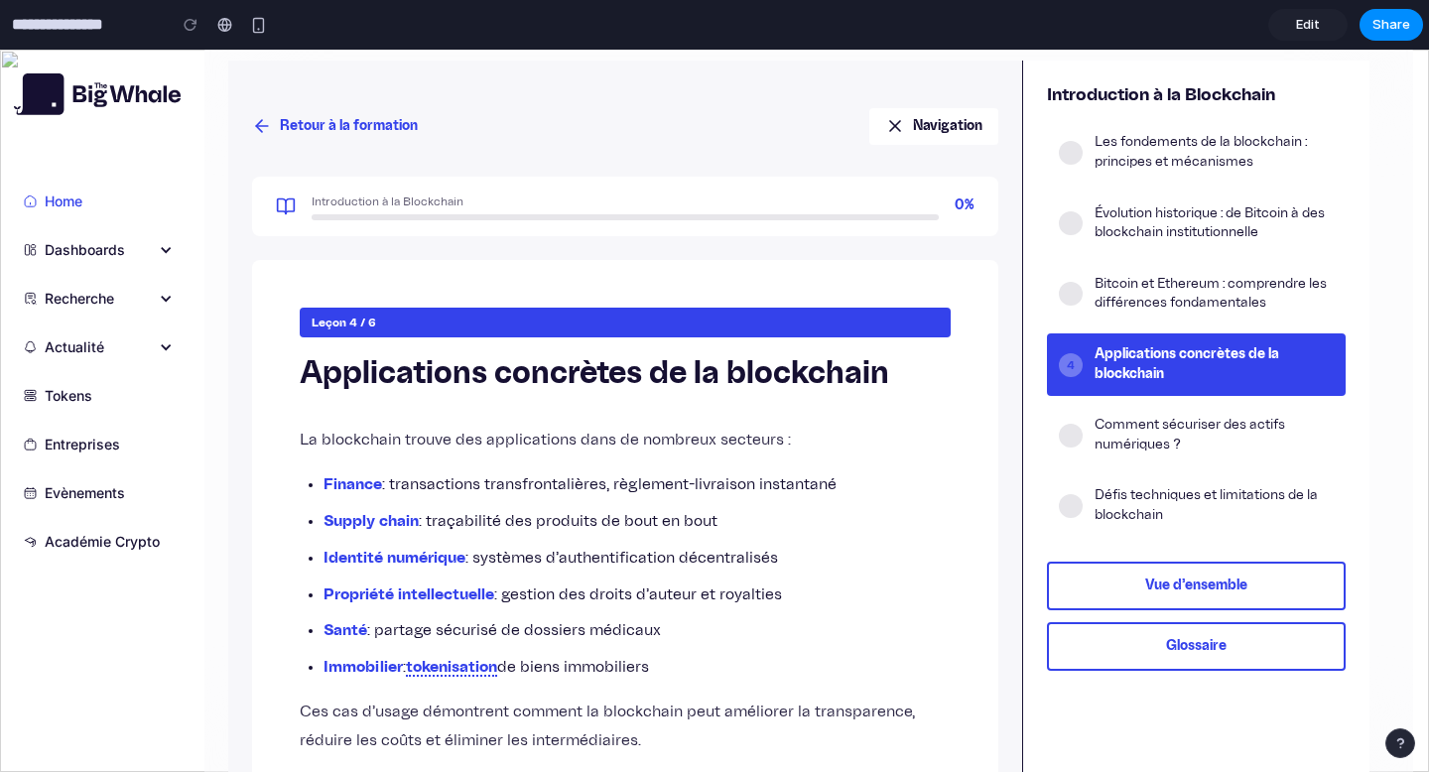
scroll to position [119, 0]
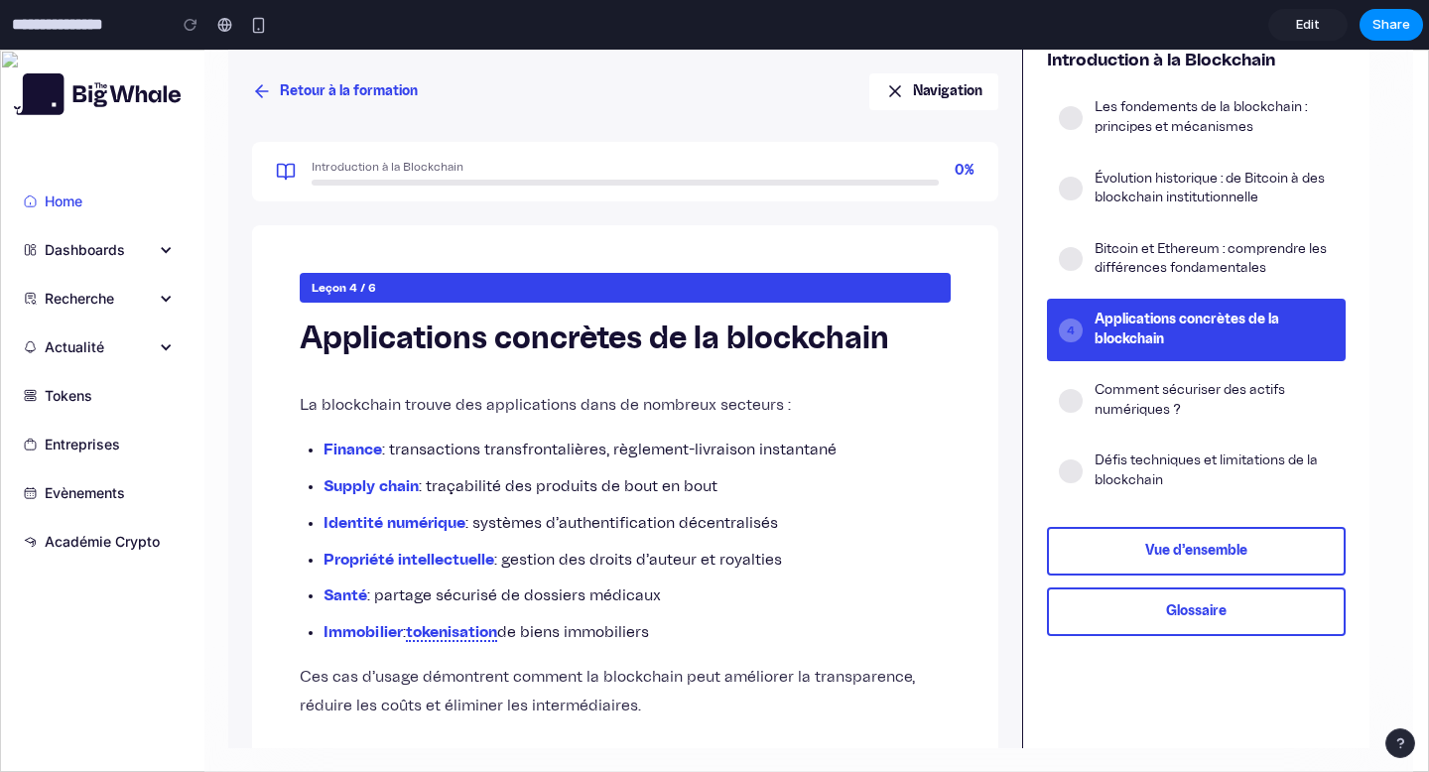
click at [1199, 612] on button "Glossaire" at bounding box center [1196, 612] width 299 height 49
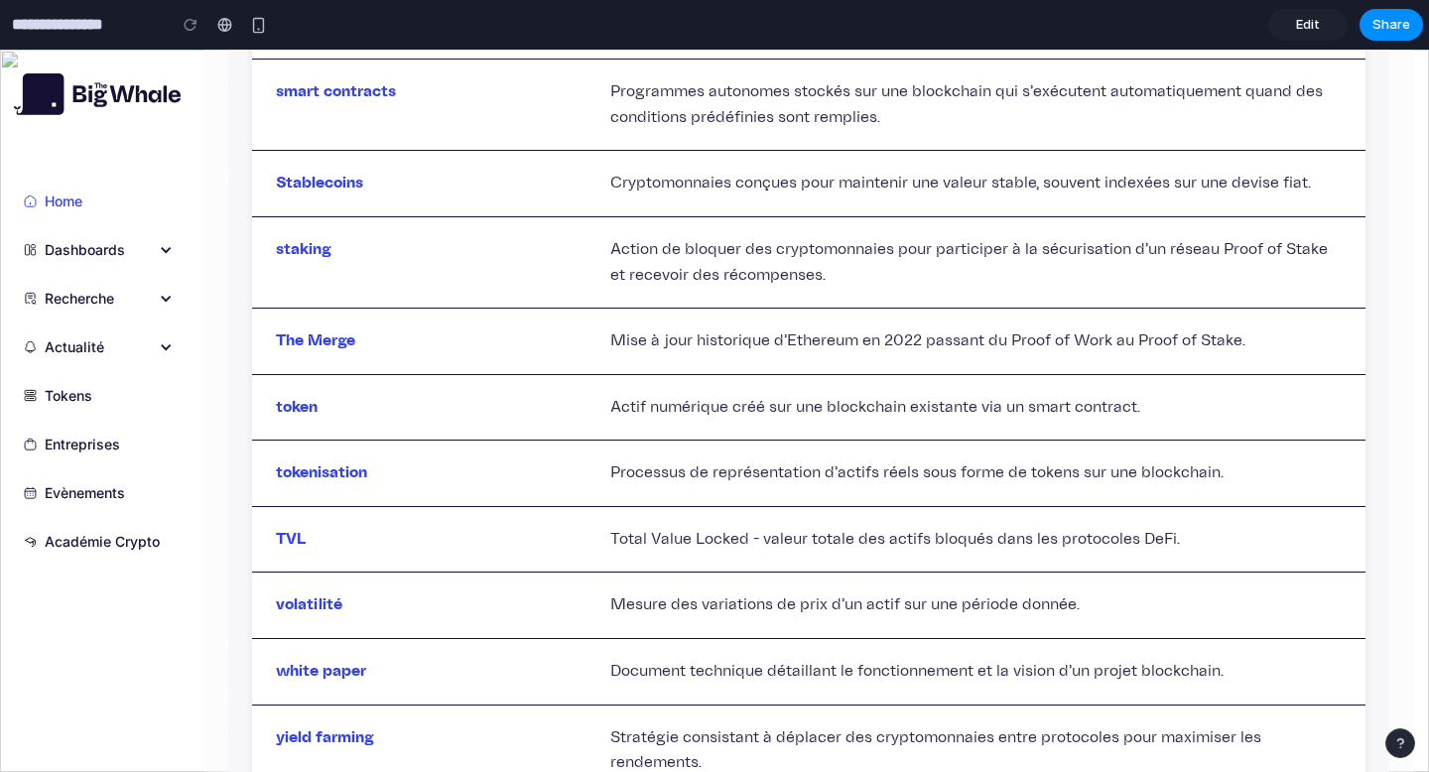
scroll to position [3600, 0]
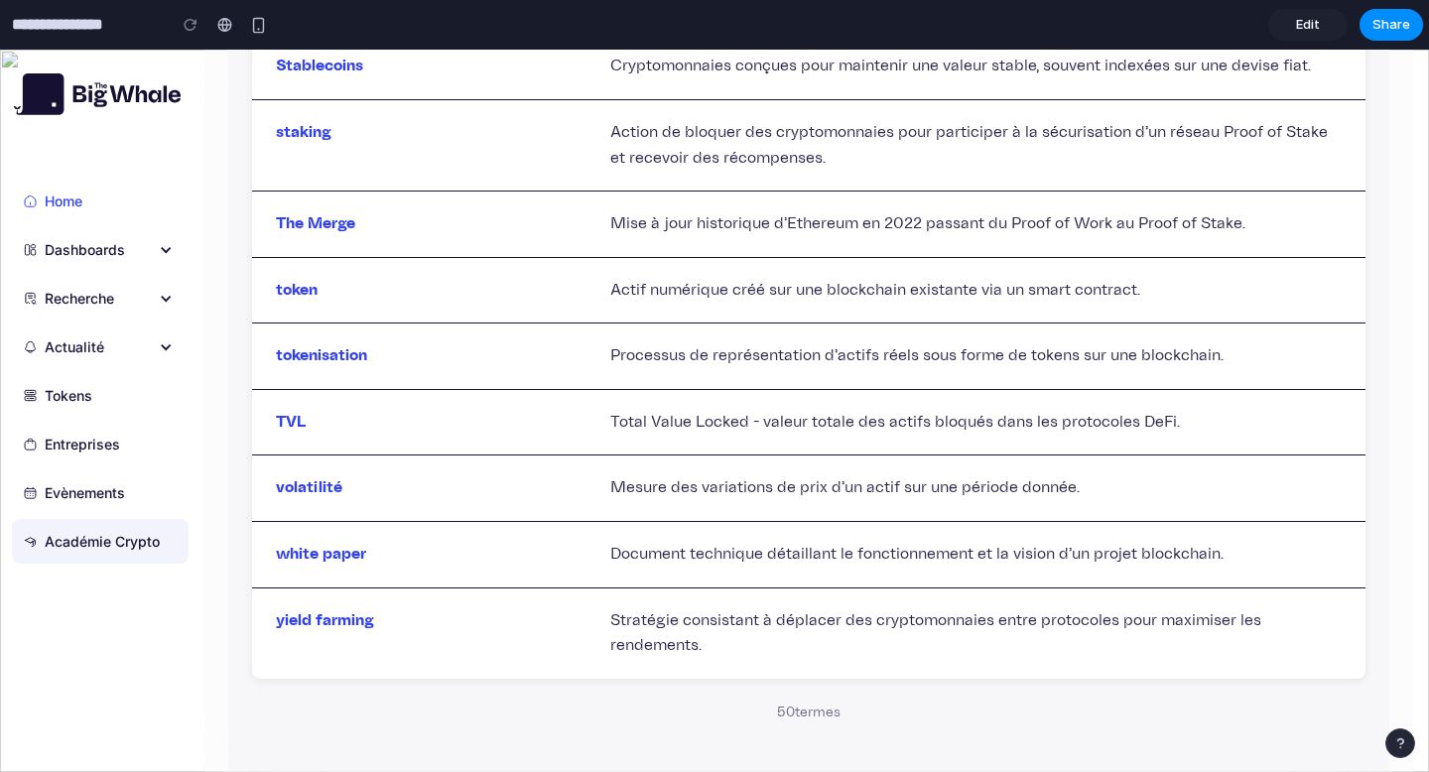
click at [139, 542] on div "Académie Crypto" at bounding box center [102, 541] width 115 height 21
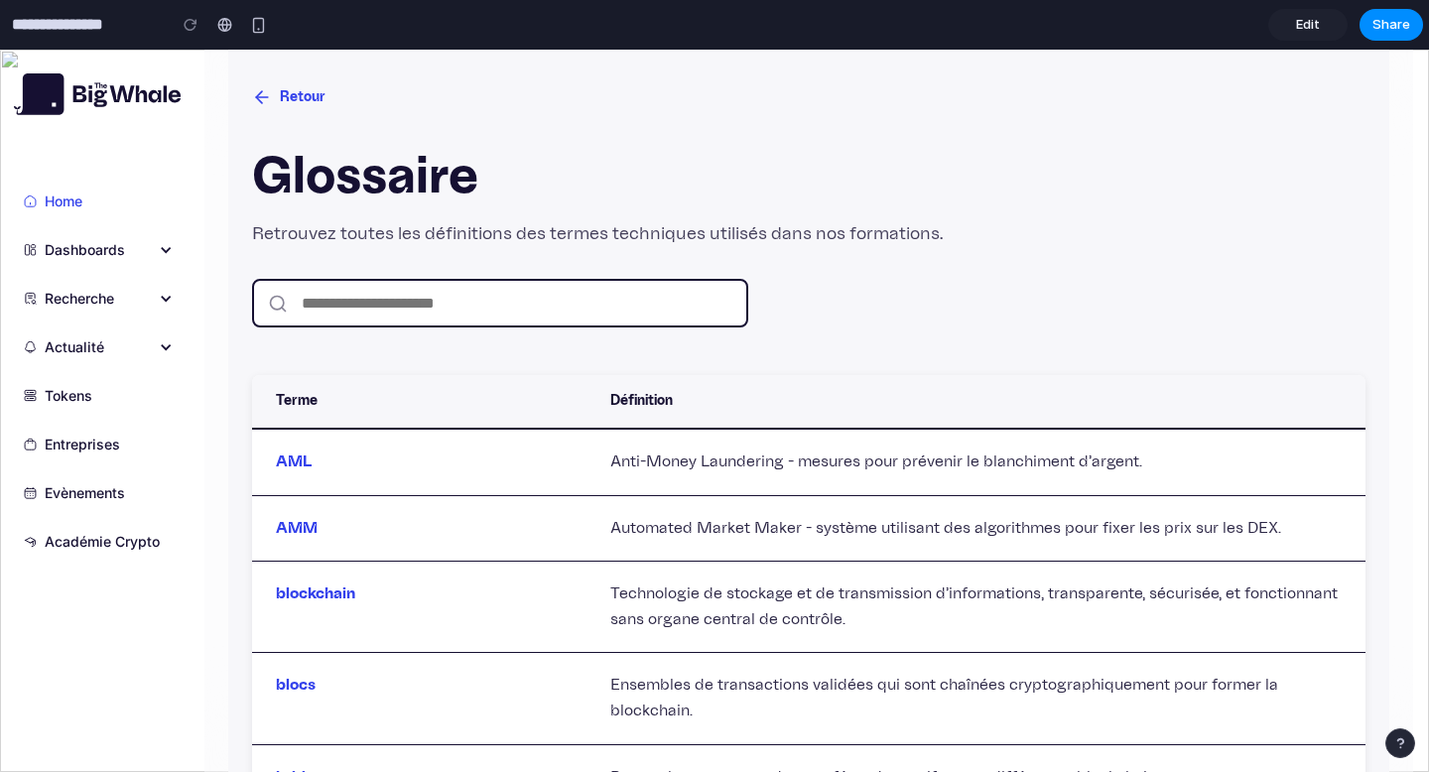
scroll to position [112, 0]
click at [273, 90] on button "Retour" at bounding box center [288, 98] width 73 height 37
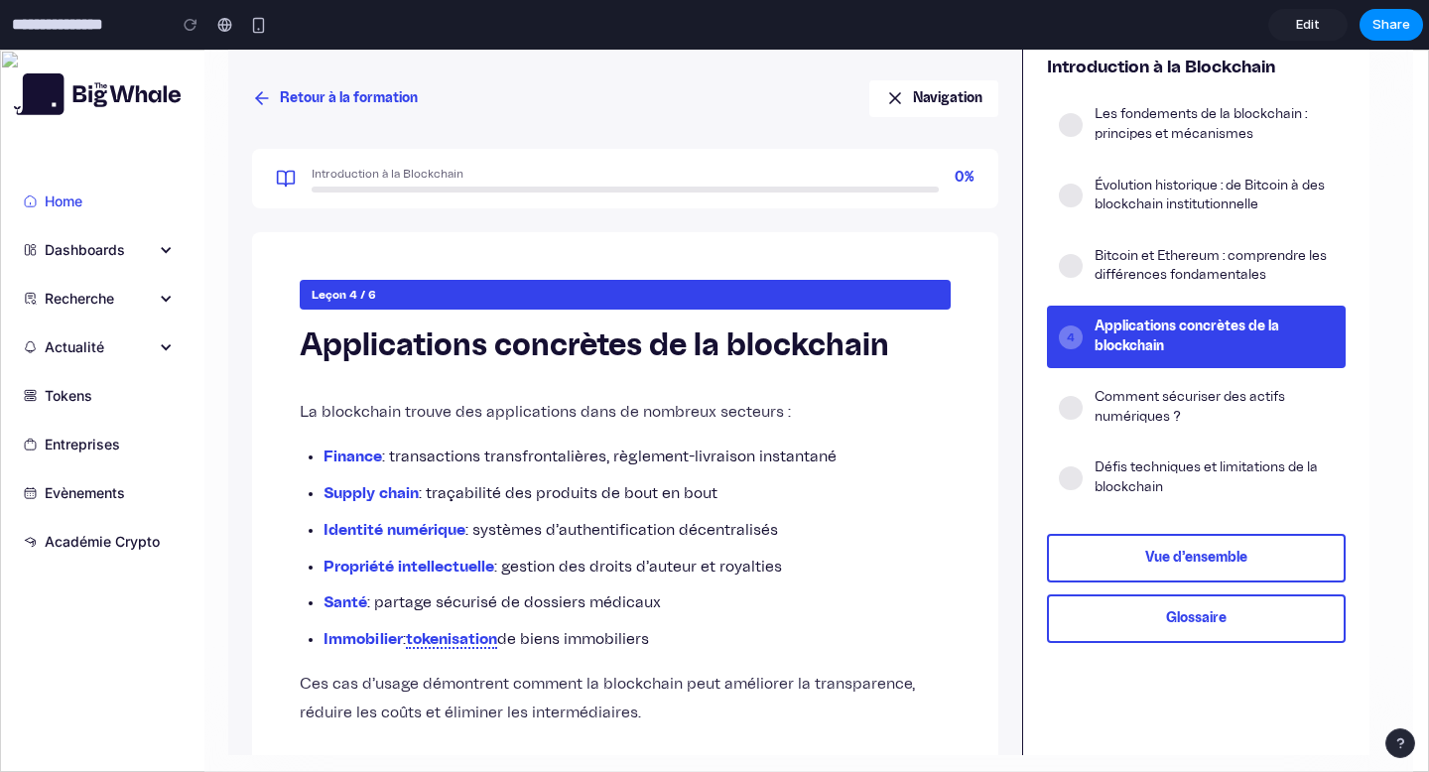
click at [273, 90] on button "Retour à la formation" at bounding box center [335, 98] width 166 height 37
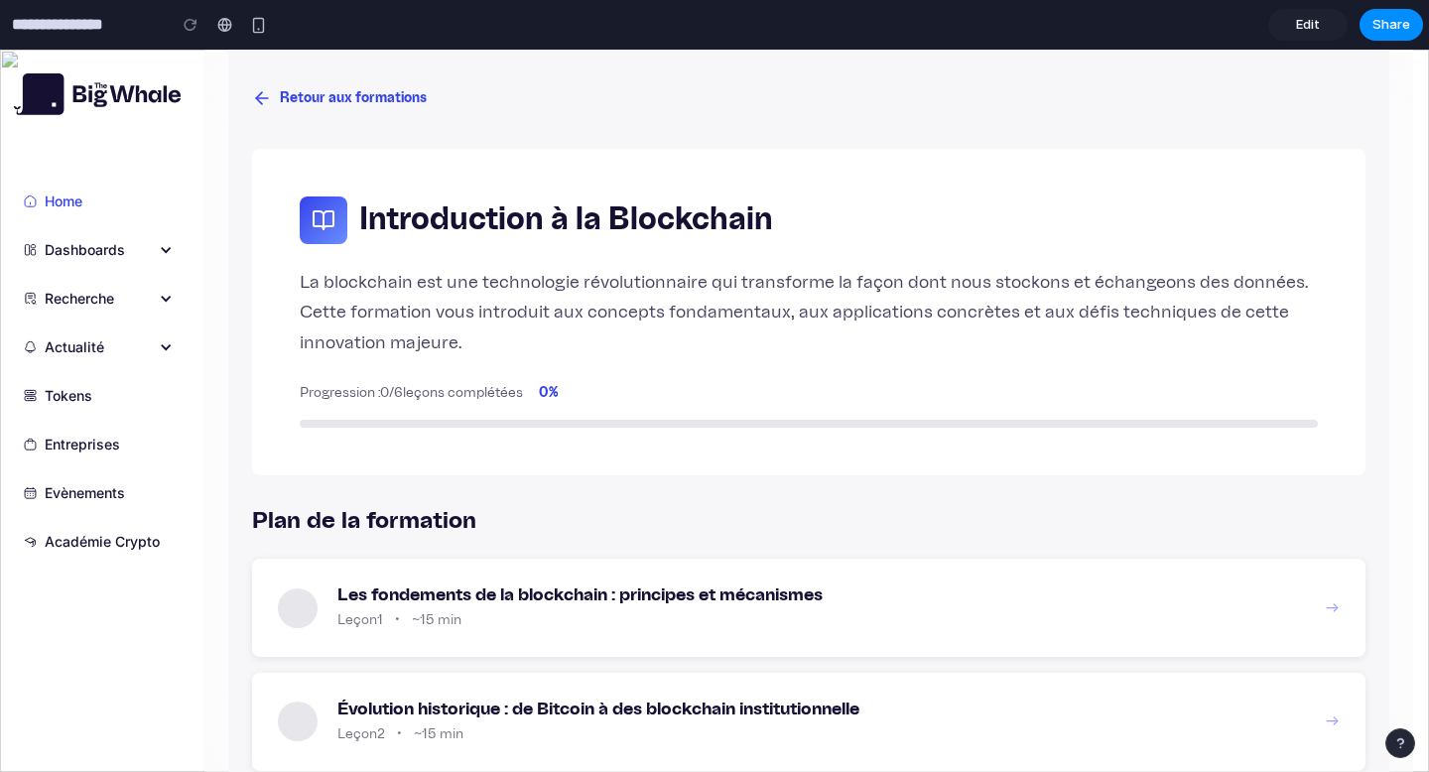
click at [295, 87] on button "Retour aux formations" at bounding box center [339, 98] width 175 height 37
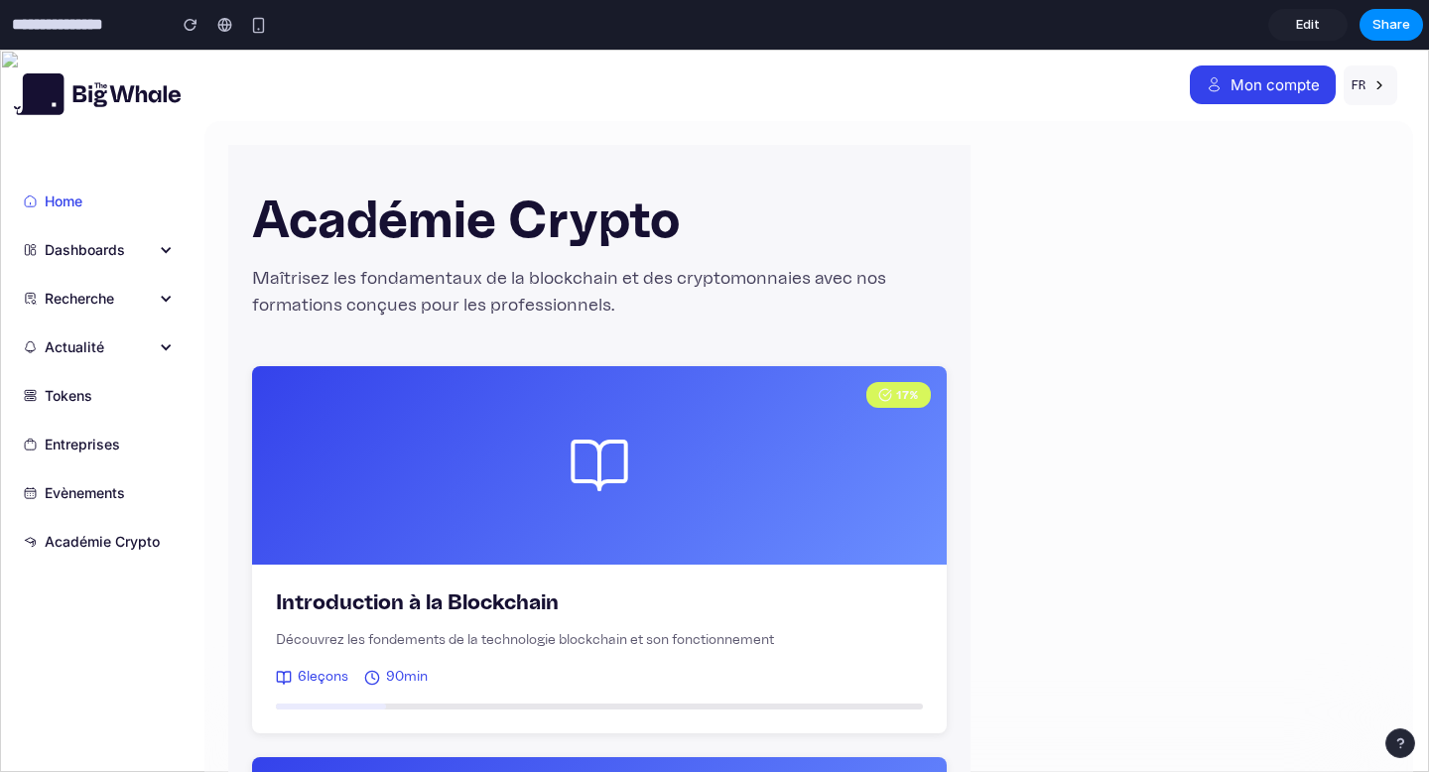
scroll to position [0, 0]
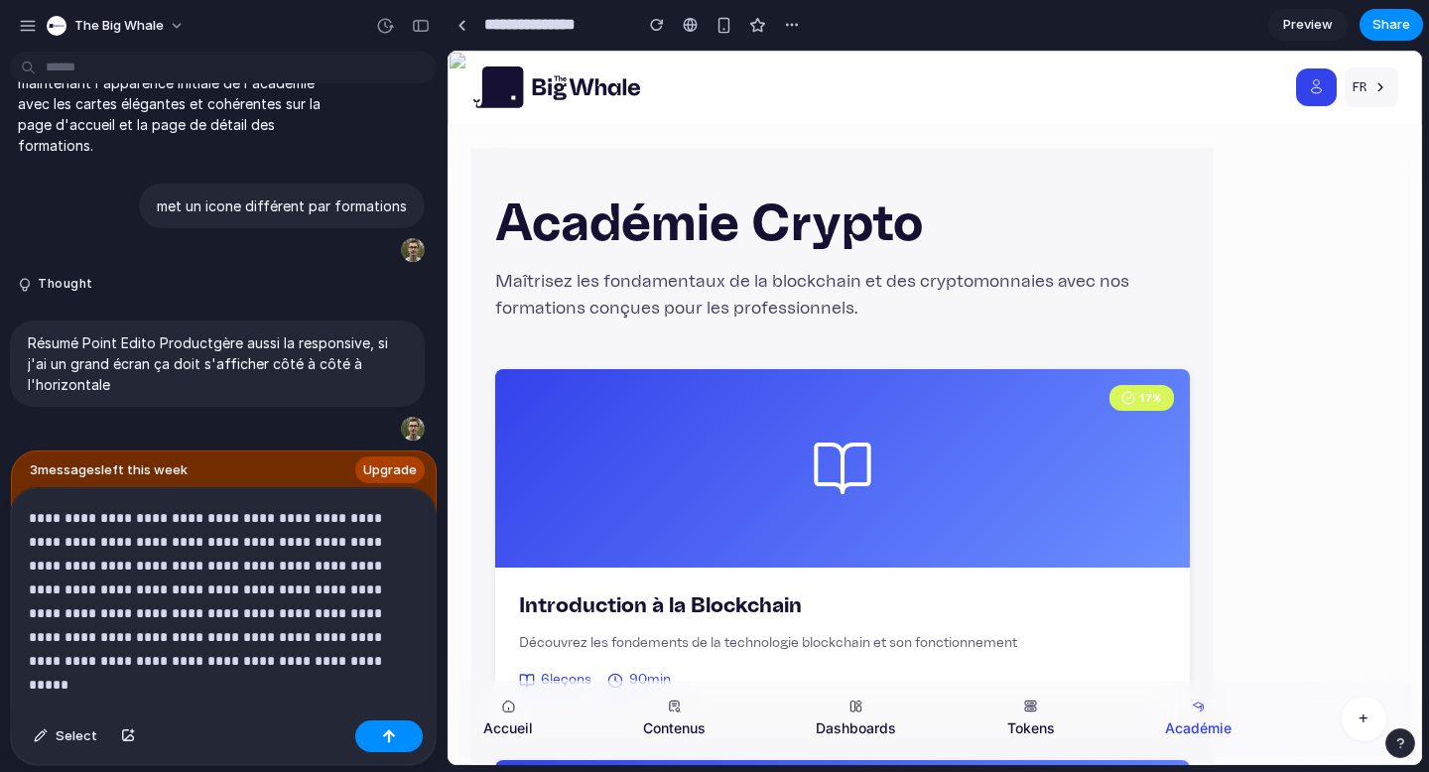
scroll to position [5019, 0]
click at [260, 513] on p "**********" at bounding box center [219, 577] width 381 height 143
click at [184, 533] on p "**********" at bounding box center [219, 577] width 381 height 143
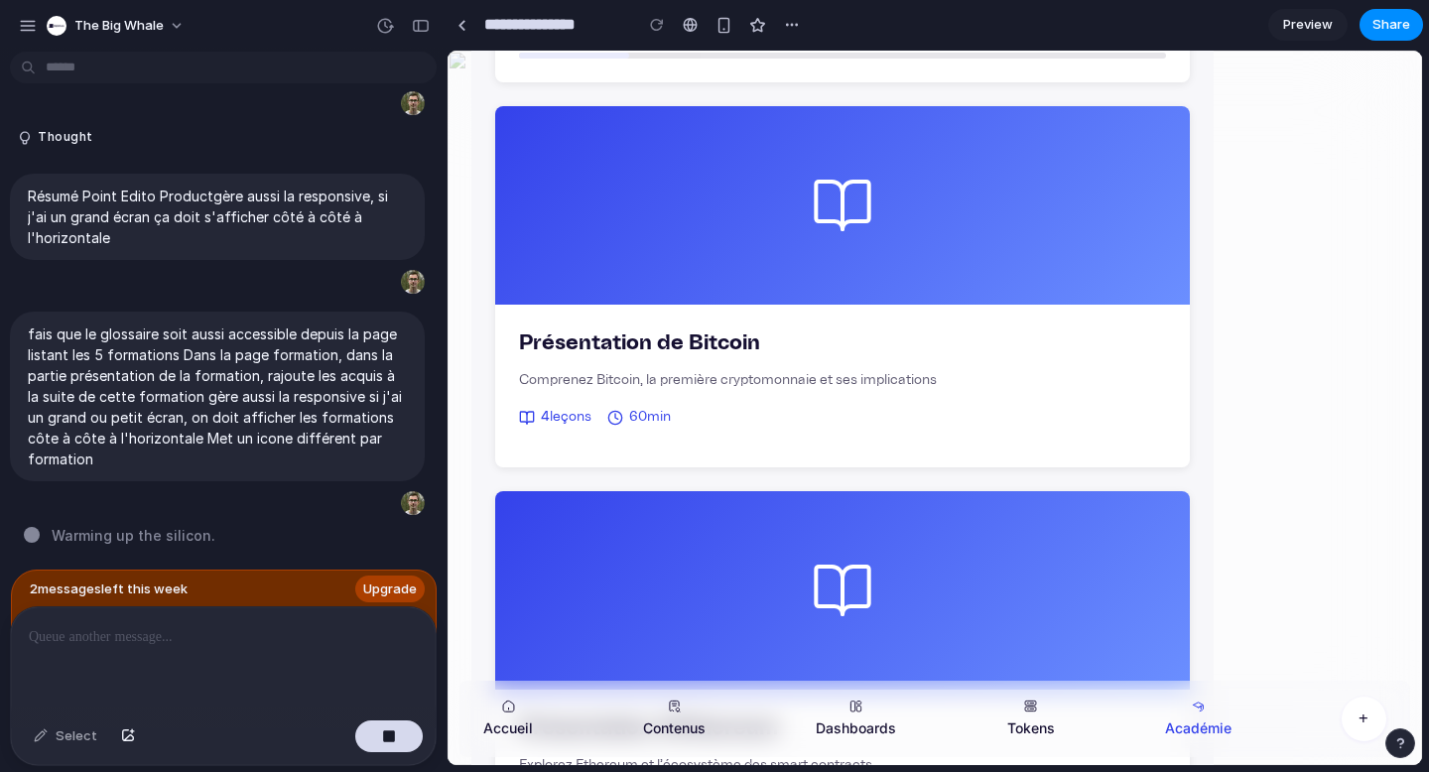
scroll to position [343, 0]
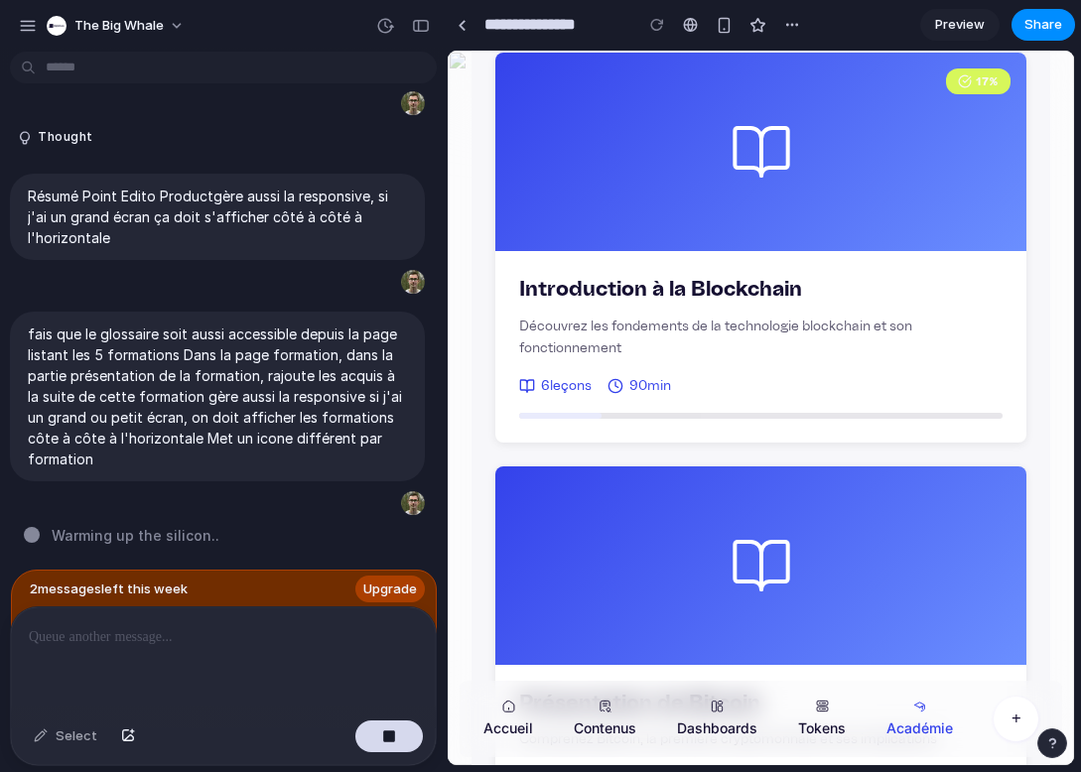
click at [955, 20] on span "Preview" at bounding box center [960, 25] width 50 height 20
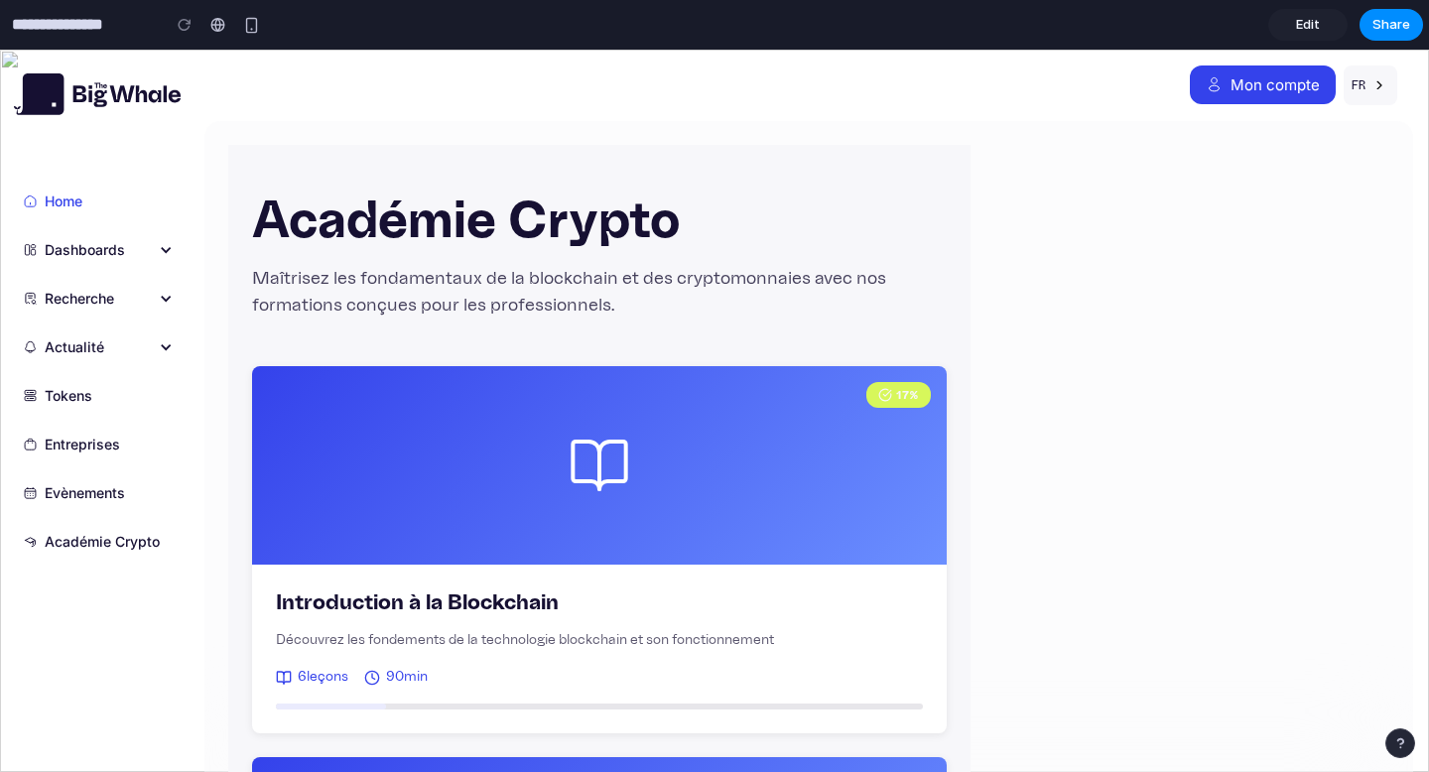
click at [78, 246] on div "Dashboards" at bounding box center [85, 249] width 80 height 21
click at [45, 92] on icon at bounding box center [39, 94] width 50 height 42
click at [1315, 21] on span "Edit" at bounding box center [1308, 25] width 24 height 20
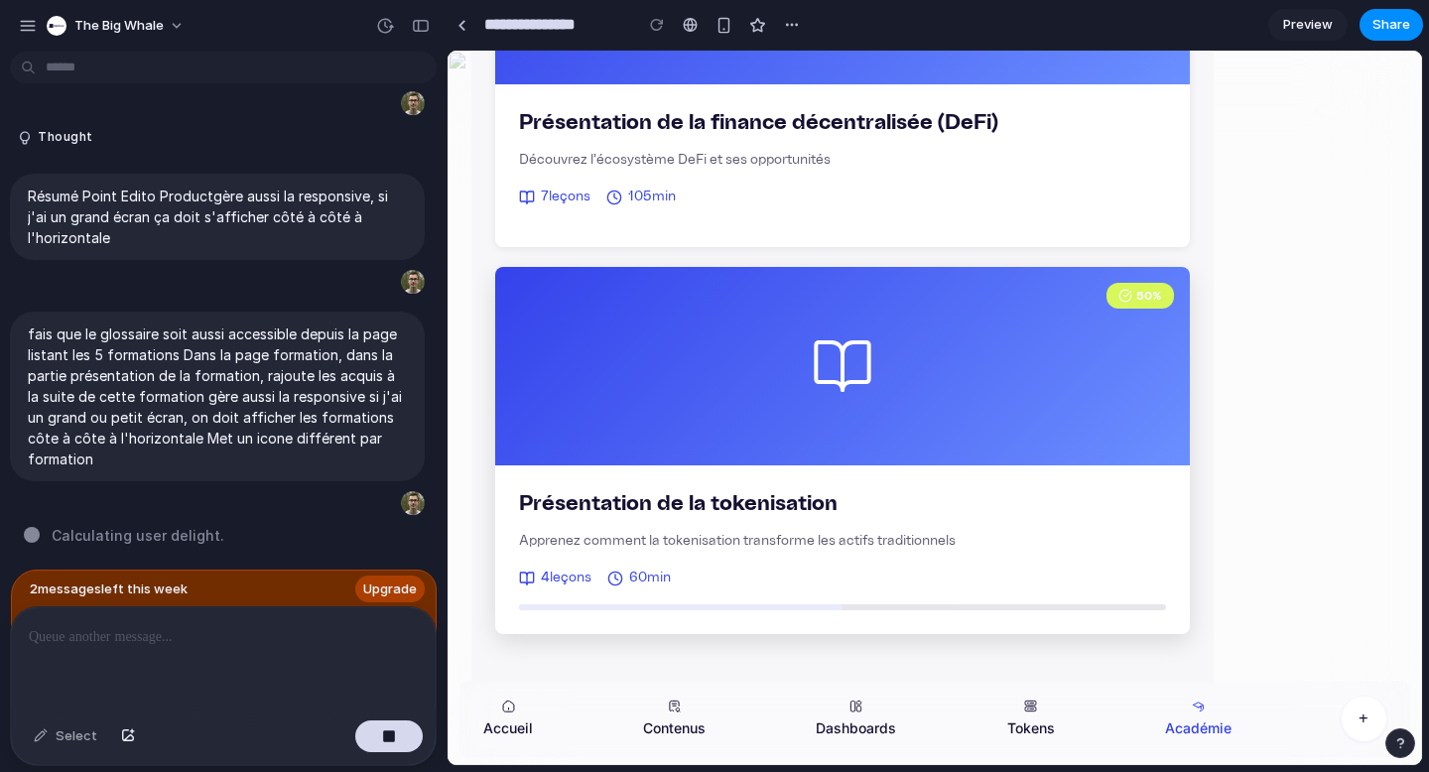
scroll to position [1646, 0]
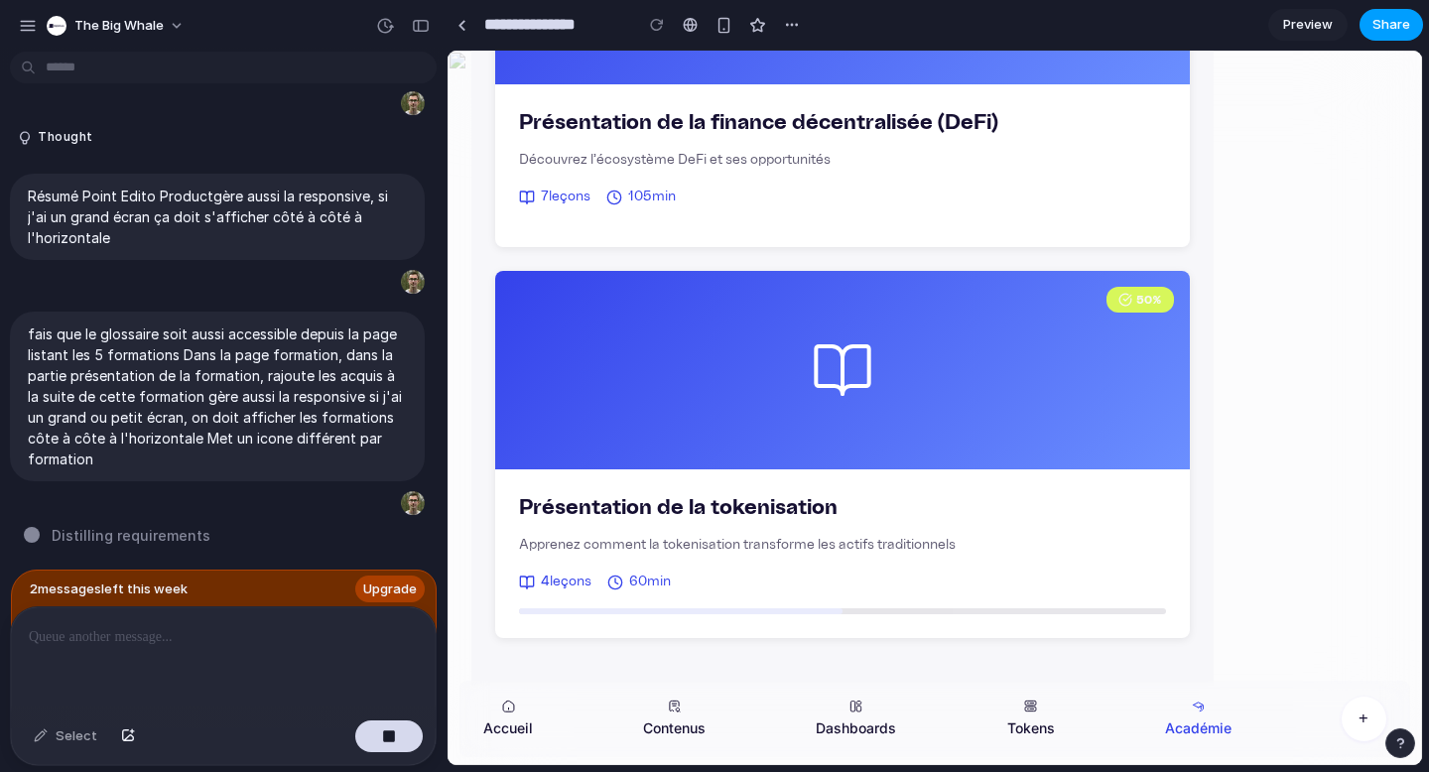
click at [1392, 23] on span "Share" at bounding box center [1392, 25] width 38 height 20
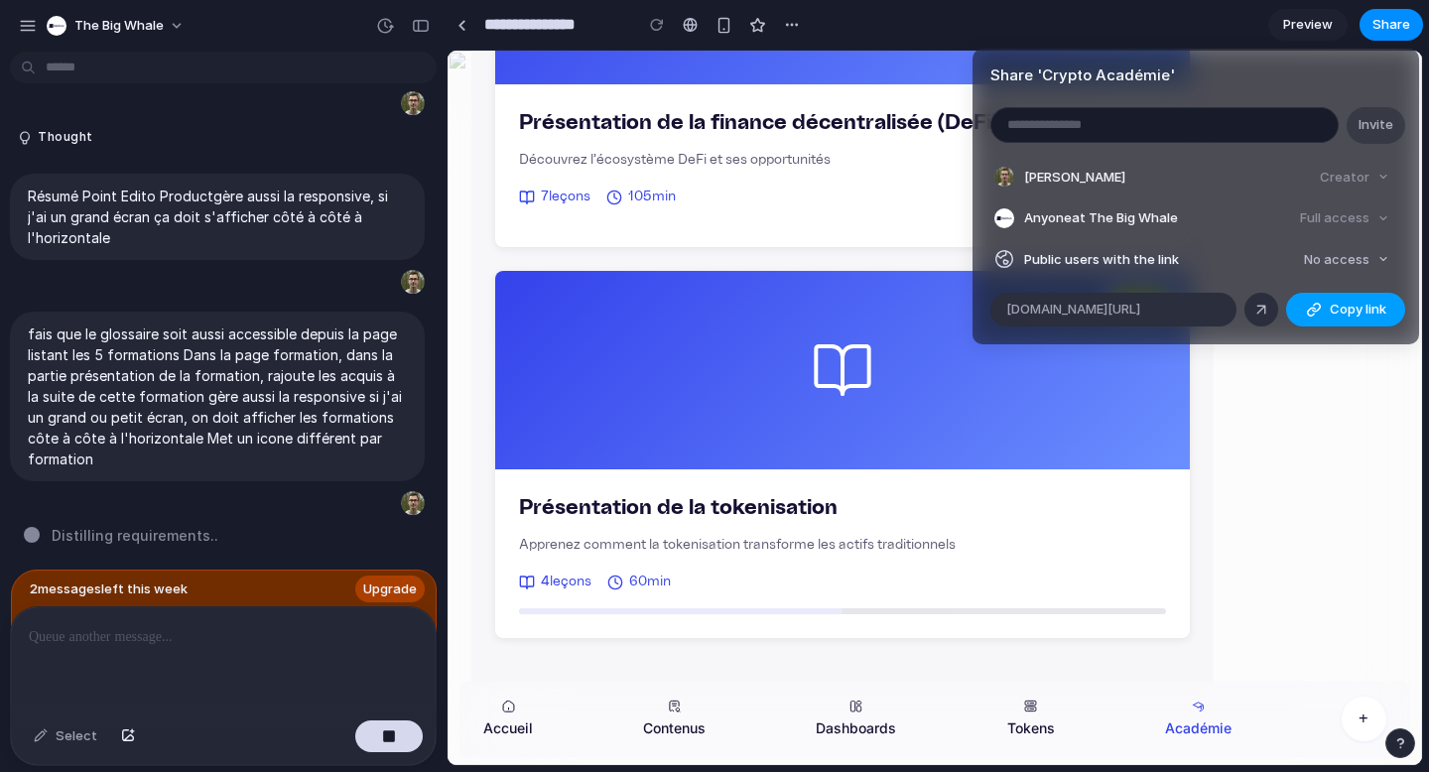
click at [1359, 312] on span "Copy link" at bounding box center [1358, 310] width 57 height 20
click at [1312, 32] on div "Share ' Crypto Académie ' Invite [PERSON_NAME] Creator Anyone at The Big Whale …" at bounding box center [714, 386] width 1429 height 772
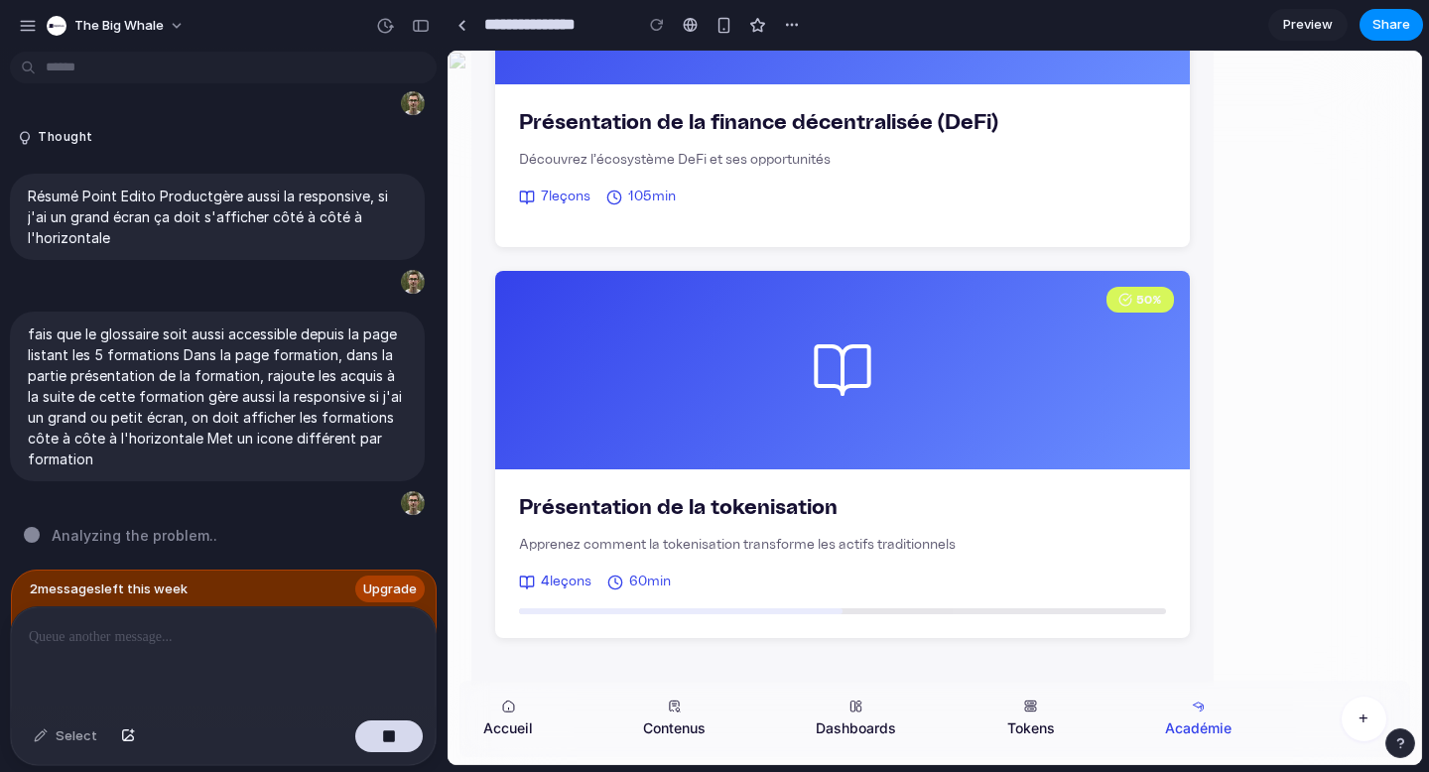
click at [1312, 32] on span "Preview" at bounding box center [1308, 25] width 50 height 20
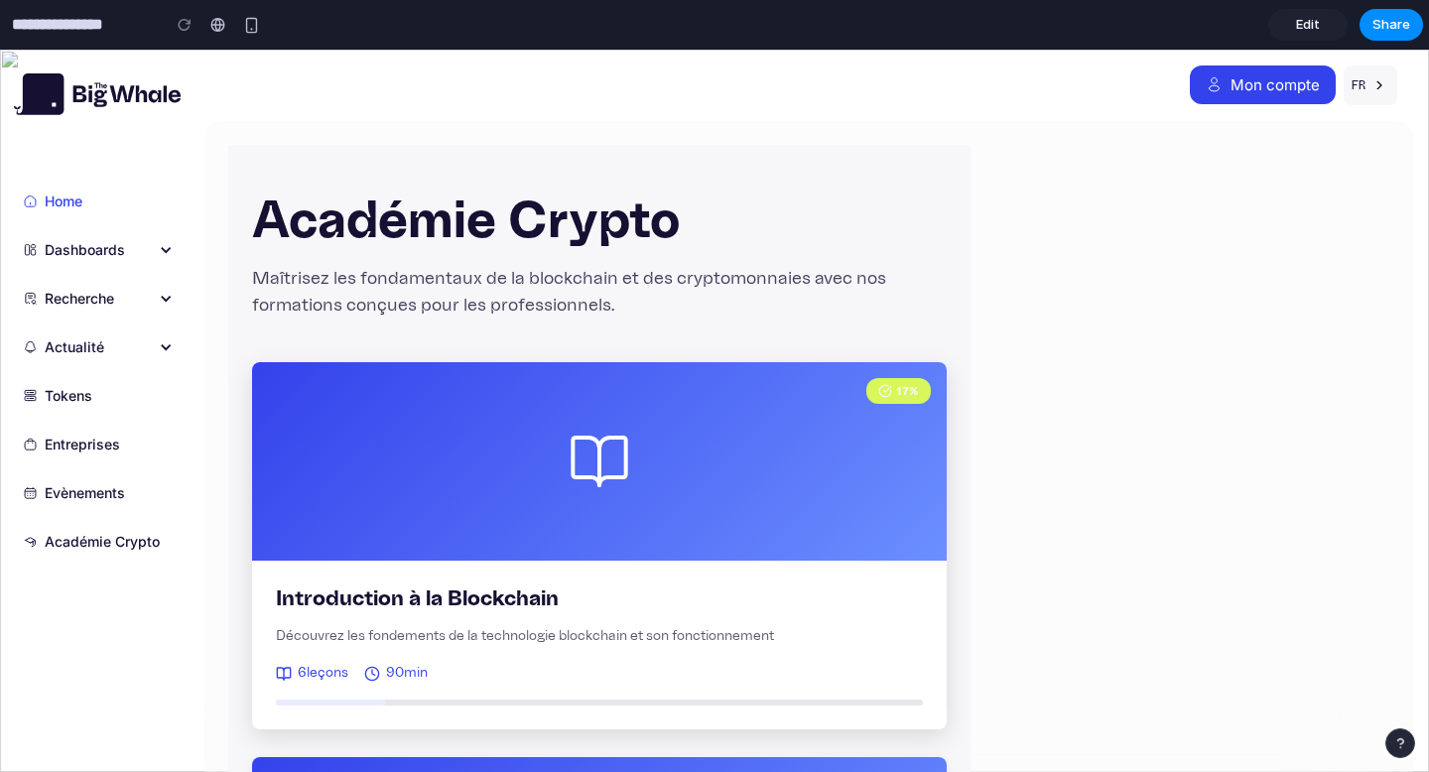
scroll to position [1, 0]
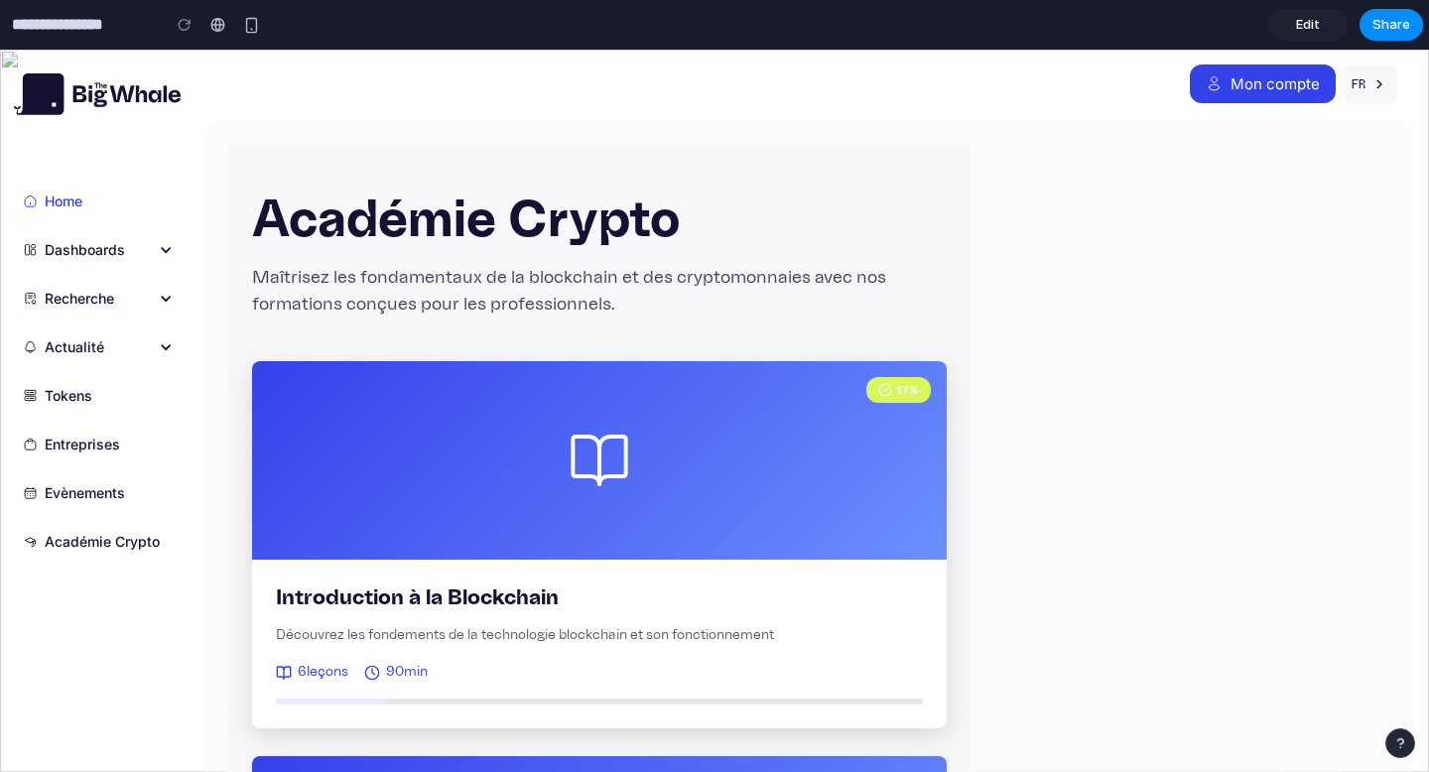
click at [743, 507] on div "17 %" at bounding box center [599, 460] width 695 height 199
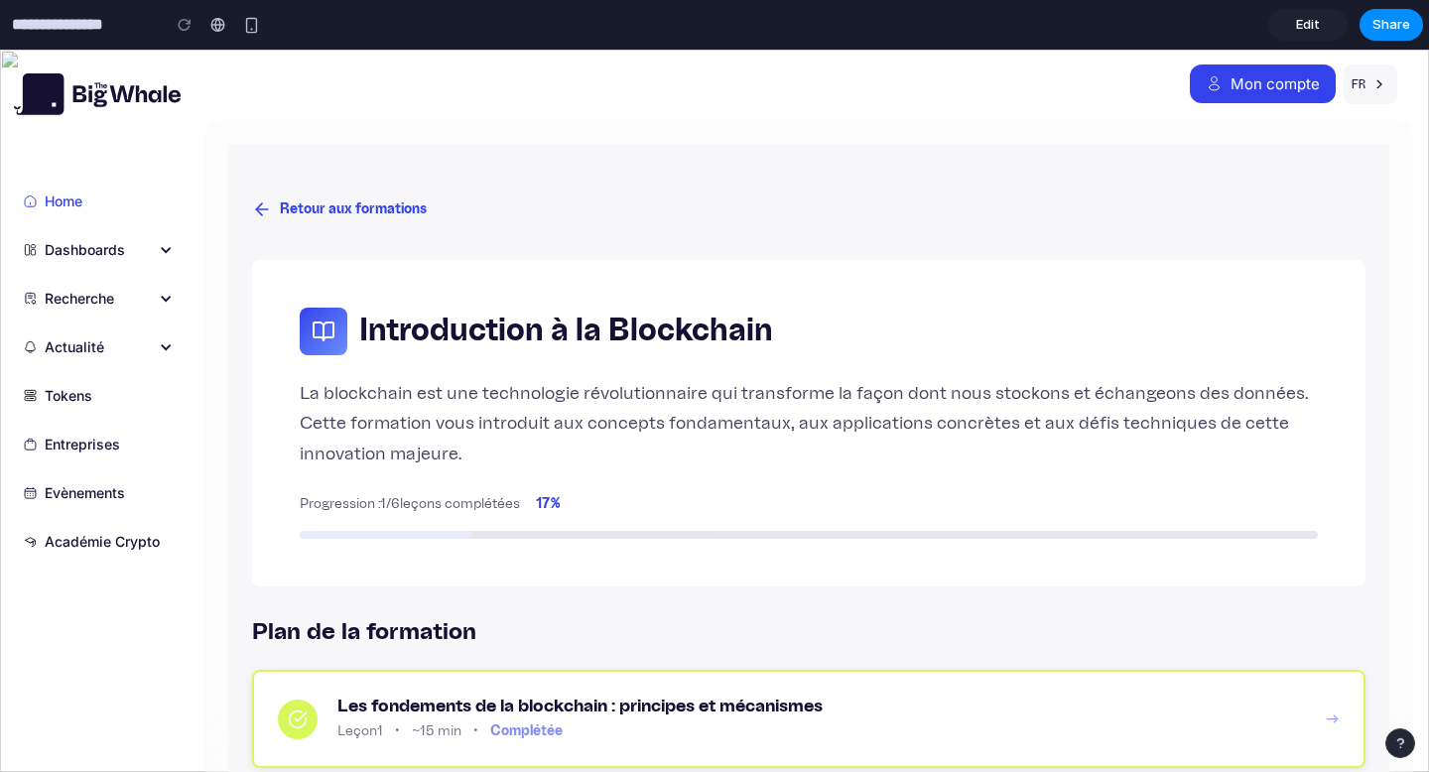
click at [482, 458] on p "La blockchain est une technologie révolutionnaire qui transforme la façon dont …" at bounding box center [809, 424] width 1018 height 91
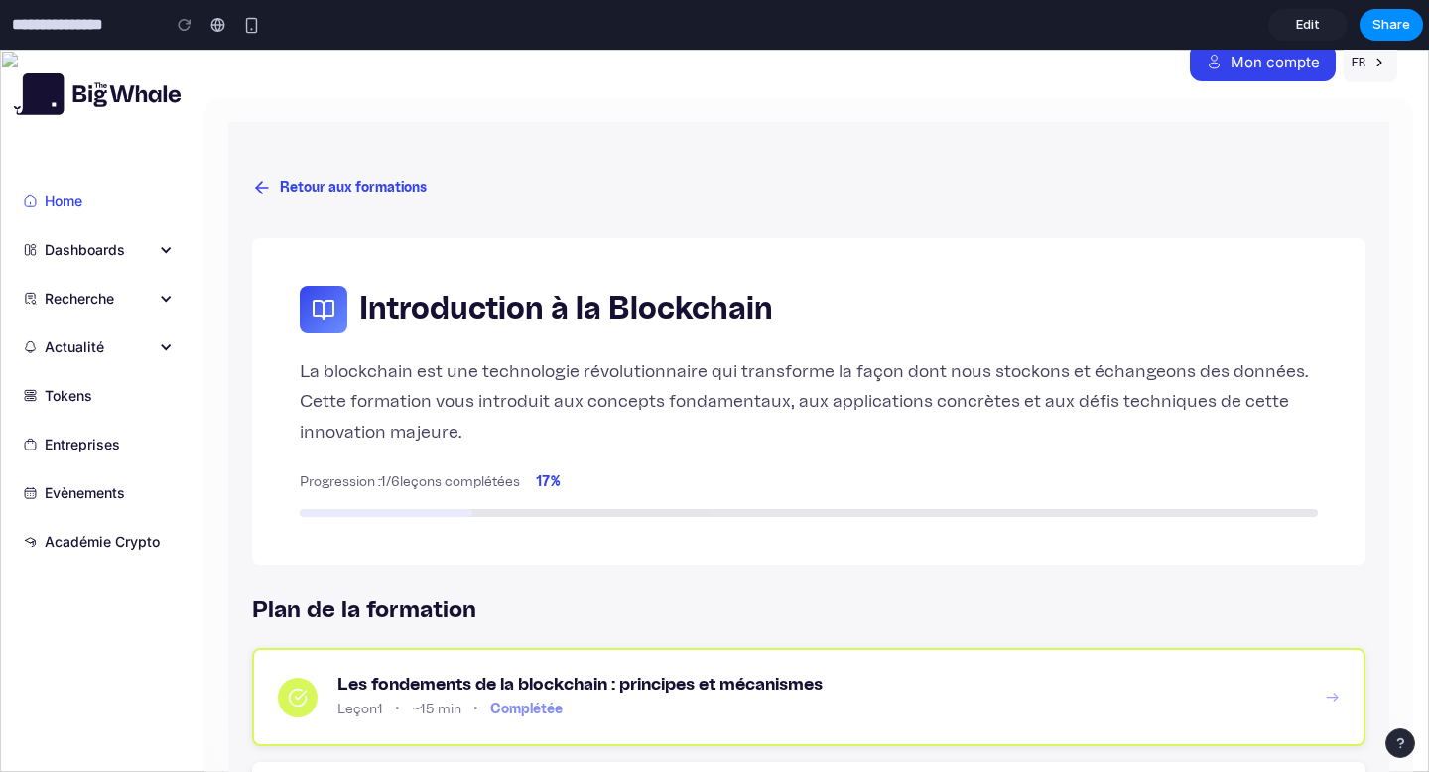
scroll to position [22, 0]
click at [1299, 23] on span "Edit" at bounding box center [1308, 25] width 24 height 20
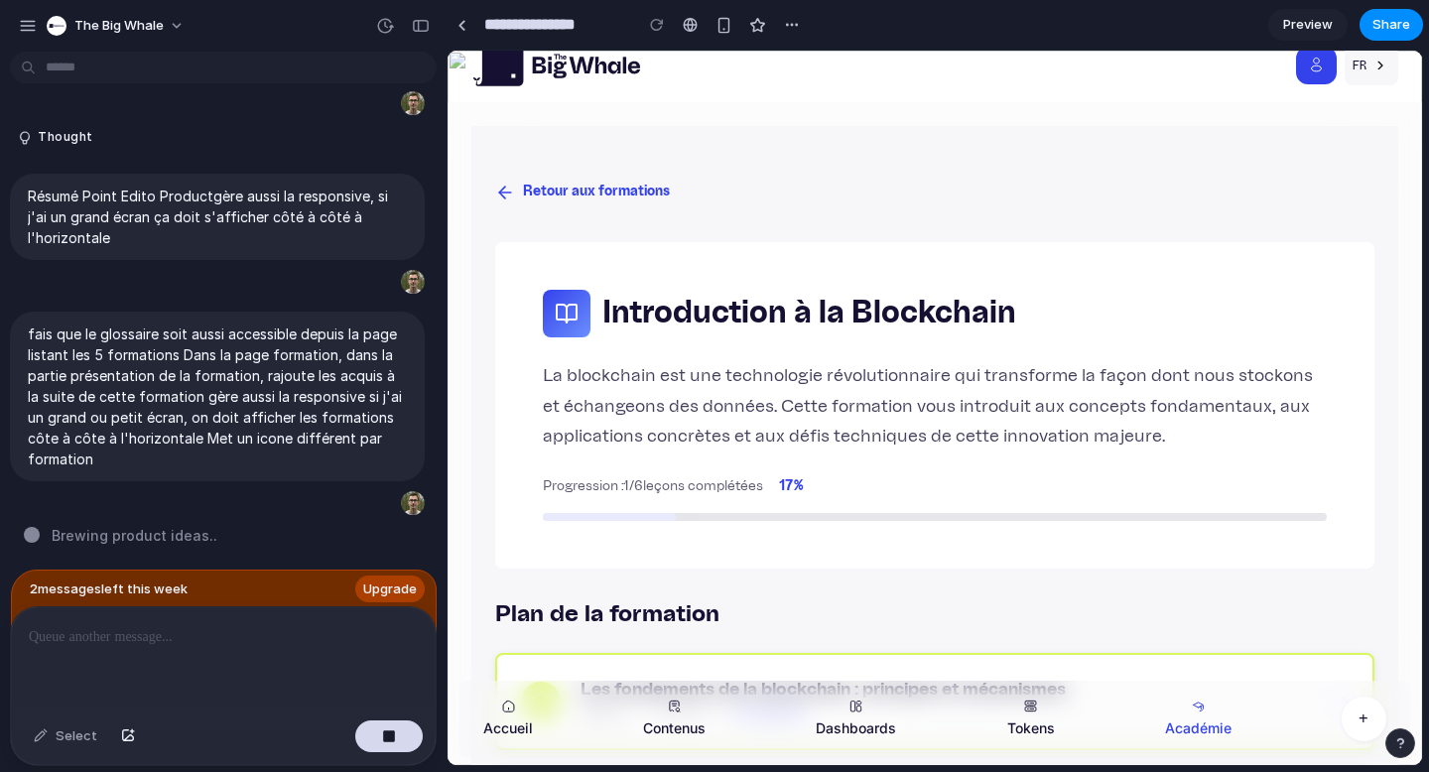
click at [1319, 28] on span "Preview" at bounding box center [1308, 25] width 50 height 20
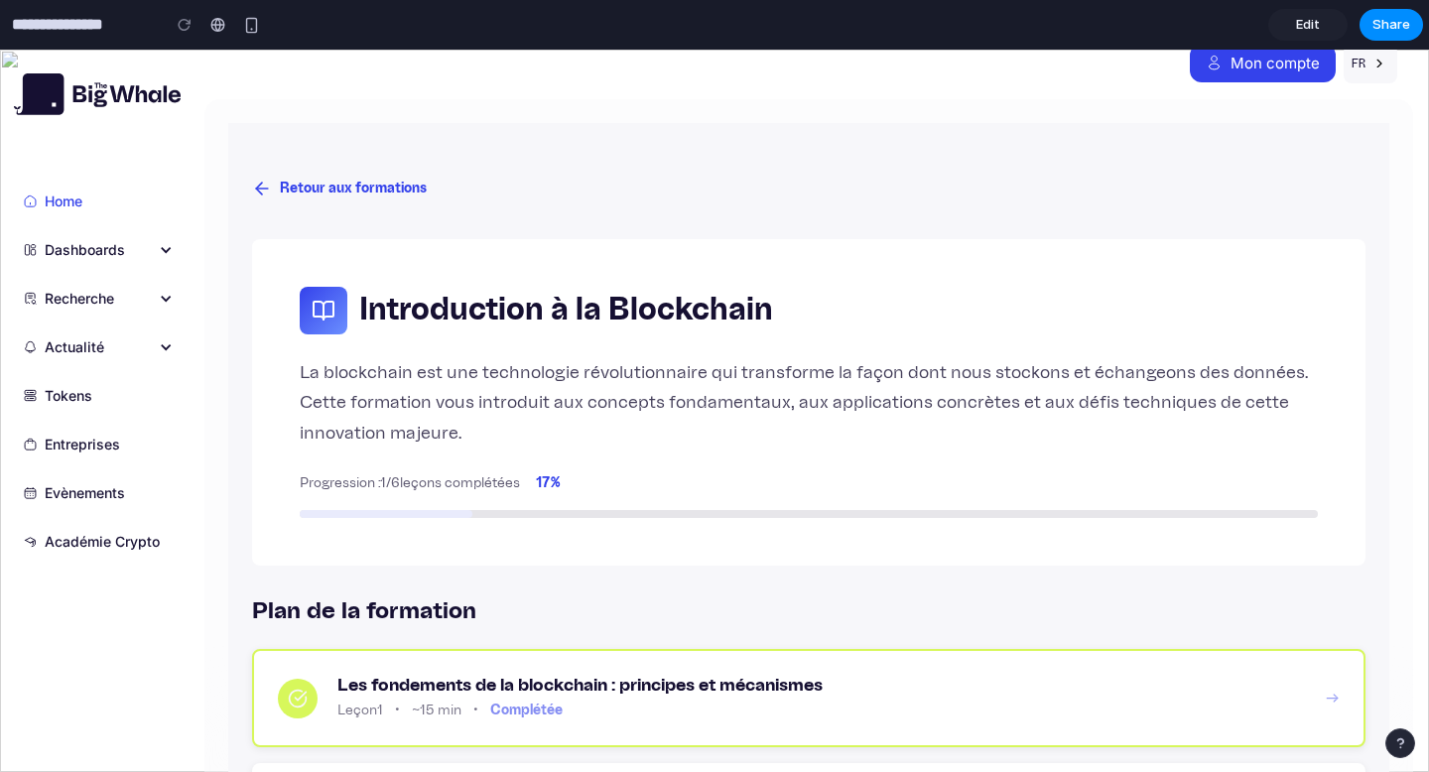
click at [469, 480] on span "Progression : 1 / 6 leçons complétées" at bounding box center [410, 483] width 220 height 21
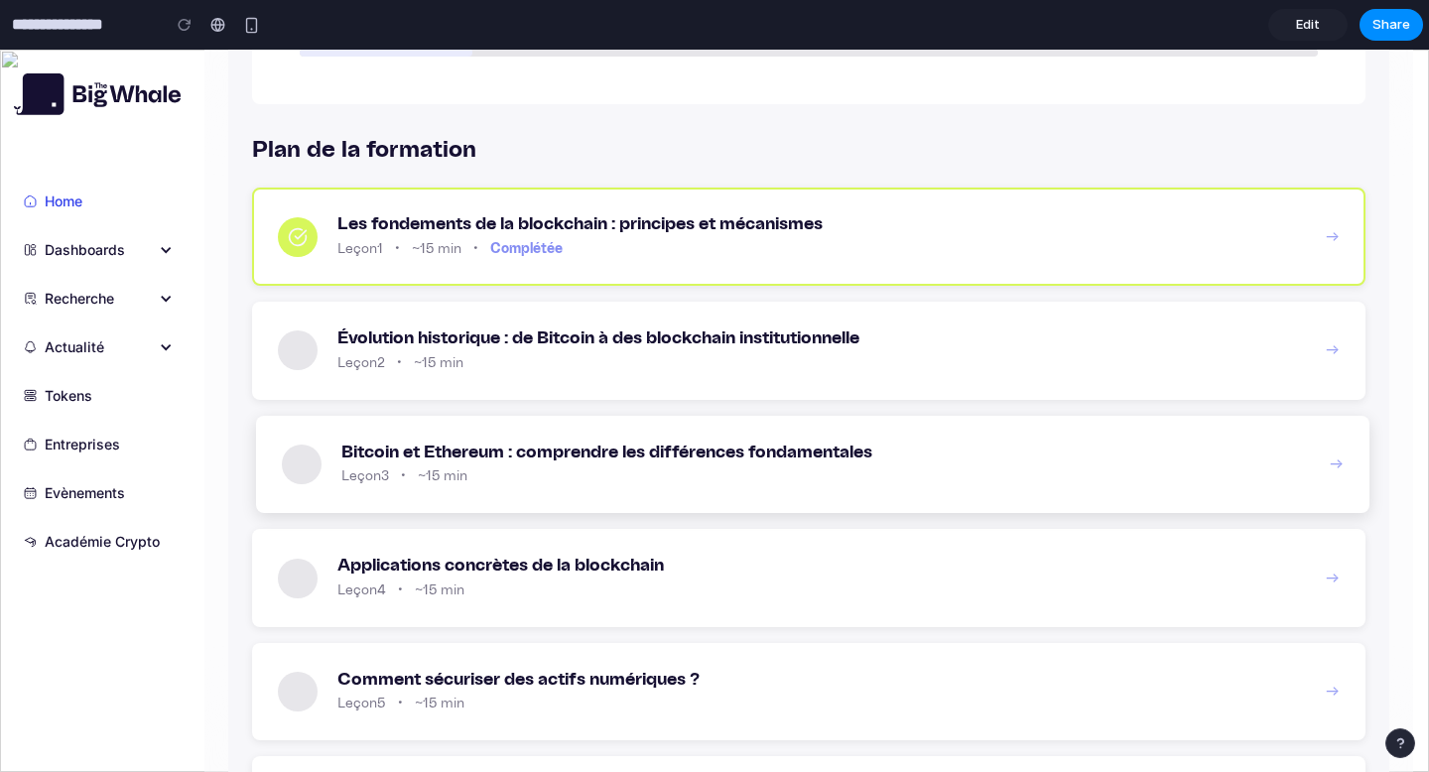
scroll to position [499, 0]
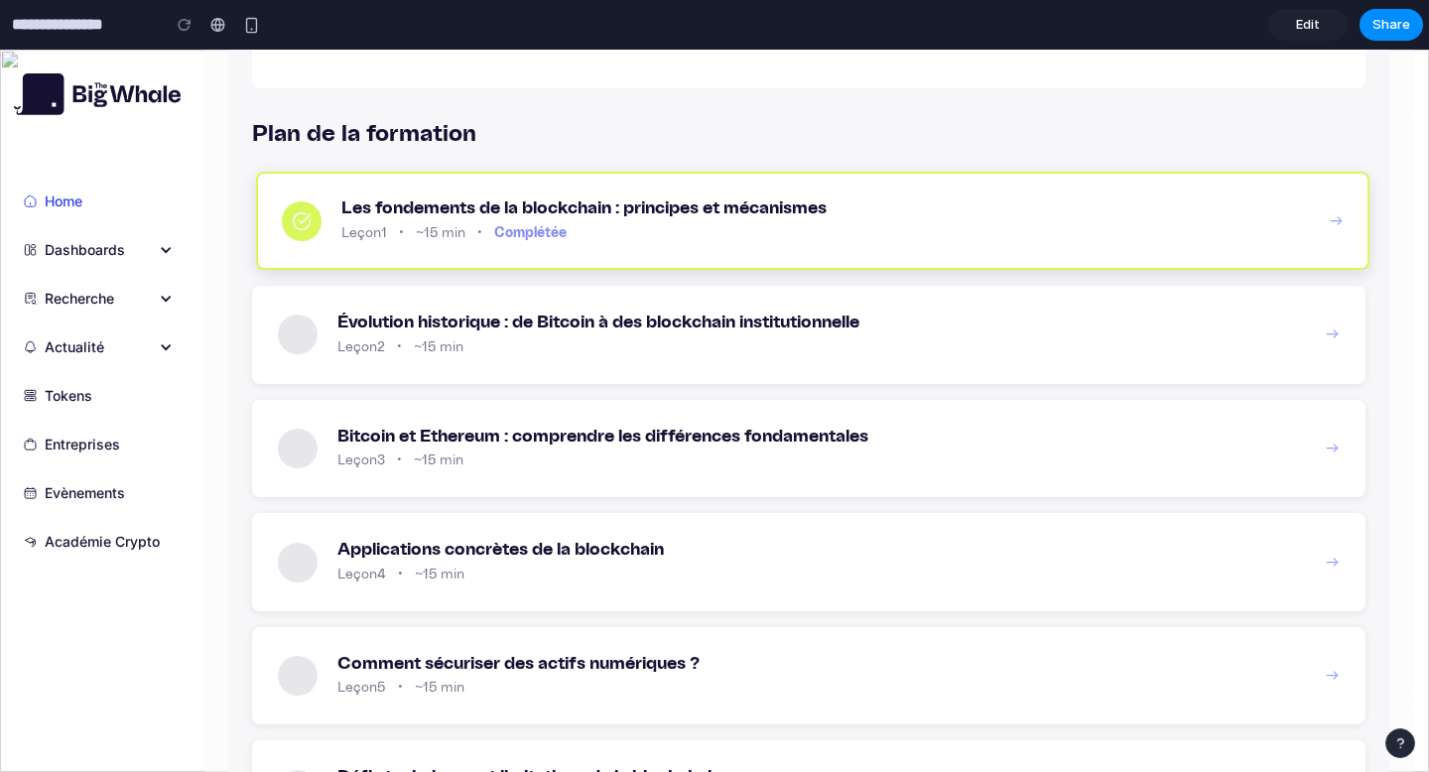
click at [1011, 219] on h3 "Les fondements de la blockchain : principes et mécanismes" at bounding box center [825, 209] width 969 height 22
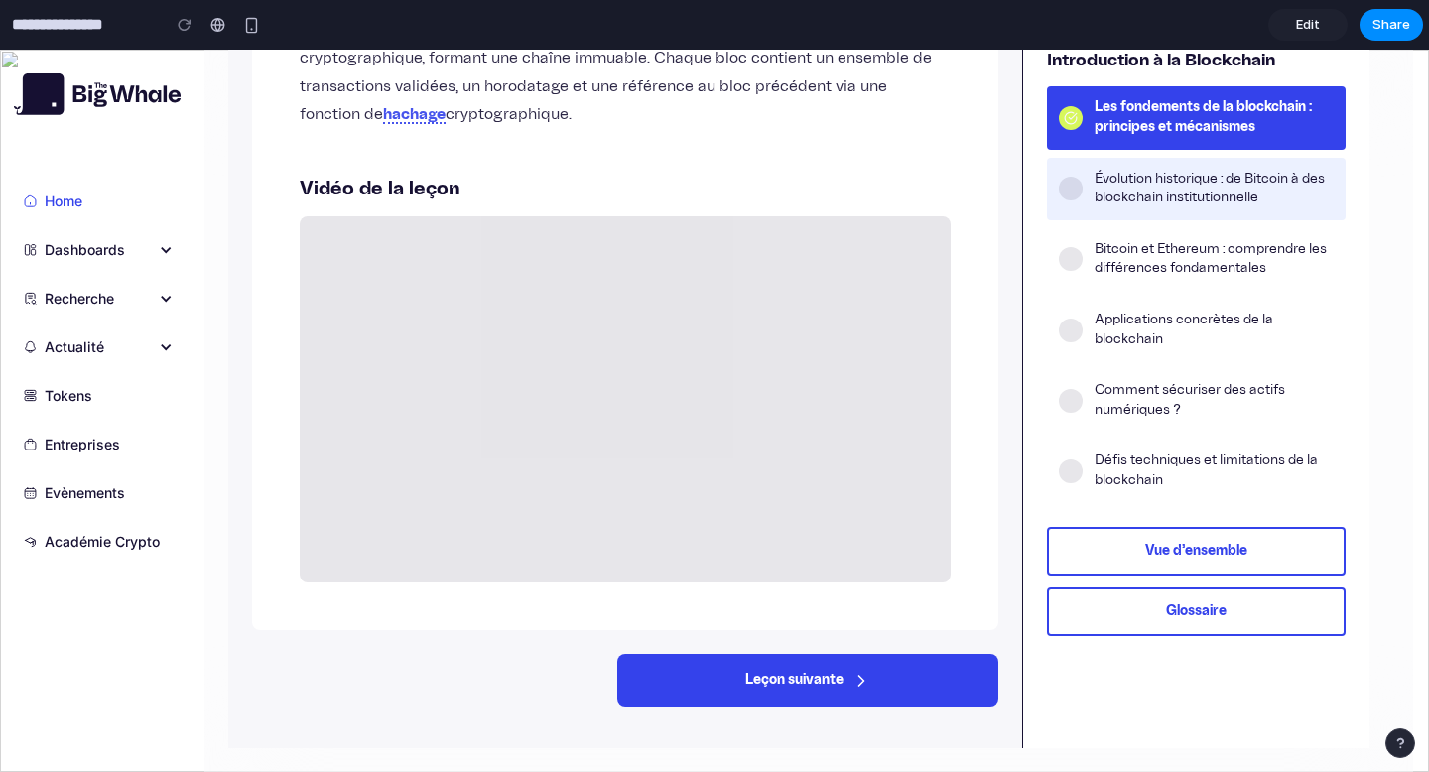
scroll to position [0, 0]
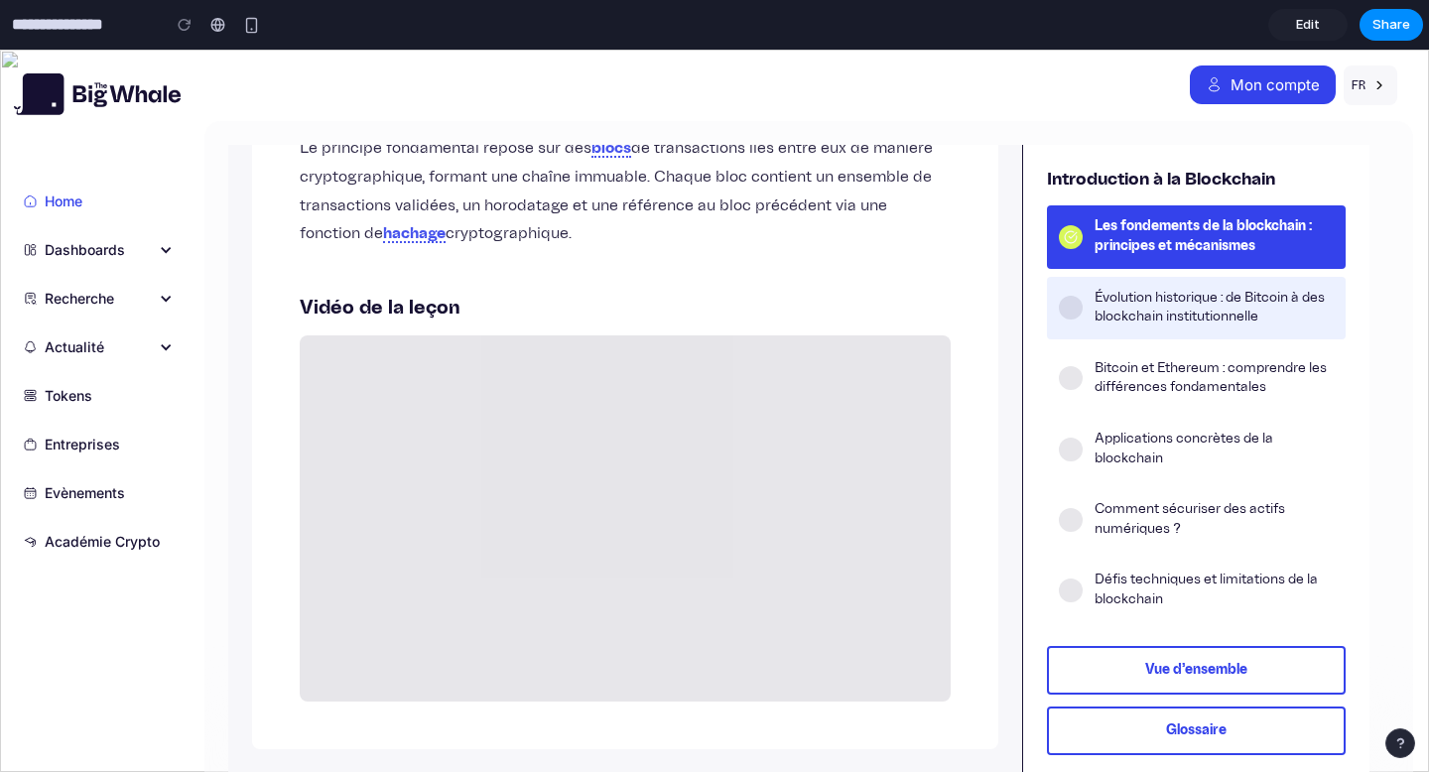
click at [1170, 280] on div "2 Évolution historique : de Bitcoin à des blockchain institutionnelle" at bounding box center [1196, 308] width 299 height 63
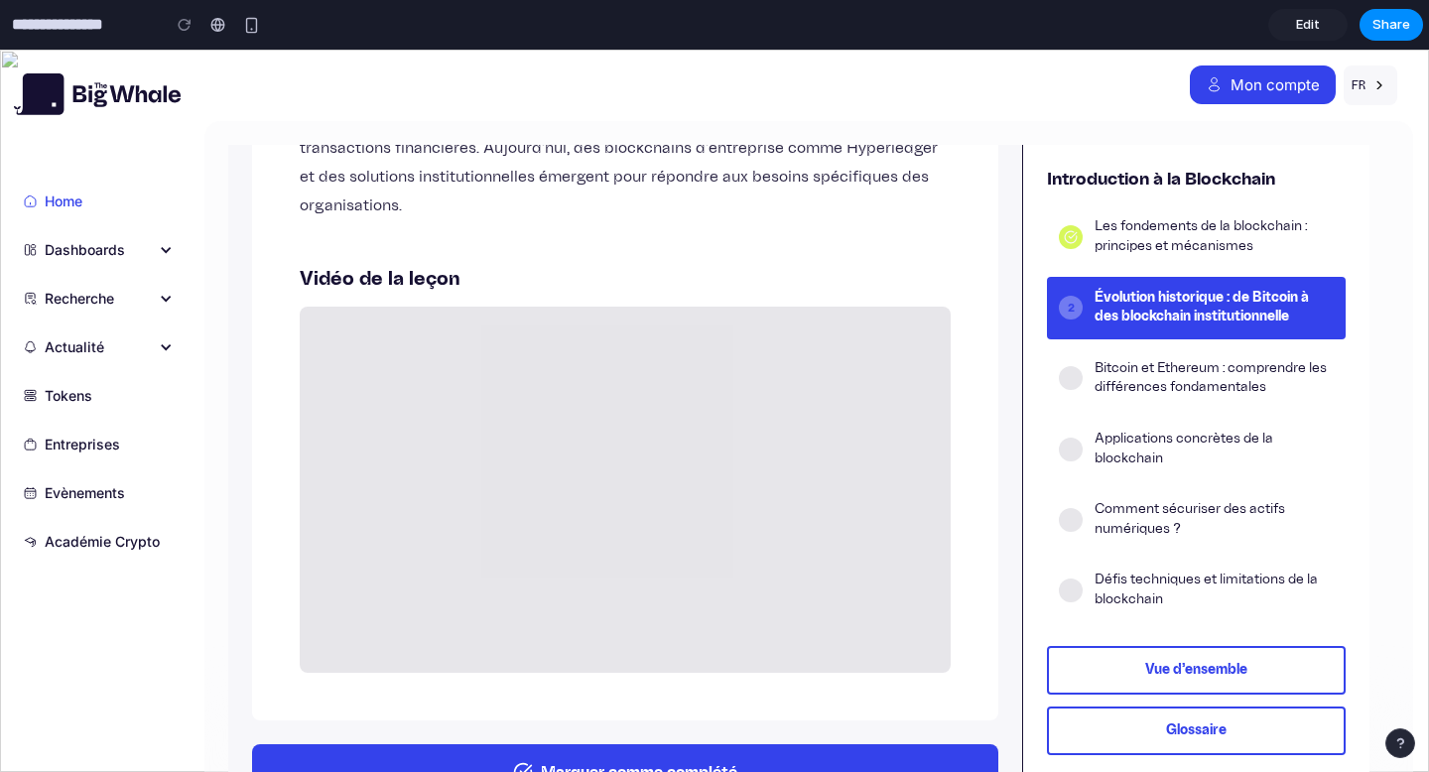
click at [1161, 355] on div "3 Bitcoin et Ethereum : comprendre les différences fondamentales" at bounding box center [1196, 378] width 299 height 63
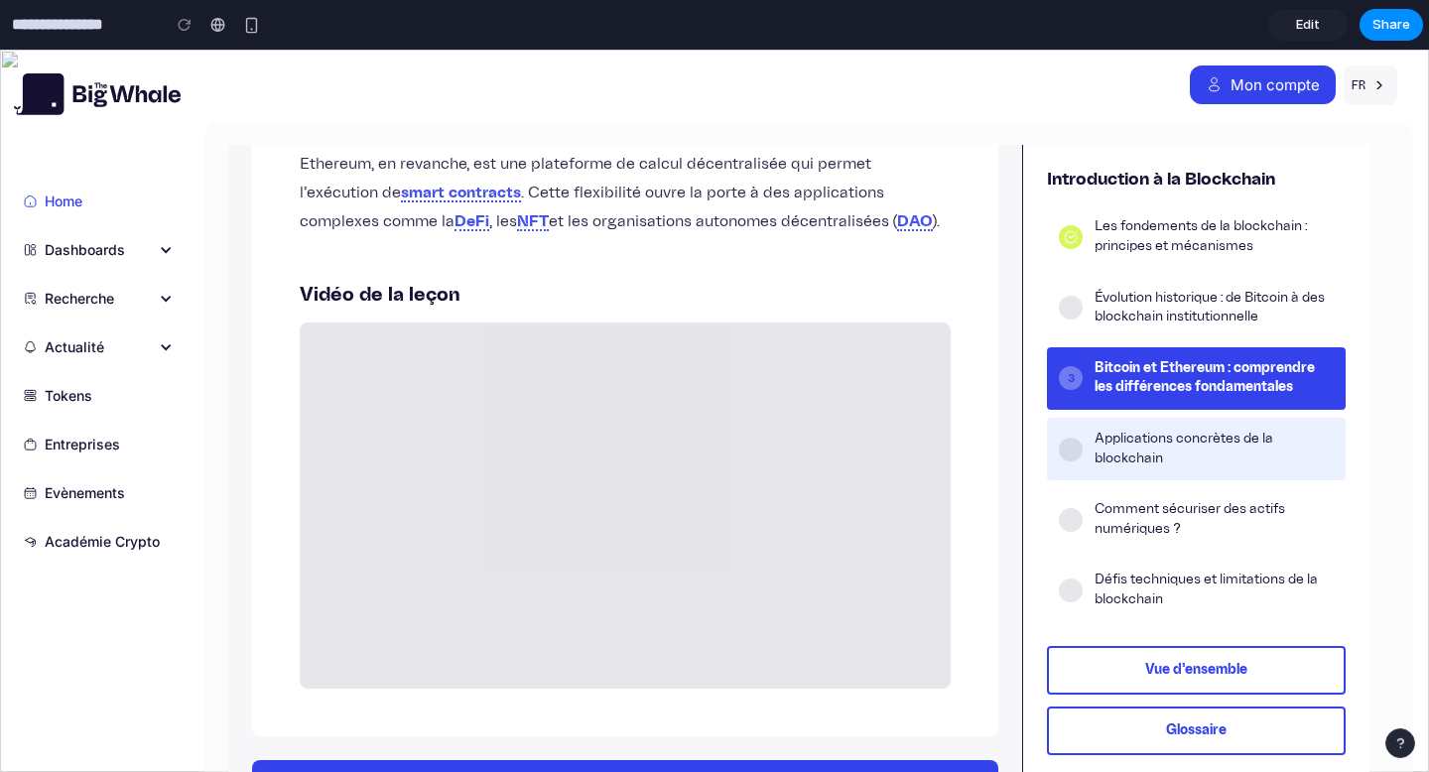
click at [1161, 429] on div "4 Applications concrètes de la blockchain" at bounding box center [1196, 449] width 299 height 63
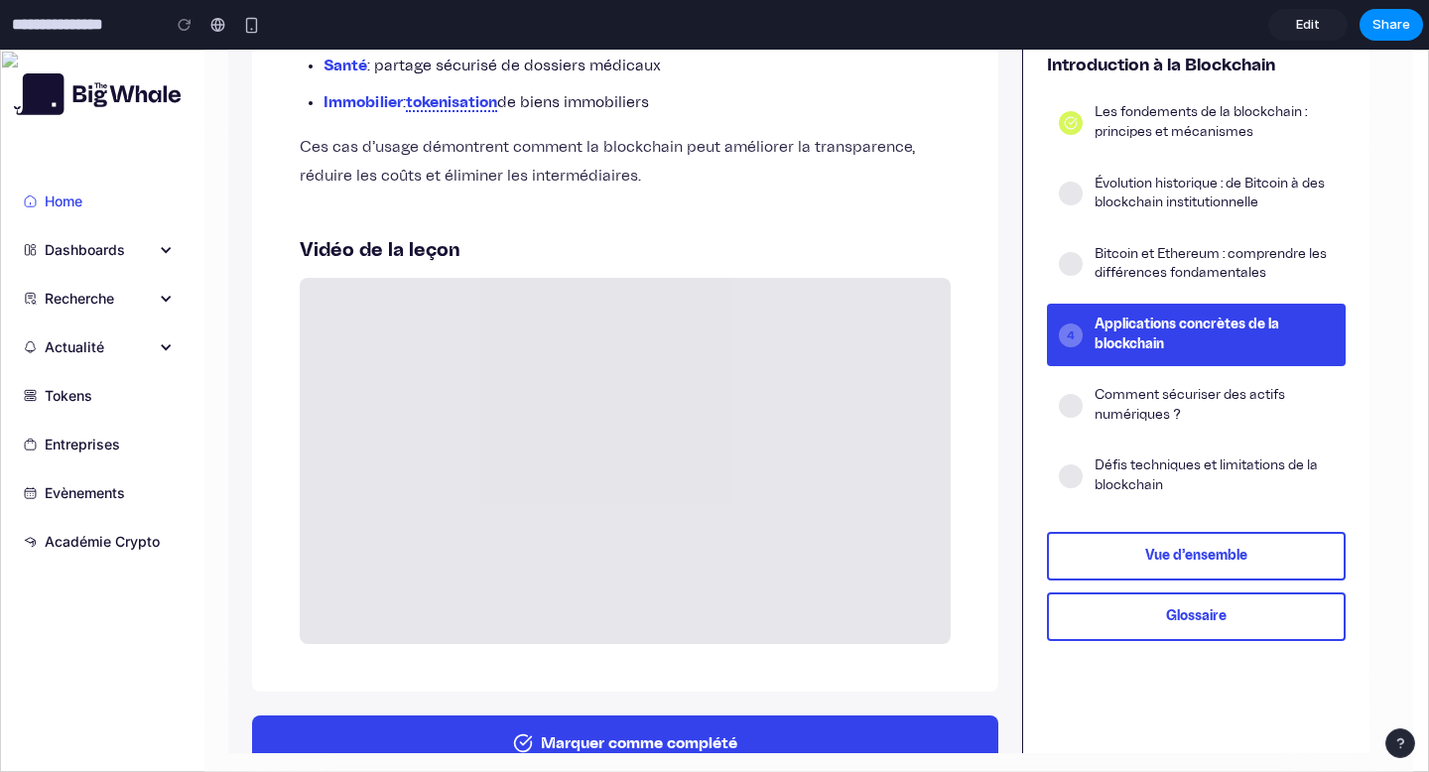
scroll to position [117, 0]
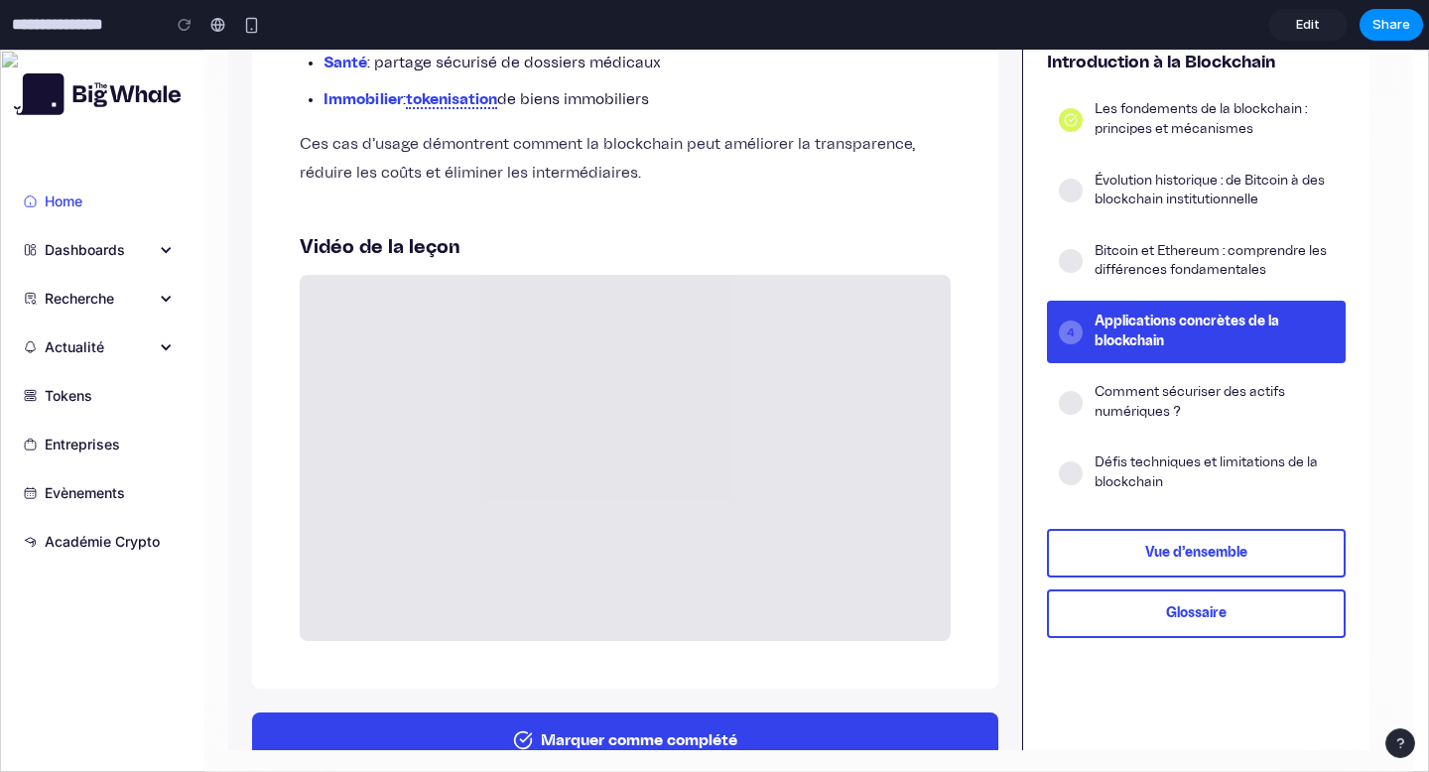
click at [1172, 546] on button "Vue d'ensemble" at bounding box center [1196, 553] width 299 height 49
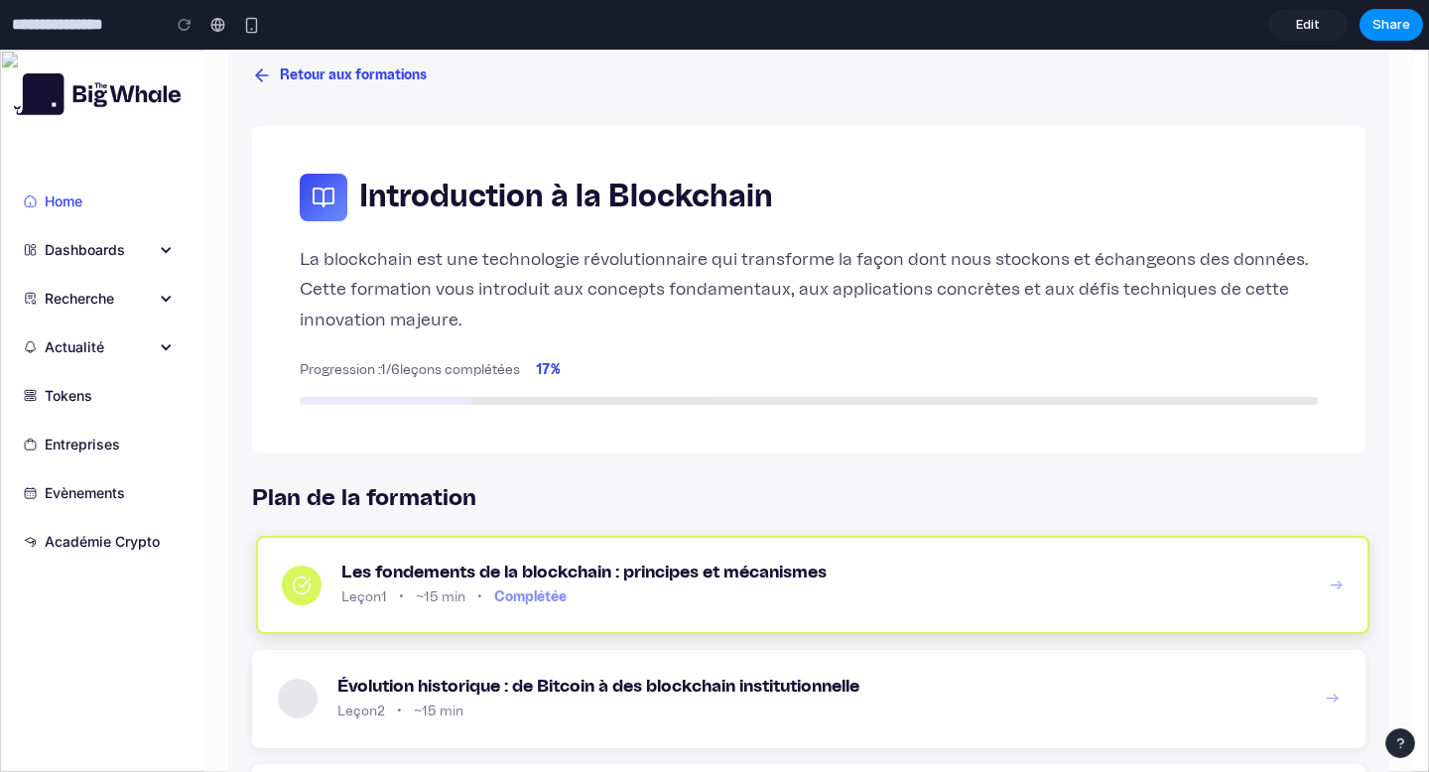
click at [837, 567] on h3 "Les fondements de la blockchain : principes et mécanismes" at bounding box center [825, 573] width 969 height 22
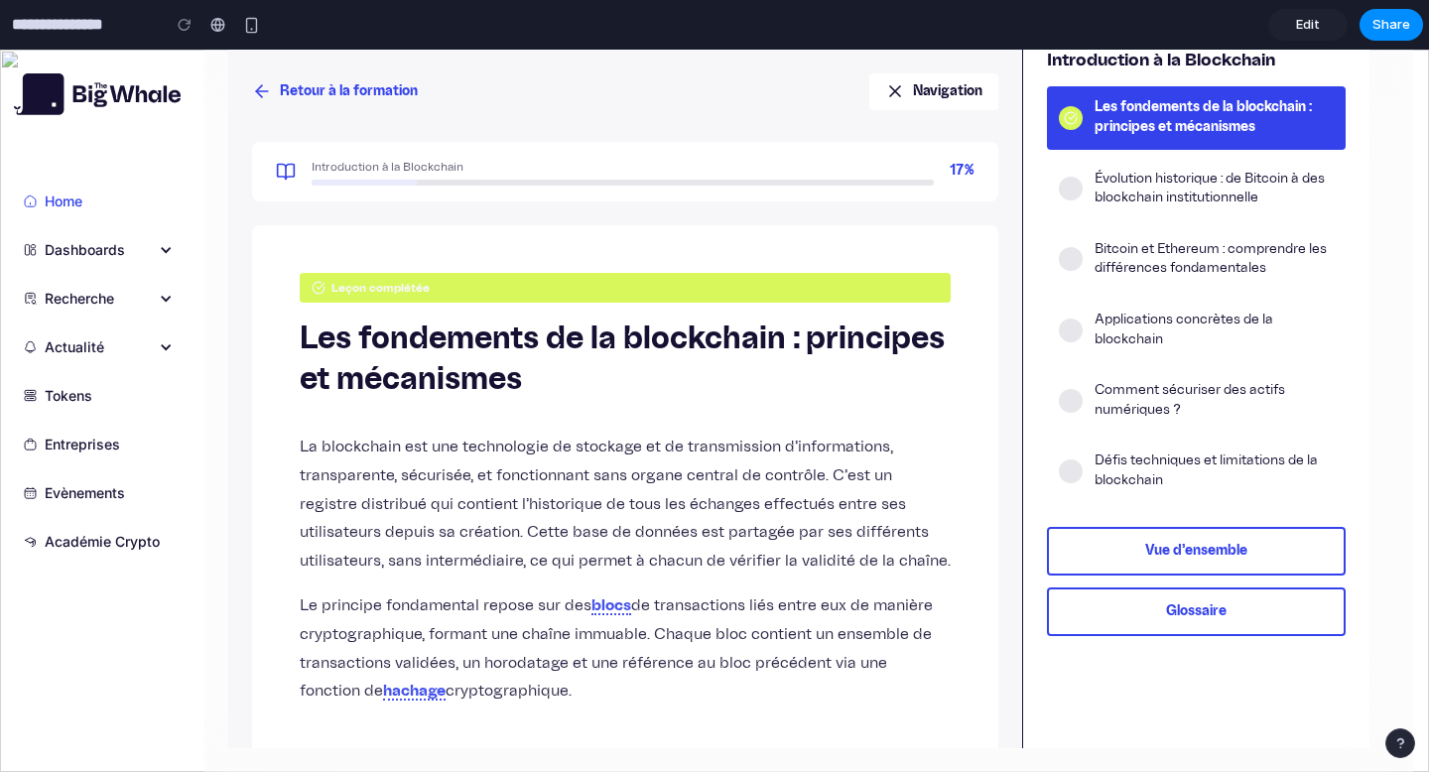
click at [1089, 605] on button "Glossaire" at bounding box center [1196, 612] width 299 height 49
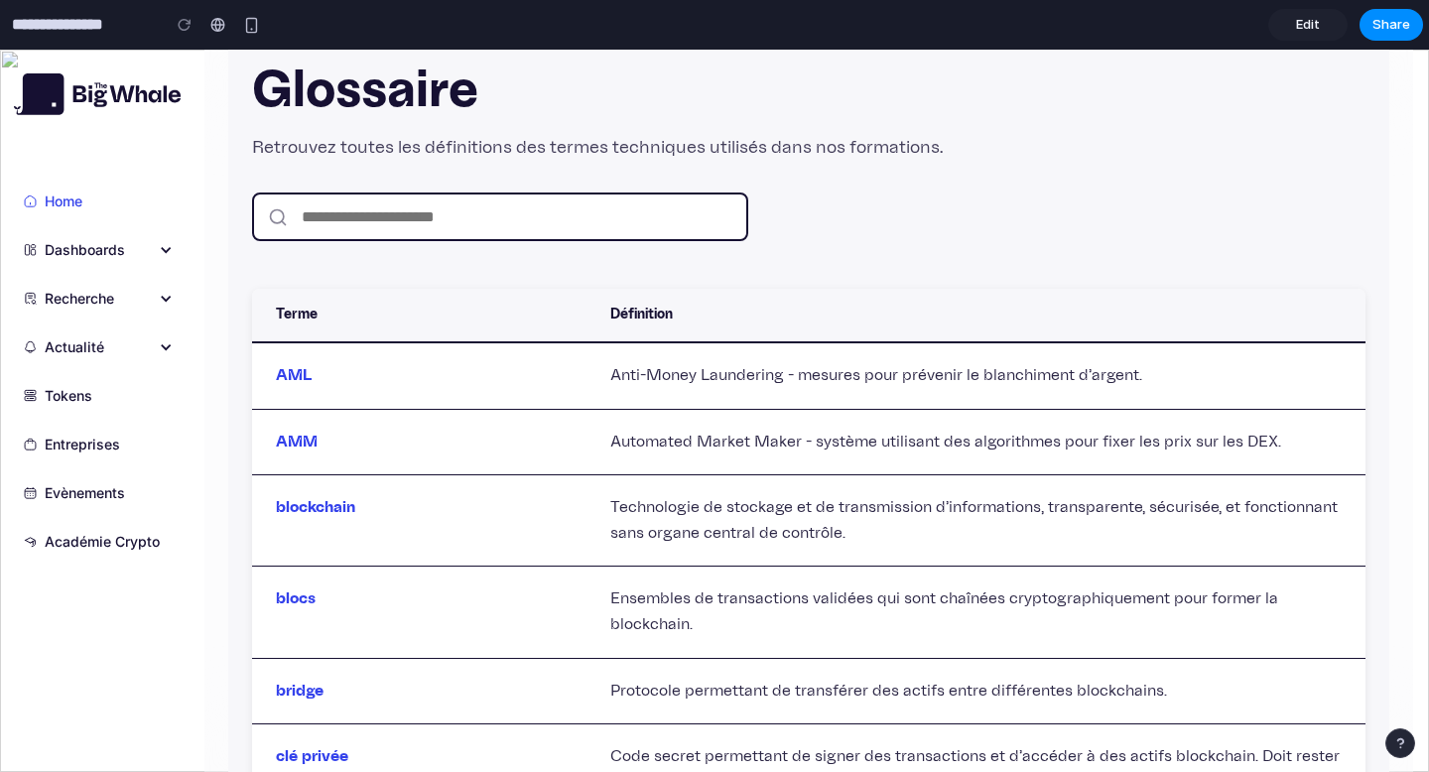
scroll to position [0, 0]
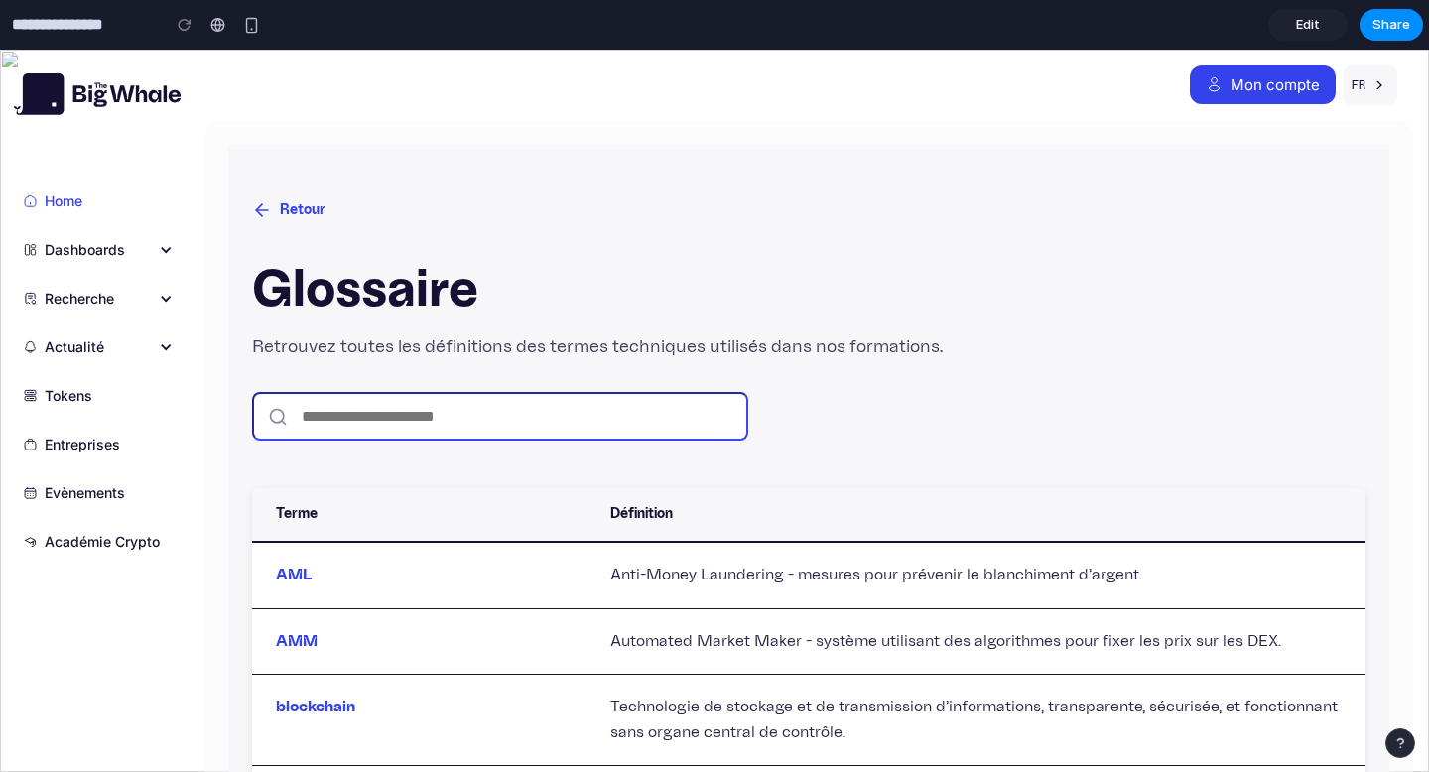
click at [363, 411] on input "text" at bounding box center [500, 416] width 496 height 49
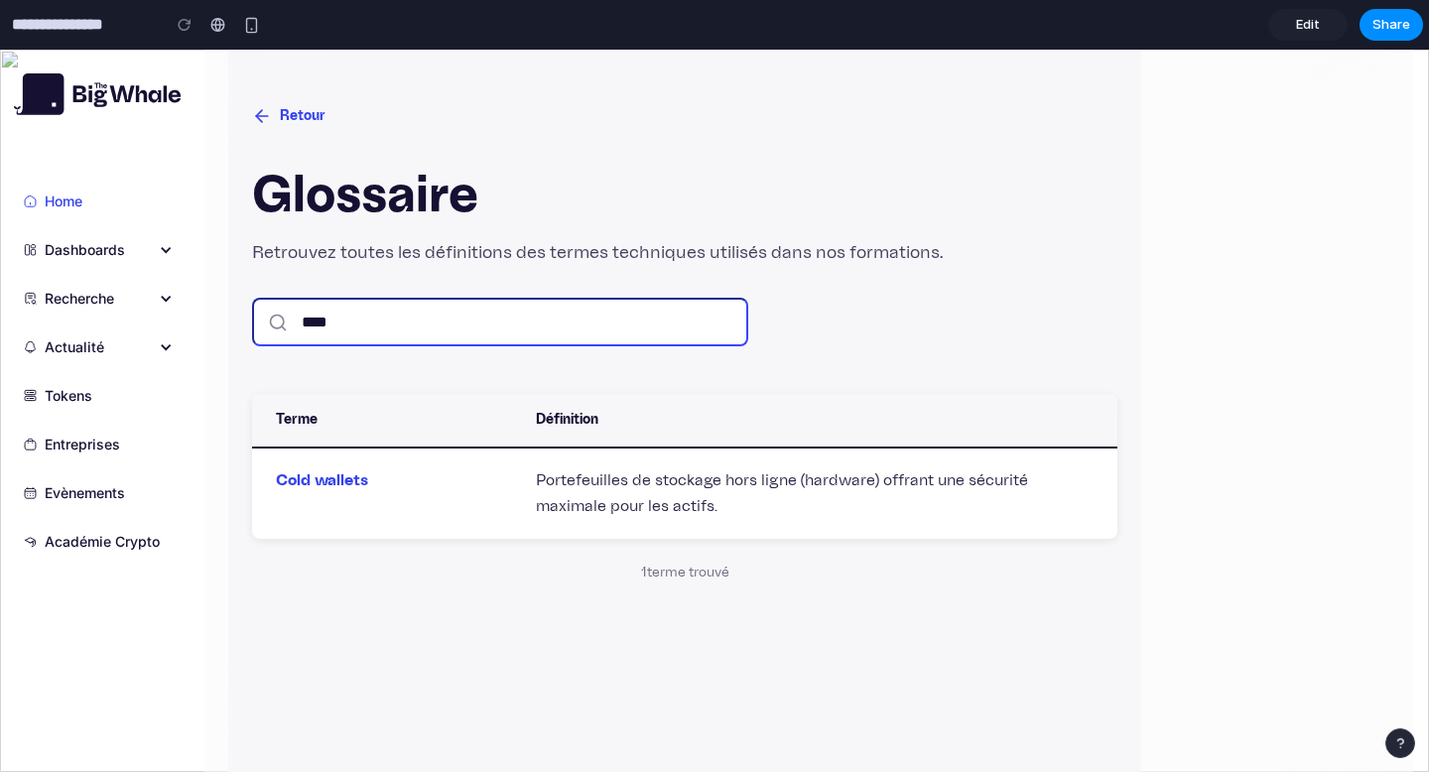
scroll to position [119, 0]
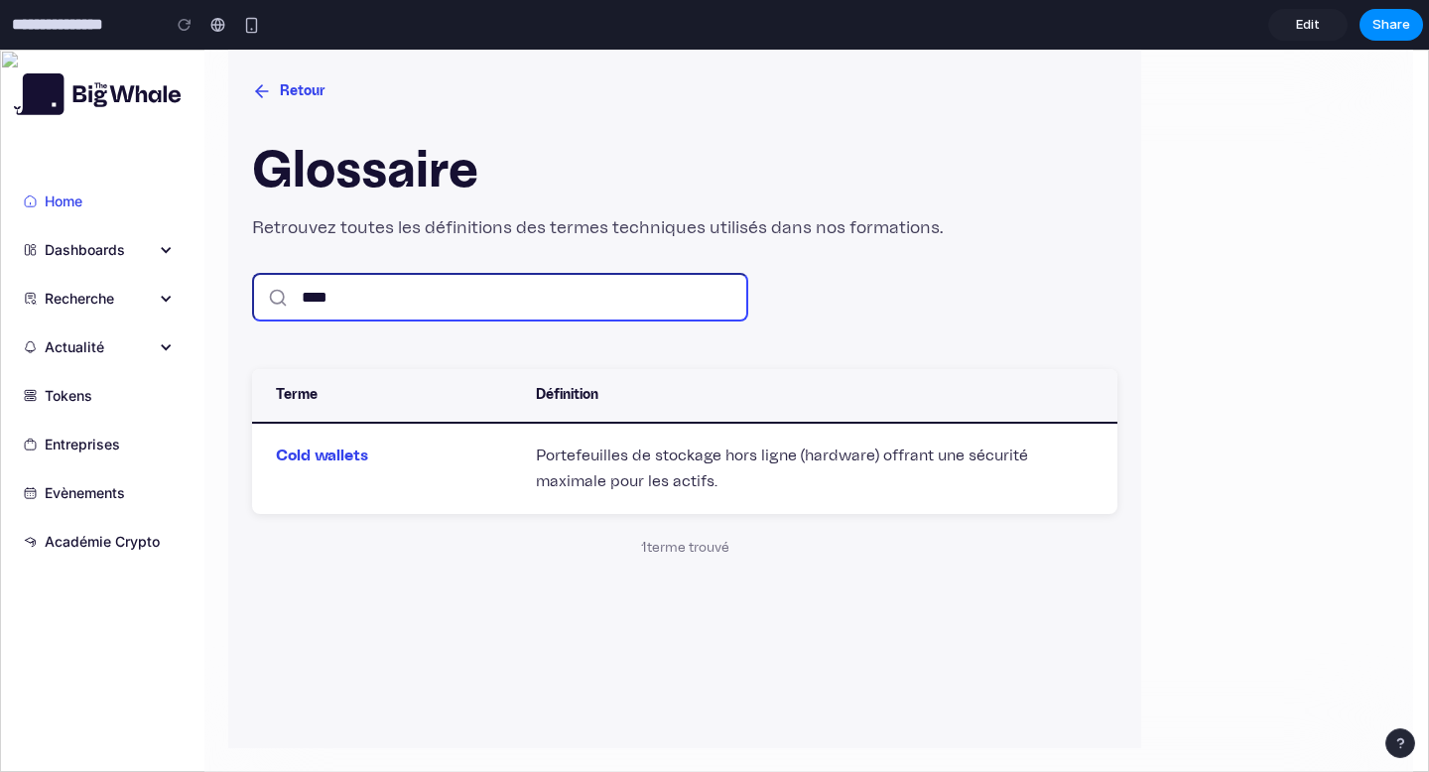
type input "****"
click at [299, 93] on button "Retour" at bounding box center [288, 91] width 73 height 37
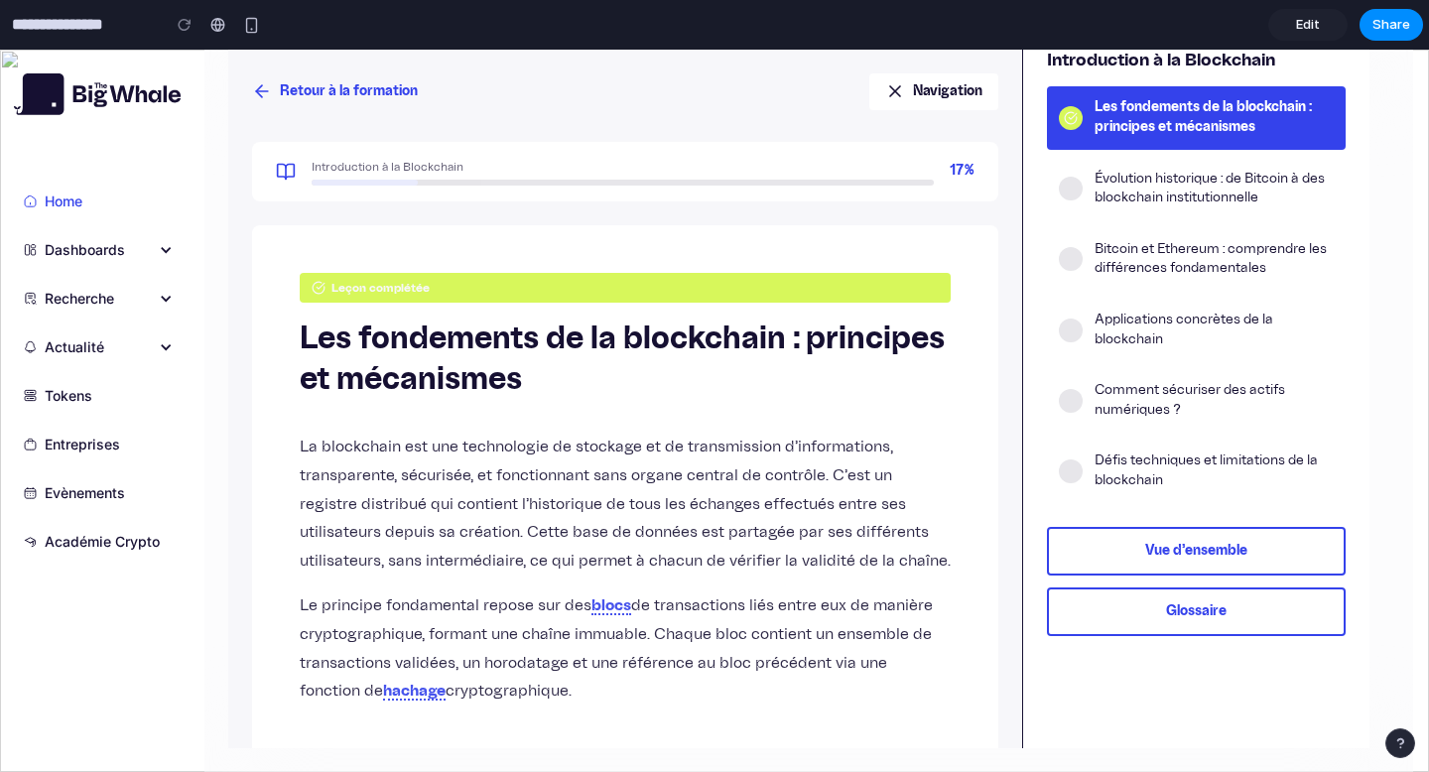
click at [299, 86] on button "Retour à la formation" at bounding box center [335, 91] width 166 height 37
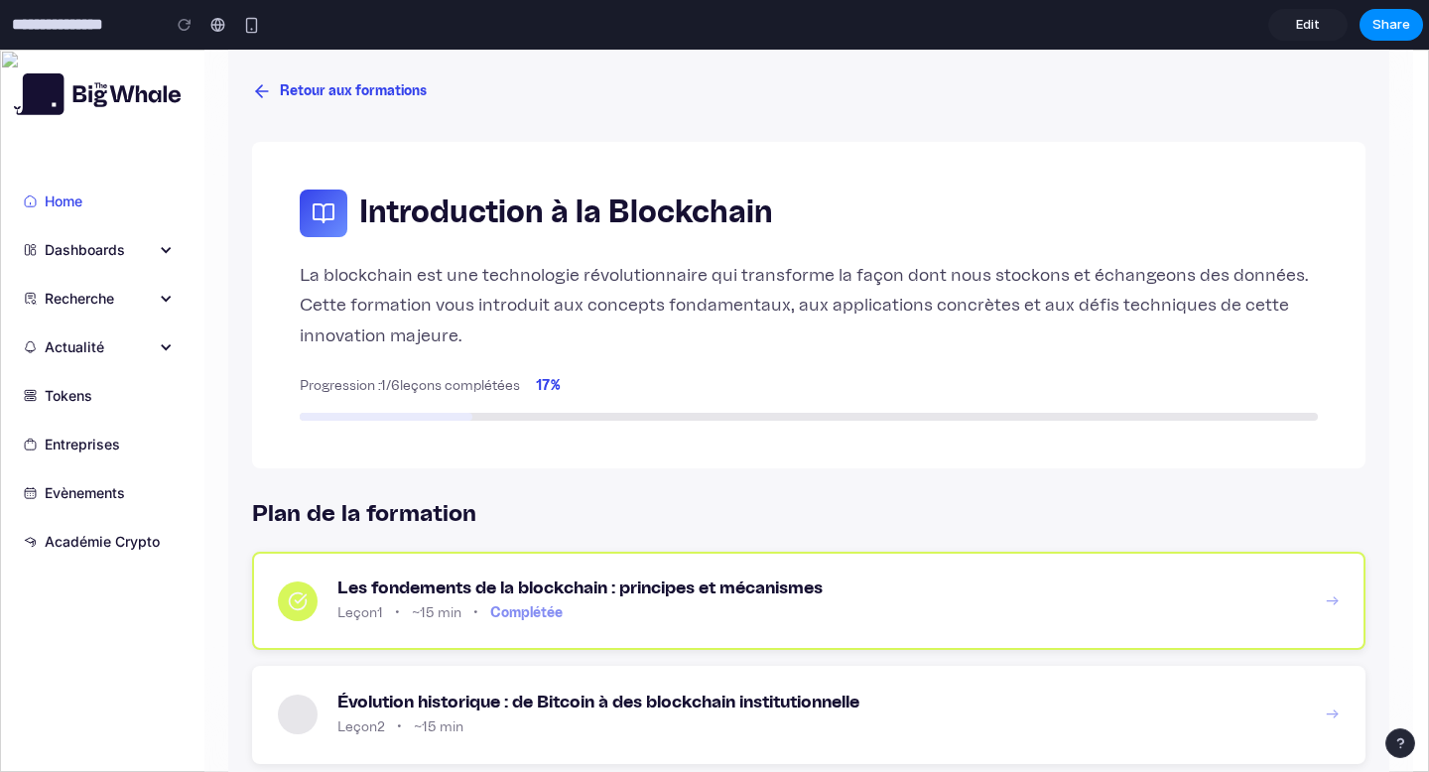
click at [299, 86] on button "Retour aux formations" at bounding box center [339, 91] width 175 height 37
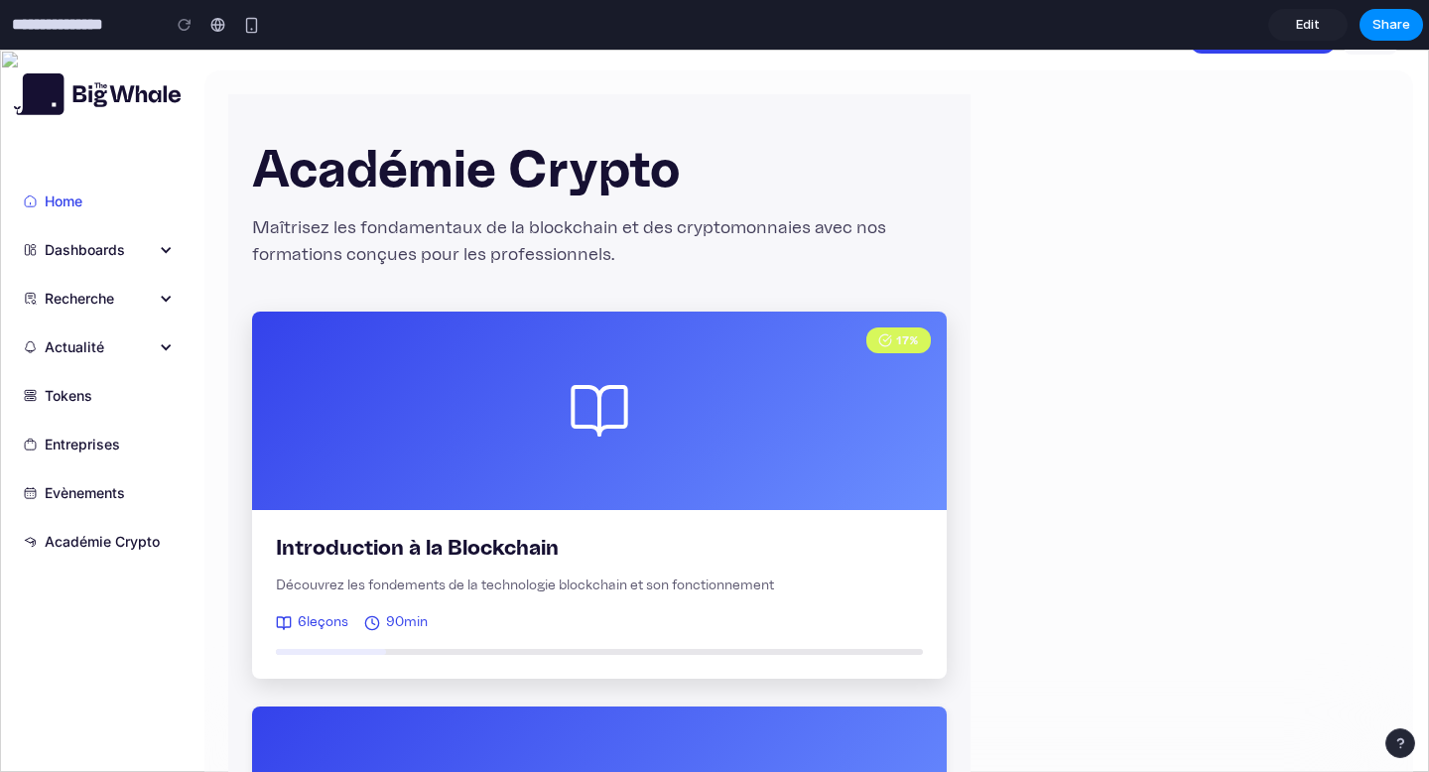
scroll to position [50, 0]
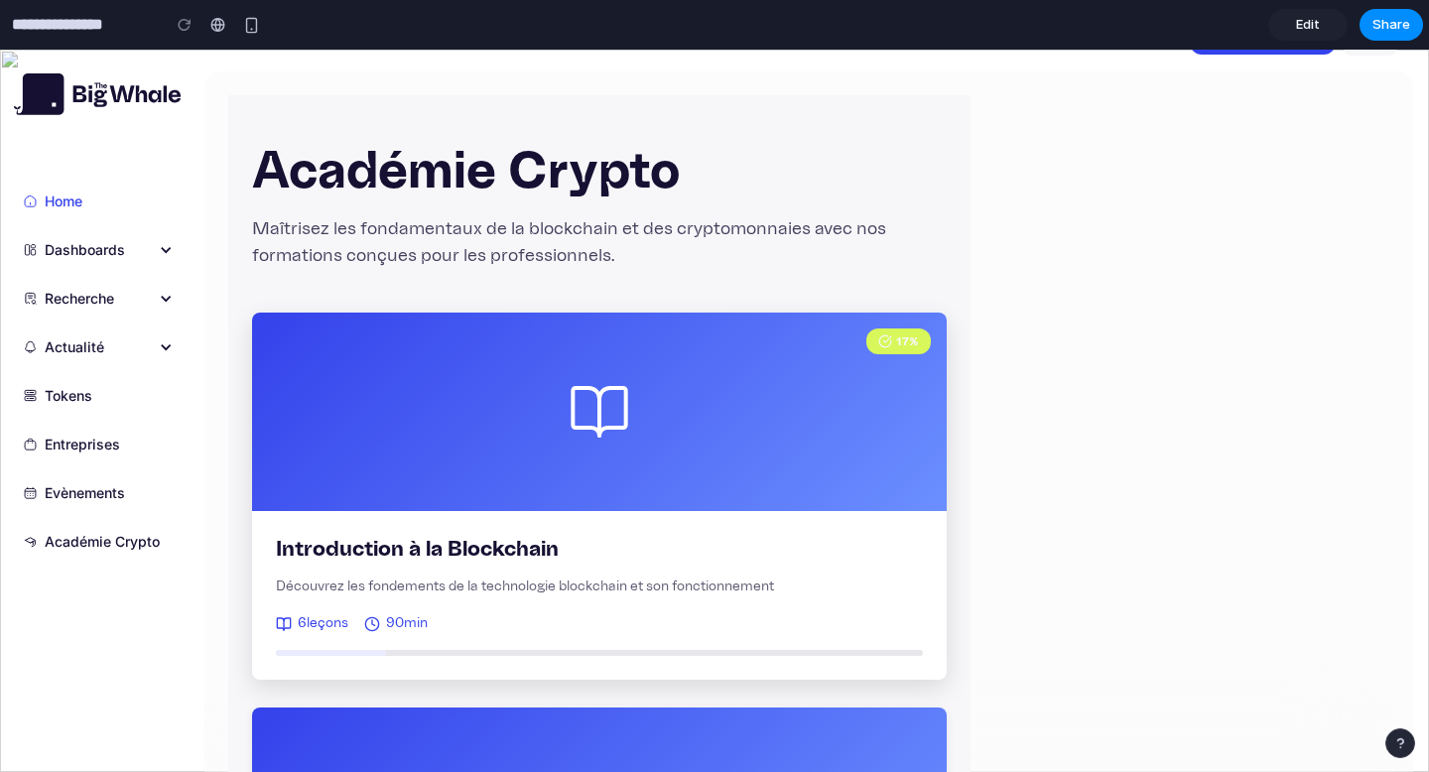
click at [531, 498] on div "17 %" at bounding box center [599, 412] width 695 height 199
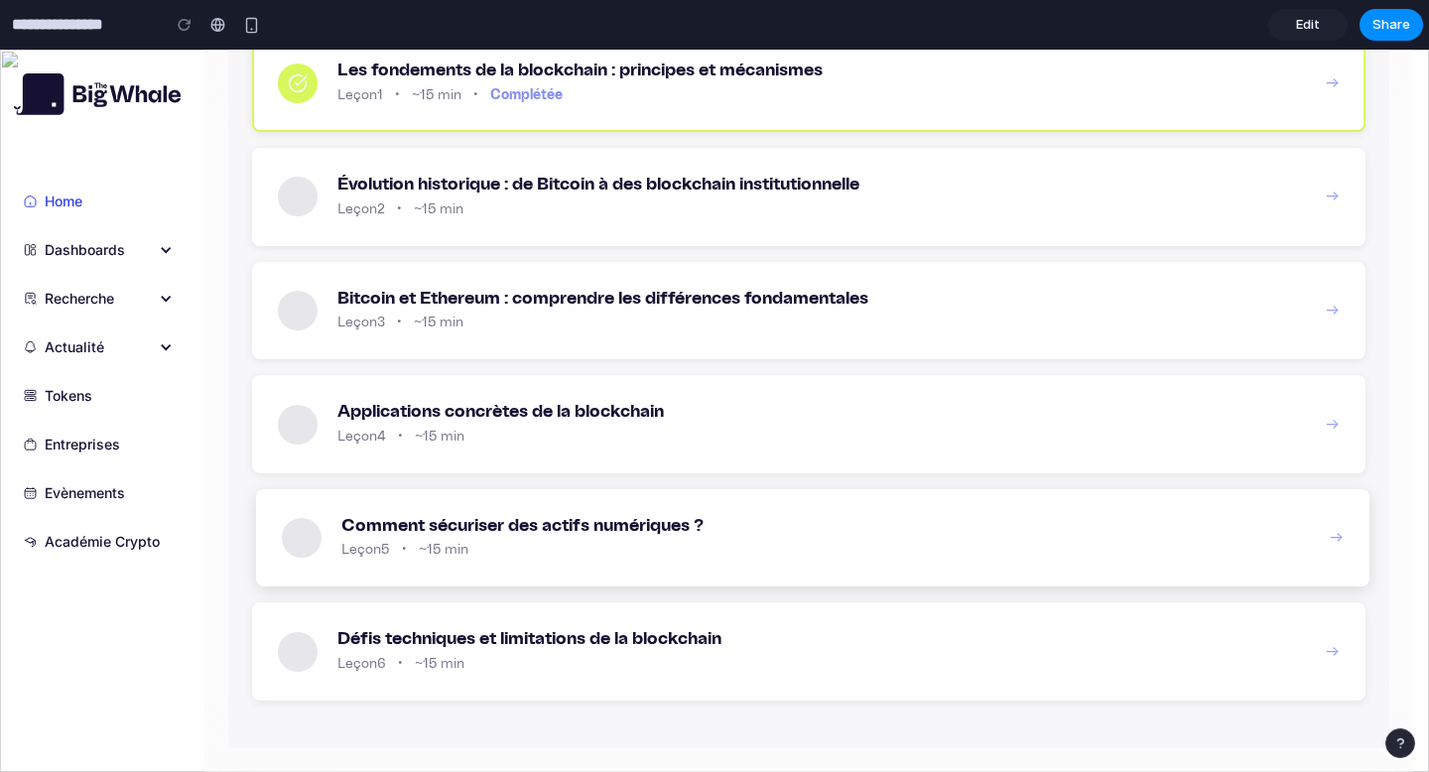
click at [577, 534] on h3 "Comment sécuriser des actifs numériques ?" at bounding box center [825, 526] width 969 height 22
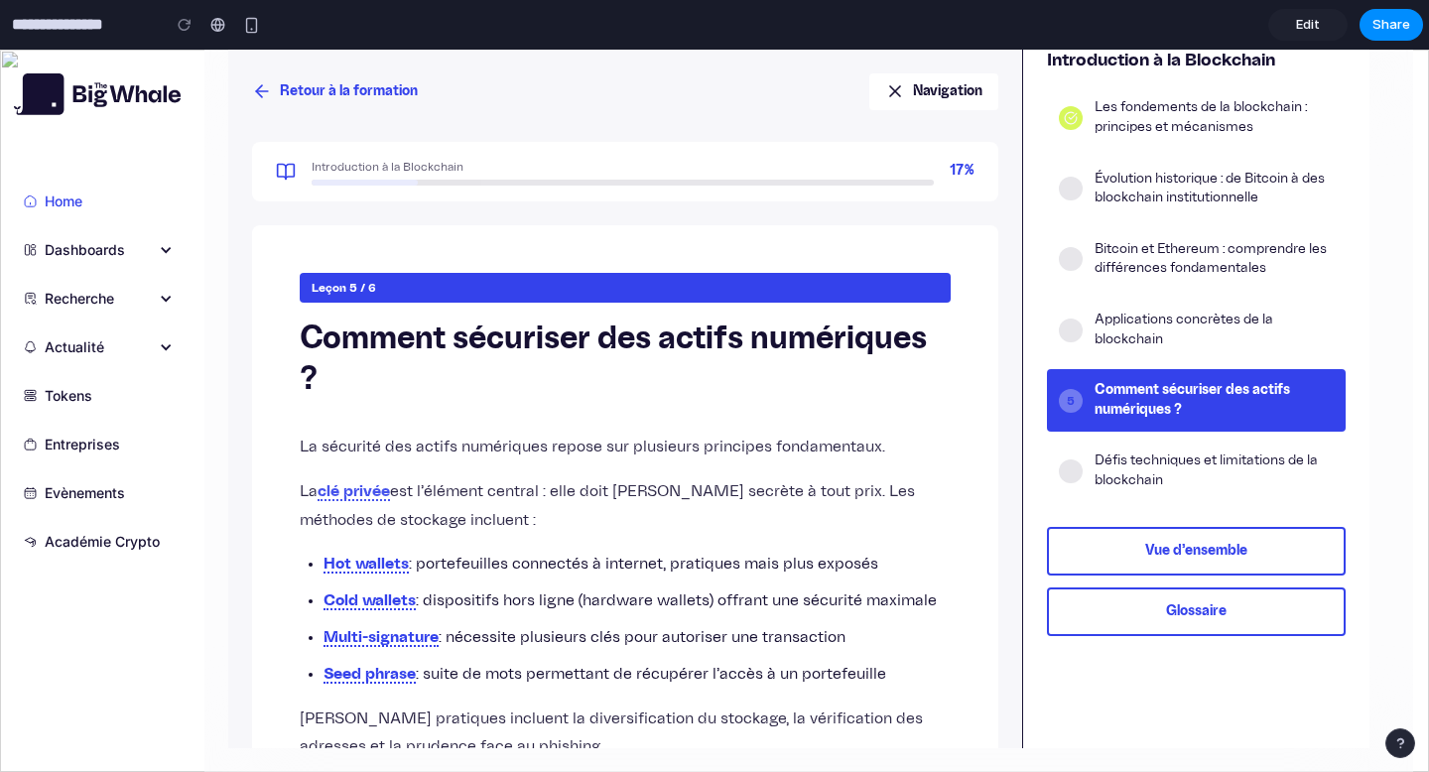
scroll to position [119, 0]
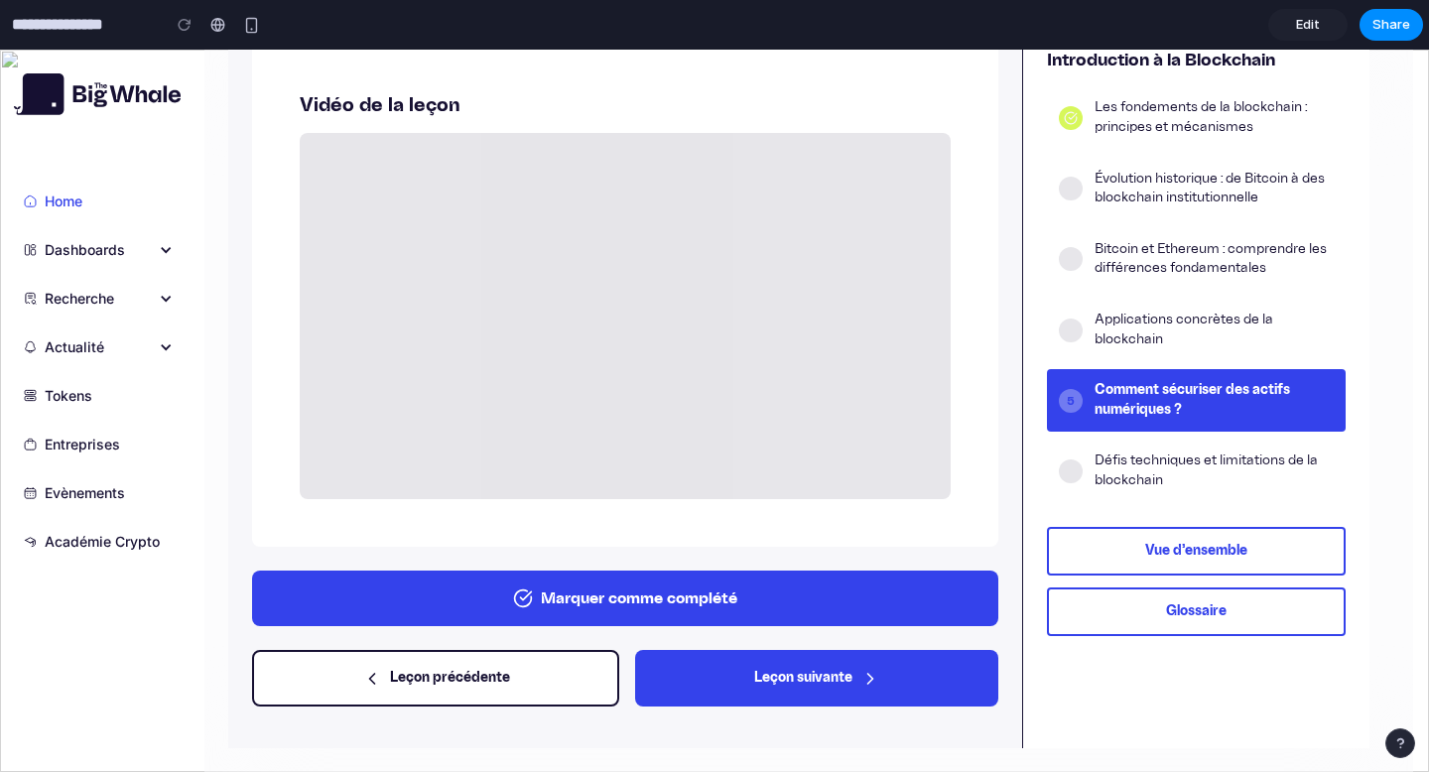
click at [707, 580] on button "Marquer comme complété" at bounding box center [625, 599] width 746 height 56
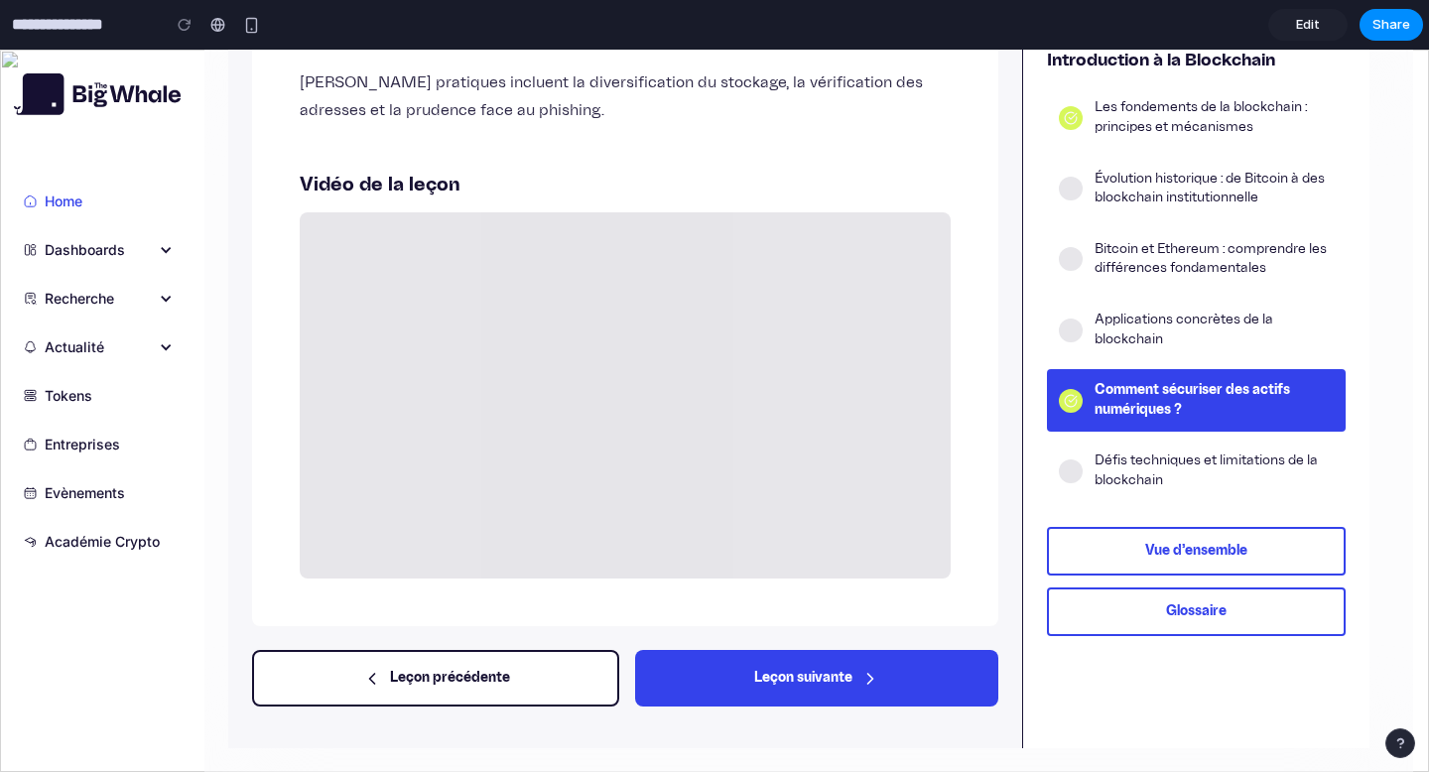
click at [831, 677] on button "Leçon suivante" at bounding box center [816, 678] width 363 height 57
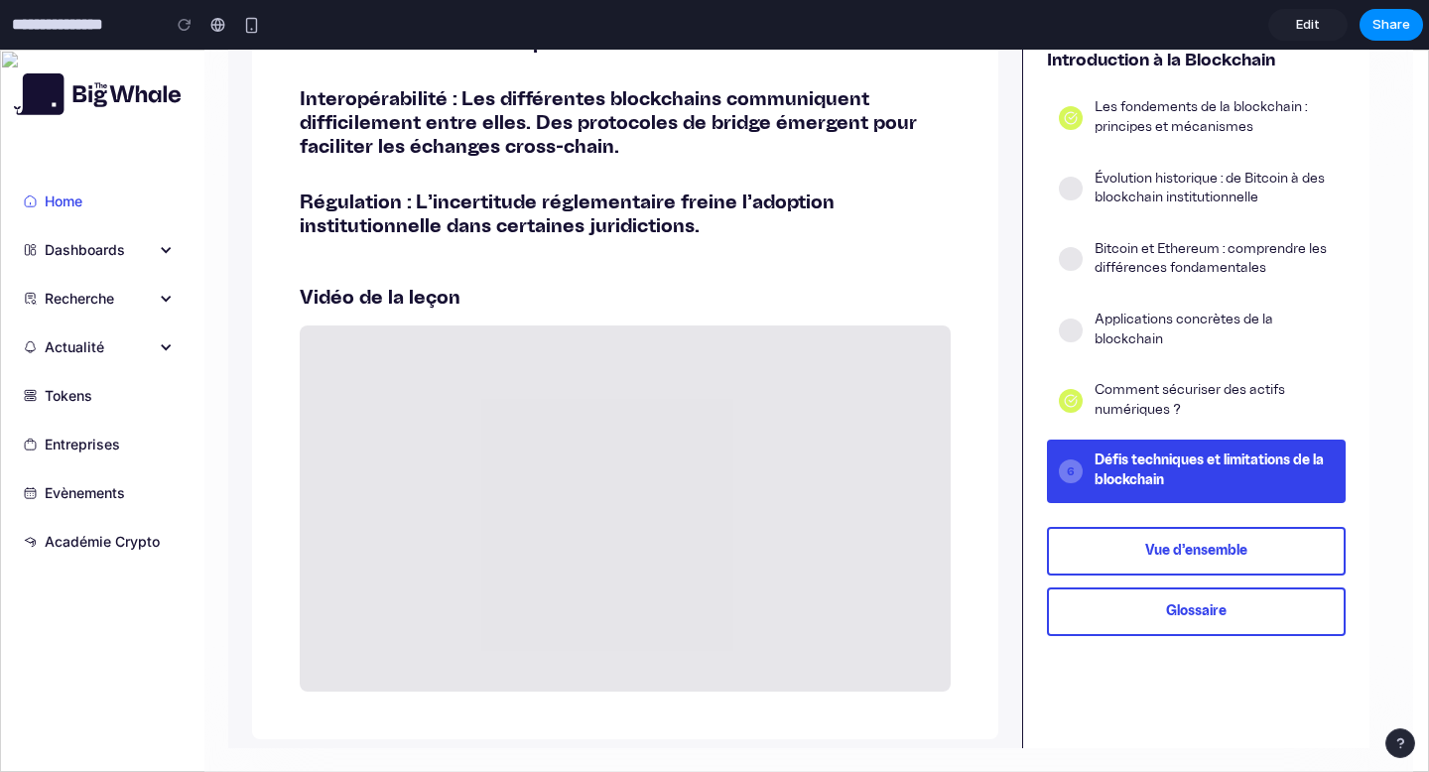
scroll to position [829, 0]
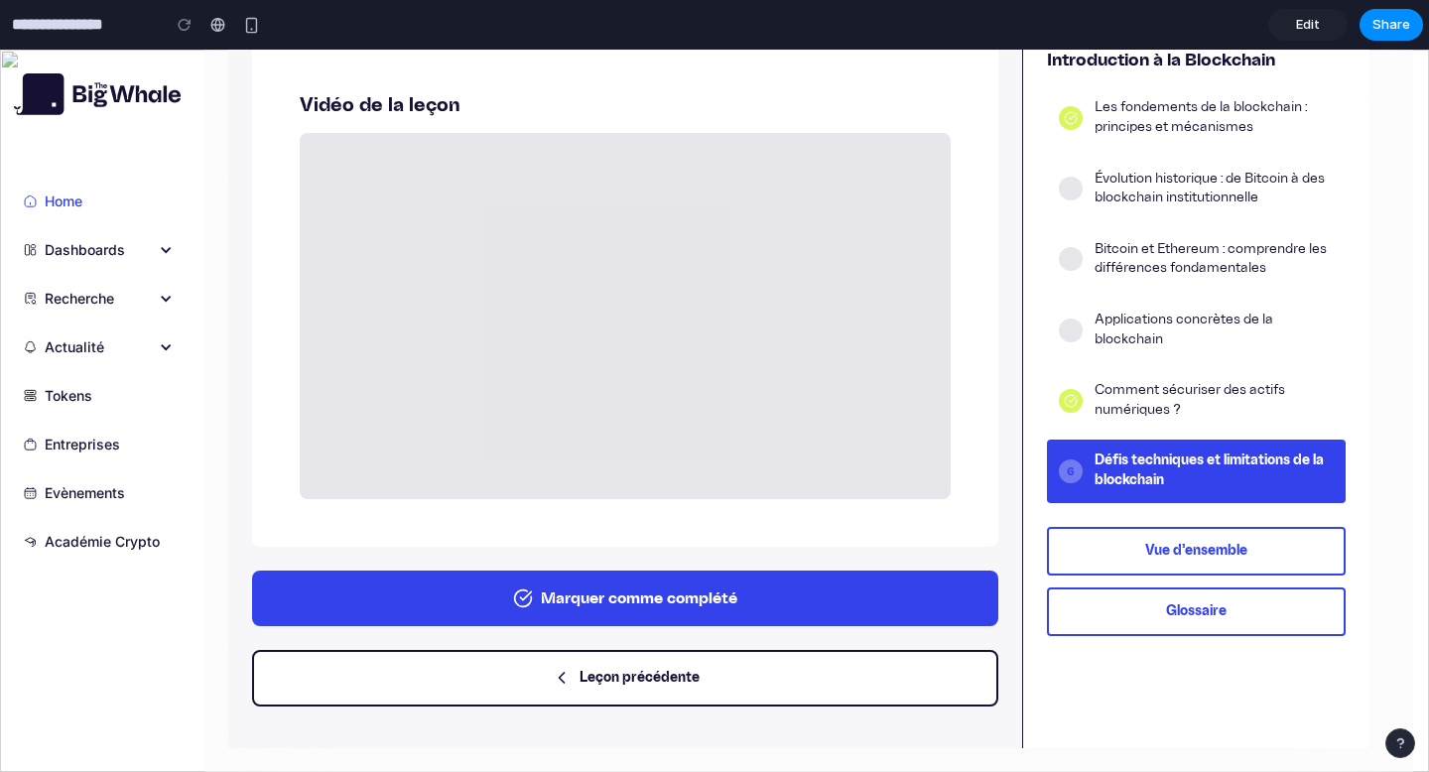
click at [685, 595] on button "Marquer comme complété" at bounding box center [625, 599] width 746 height 56
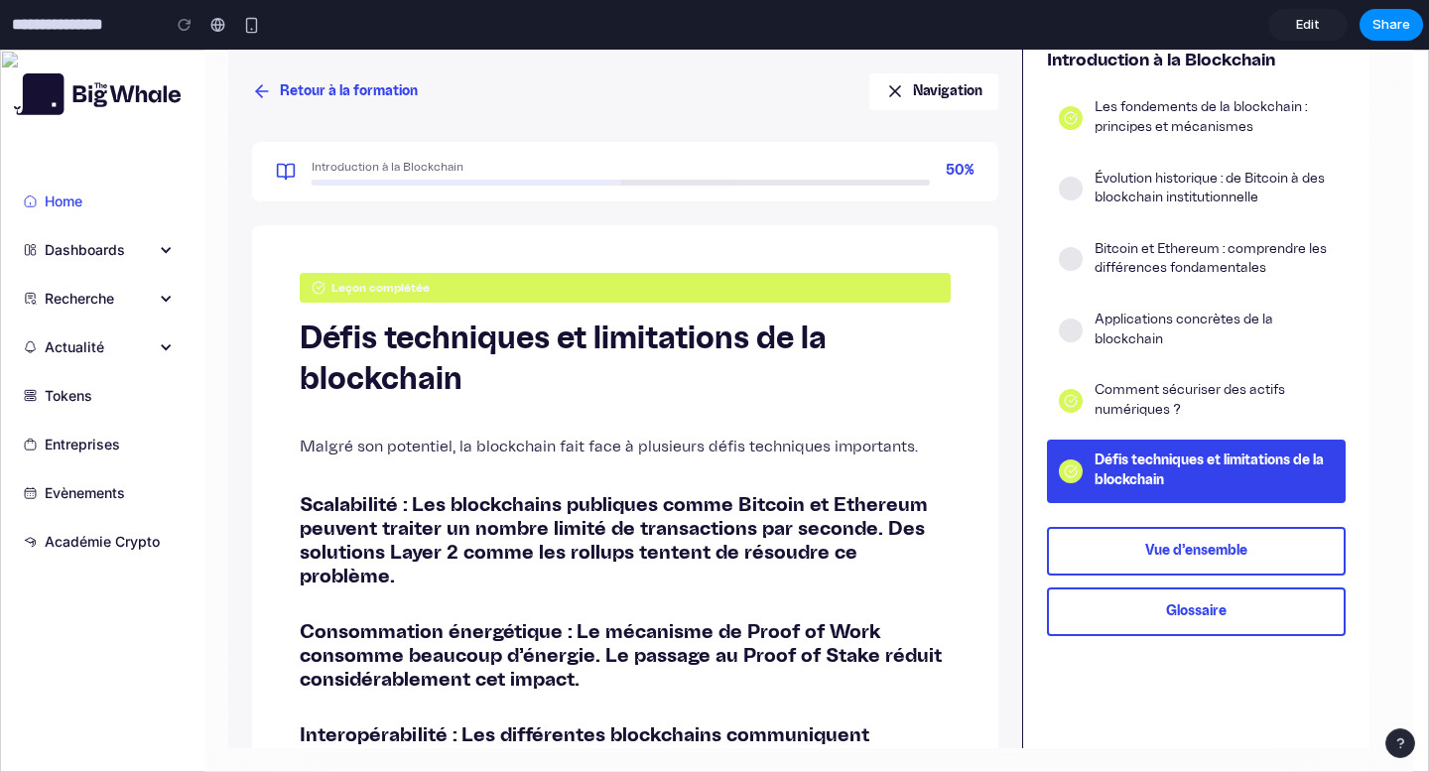
scroll to position [0, 0]
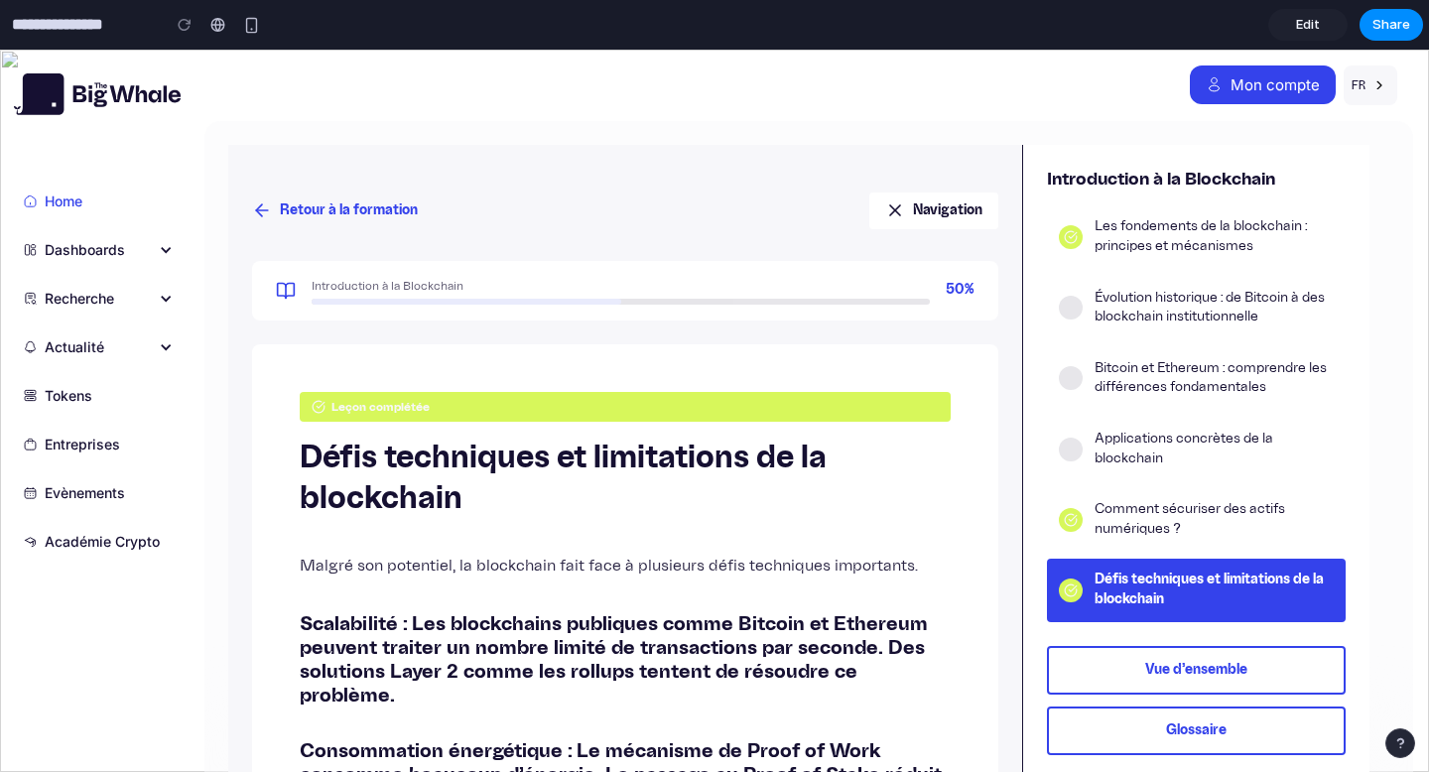
click at [918, 206] on button "Navigation" at bounding box center [934, 211] width 129 height 37
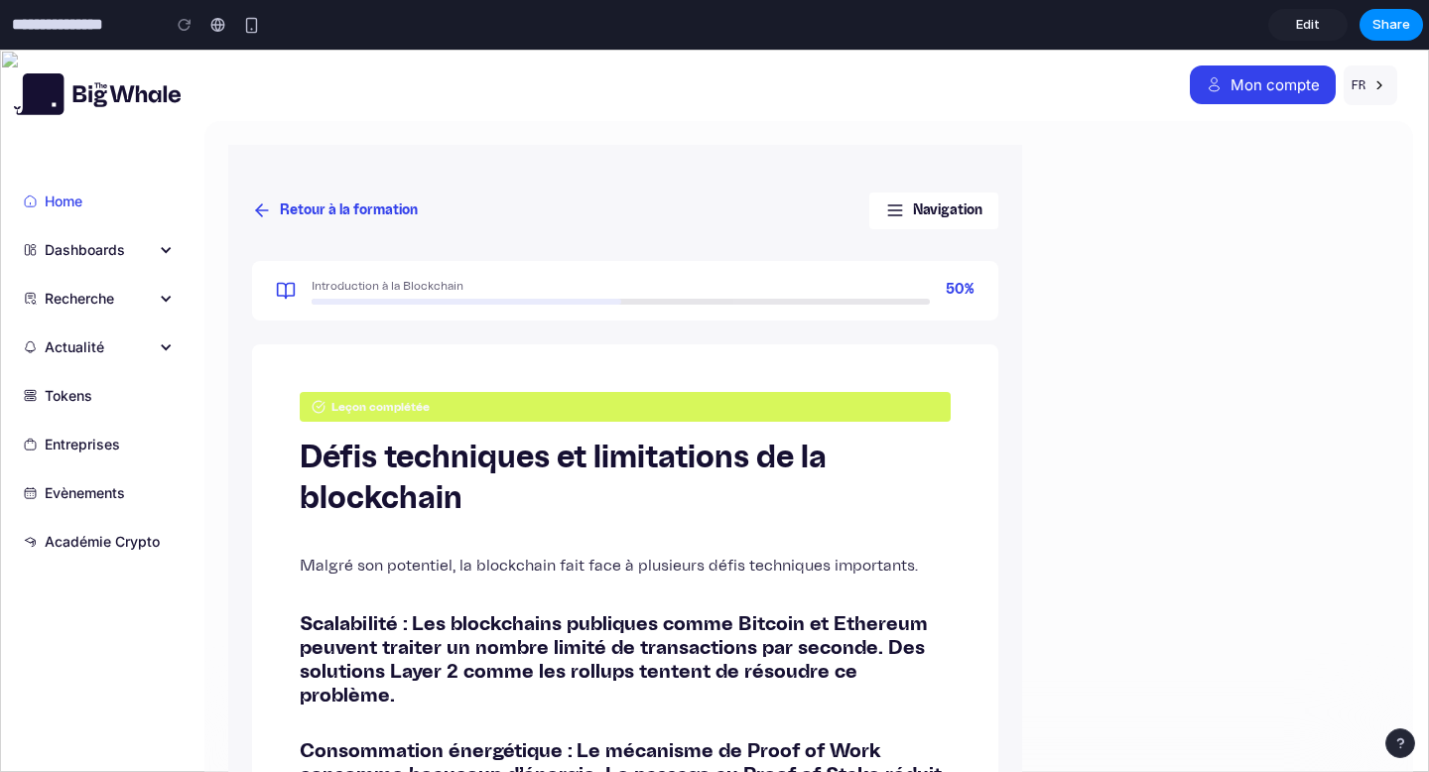
click at [918, 206] on button "Navigation" at bounding box center [934, 211] width 129 height 37
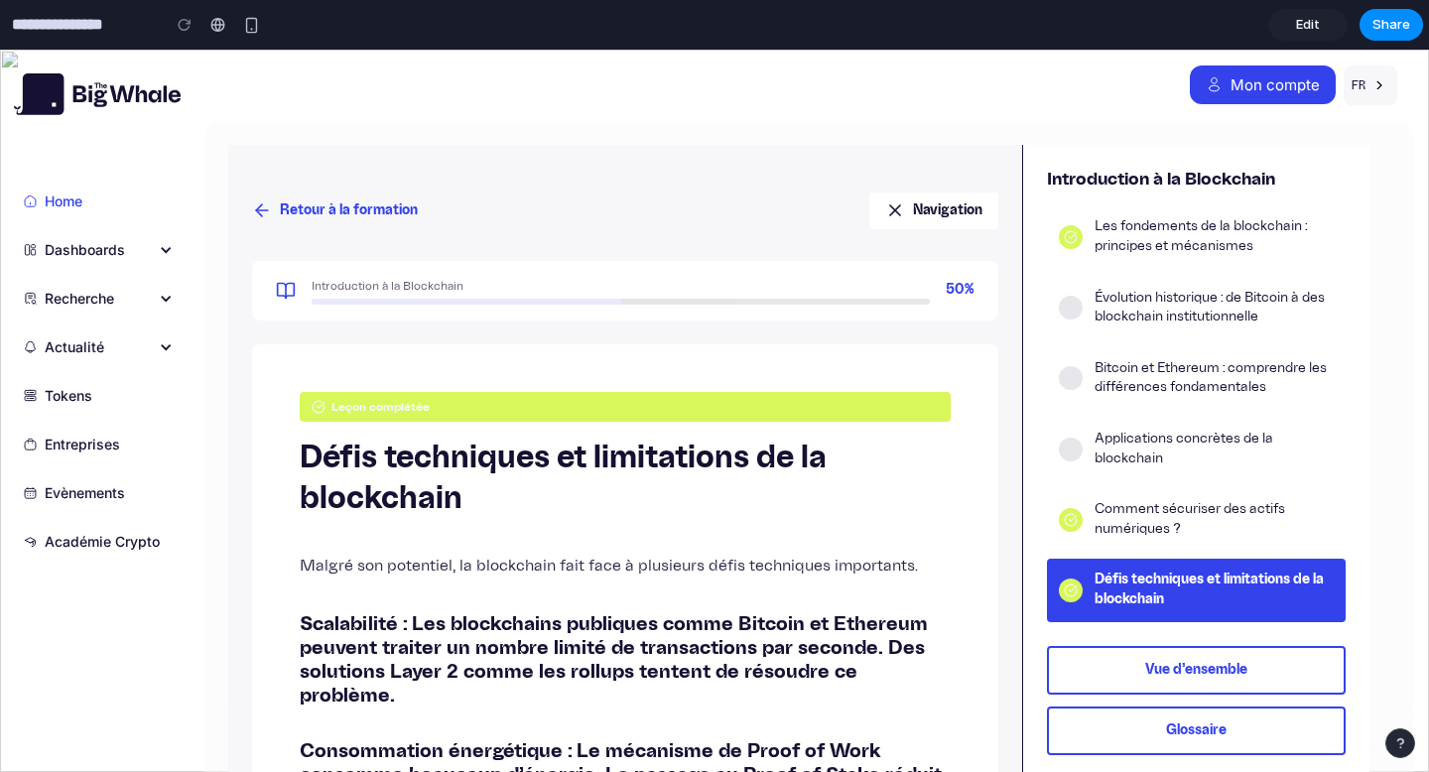
click at [918, 206] on button "Navigation" at bounding box center [934, 211] width 129 height 37
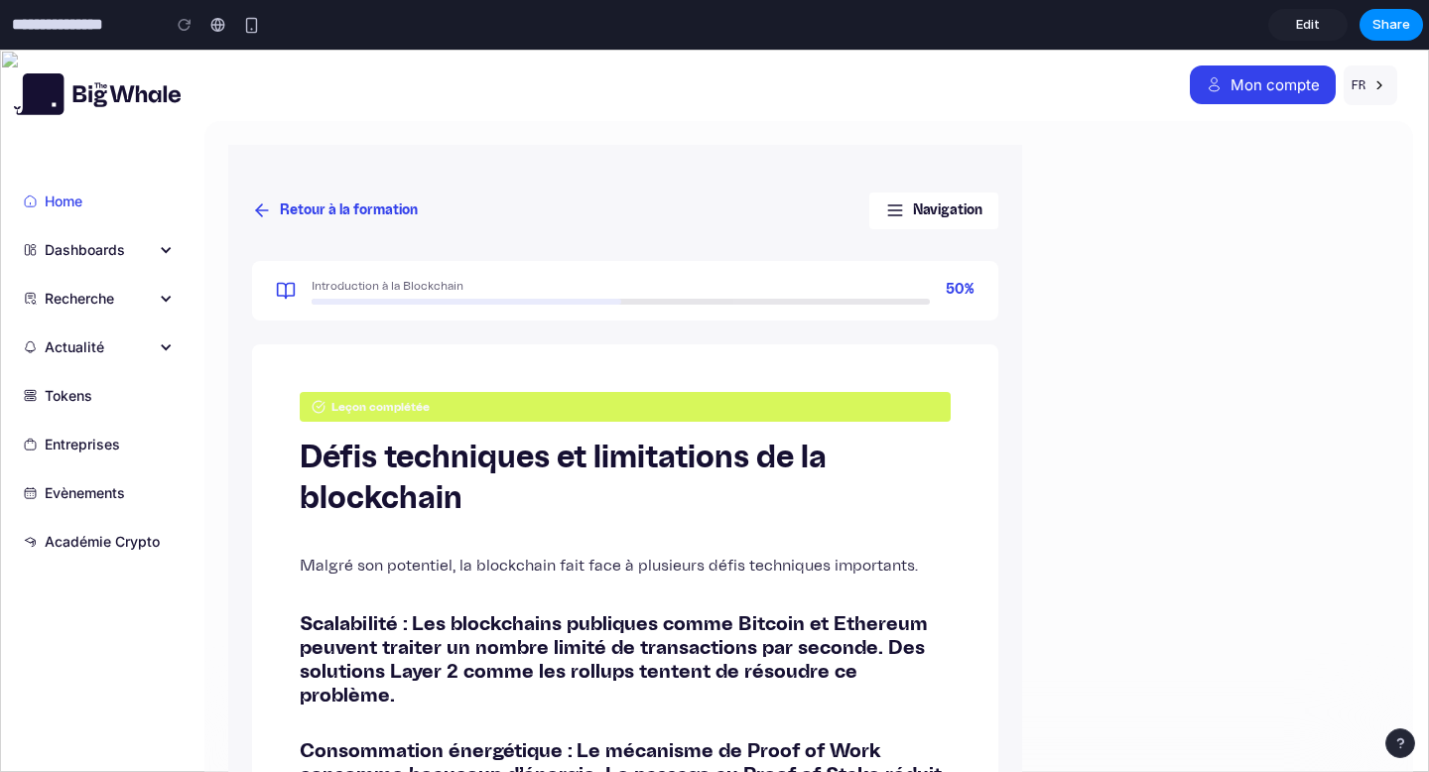
click at [918, 206] on button "Navigation" at bounding box center [934, 211] width 129 height 37
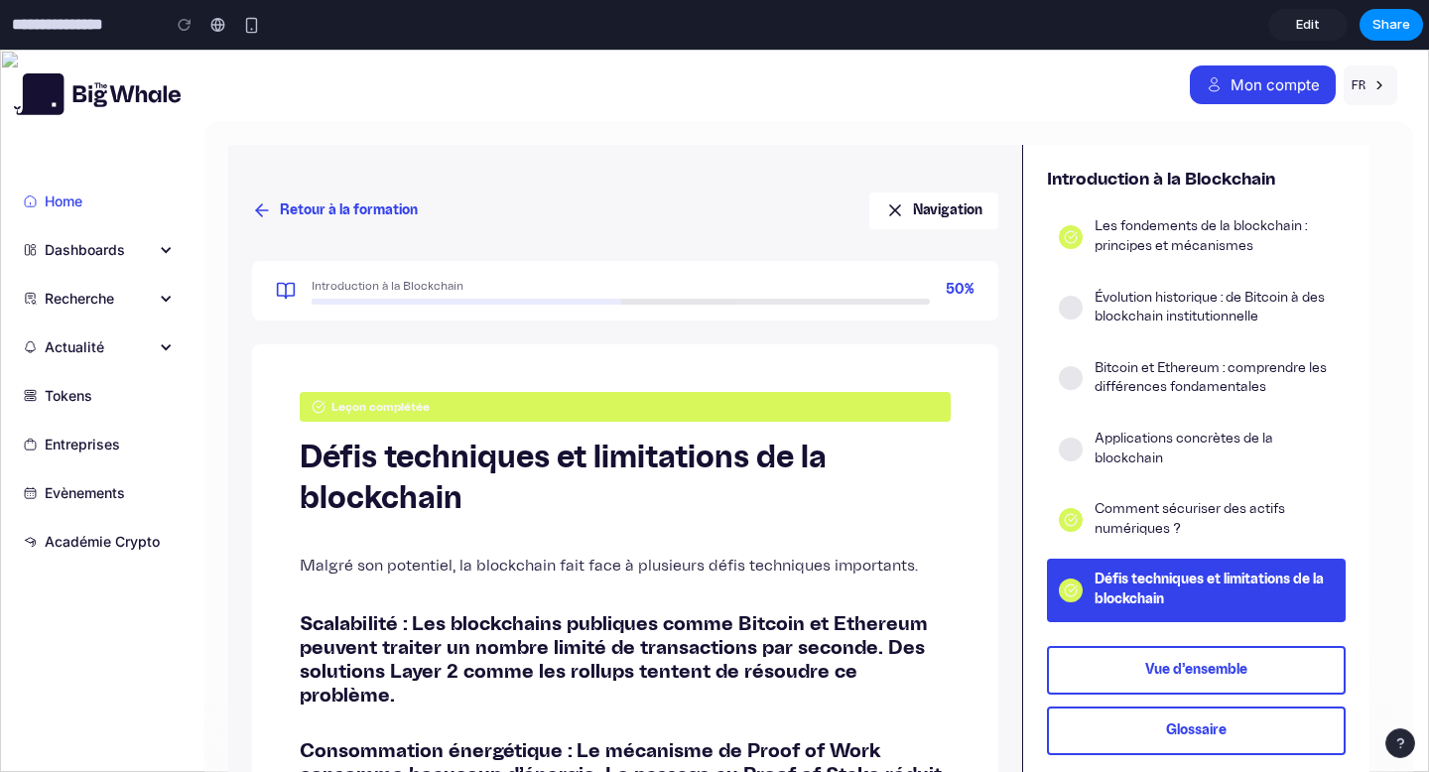
click at [312, 196] on button "Retour à la formation" at bounding box center [335, 211] width 166 height 37
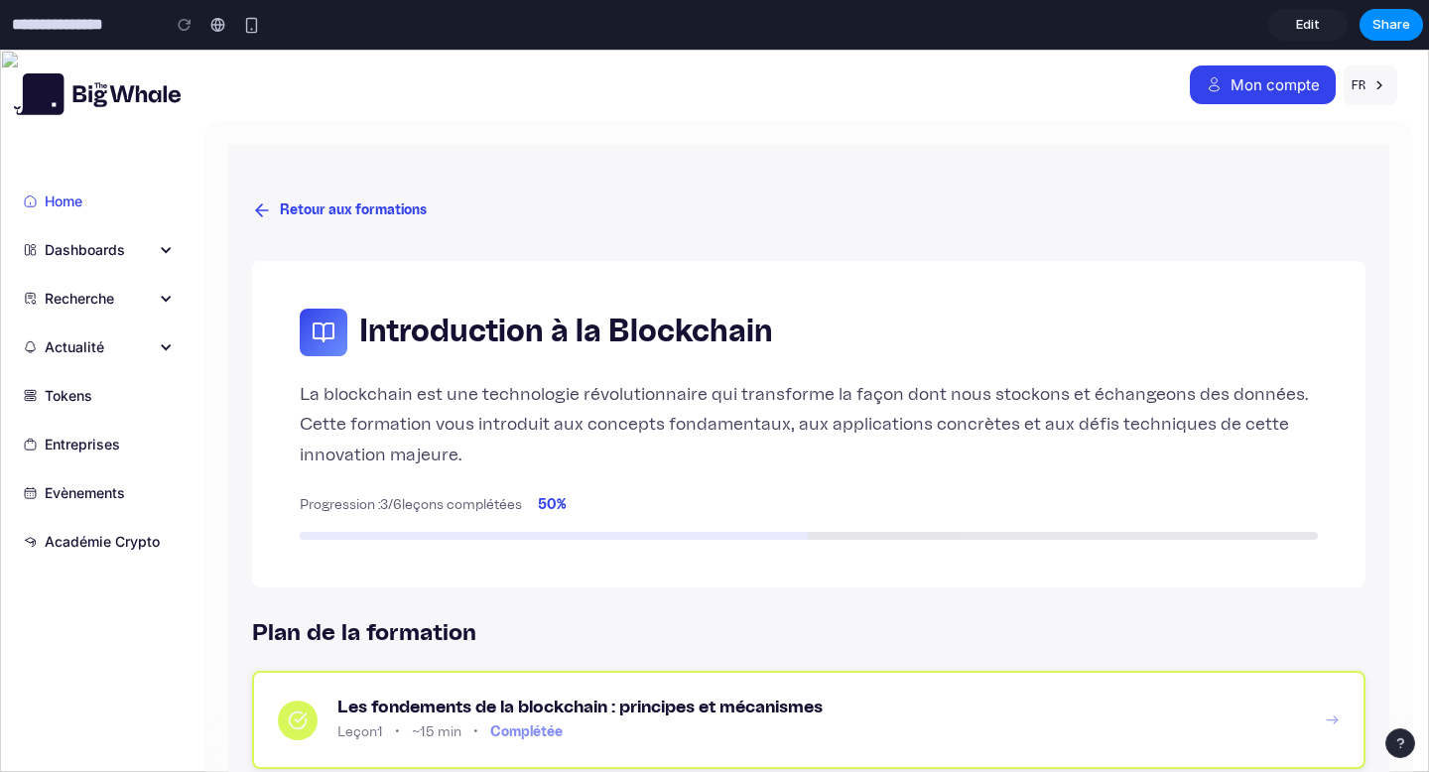
click at [312, 196] on button "Retour aux formations" at bounding box center [339, 211] width 175 height 37
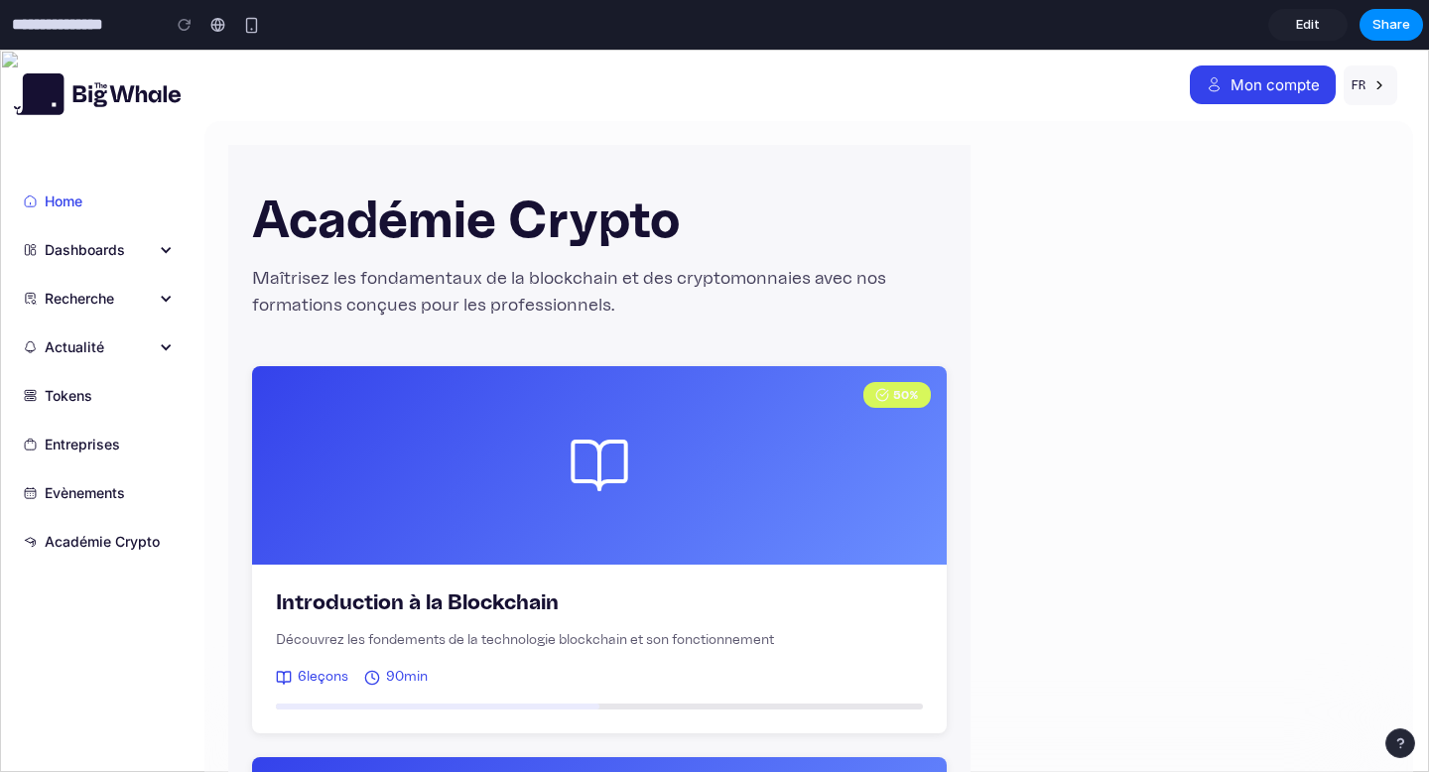
click at [1298, 23] on span "Edit" at bounding box center [1308, 25] width 24 height 20
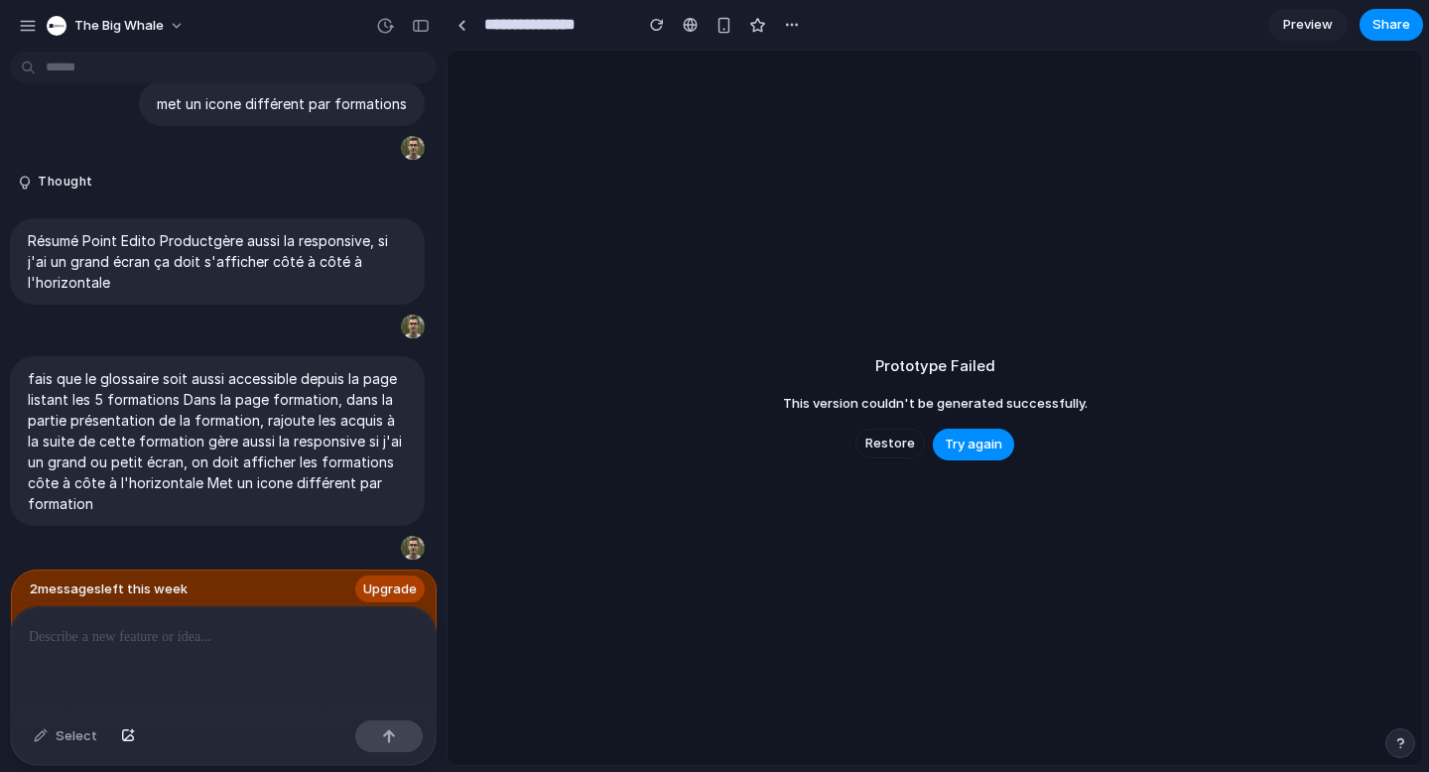
scroll to position [5121, 0]
click at [897, 441] on span "Restore" at bounding box center [891, 444] width 50 height 20
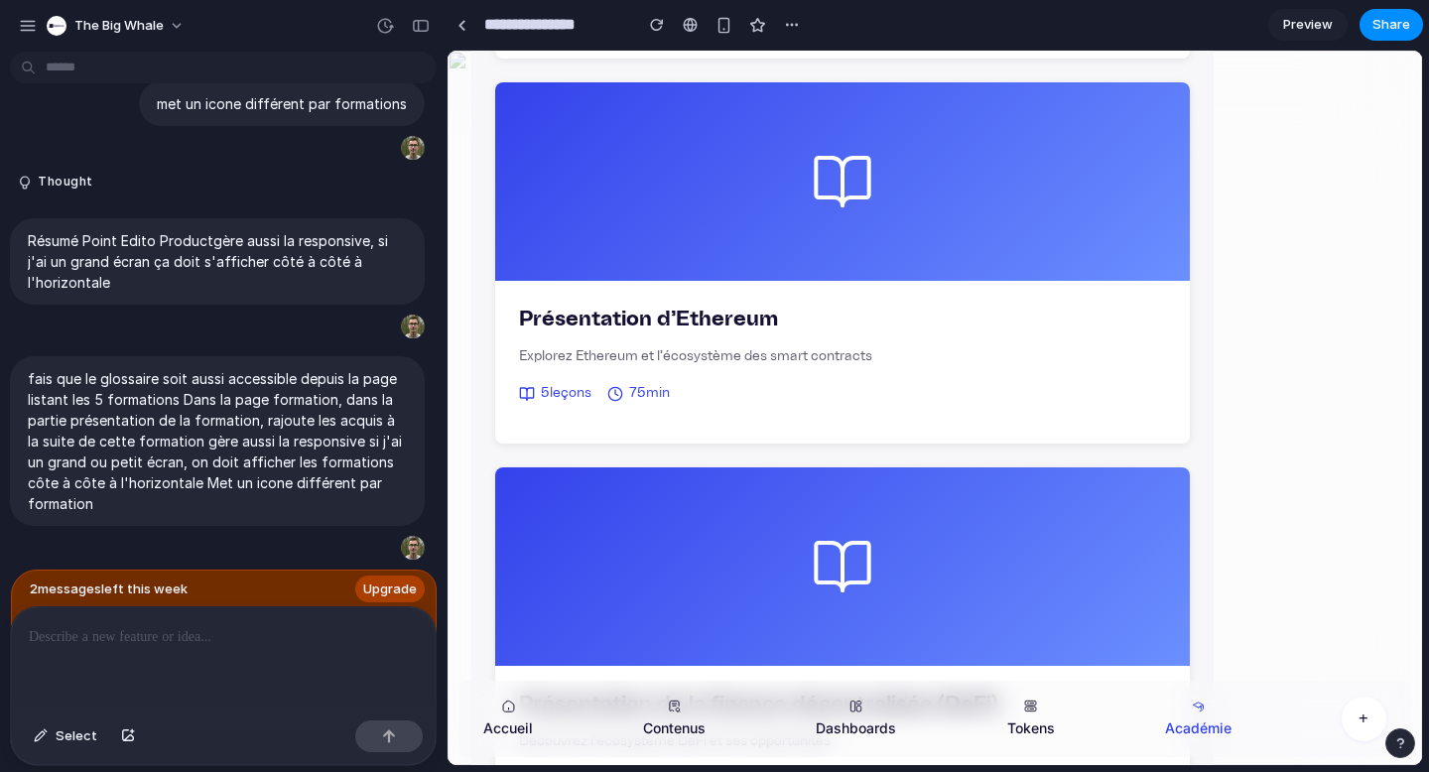
scroll to position [1060, 0]
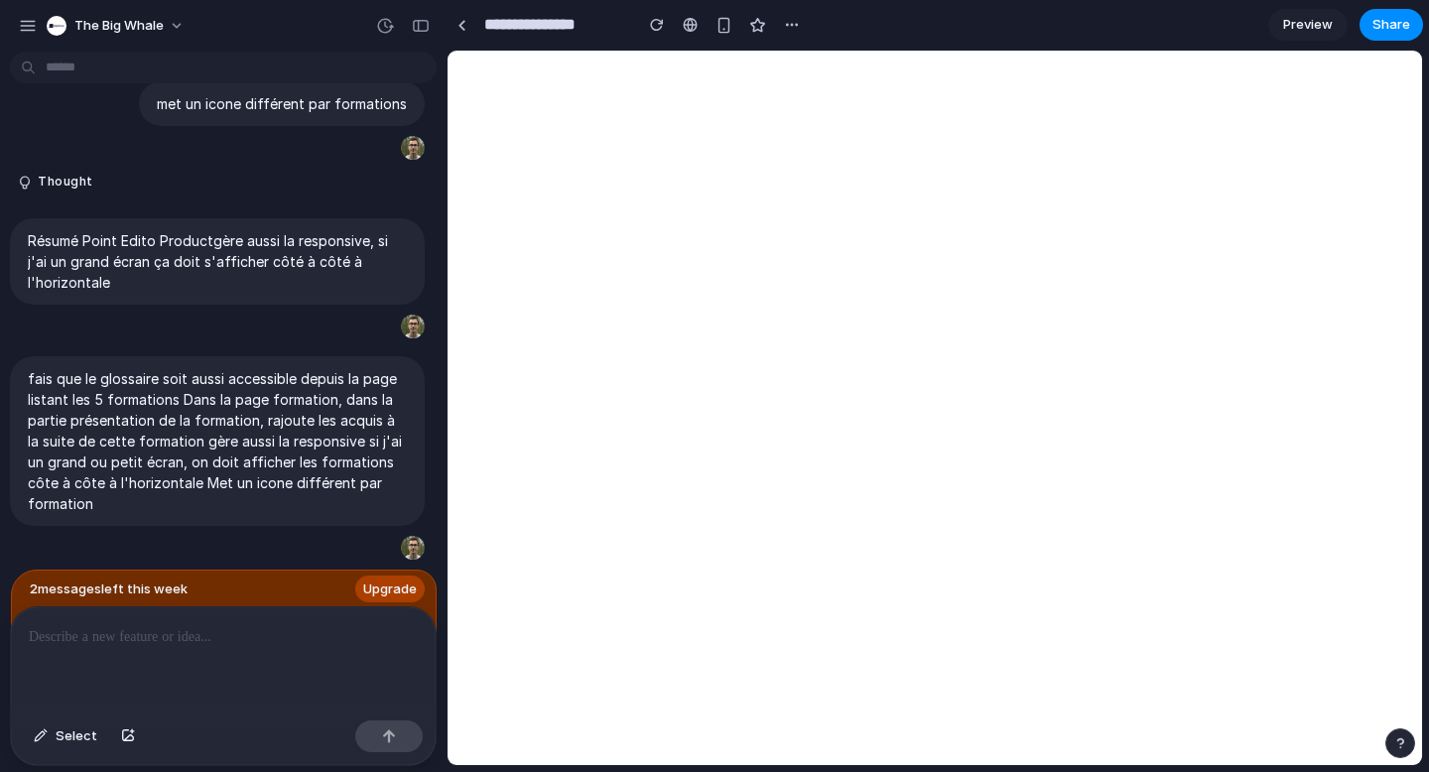
click at [1302, 27] on span "Preview" at bounding box center [1308, 25] width 50 height 20
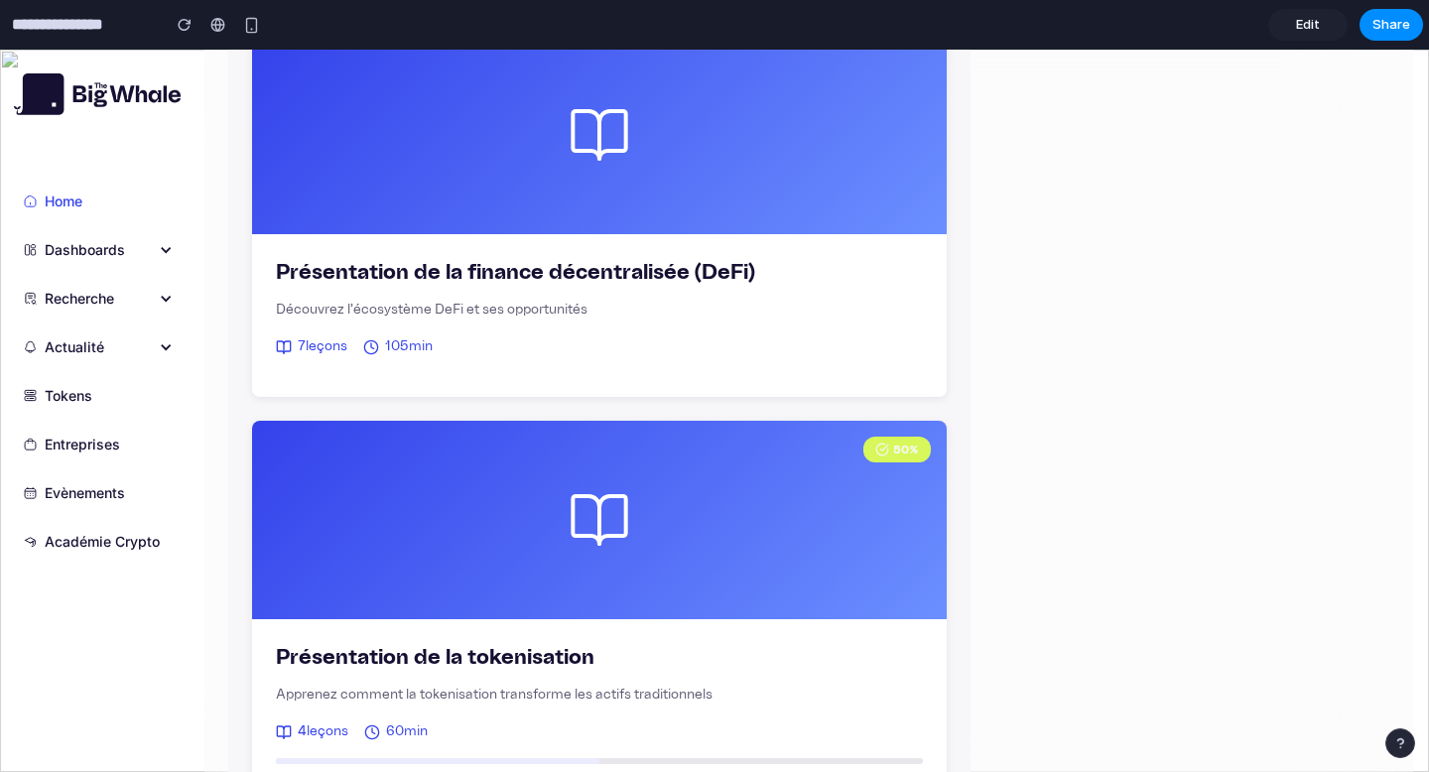
scroll to position [1579, 0]
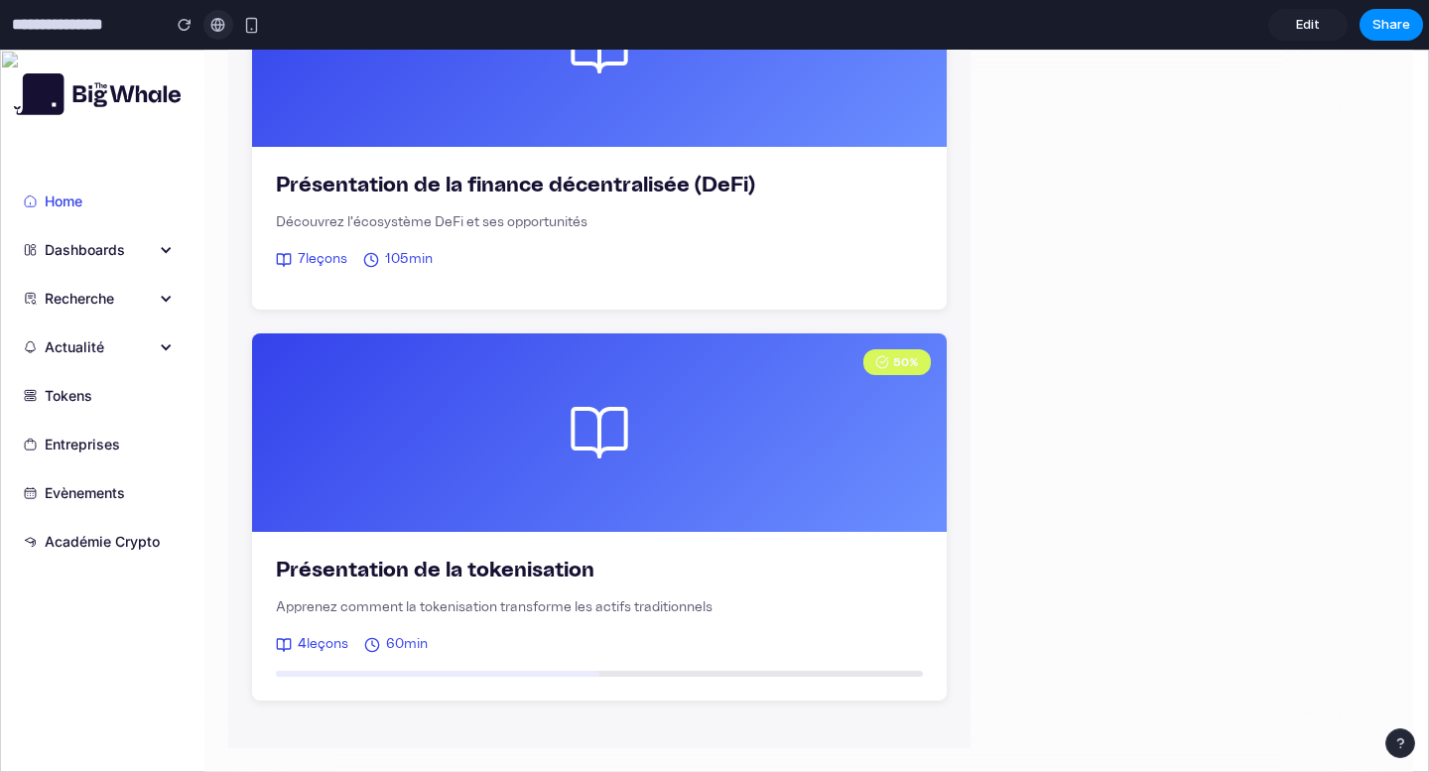
click at [223, 31] on div at bounding box center [217, 25] width 15 height 16
click at [254, 23] on div "button" at bounding box center [251, 25] width 17 height 17
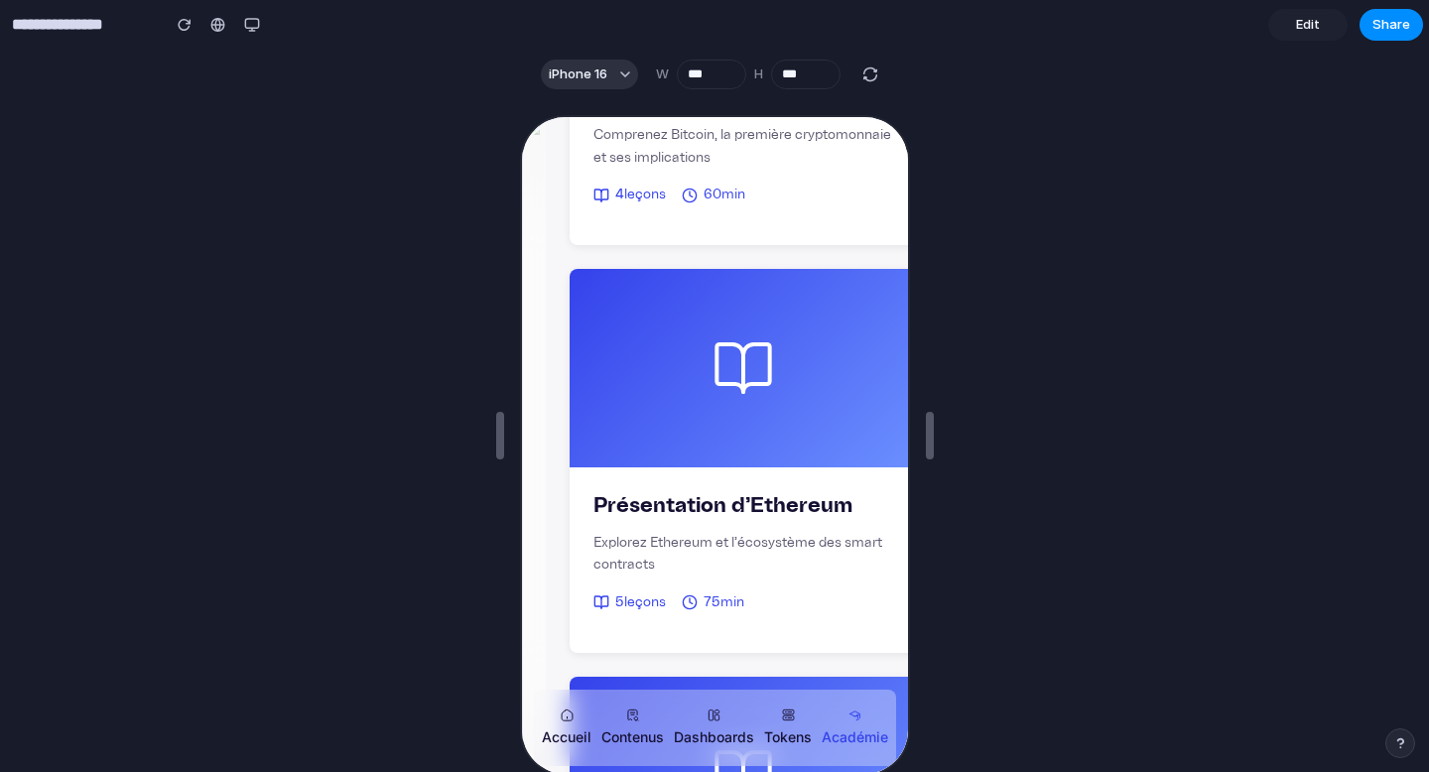
scroll to position [1066, 0]
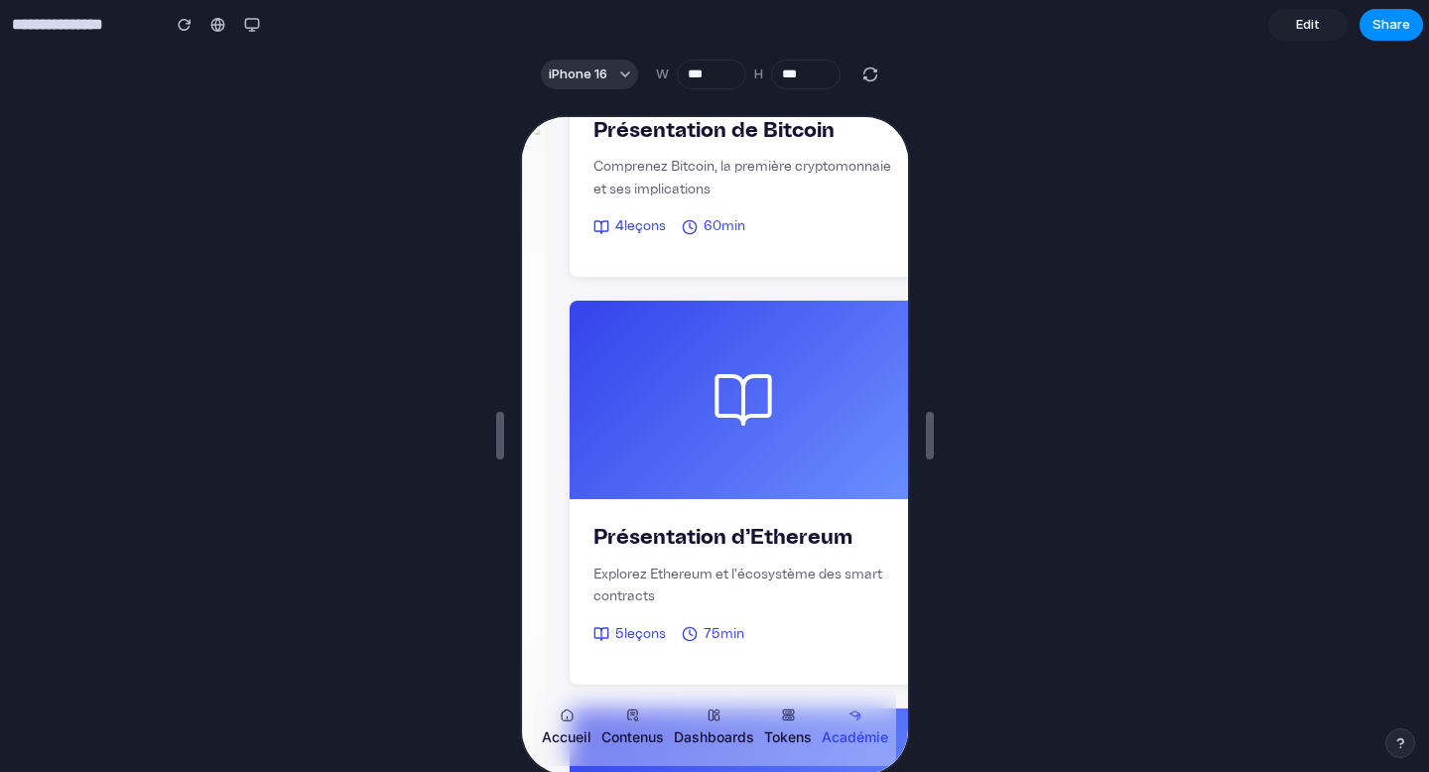
click at [1319, 26] on span "Edit" at bounding box center [1308, 25] width 24 height 20
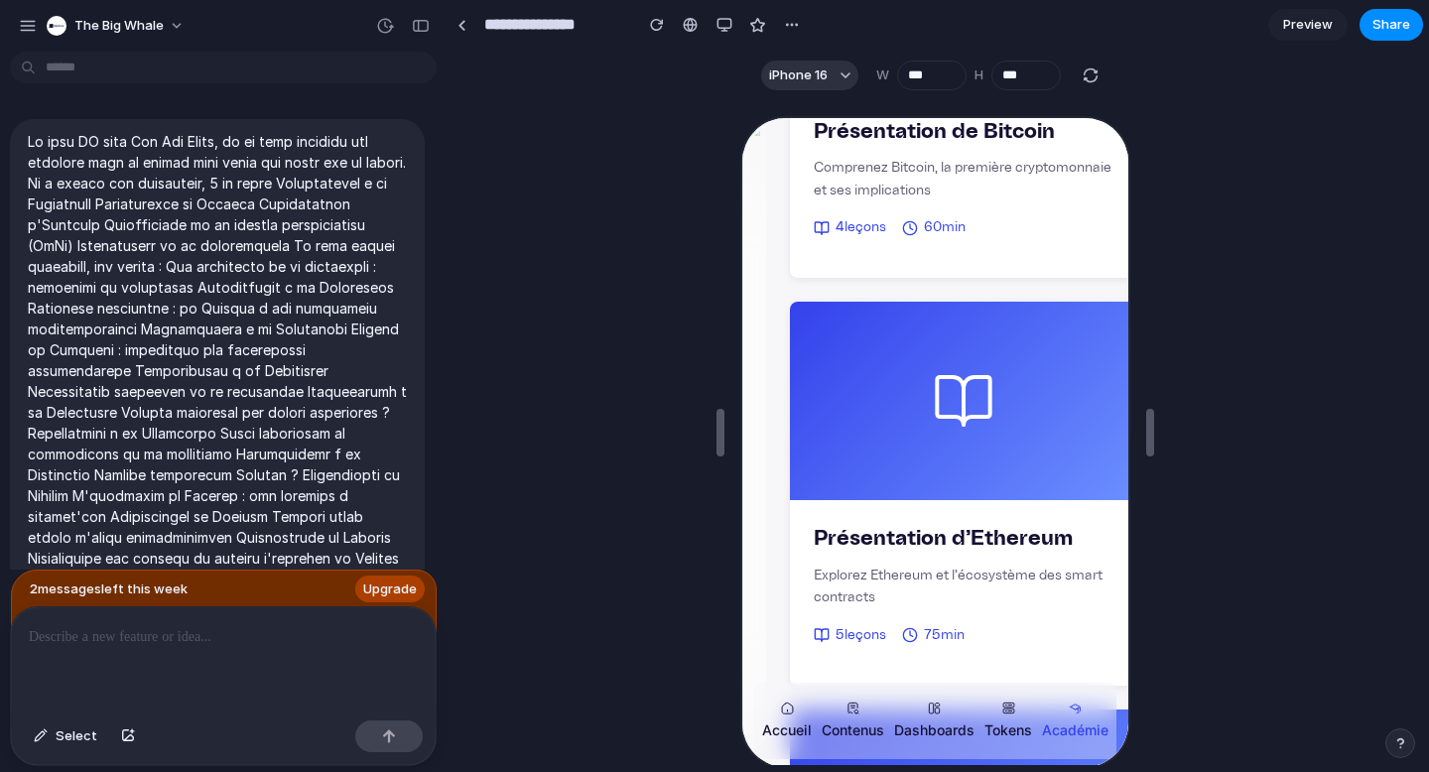
scroll to position [5121, 0]
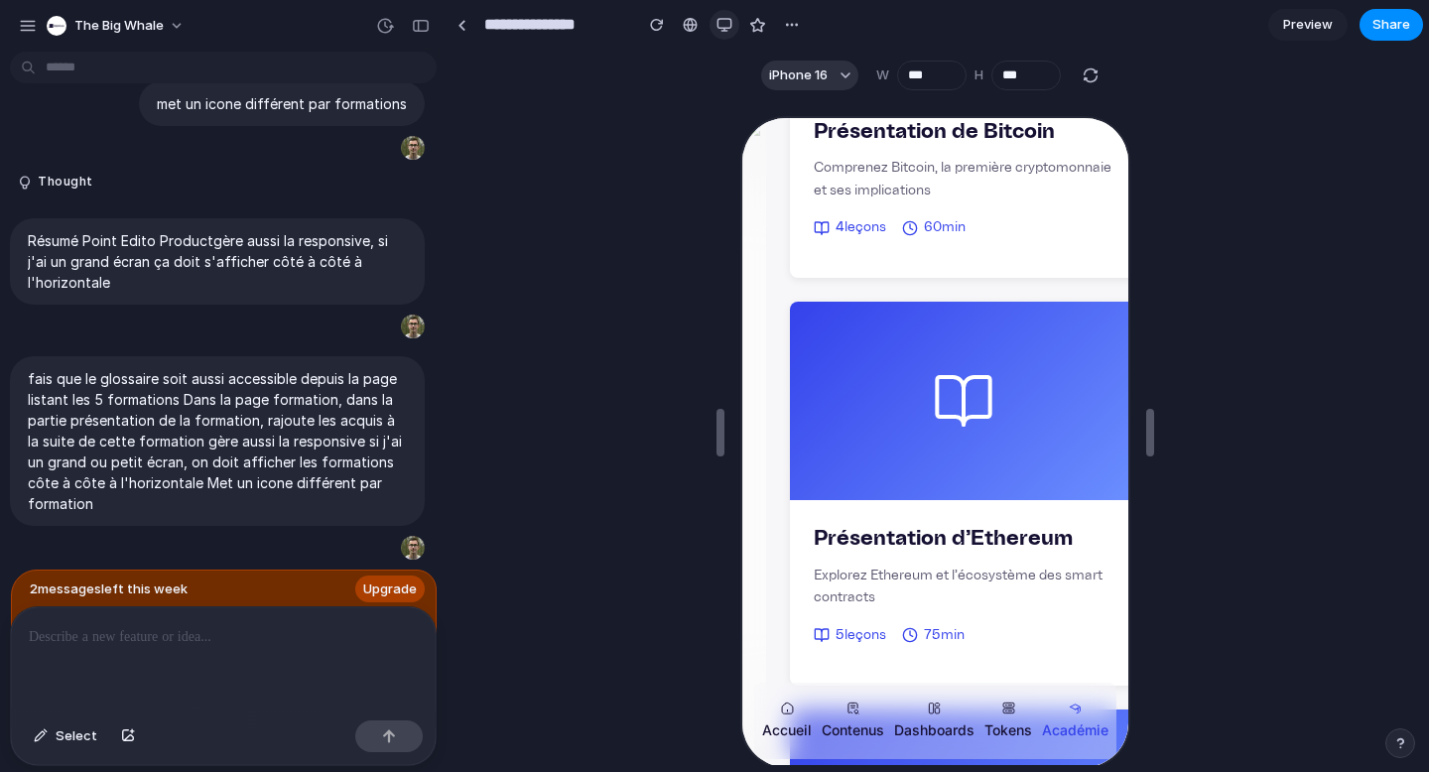
click at [727, 19] on div "button" at bounding box center [725, 25] width 16 height 16
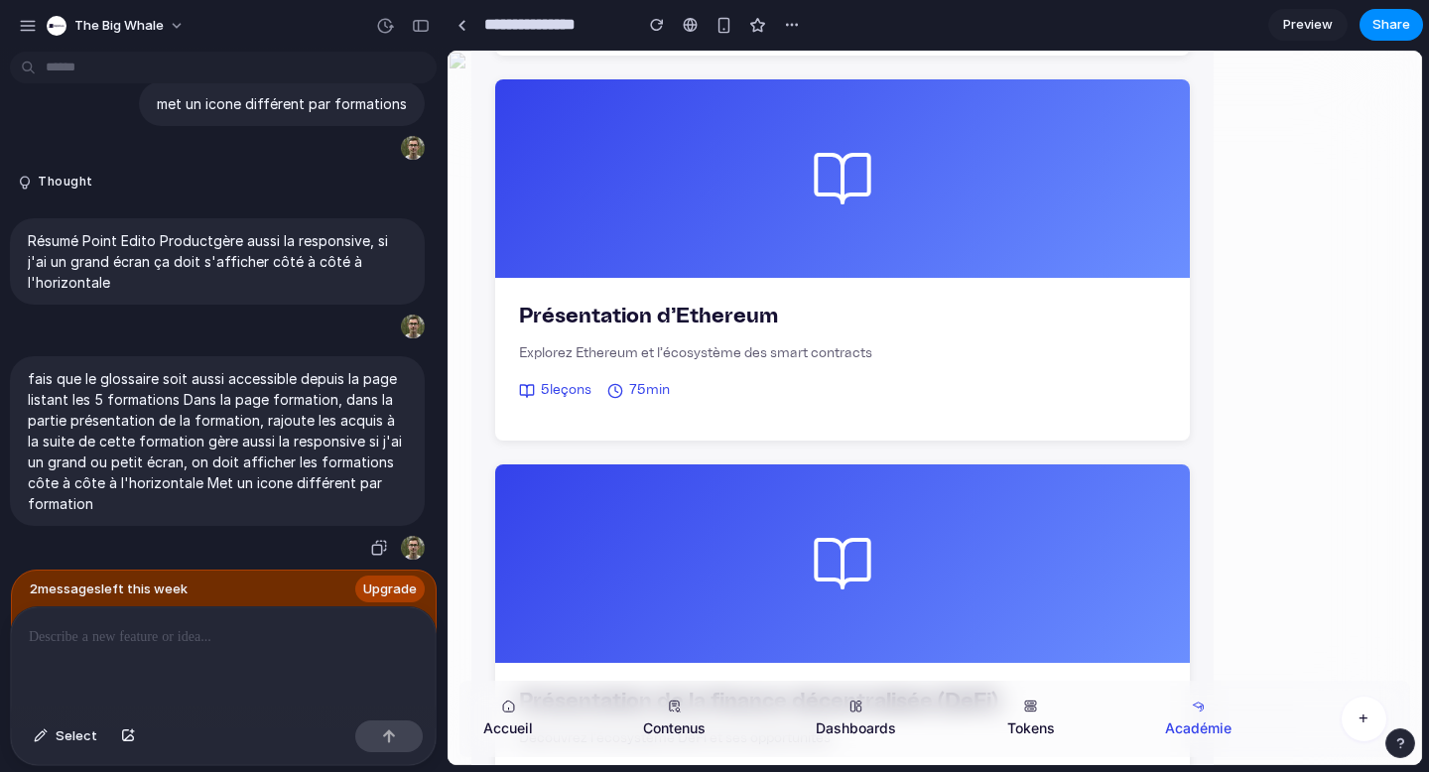
click at [267, 397] on p "fais que le glossaire soit aussi accessible depuis la page listant les 5 format…" at bounding box center [217, 441] width 379 height 146
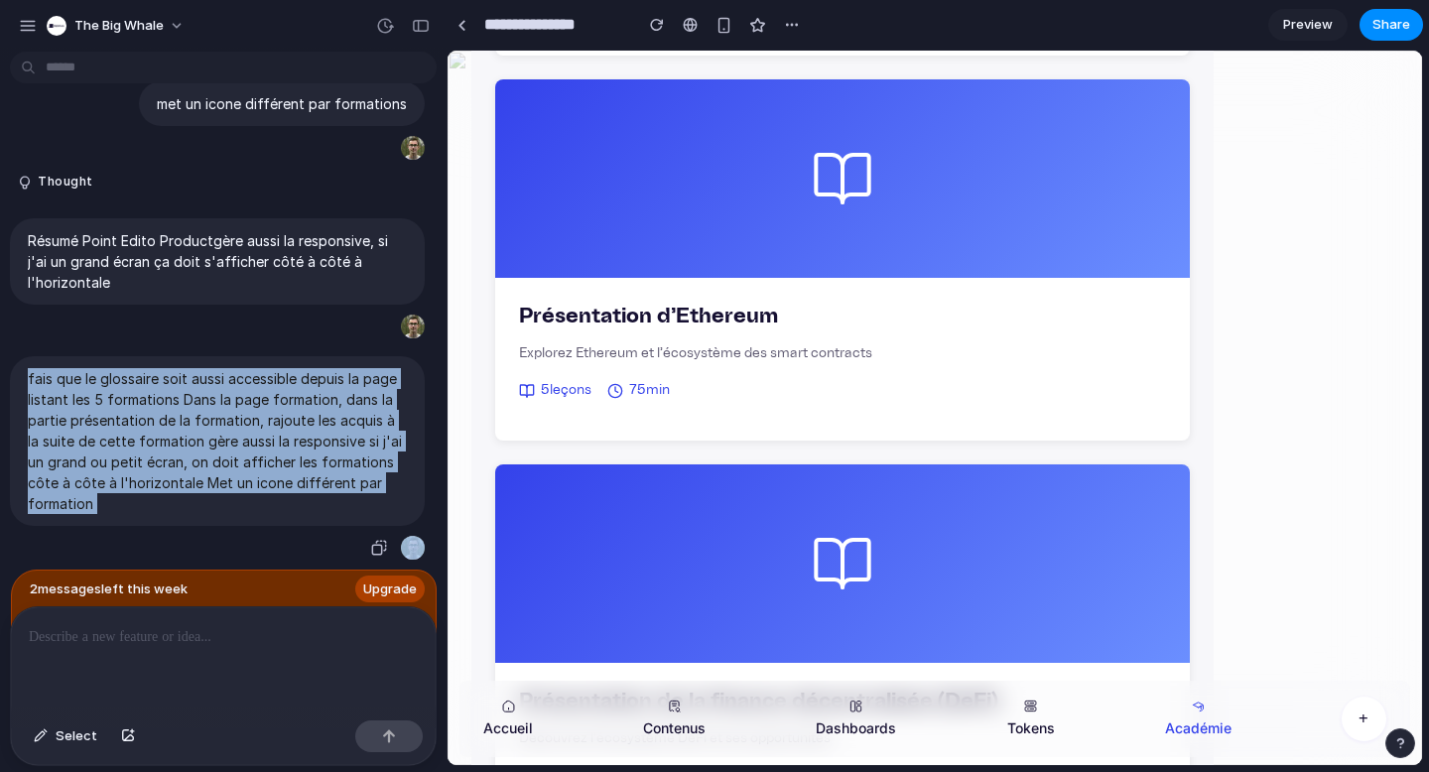
copy div "fais que le glossaire soit aussi accessible depuis la page listant les 5 format…"
click at [169, 637] on p at bounding box center [223, 637] width 389 height 24
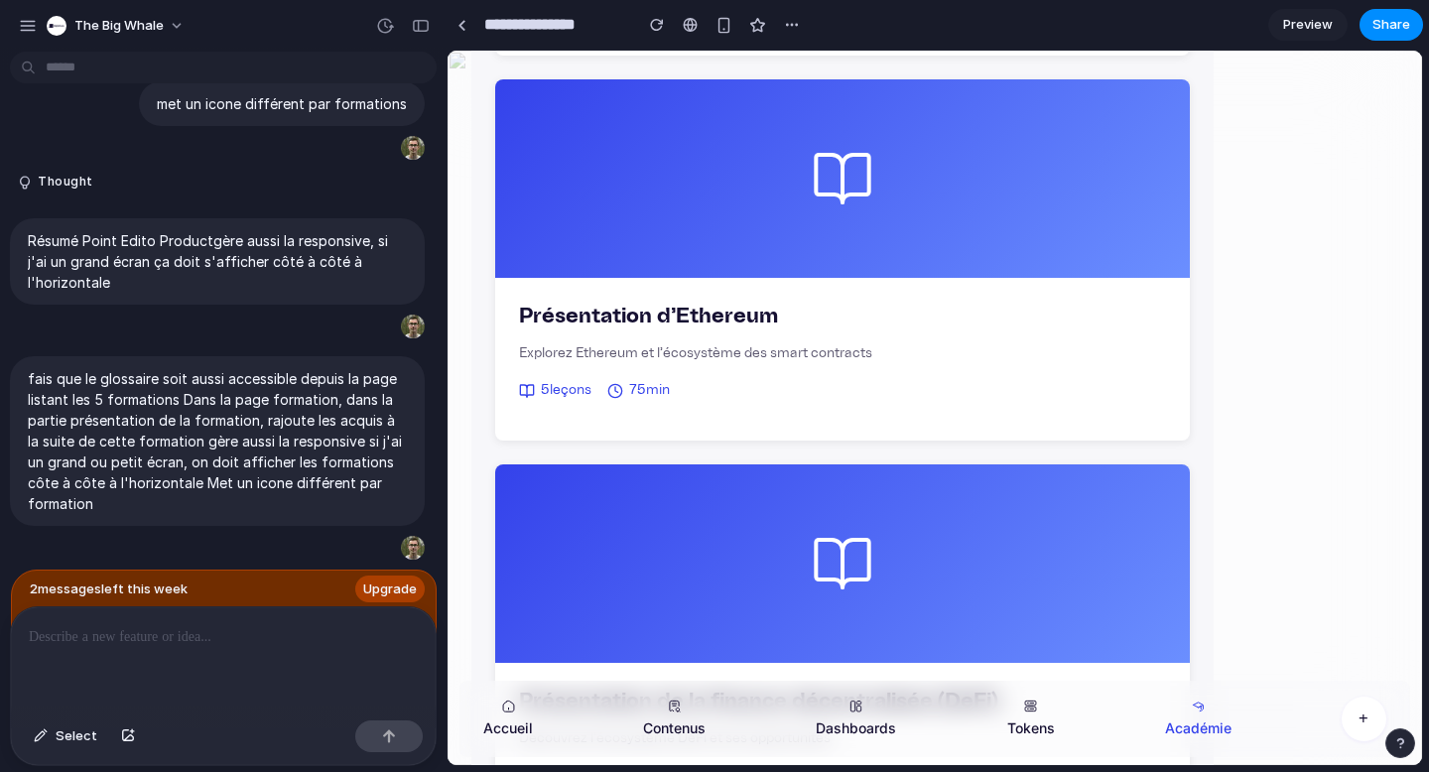
paste div
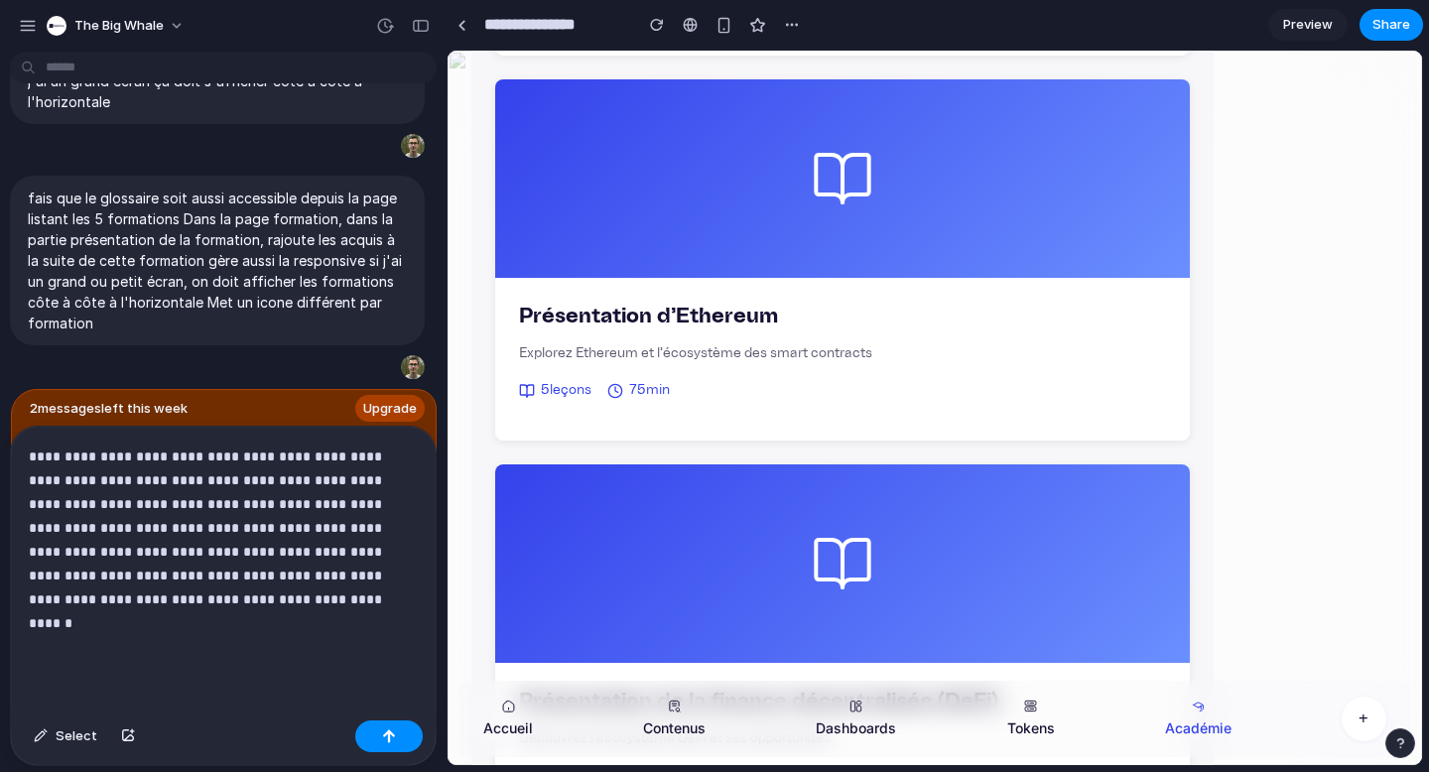
scroll to position [5301, 0]
click at [35, 456] on p "**********" at bounding box center [219, 516] width 381 height 143
click at [185, 473] on p "**********" at bounding box center [219, 516] width 381 height 143
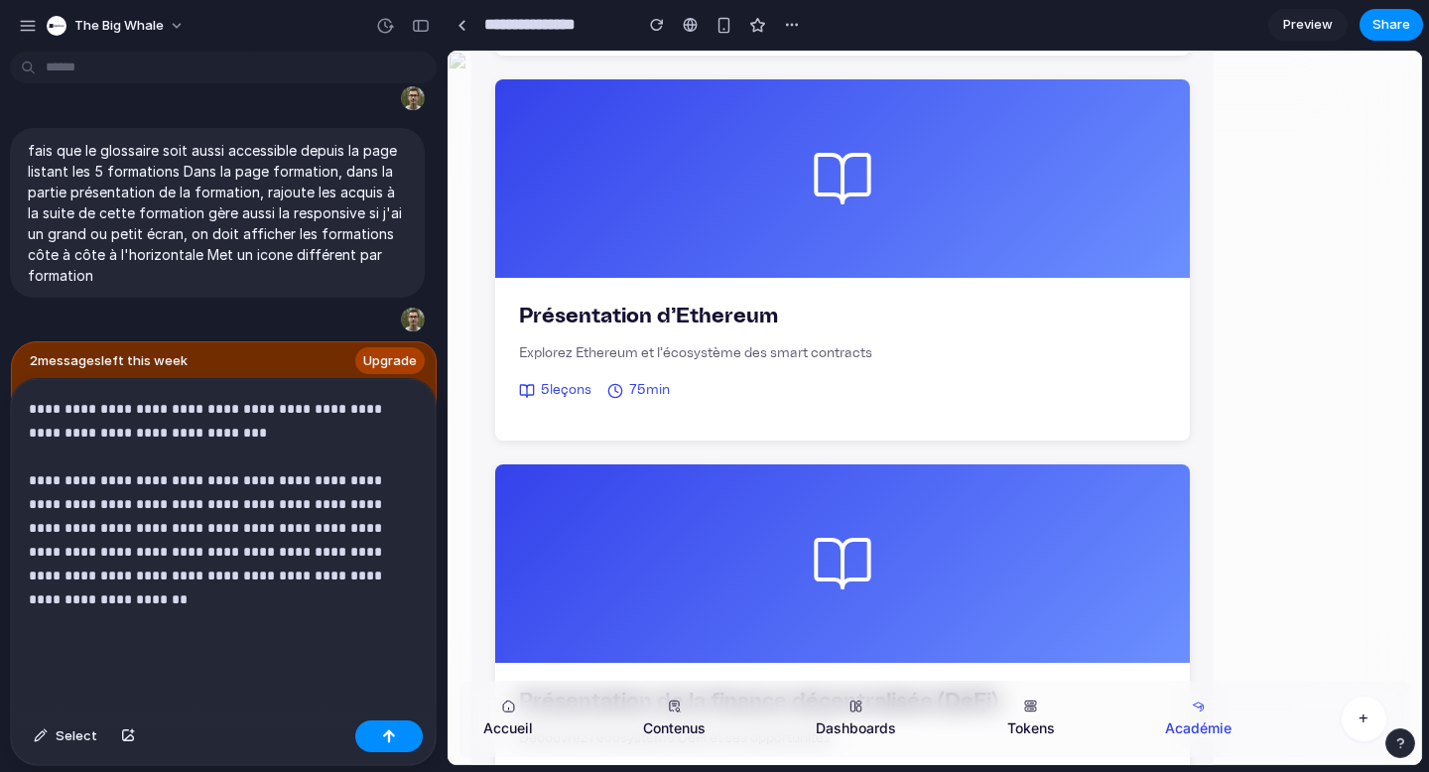
scroll to position [5349, 0]
click at [402, 495] on p "**********" at bounding box center [219, 492] width 381 height 191
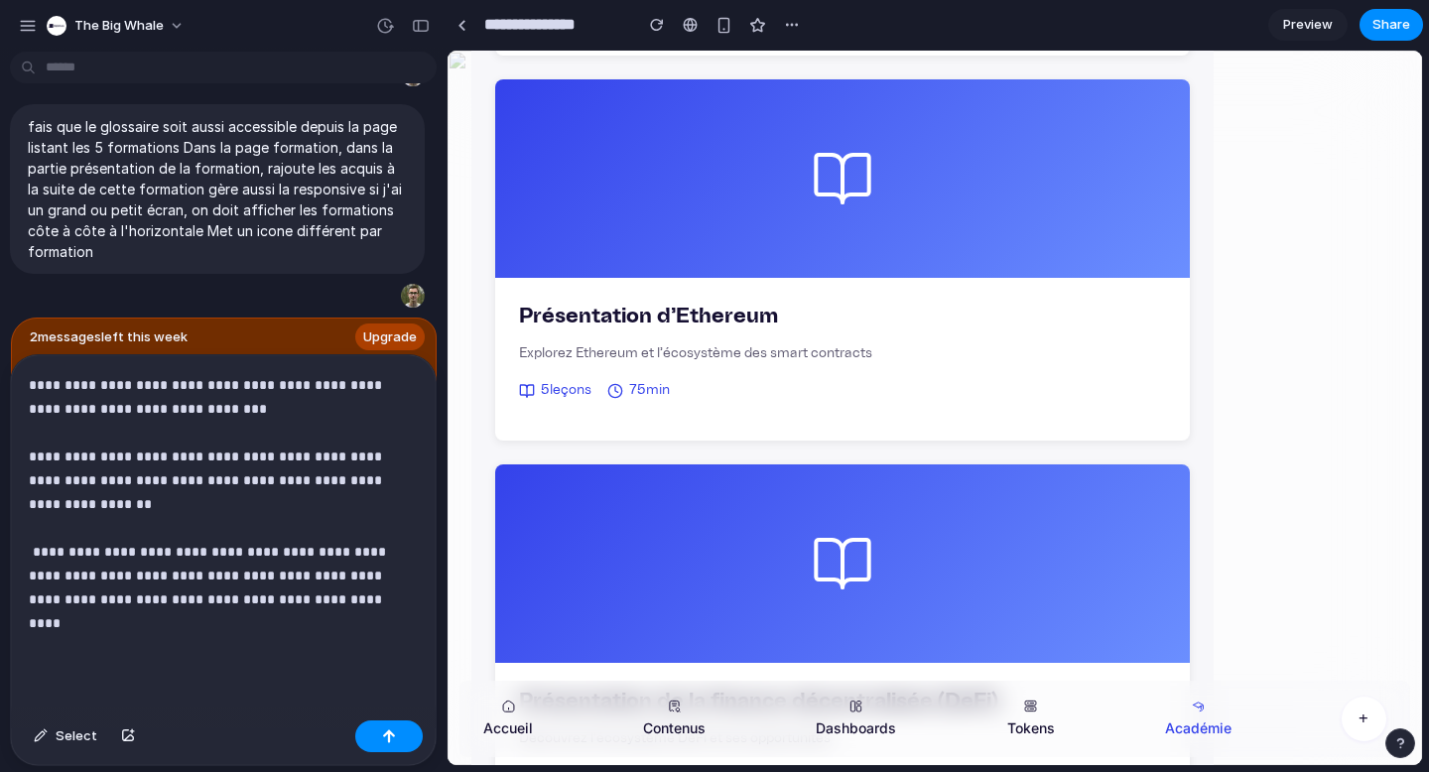
scroll to position [5371, 0]
click at [242, 544] on p "**********" at bounding box center [219, 480] width 381 height 214
drag, startPoint x: 242, startPoint y: 544, endPoint x: 308, endPoint y: 545, distance: 65.5
click at [308, 545] on p "**********" at bounding box center [219, 480] width 381 height 214
click at [332, 549] on p "**********" at bounding box center [219, 480] width 381 height 214
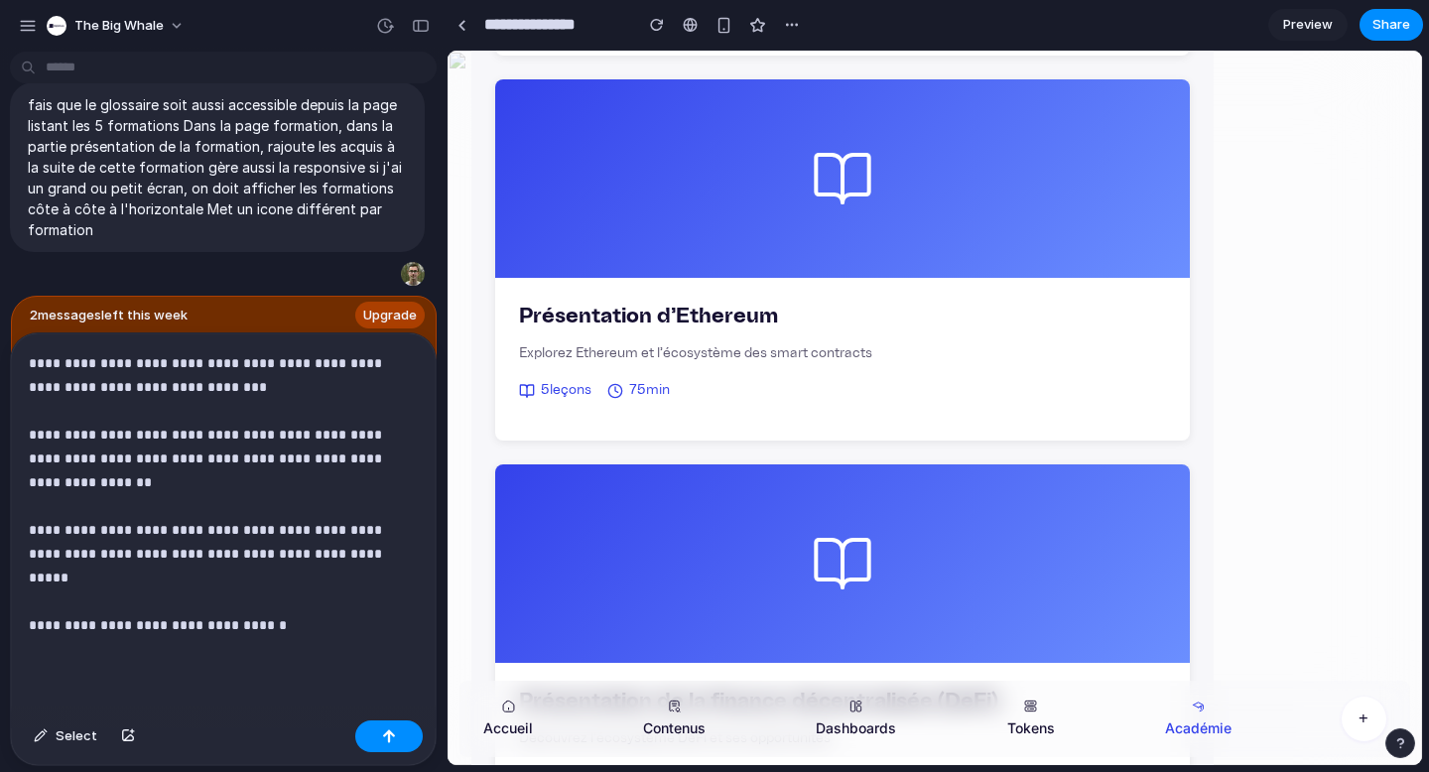
click at [190, 603] on p "**********" at bounding box center [215, 482] width 373 height 262
click at [372, 739] on button "button" at bounding box center [388, 737] width 67 height 32
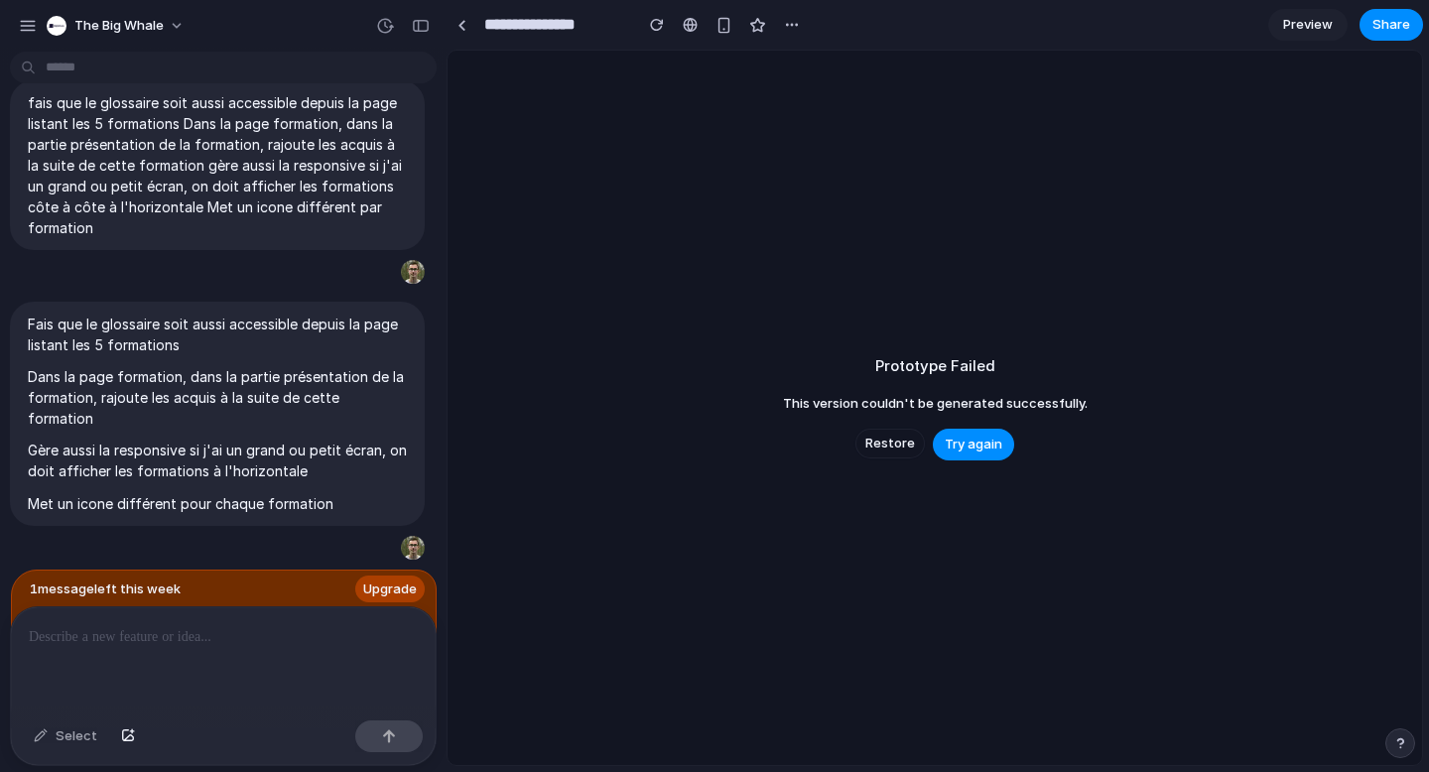
scroll to position [5396, 0]
click at [961, 444] on span "Try again" at bounding box center [974, 445] width 58 height 20
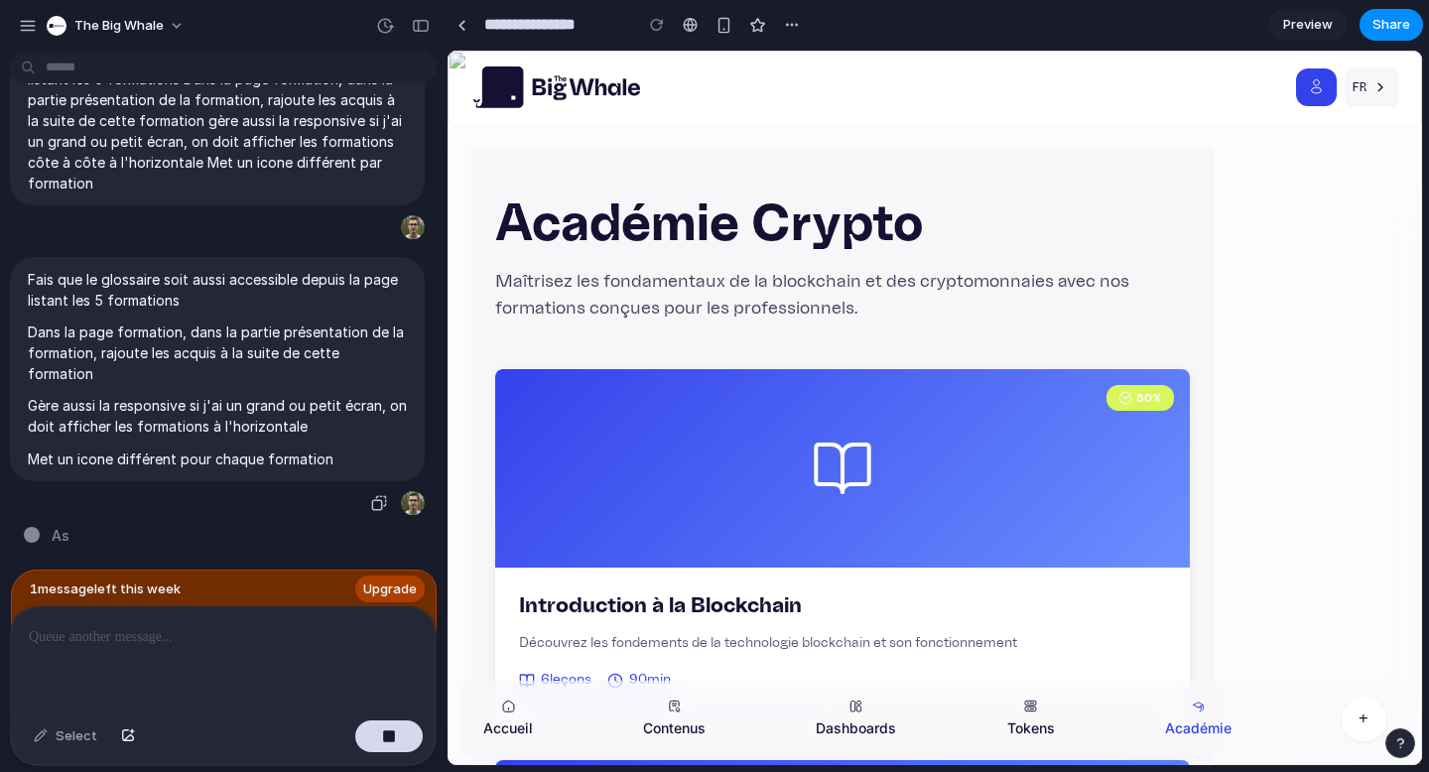
scroll to position [0, 0]
